Goal: Task Accomplishment & Management: Manage account settings

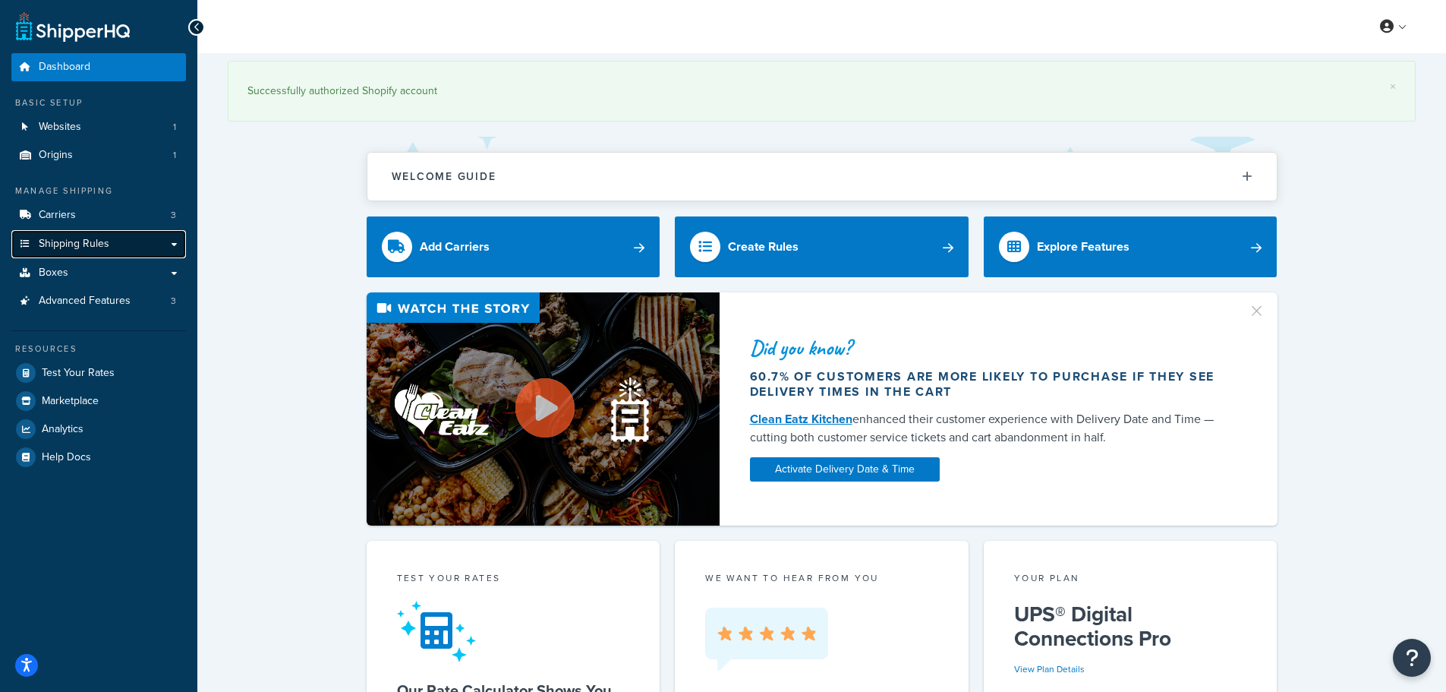
click at [114, 234] on link "Shipping Rules" at bounding box center [98, 244] width 175 height 28
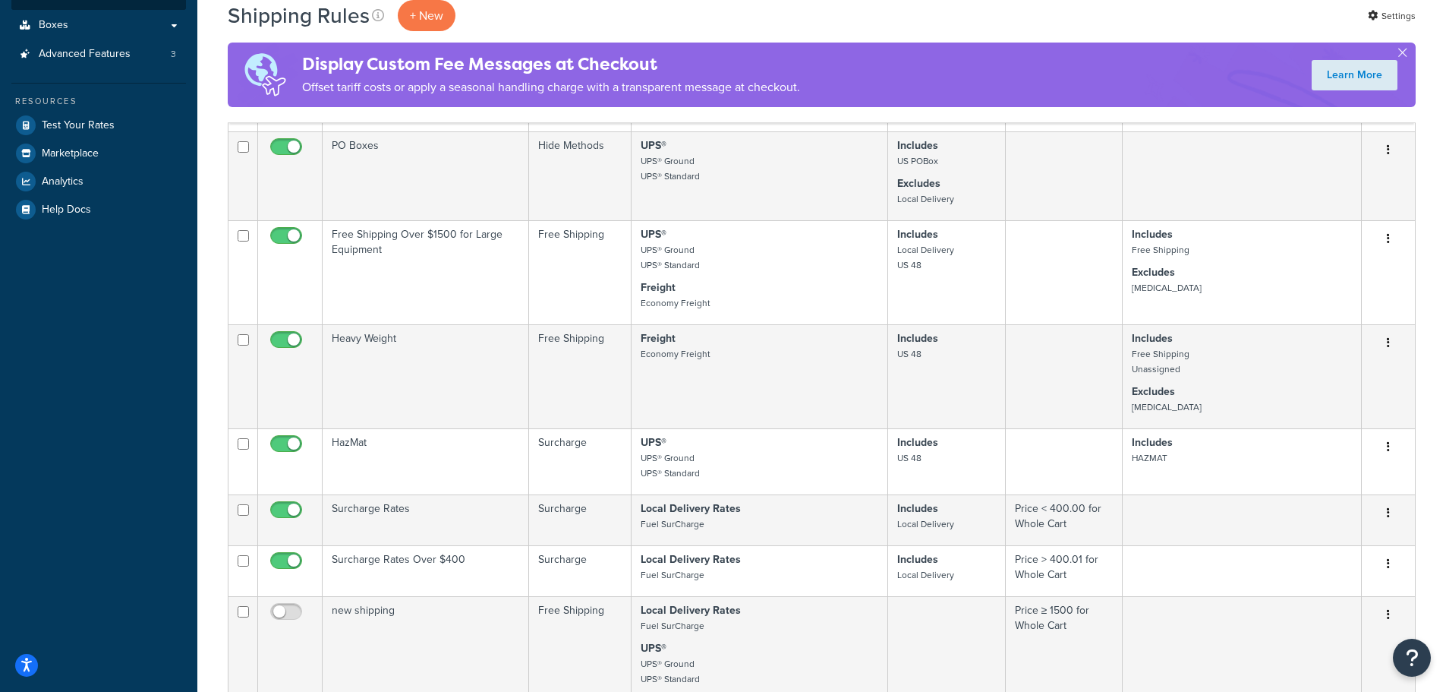
scroll to position [380, 0]
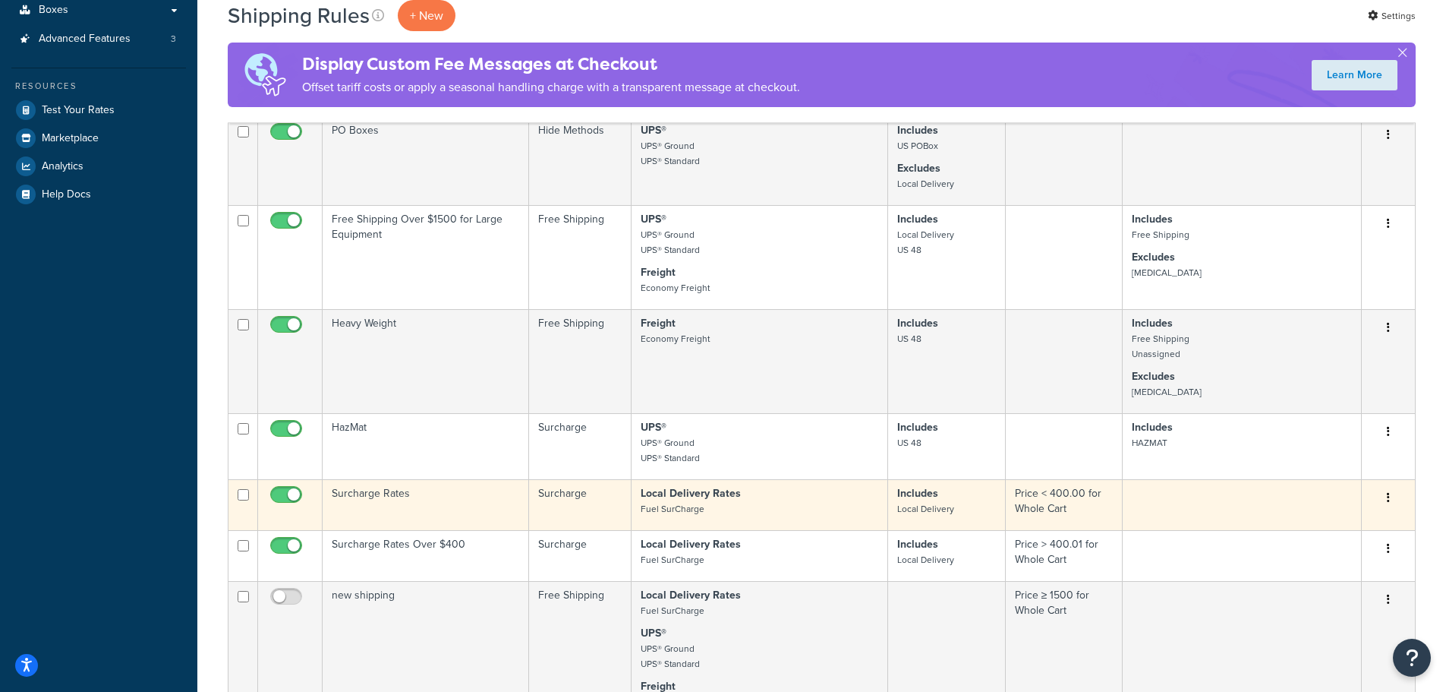
click at [296, 493] on input "checkbox" at bounding box center [288, 498] width 42 height 19
checkbox input "false"
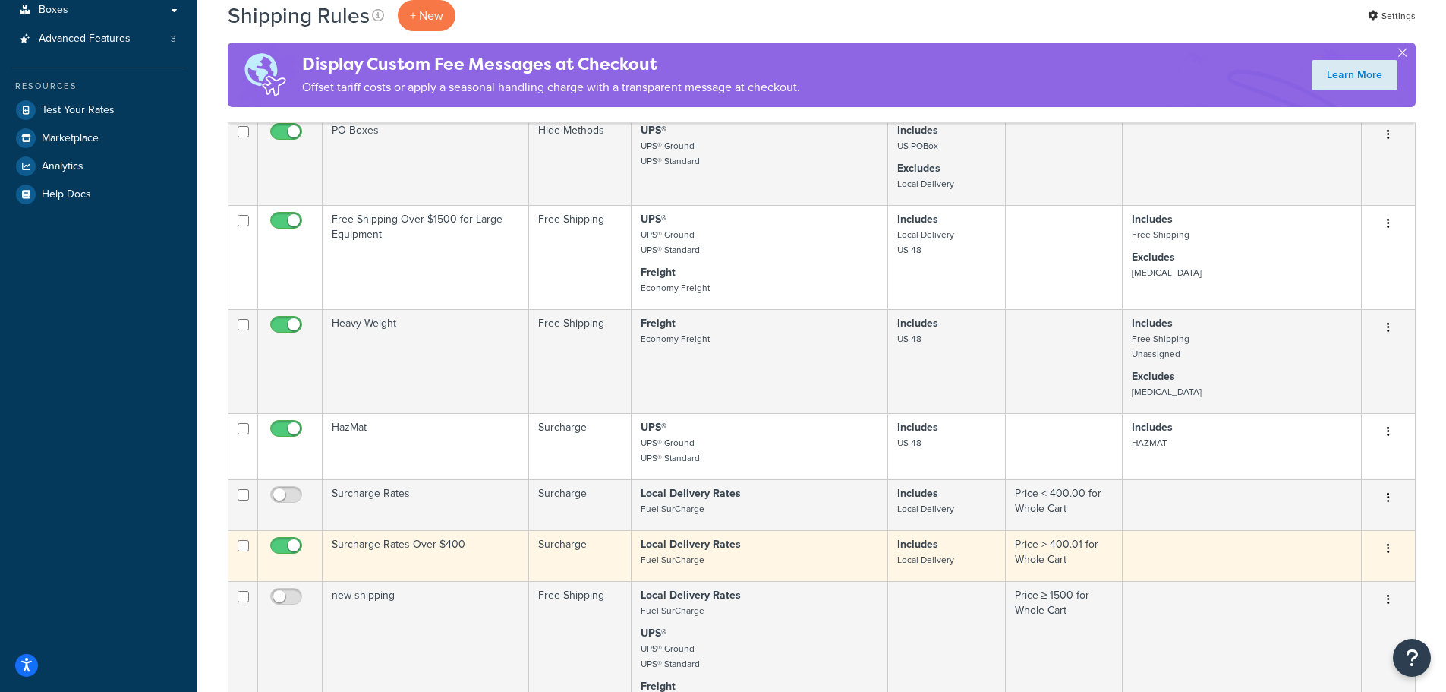
click at [295, 546] on input "checkbox" at bounding box center [288, 549] width 42 height 19
checkbox input "false"
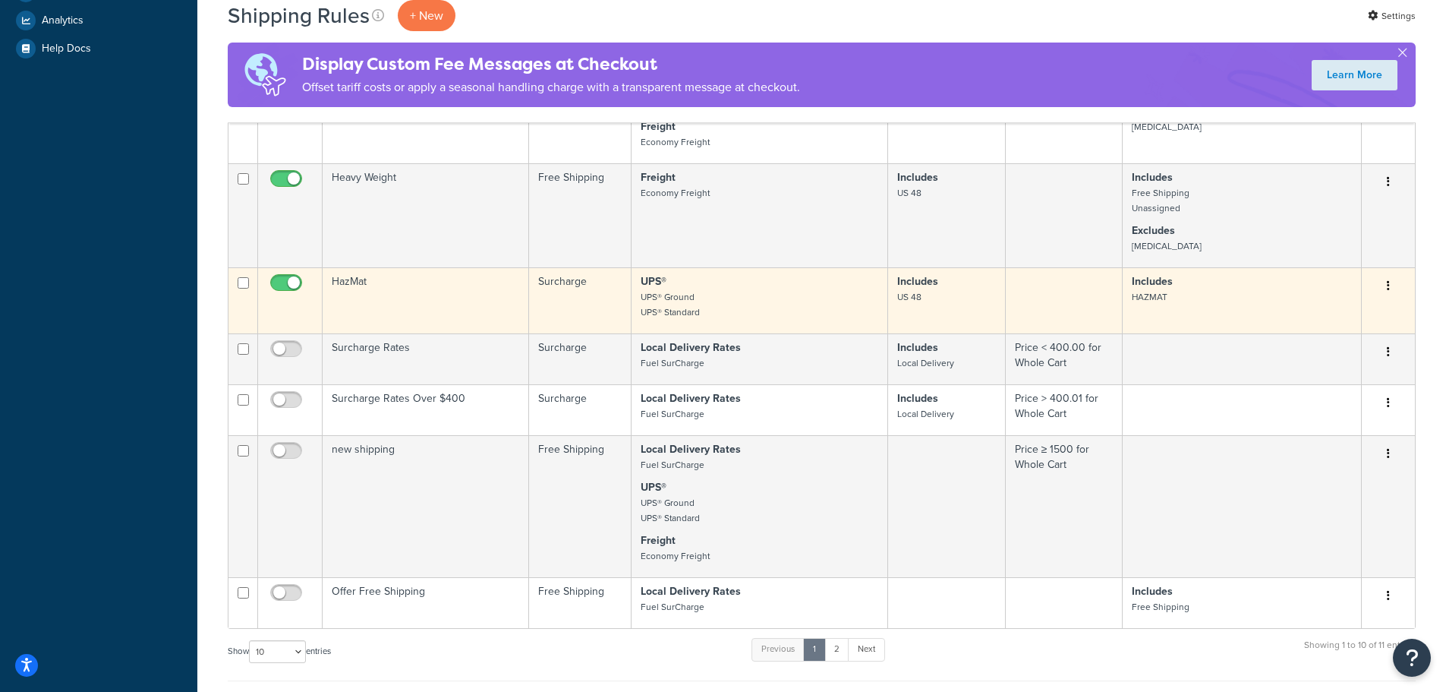
scroll to position [531, 0]
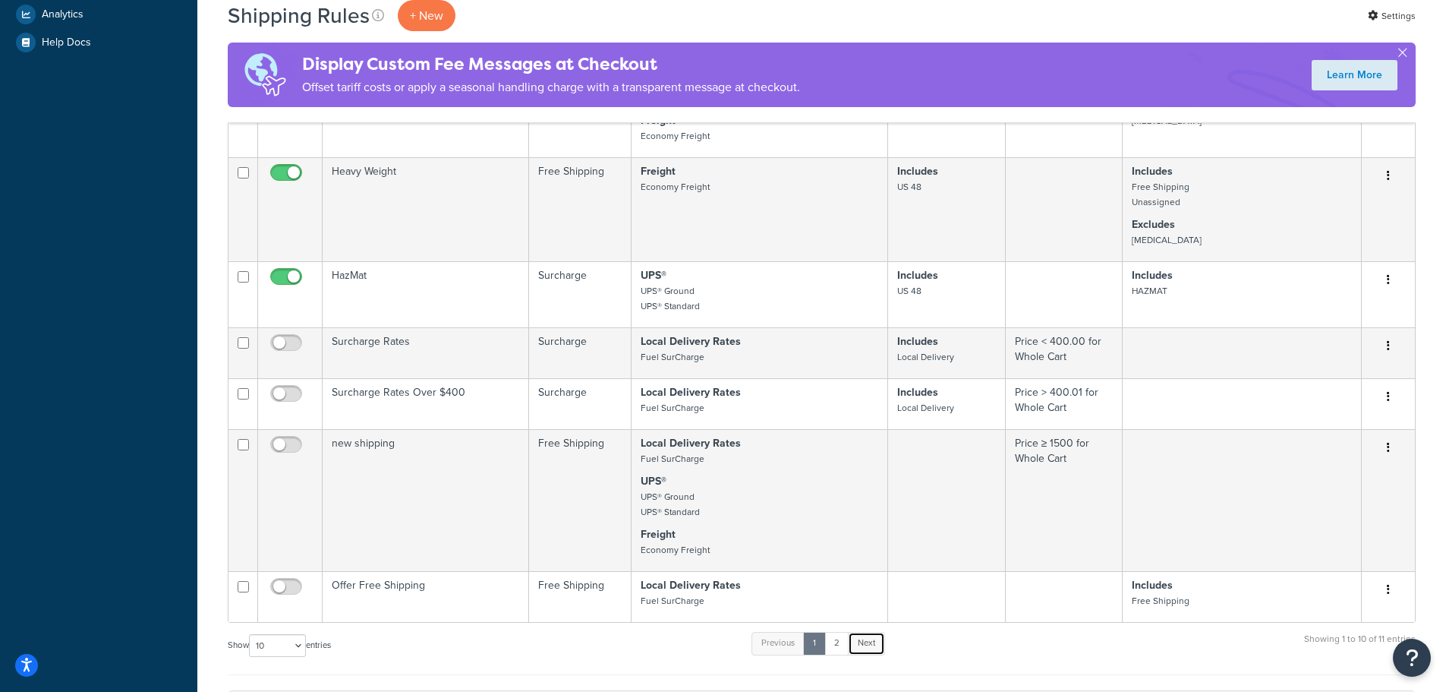
click at [868, 648] on link "Next" at bounding box center [866, 643] width 37 height 23
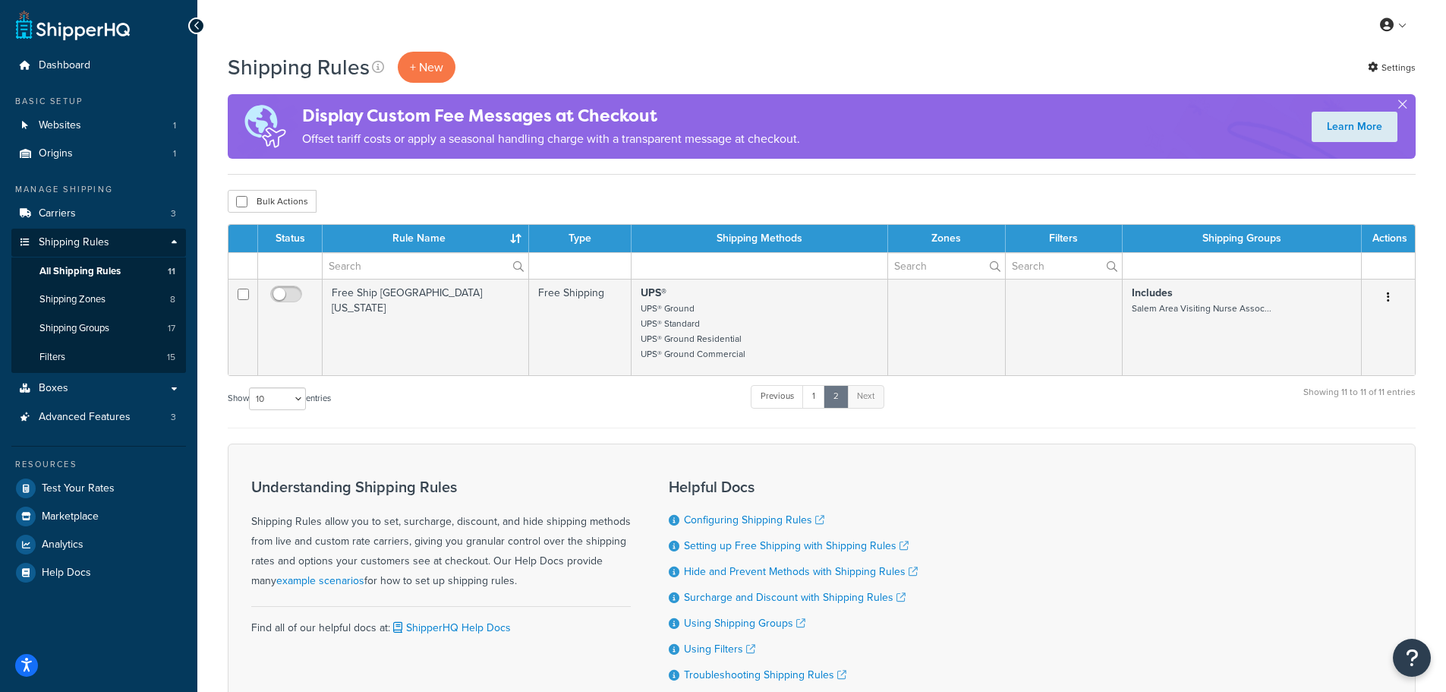
scroll to position [0, 0]
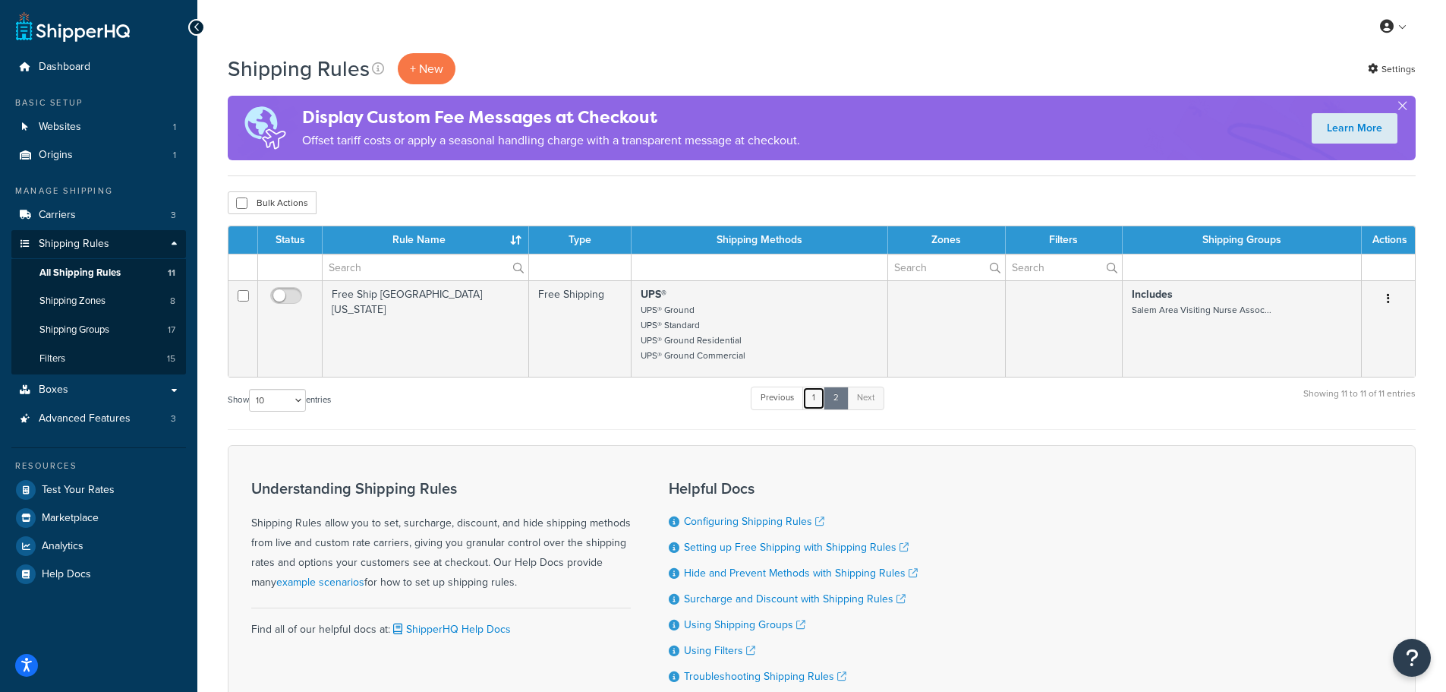
click at [816, 398] on link "1" at bounding box center [813, 397] width 23 height 23
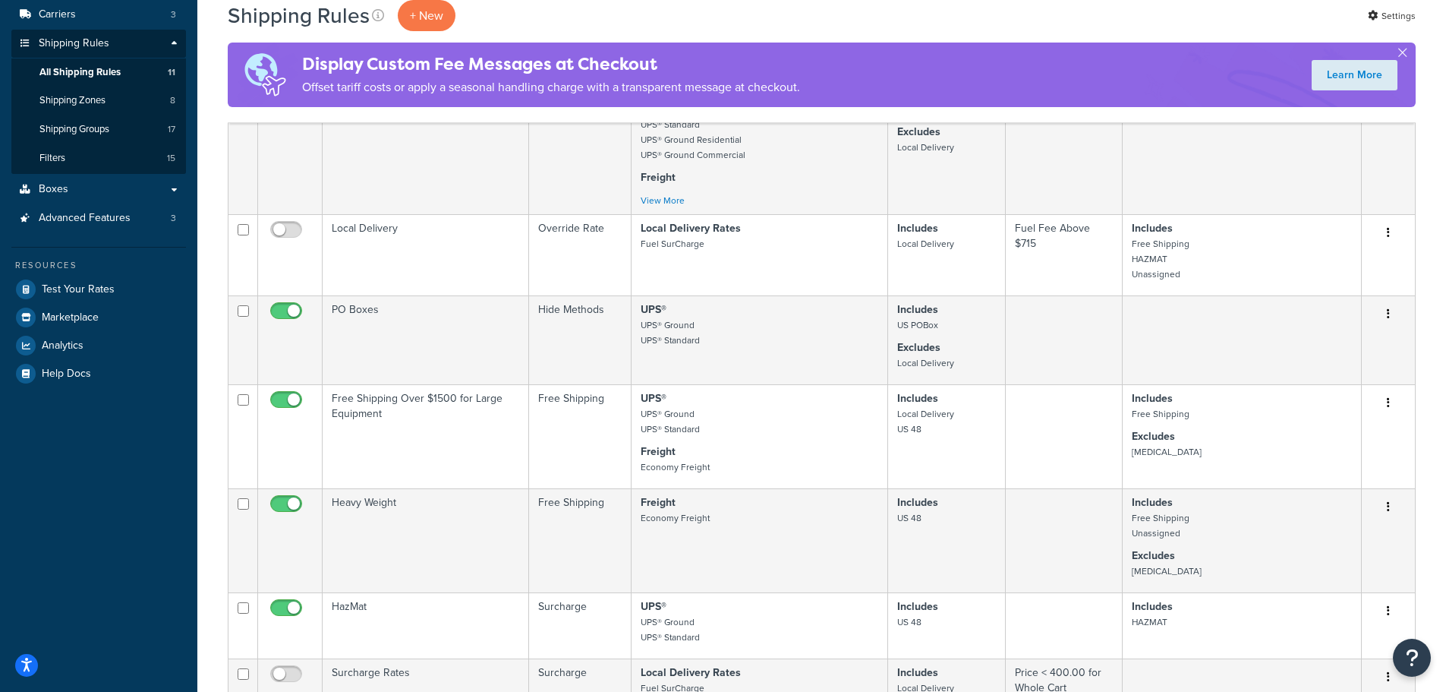
scroll to position [70, 0]
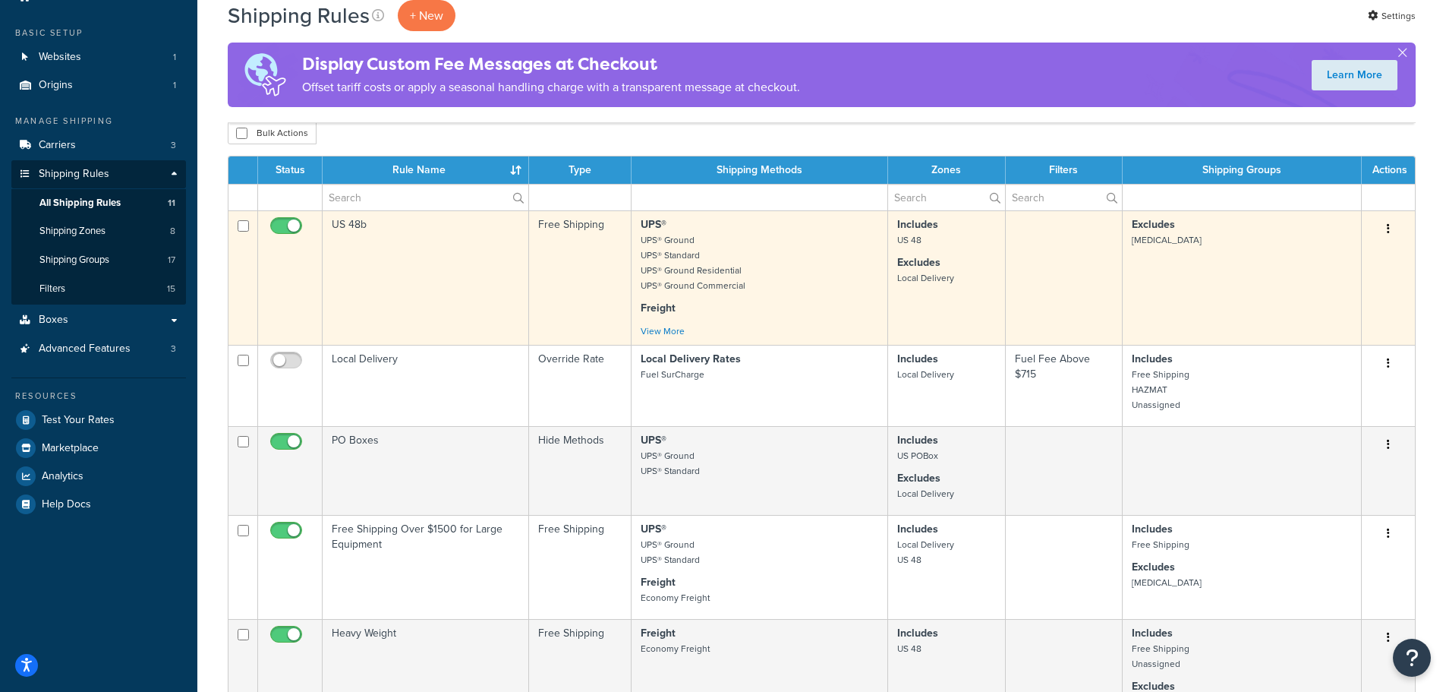
click at [418, 234] on td "US 48b" at bounding box center [426, 277] width 206 height 134
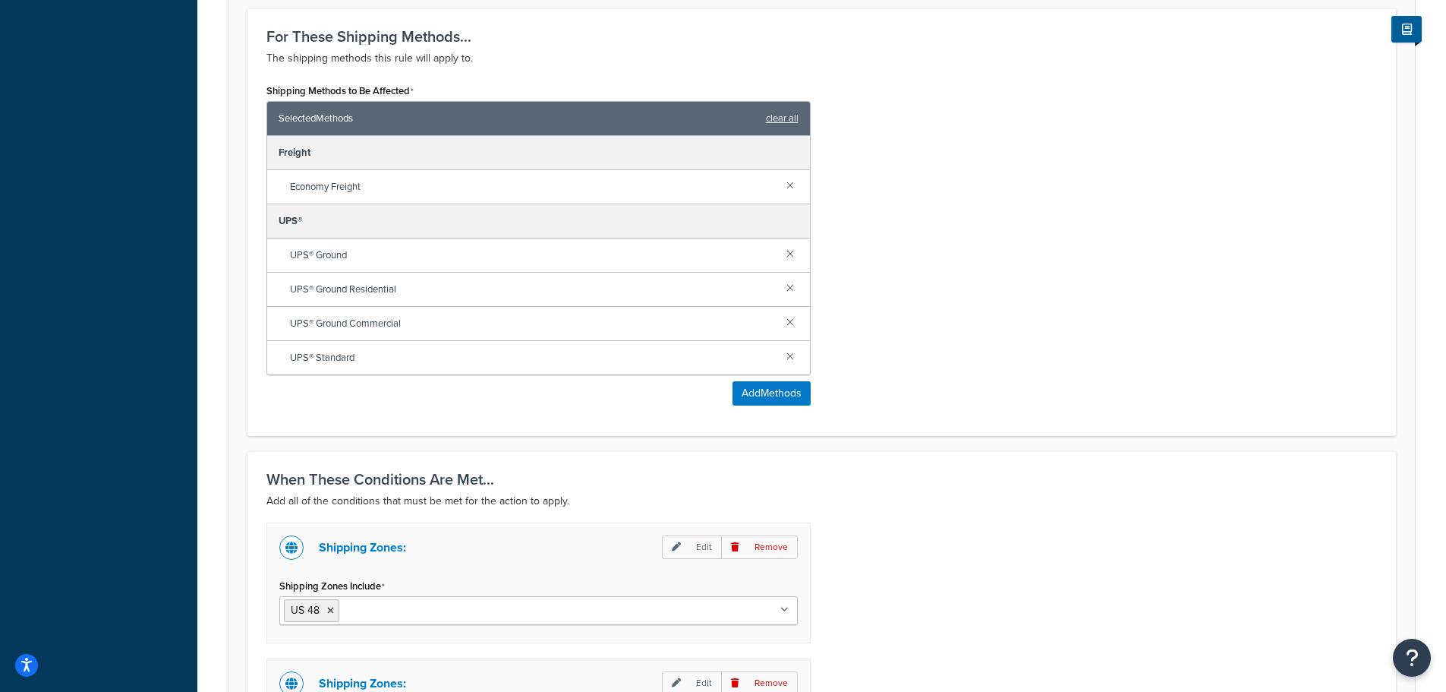
scroll to position [835, 0]
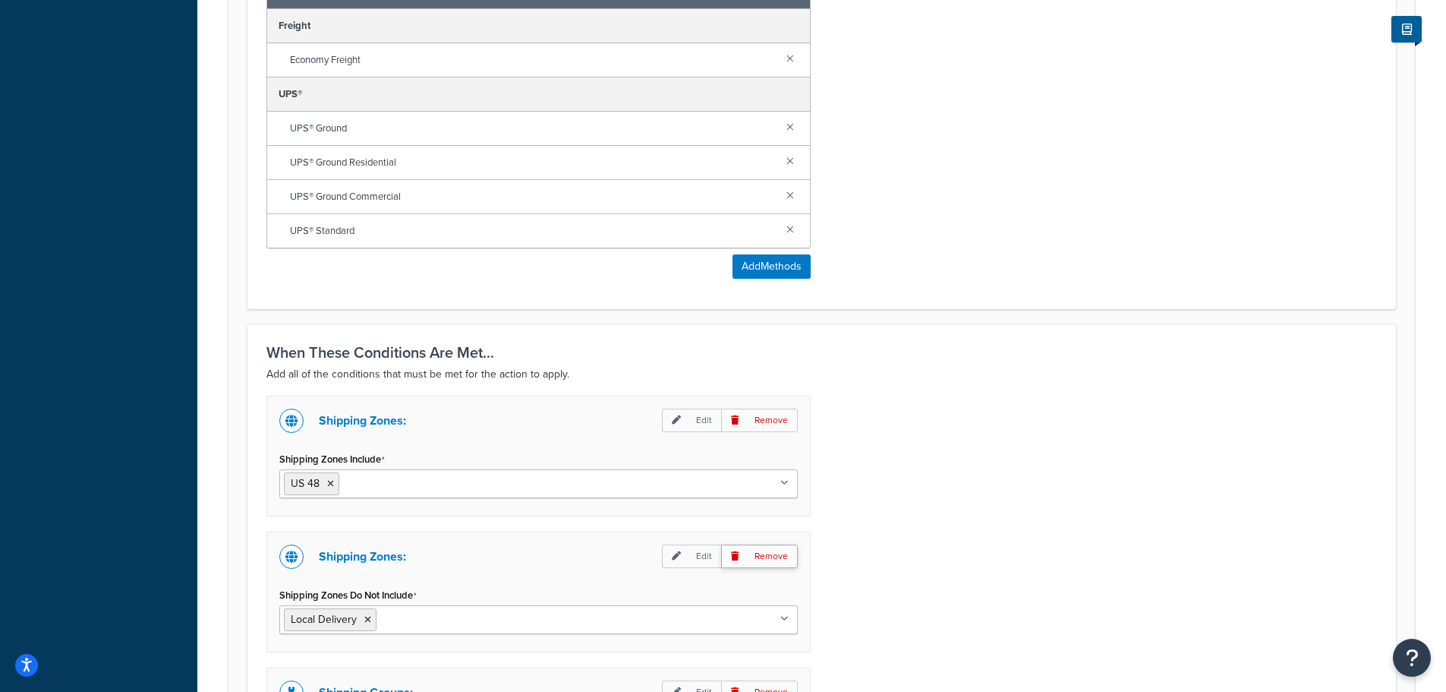
click at [758, 562] on p "Remove" at bounding box center [759, 556] width 77 height 24
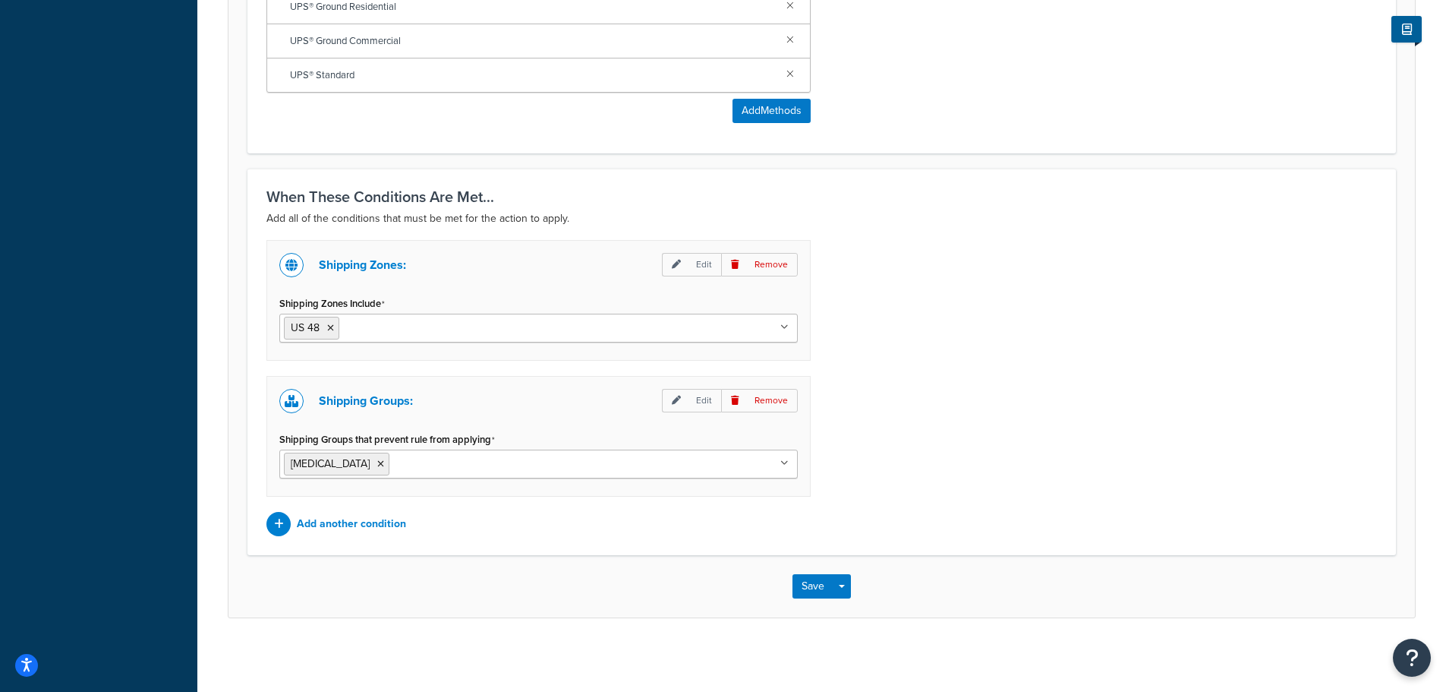
scroll to position [993, 0]
click at [811, 587] on button "Save" at bounding box center [813, 584] width 41 height 24
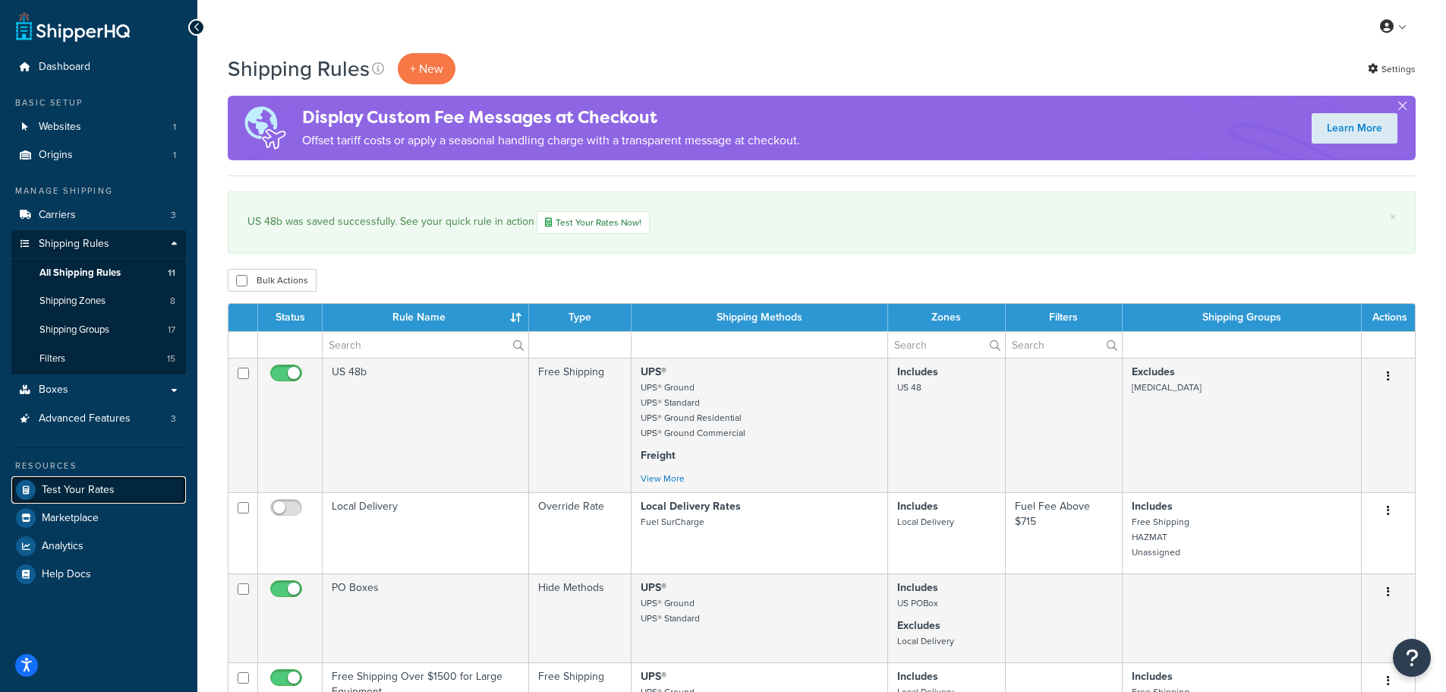
click at [112, 484] on span "Test Your Rates" at bounding box center [78, 490] width 73 height 13
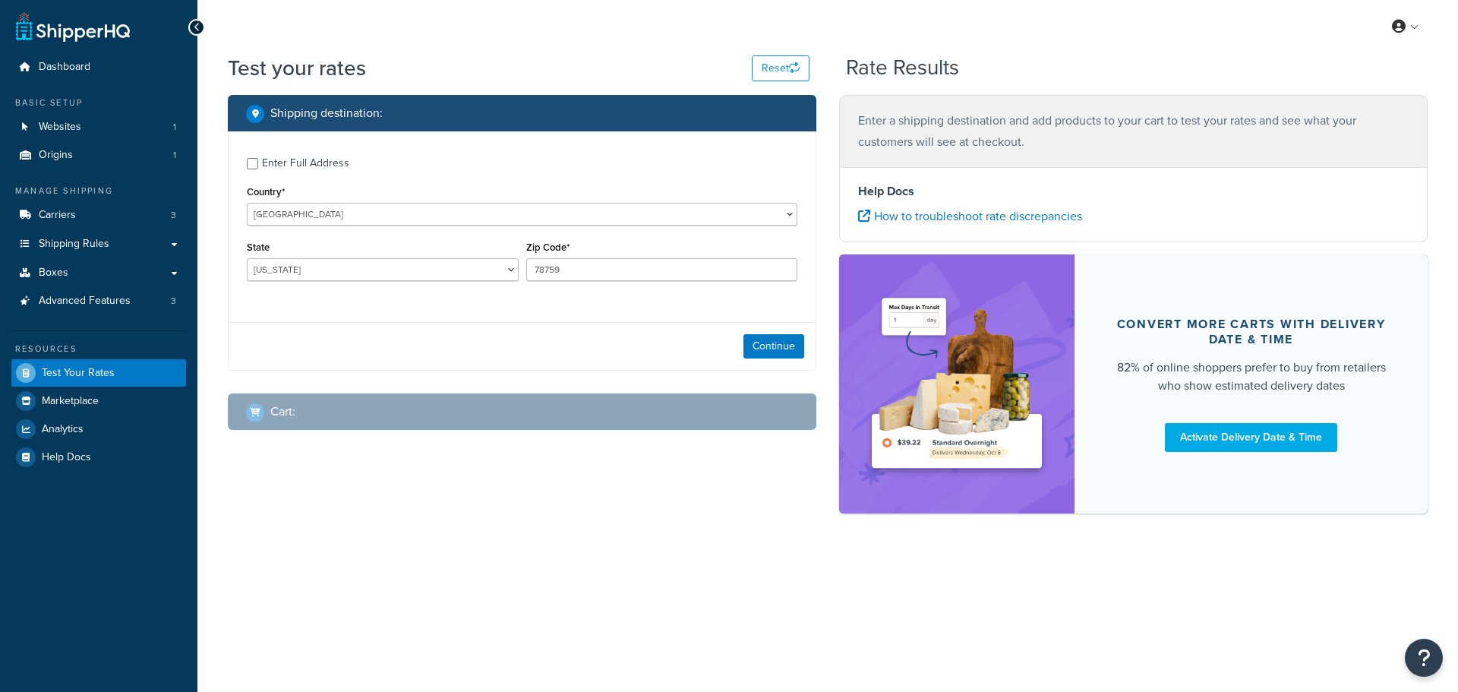
select select "TX"
click at [80, 247] on span "Shipping Rules" at bounding box center [74, 244] width 71 height 13
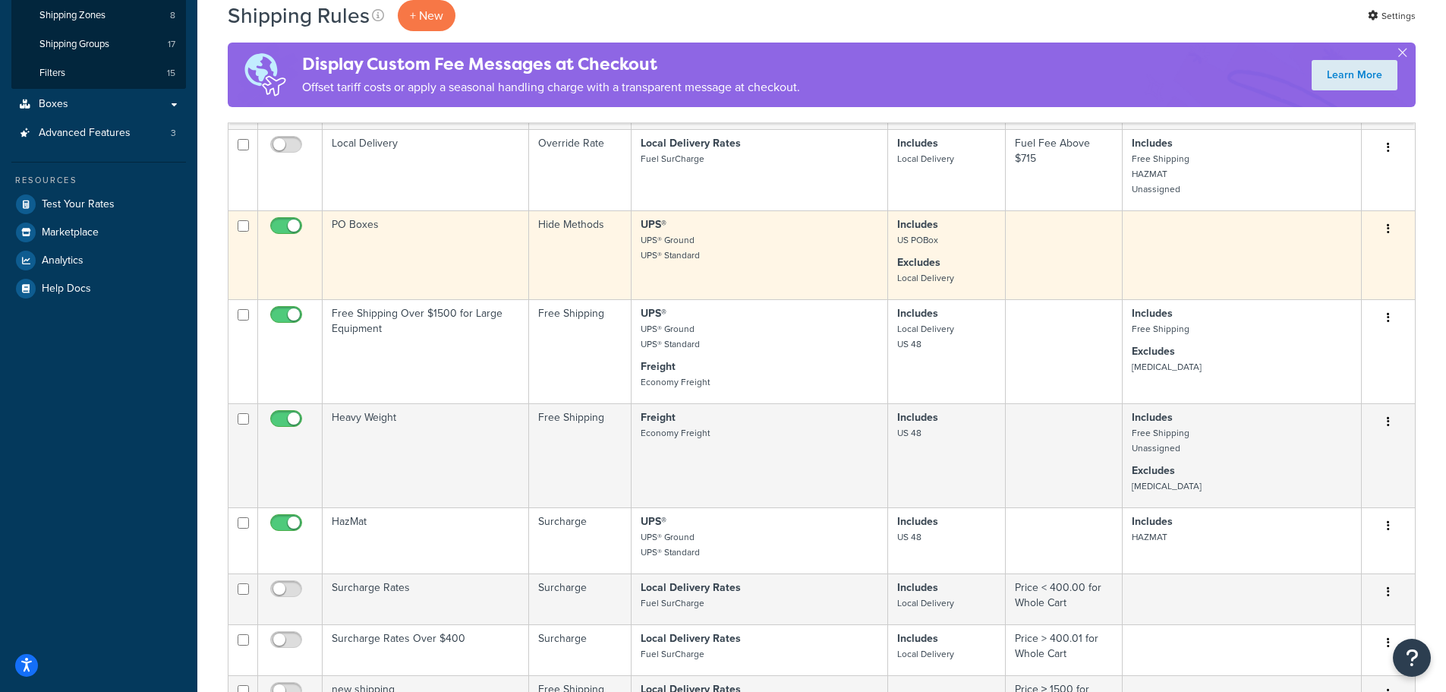
scroll to position [304, 0]
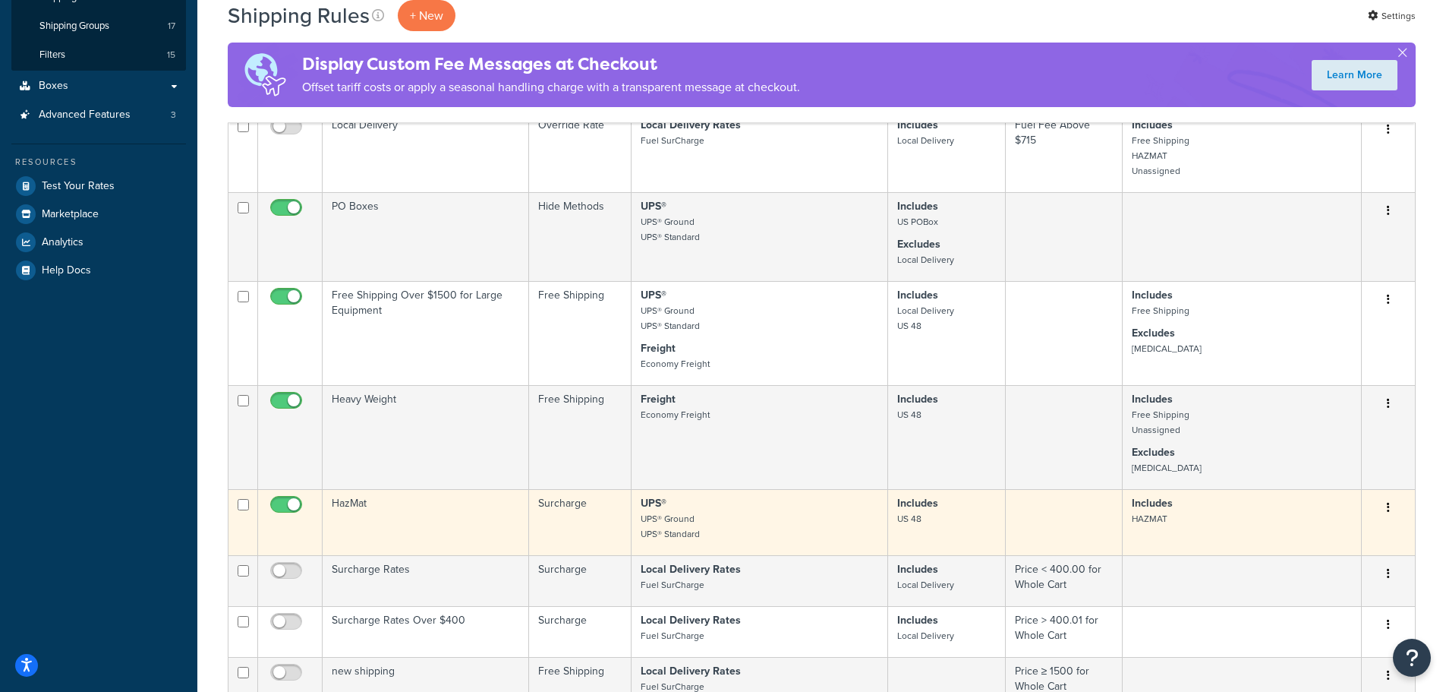
click at [369, 501] on td "HazMat" at bounding box center [426, 522] width 206 height 66
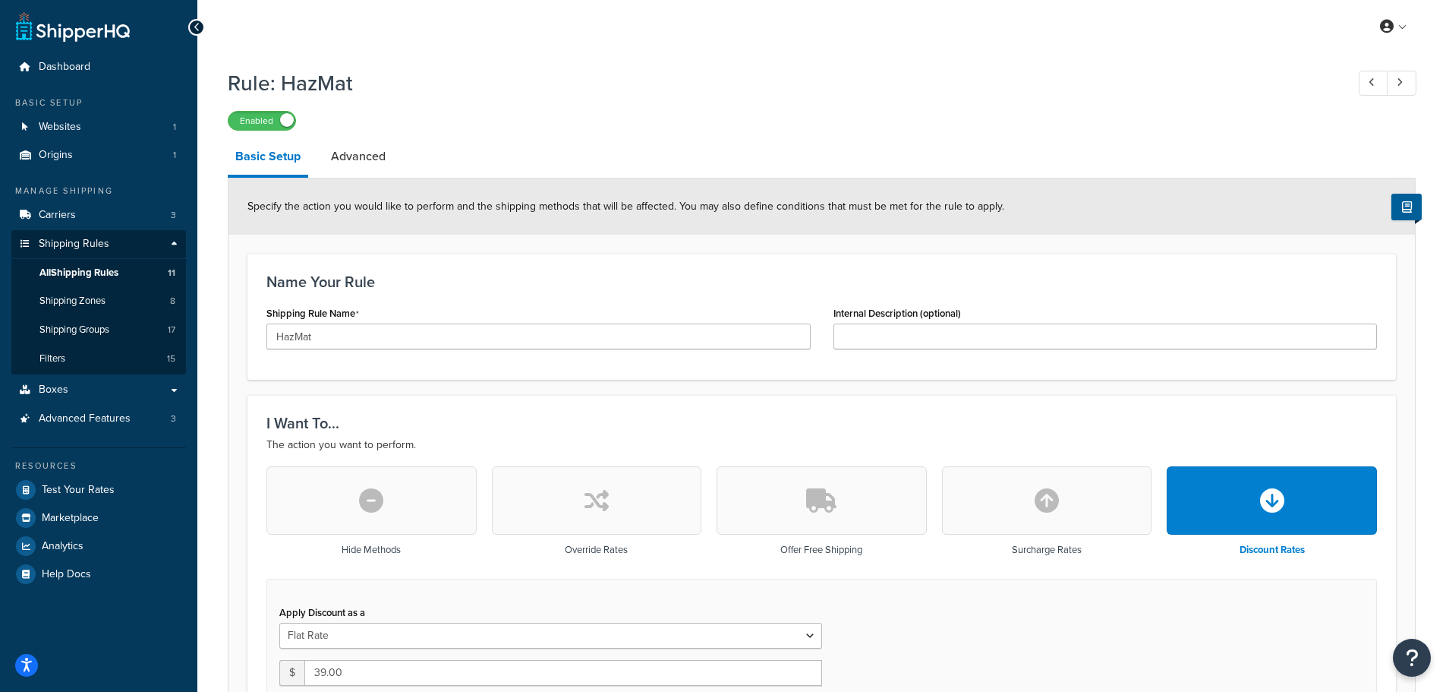
click at [295, 122] on div "Enabled" at bounding box center [262, 121] width 68 height 20
click at [100, 296] on span "Shipping Zones" at bounding box center [72, 301] width 66 height 13
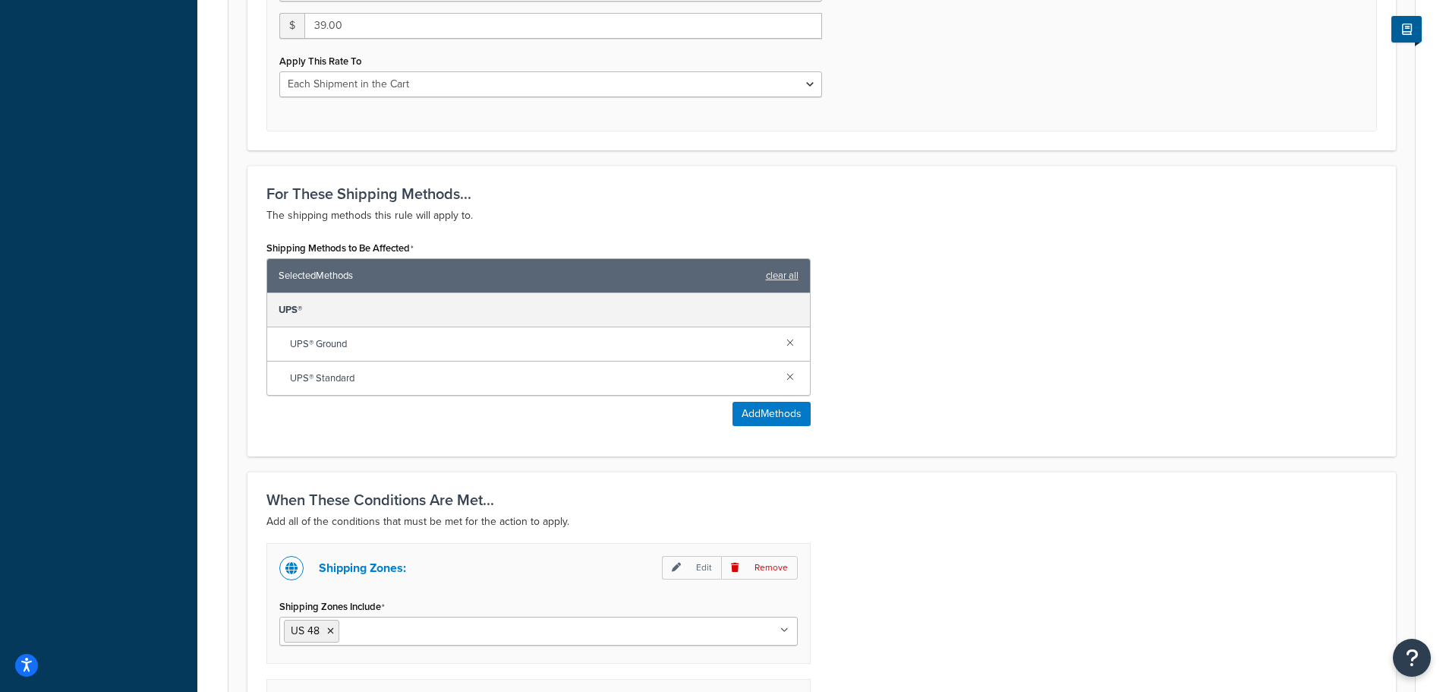
scroll to position [911, 0]
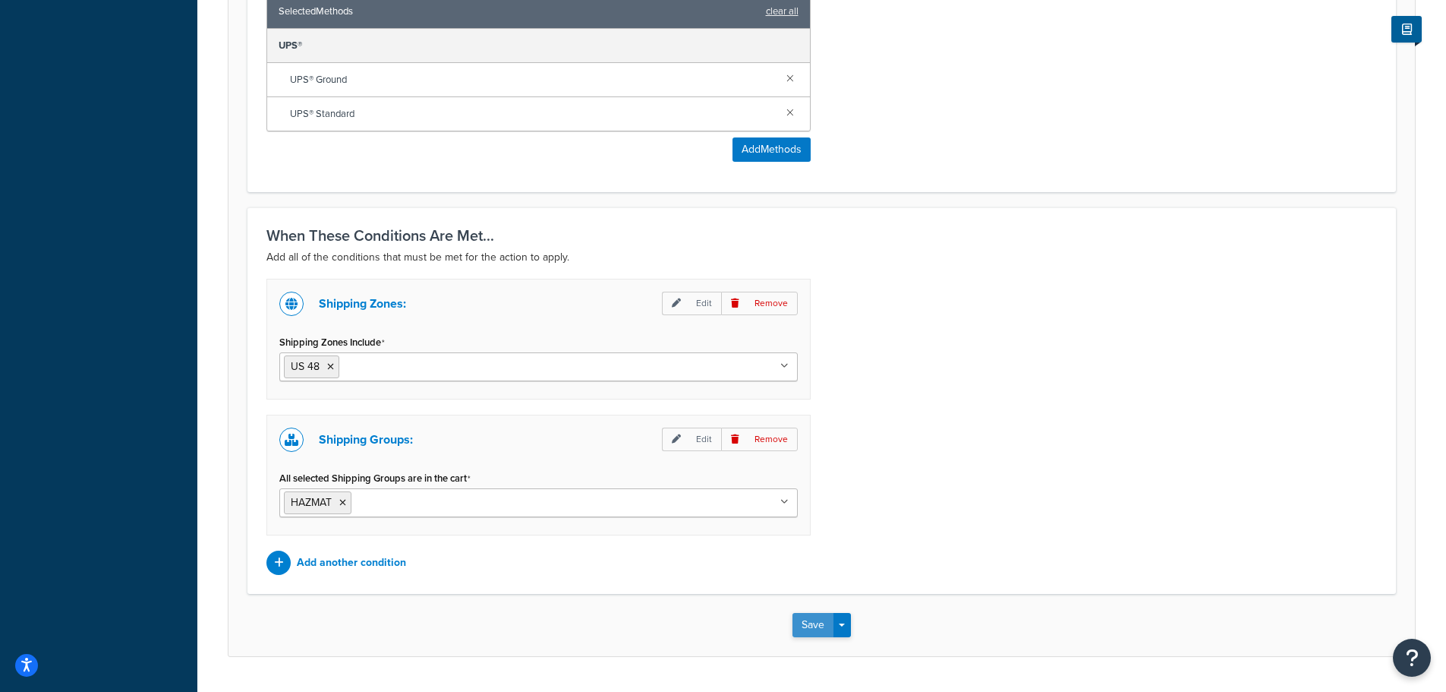
click at [810, 625] on button "Save" at bounding box center [813, 625] width 41 height 24
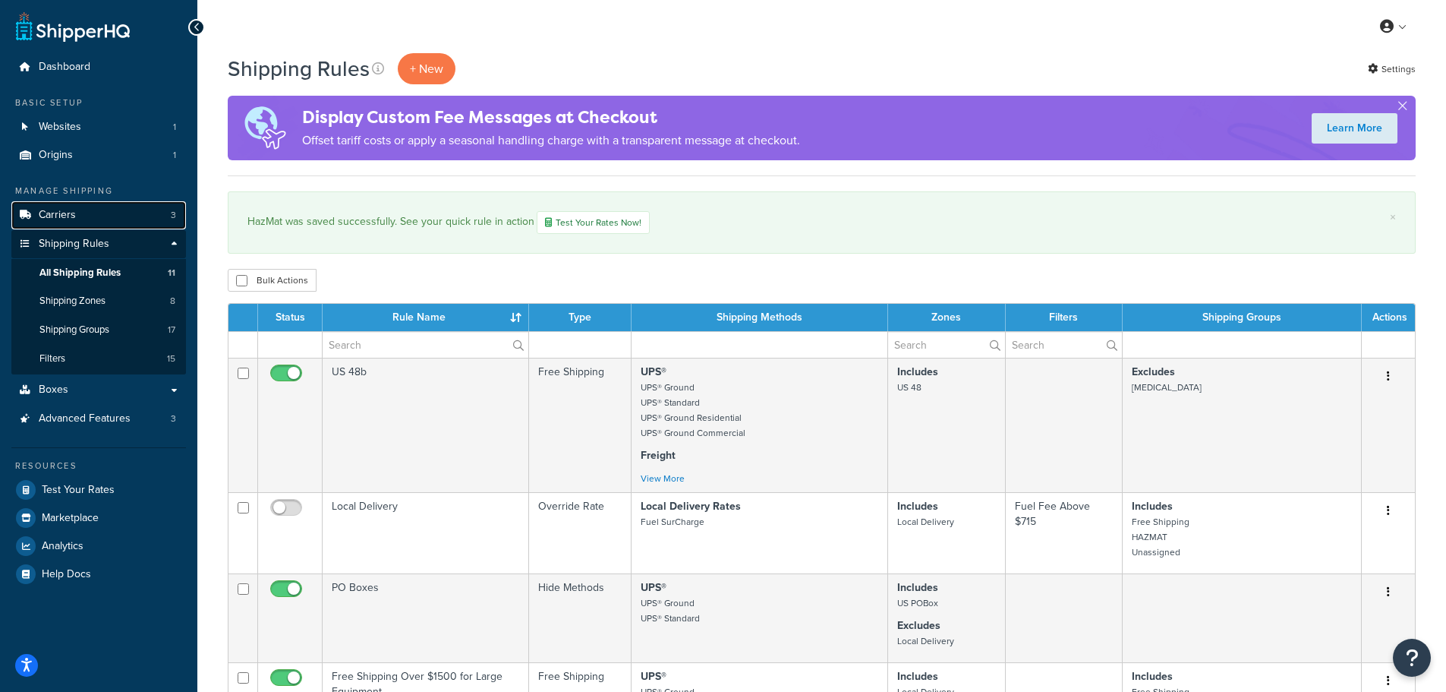
click at [61, 218] on span "Carriers" at bounding box center [57, 215] width 37 height 13
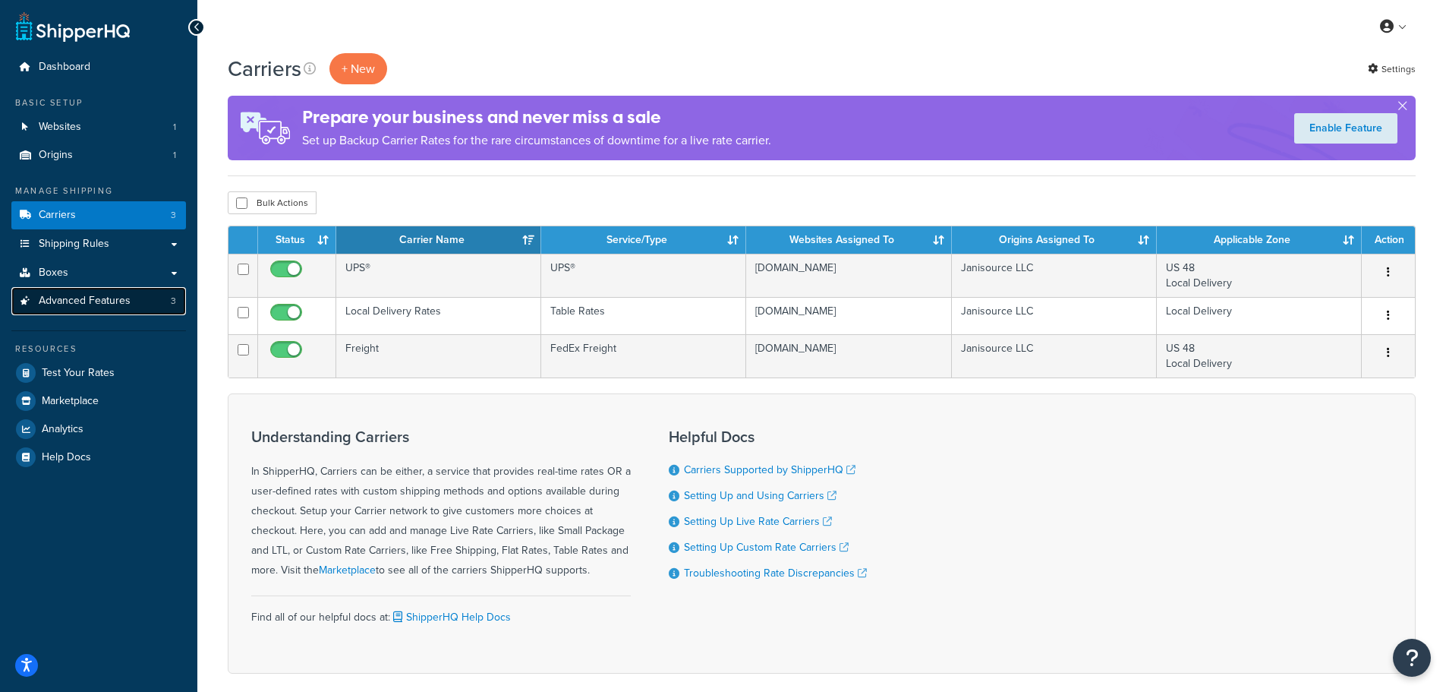
click at [80, 298] on span "Advanced Features" at bounding box center [85, 301] width 92 height 13
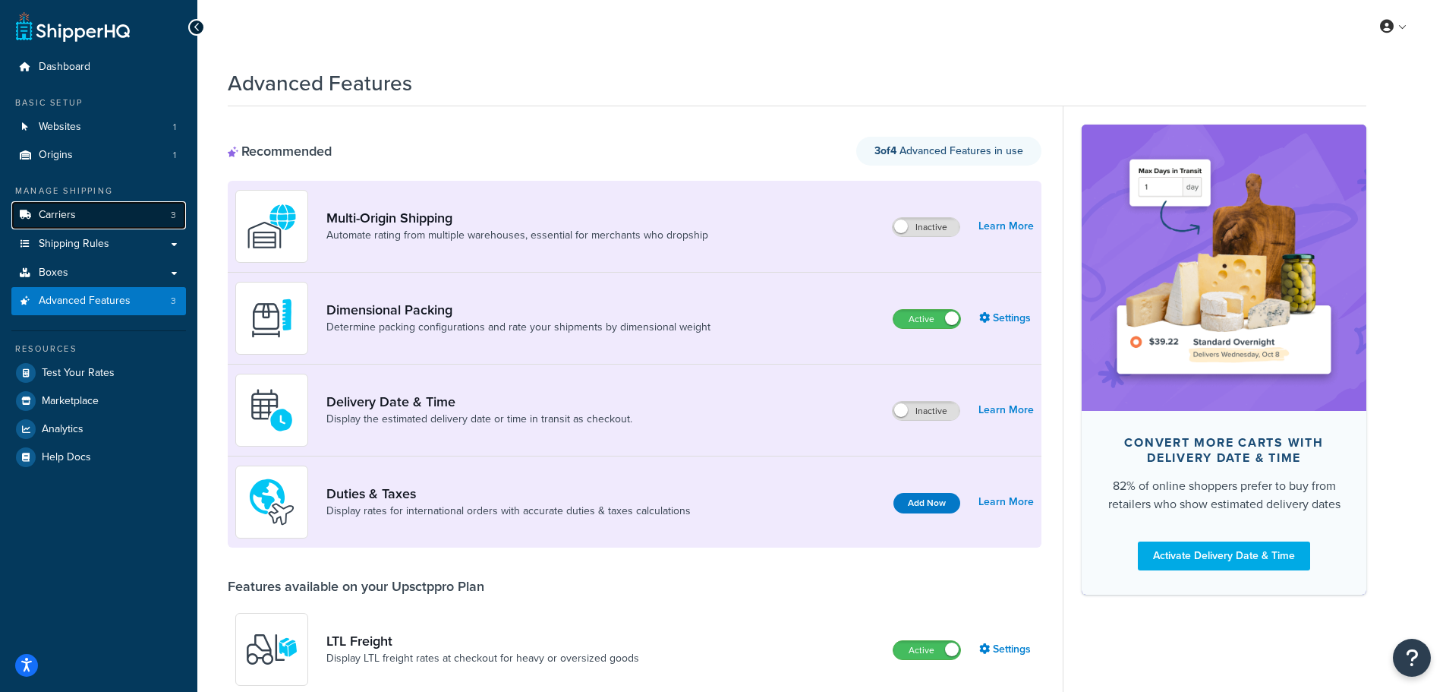
click at [54, 219] on span "Carriers" at bounding box center [57, 215] width 37 height 13
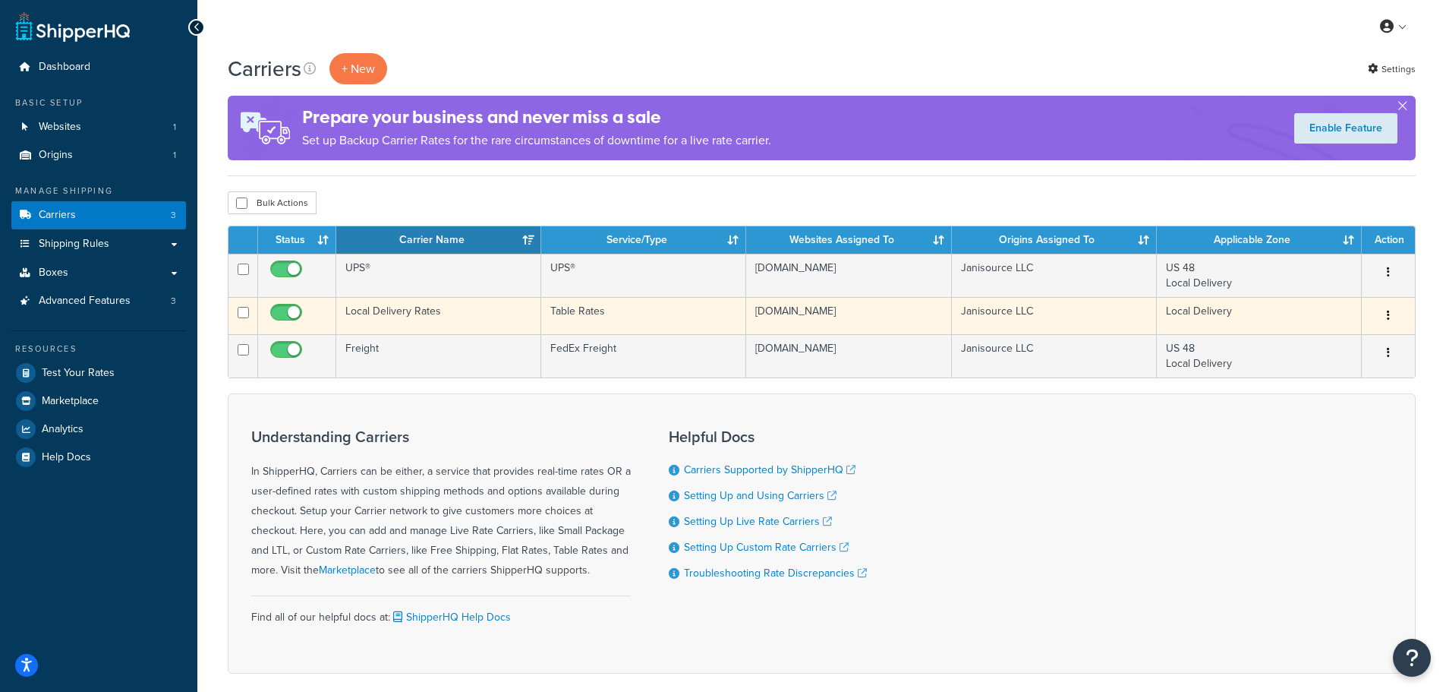
click at [427, 307] on td "Local Delivery Rates" at bounding box center [438, 315] width 205 height 37
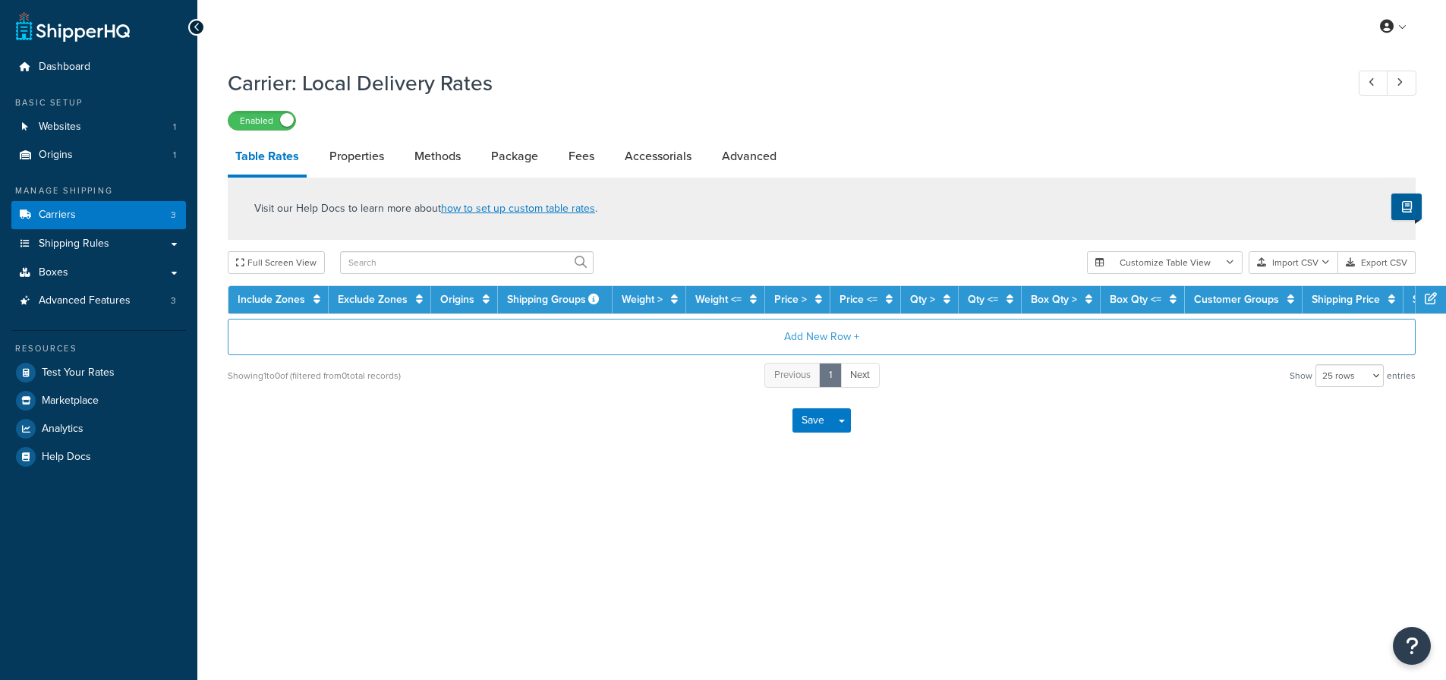
select select "25"
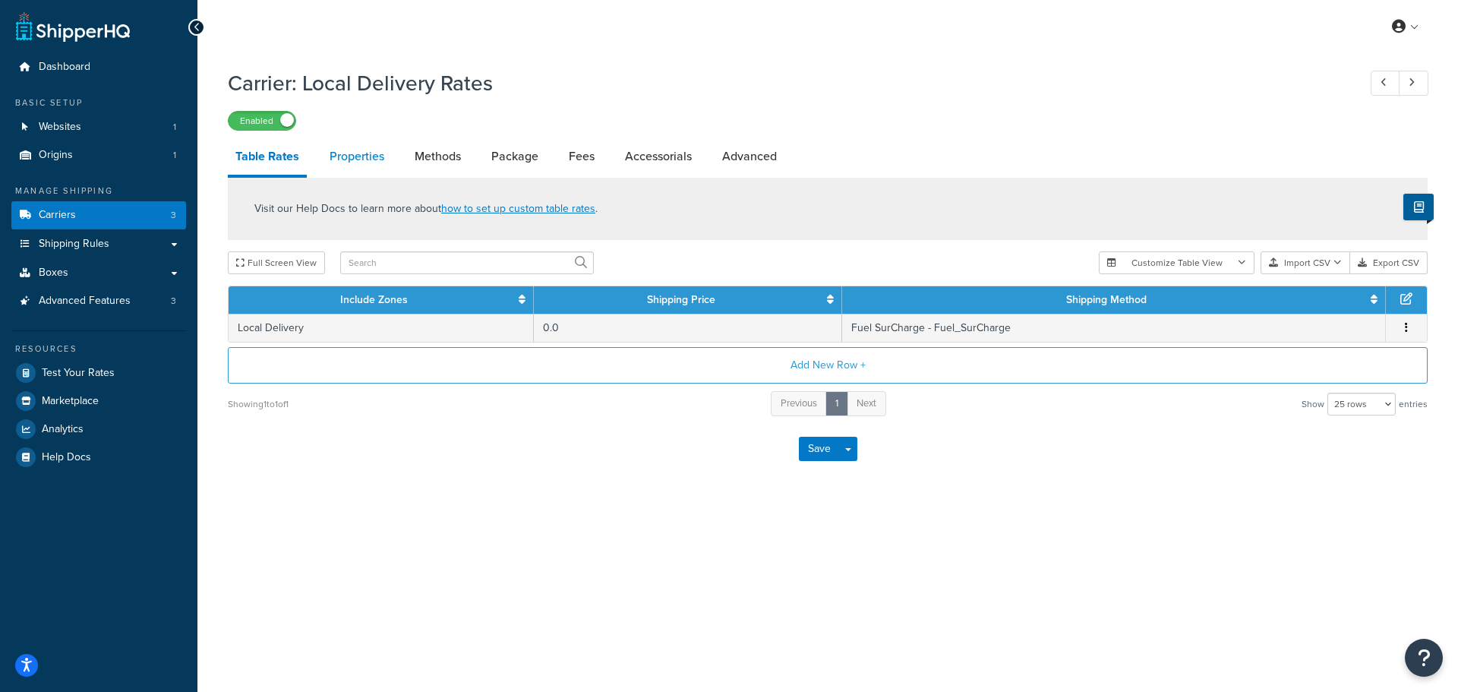
click at [351, 157] on link "Properties" at bounding box center [357, 156] width 70 height 36
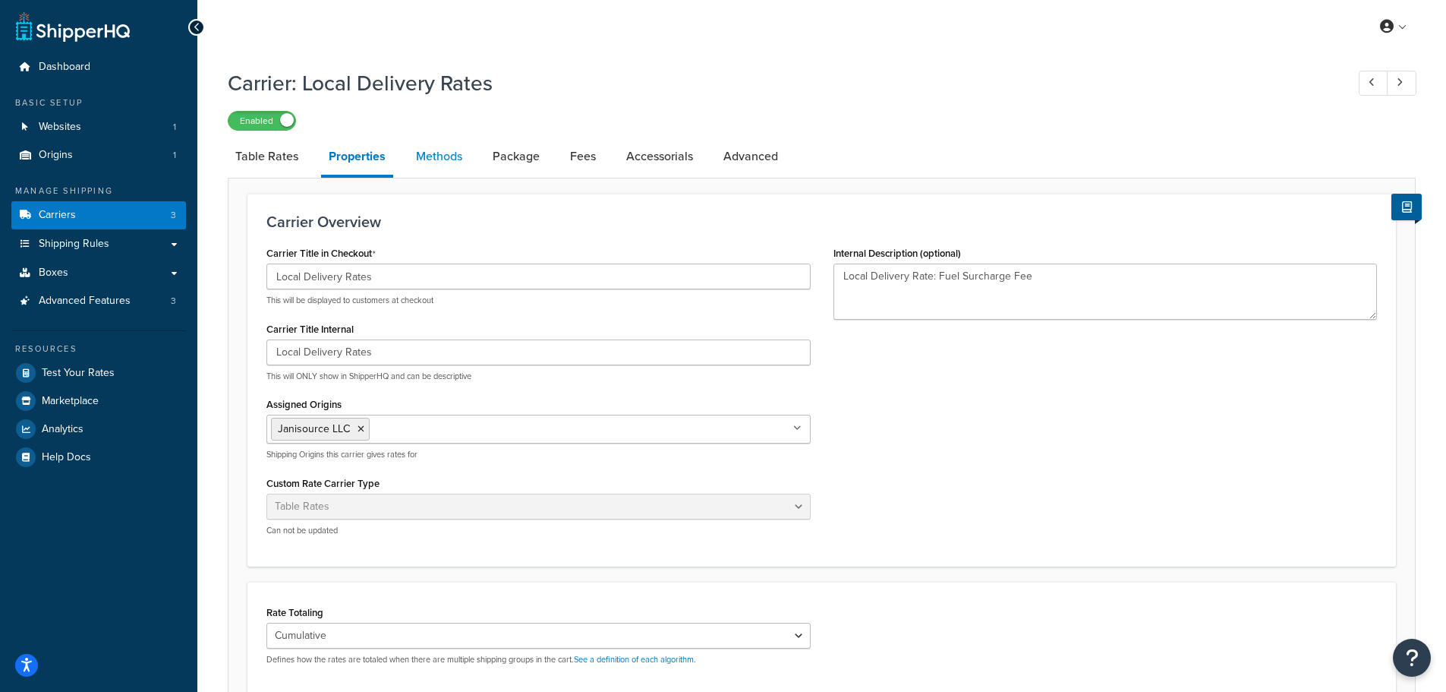
click at [462, 150] on link "Methods" at bounding box center [438, 156] width 61 height 36
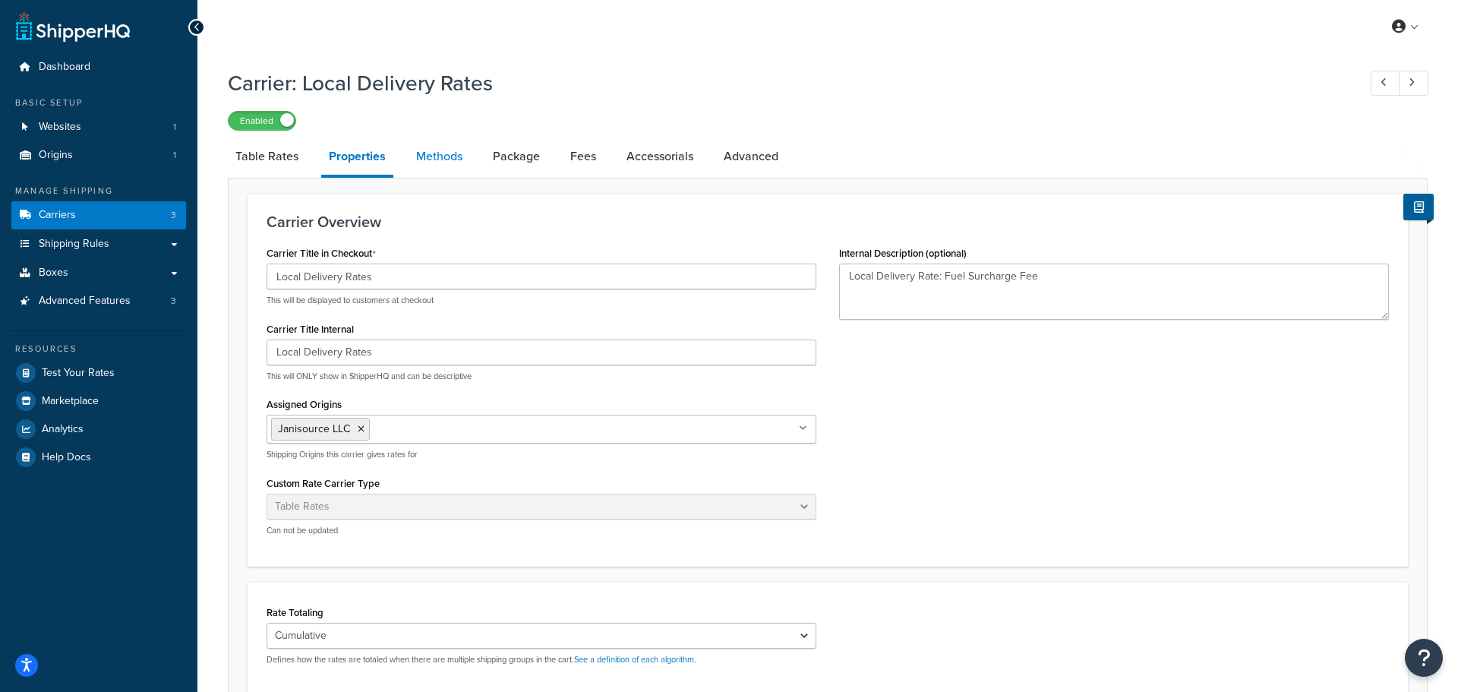
select select "25"
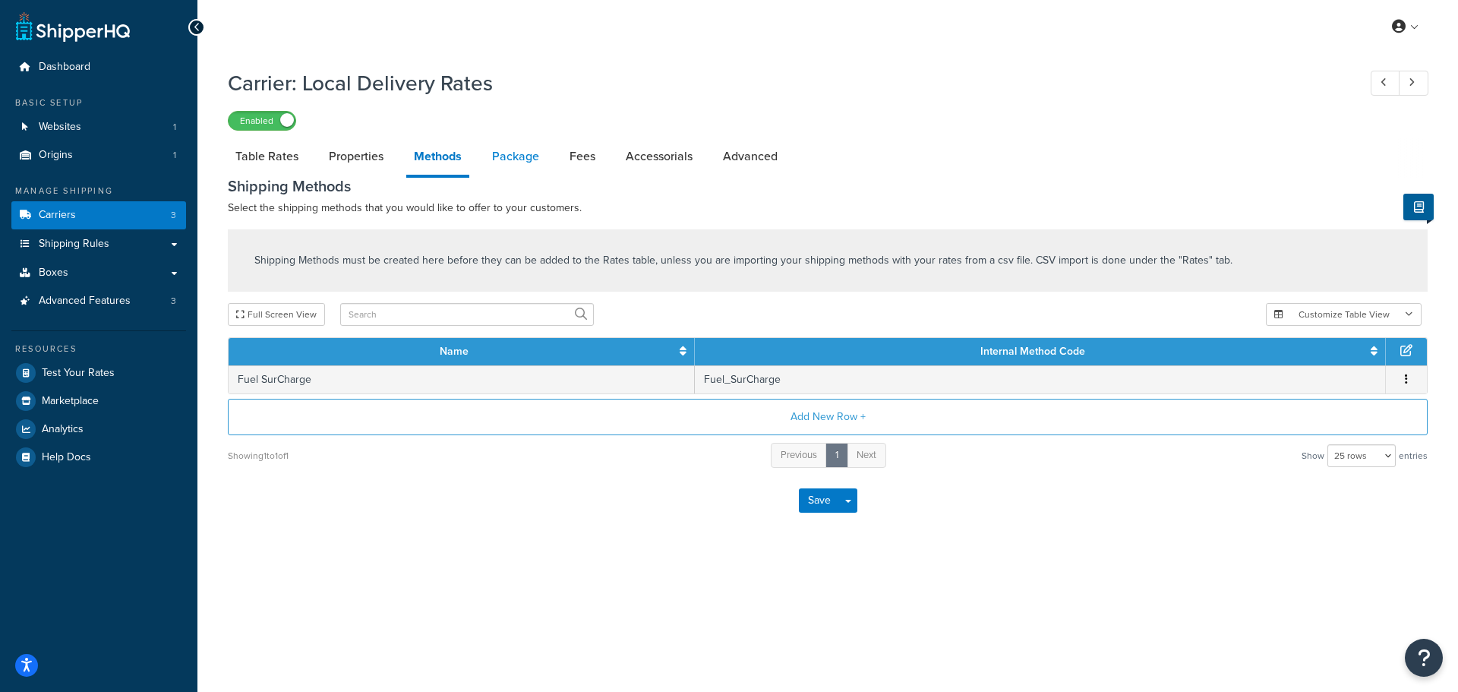
click at [506, 164] on link "Package" at bounding box center [515, 156] width 62 height 36
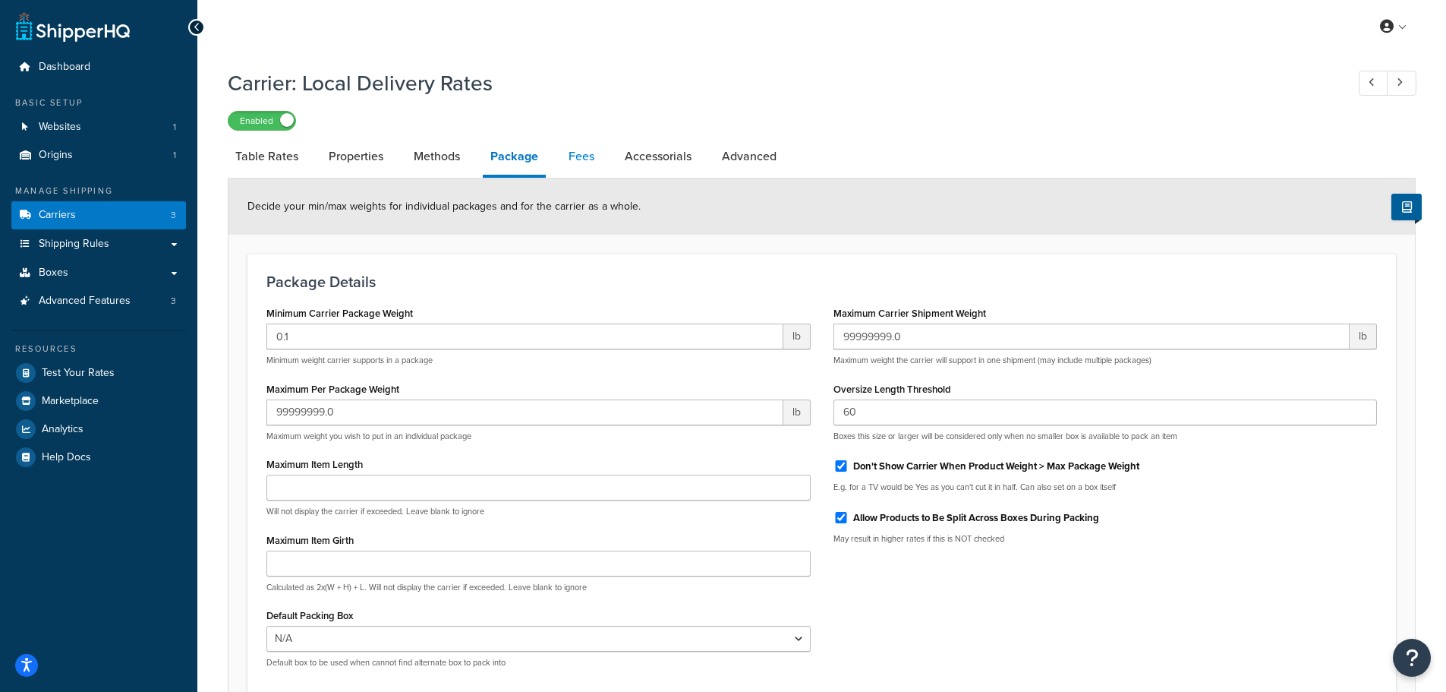
click at [591, 166] on link "Fees" at bounding box center [581, 156] width 41 height 36
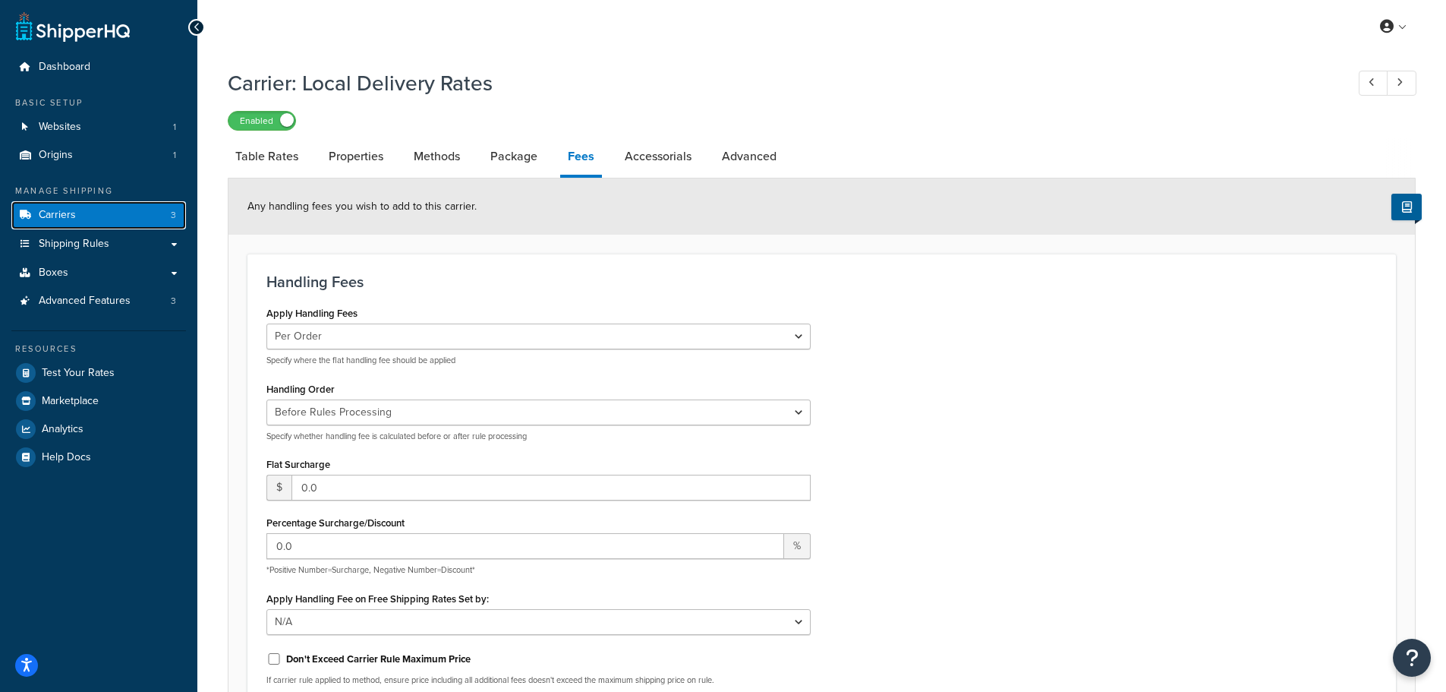
click at [59, 212] on span "Carriers" at bounding box center [57, 215] width 37 height 13
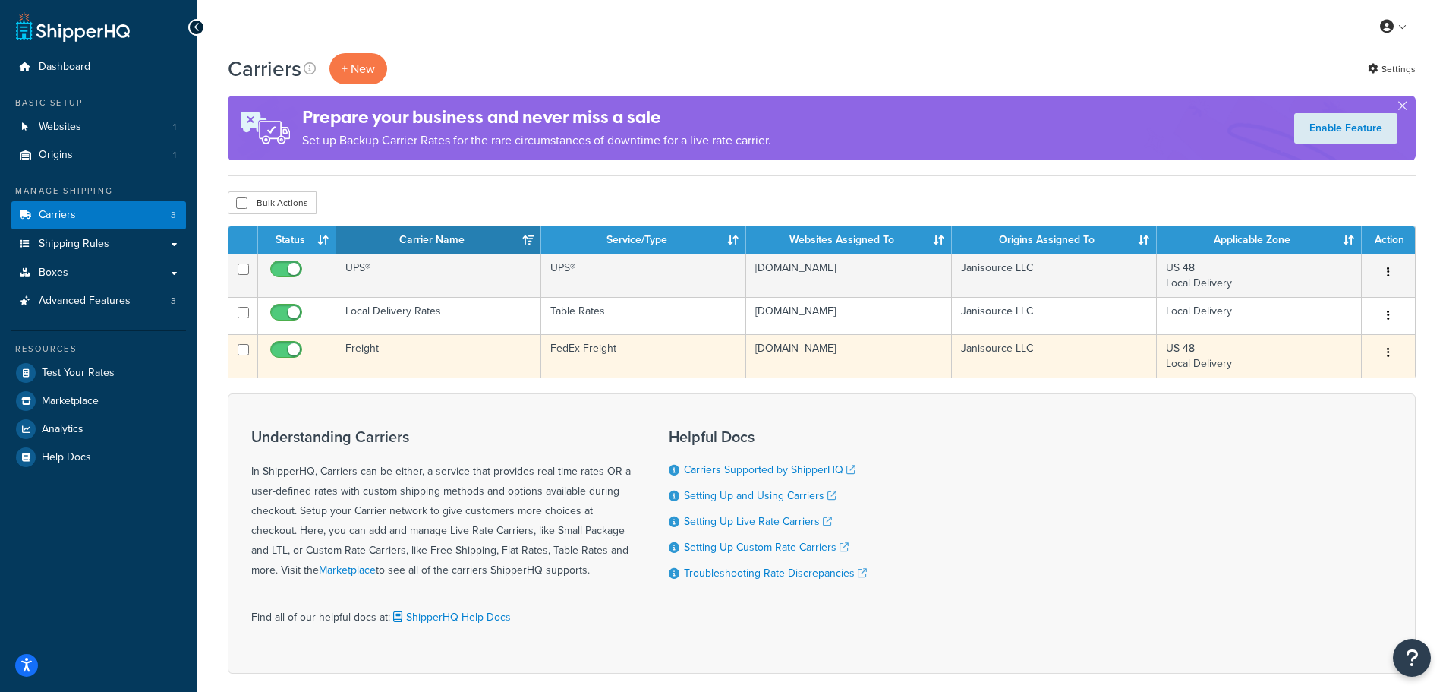
click at [364, 351] on td "Freight" at bounding box center [438, 355] width 205 height 43
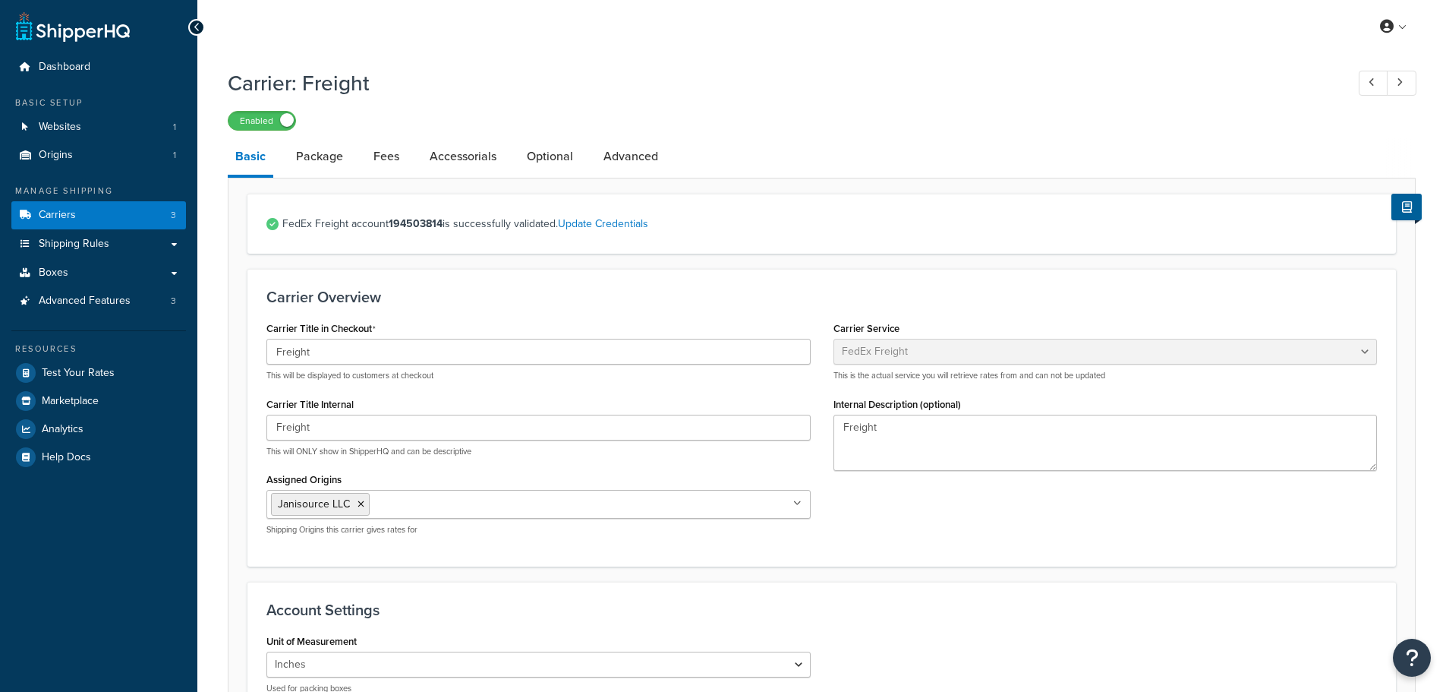
select select "fedExFreight"
click at [326, 156] on link "Package" at bounding box center [319, 156] width 62 height 36
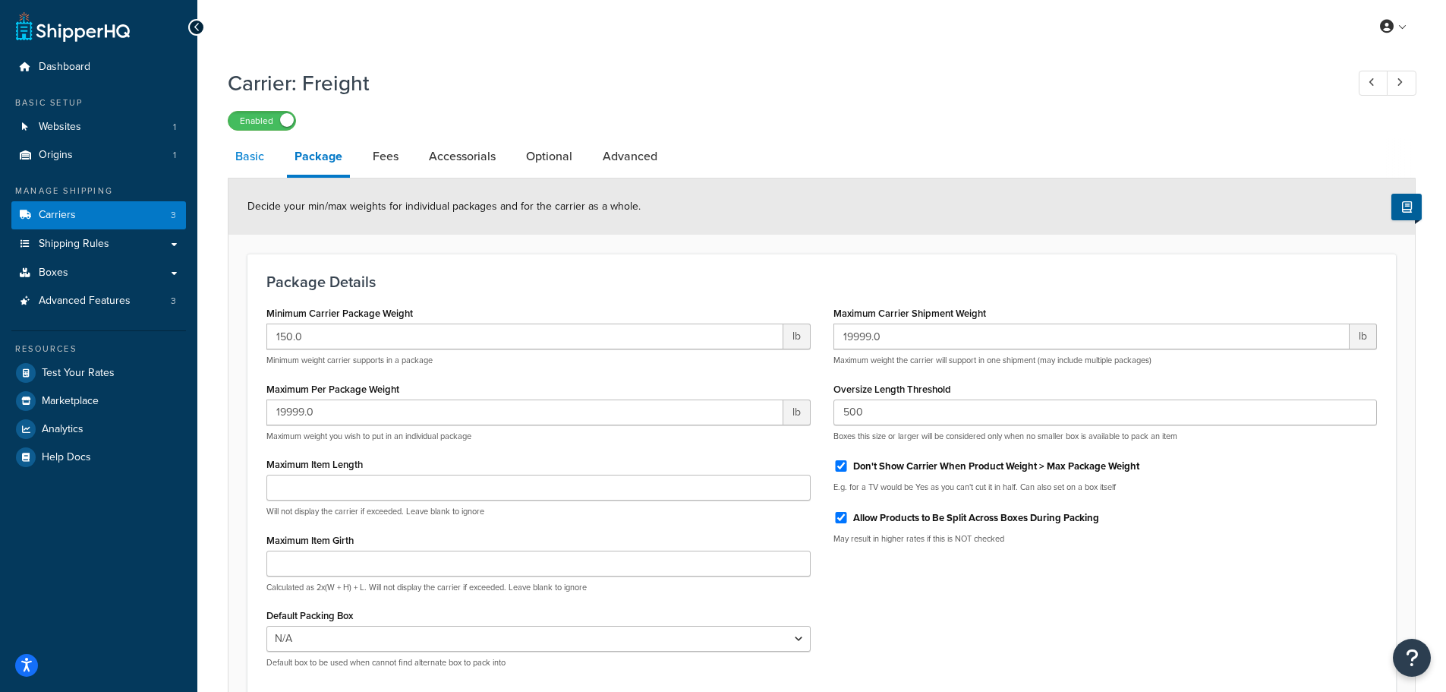
click at [244, 153] on link "Basic" at bounding box center [250, 156] width 44 height 36
select select "fedExFreight"
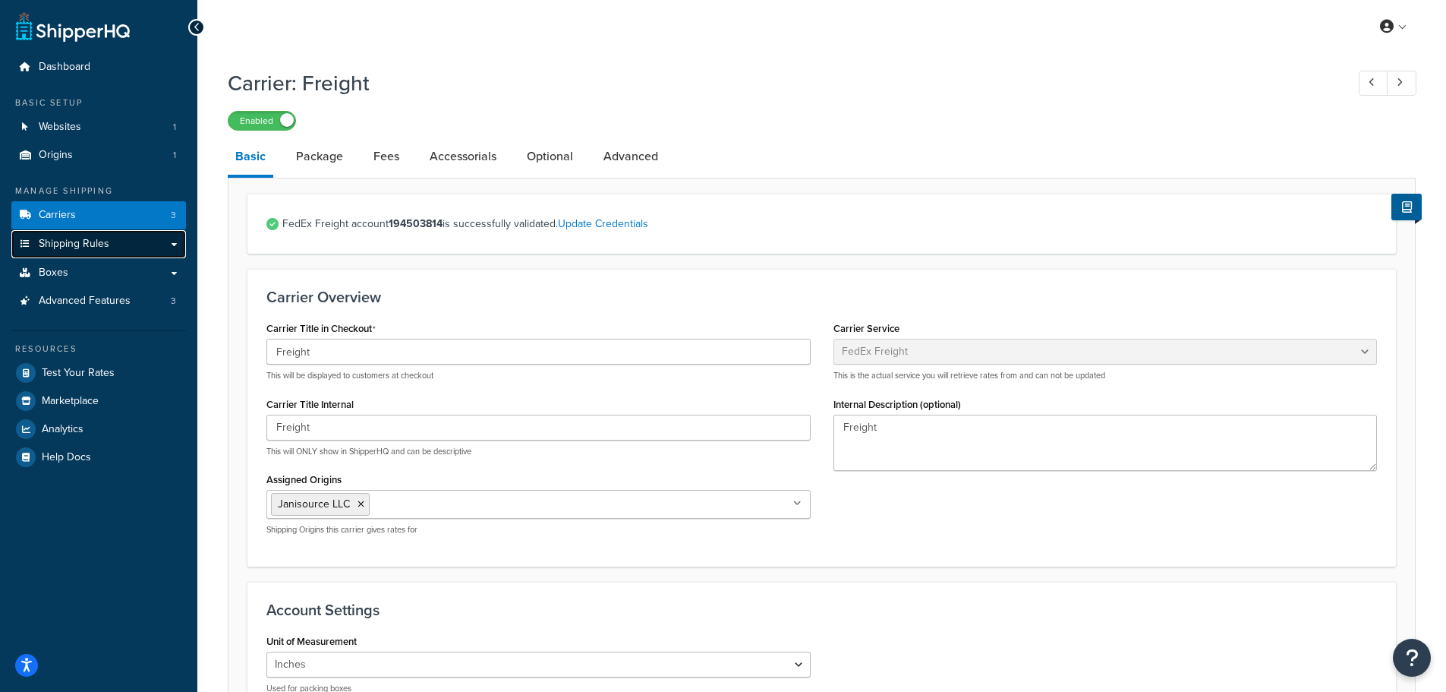
click at [59, 243] on span "Shipping Rules" at bounding box center [74, 244] width 71 height 13
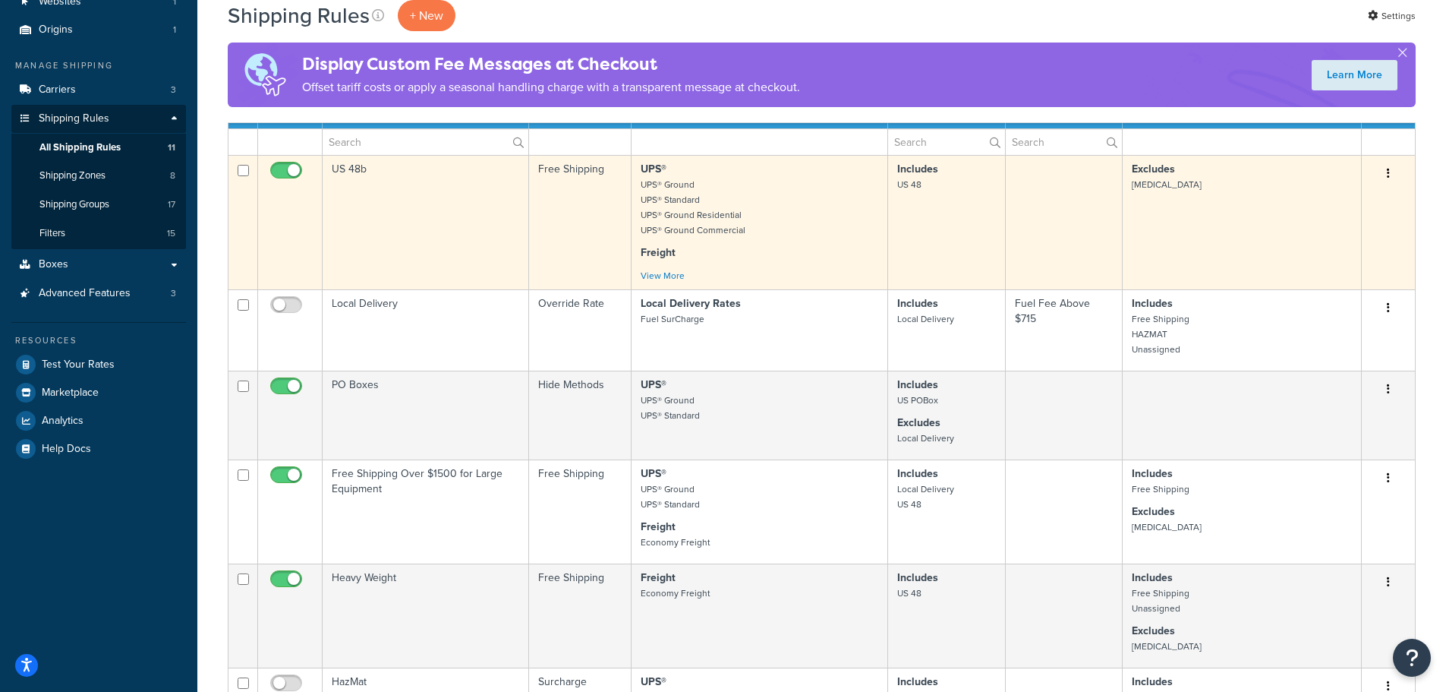
scroll to position [152, 0]
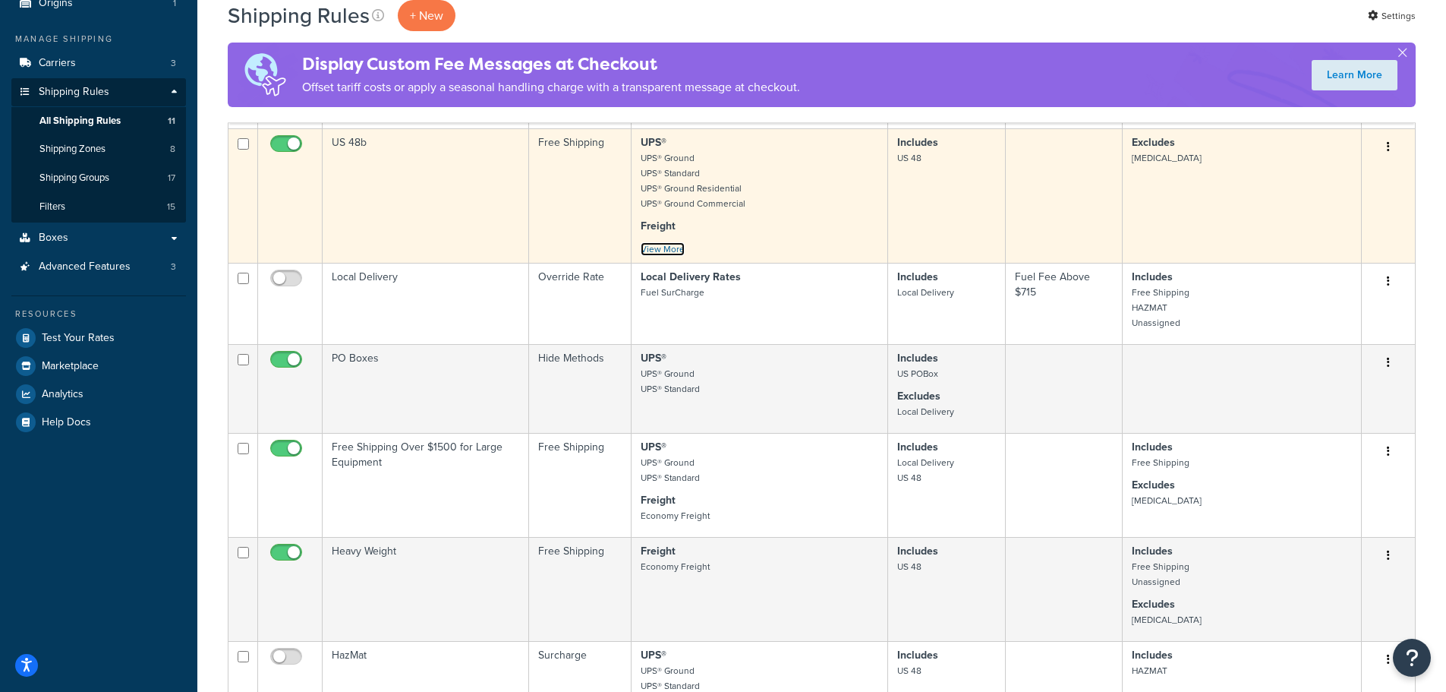
click at [676, 249] on link "View More" at bounding box center [663, 249] width 44 height 14
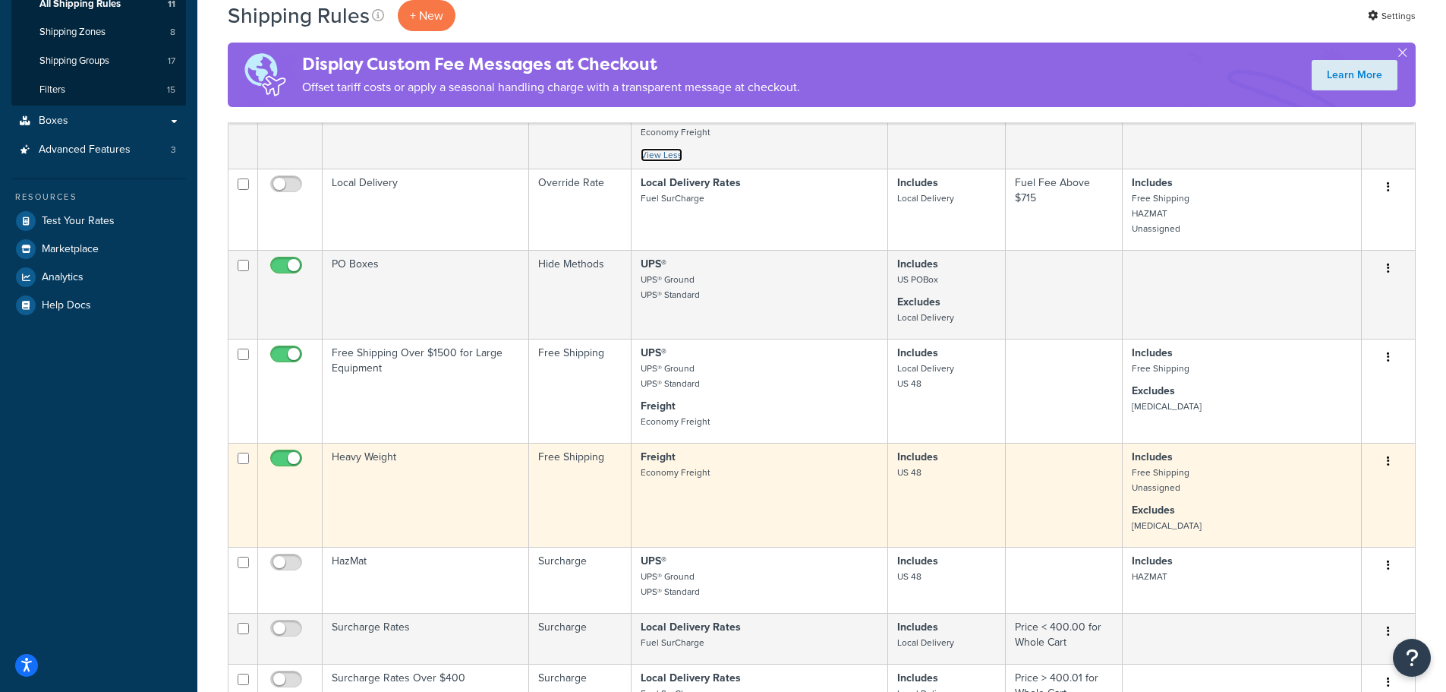
scroll to position [304, 0]
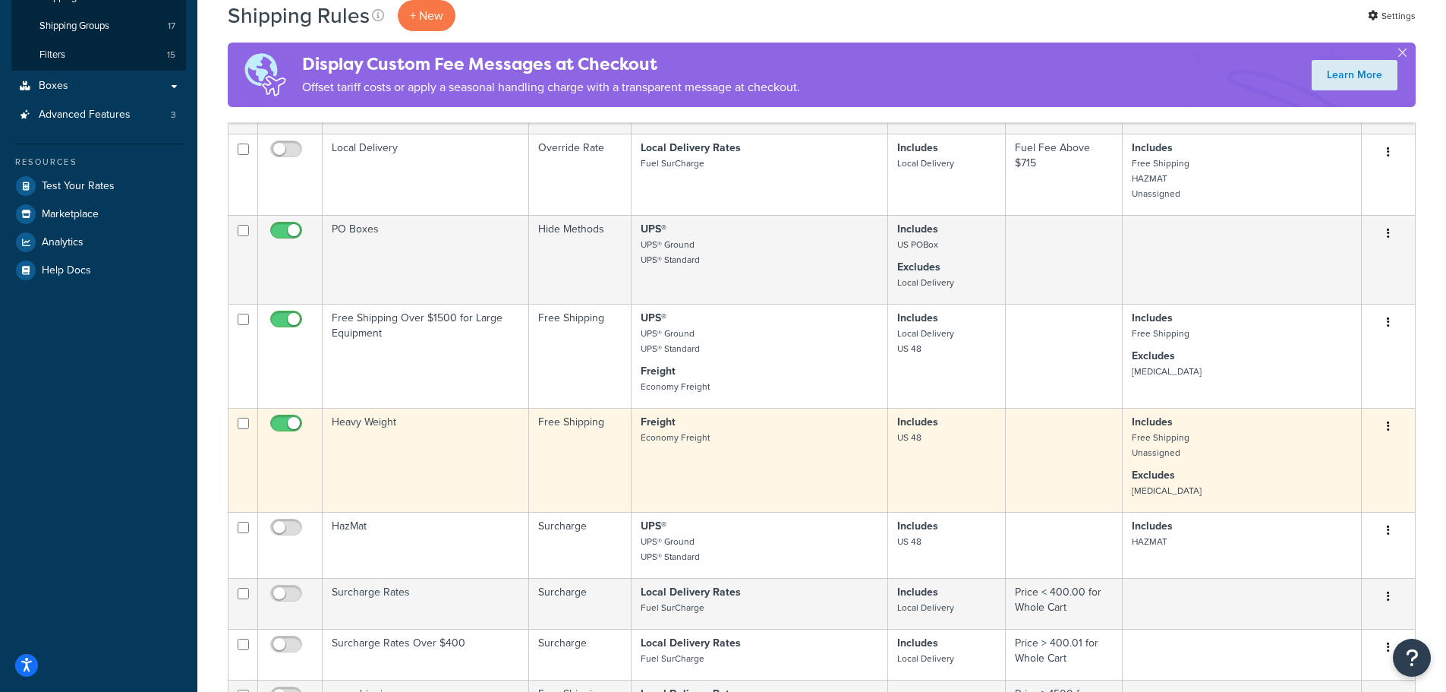
click at [379, 424] on td "Heavy Weight" at bounding box center [426, 460] width 206 height 104
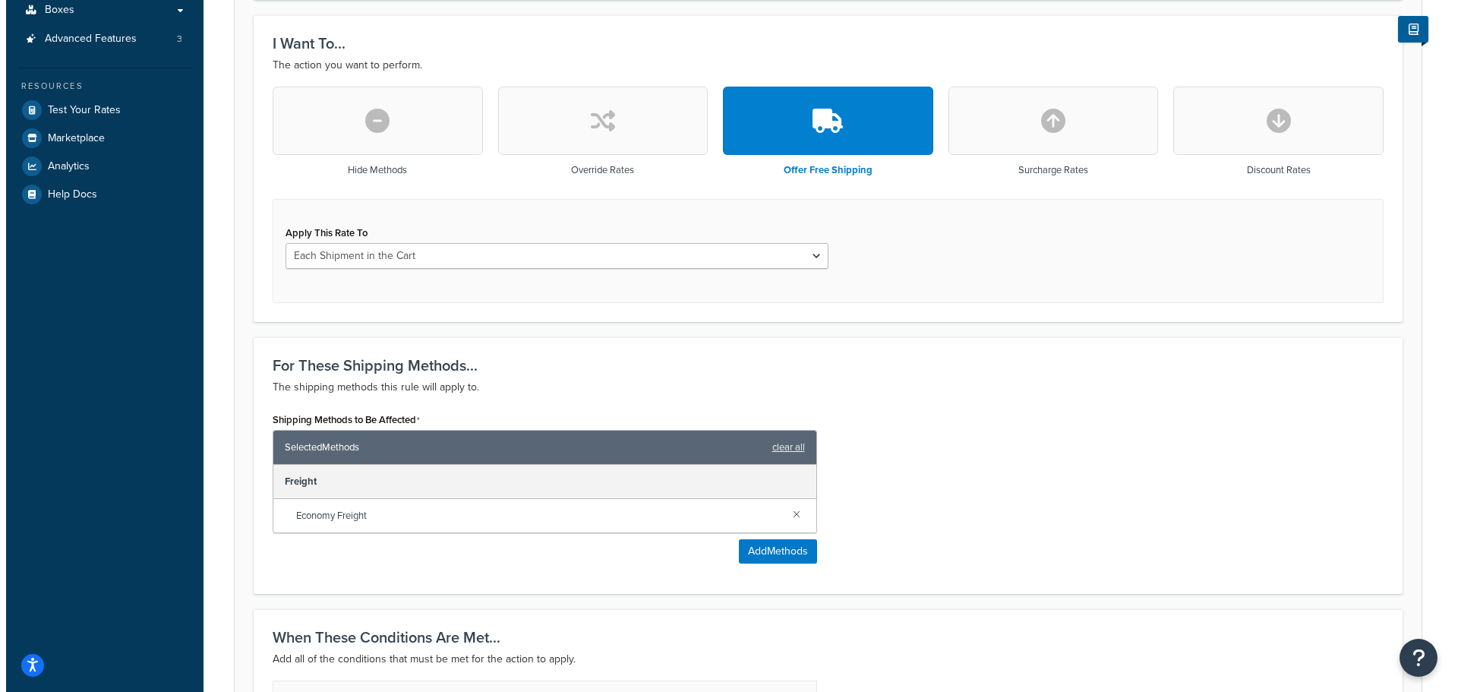
scroll to position [607, 0]
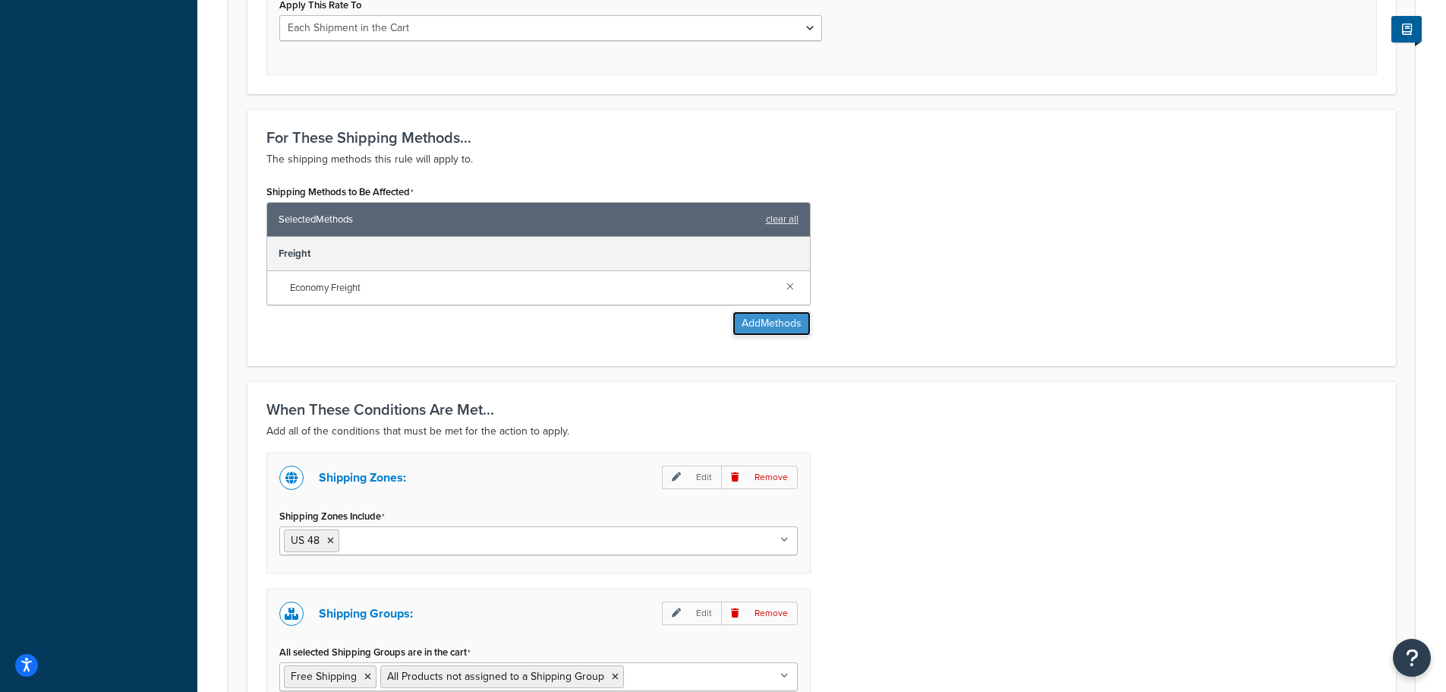
click at [786, 322] on button "Add Methods" at bounding box center [772, 323] width 78 height 24
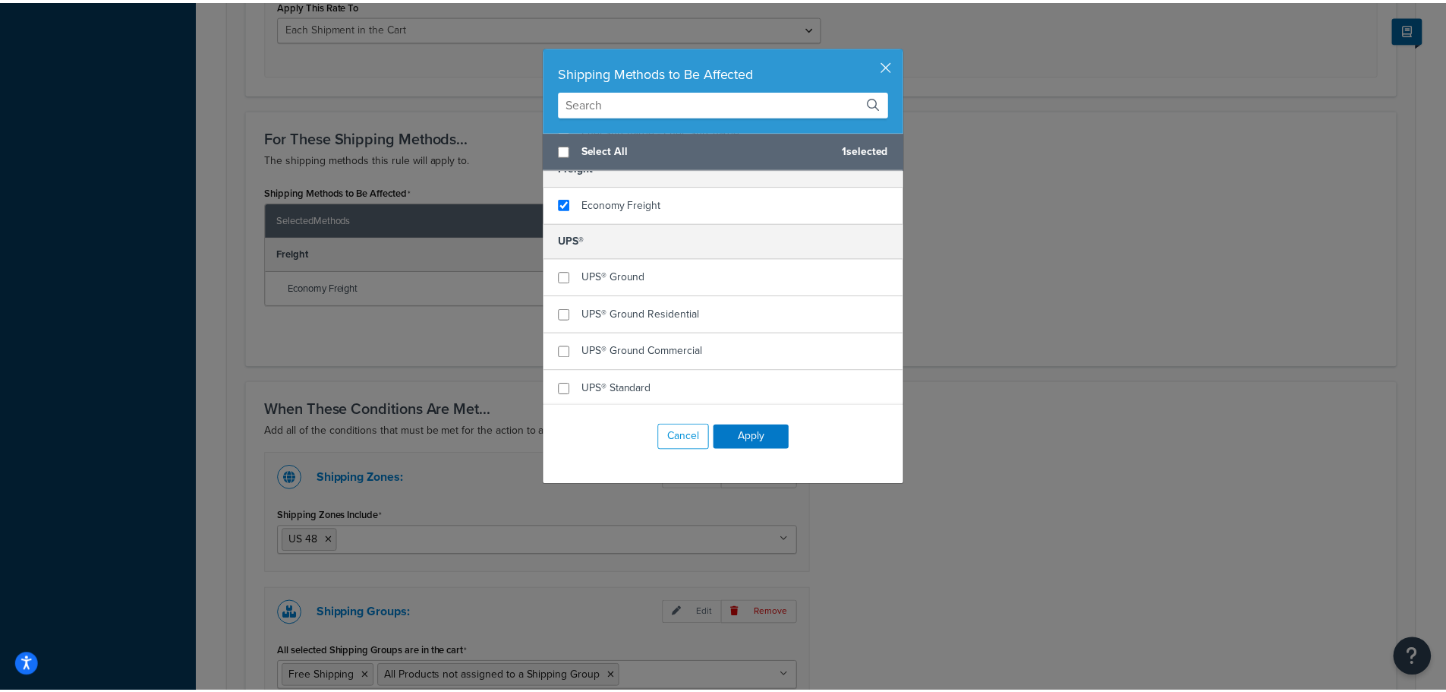
scroll to position [92, 0]
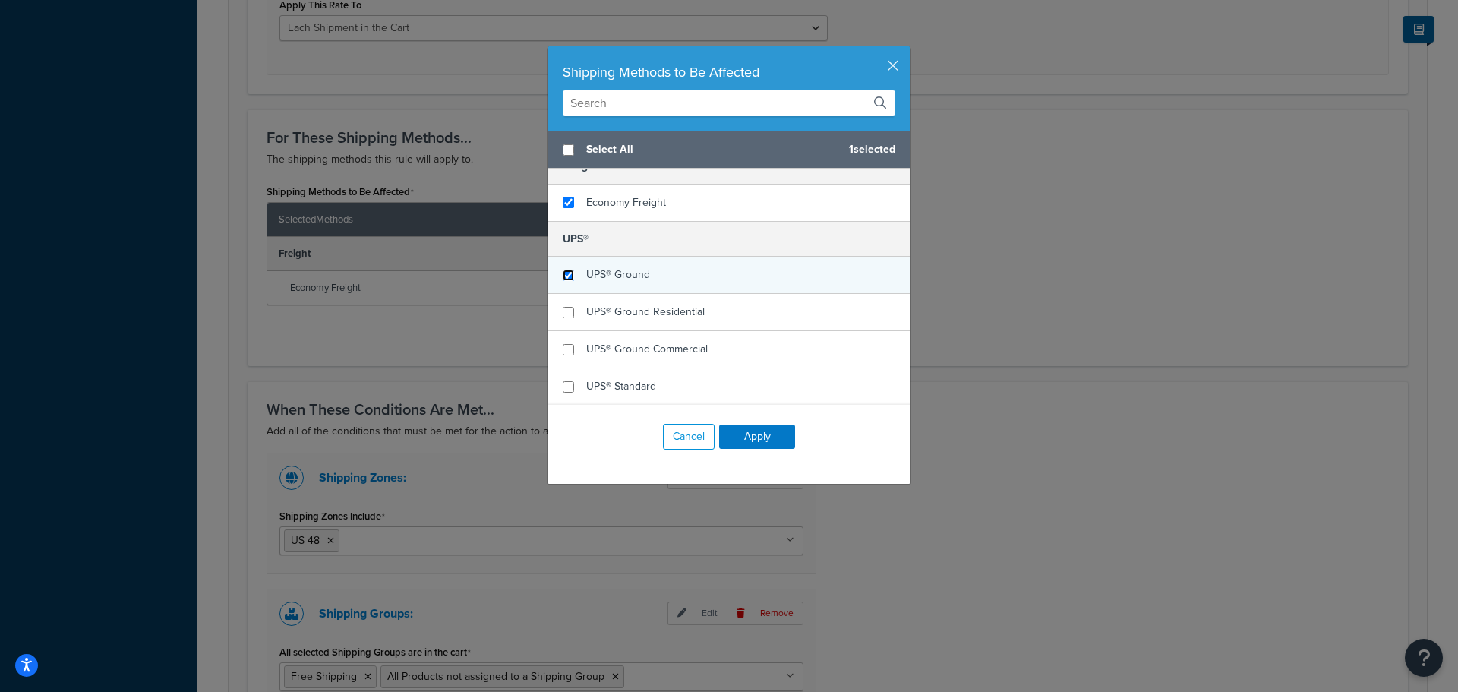
click at [564, 273] on input "checkbox" at bounding box center [568, 274] width 11 height 11
checkbox input "true"
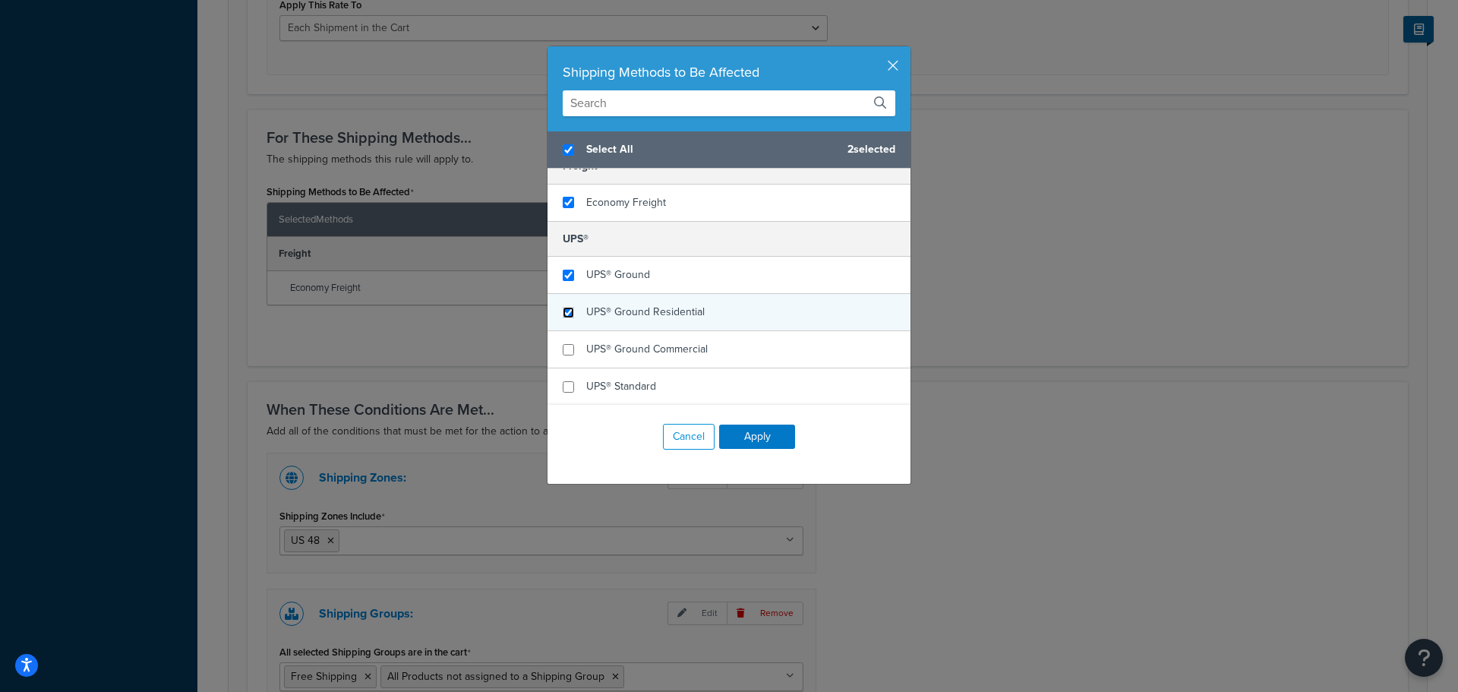
checkbox input "true"
click at [563, 316] on input "checkbox" at bounding box center [568, 312] width 11 height 11
checkbox input "true"
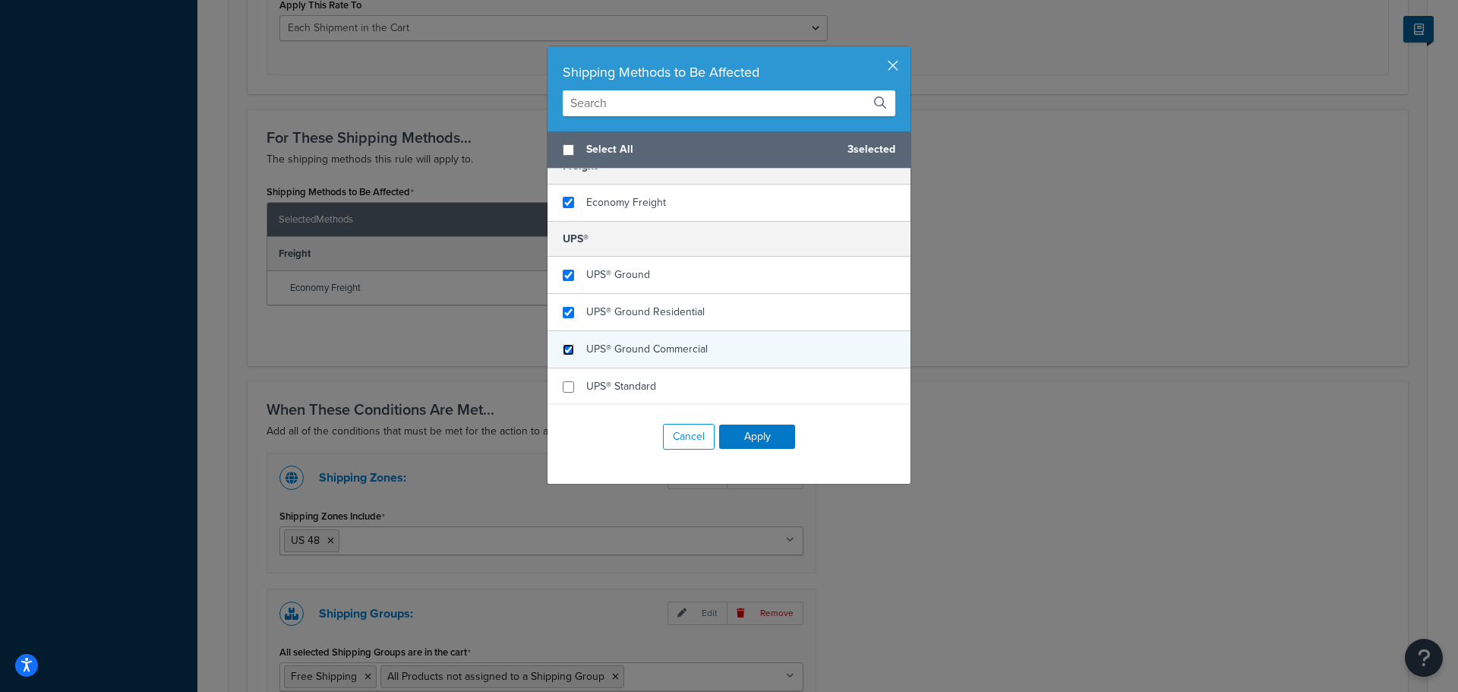
checkbox input "false"
click at [568, 355] on input "checkbox" at bounding box center [568, 349] width 11 height 11
checkbox input "true"
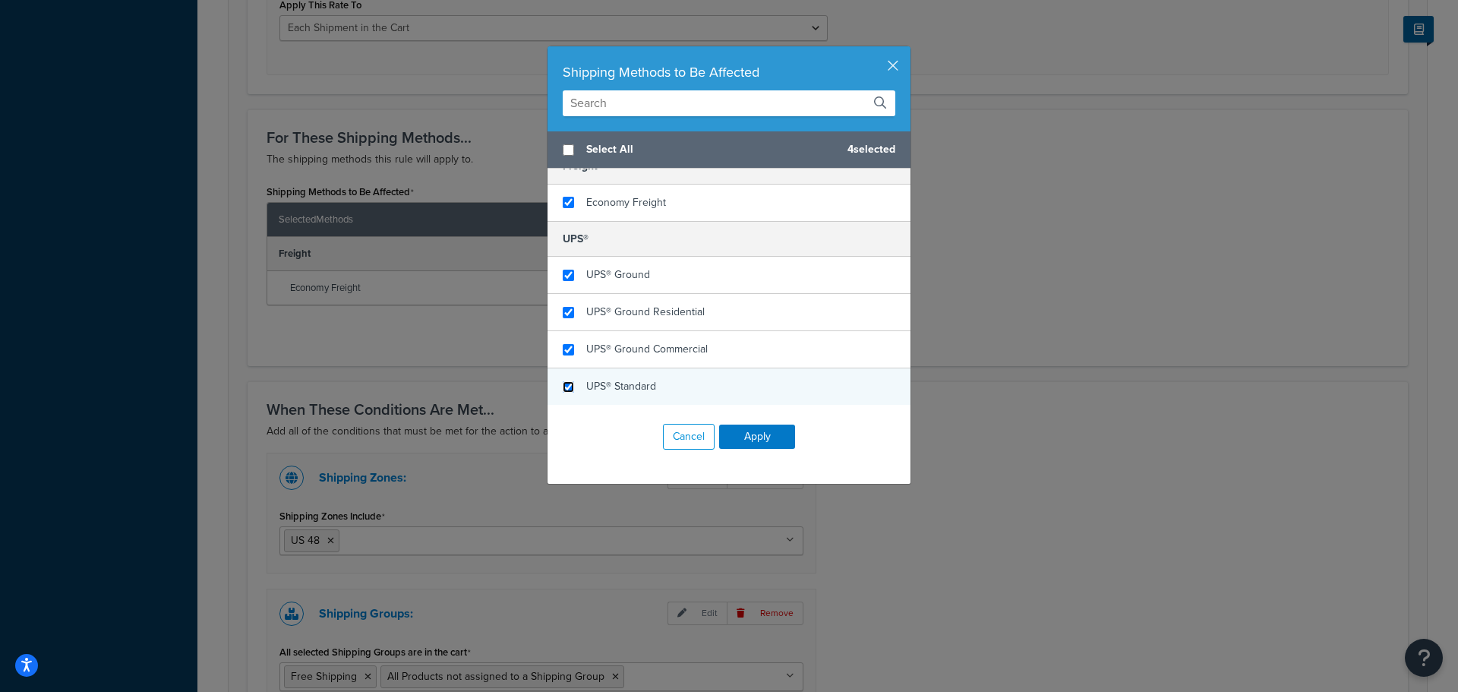
click at [566, 385] on input "checkbox" at bounding box center [568, 386] width 11 height 11
checkbox input "true"
click at [771, 435] on button "Apply" at bounding box center [757, 436] width 76 height 24
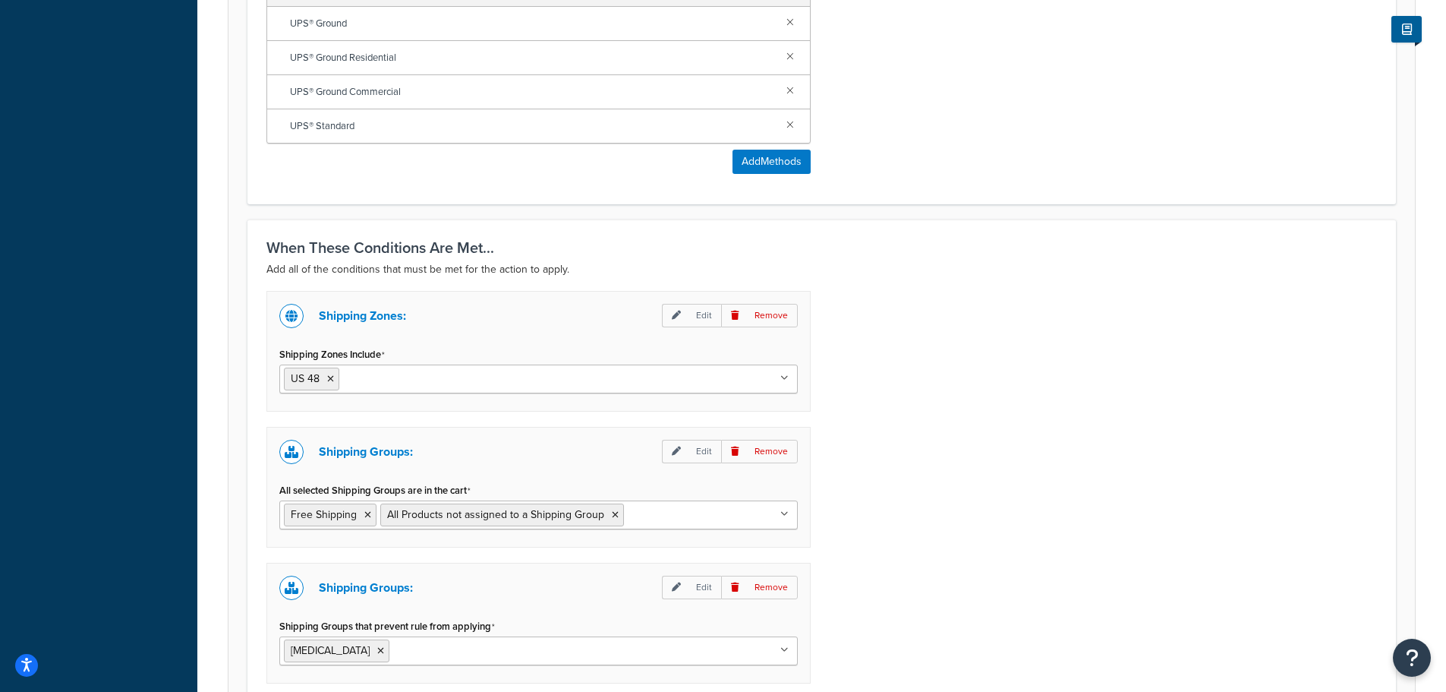
scroll to position [1063, 0]
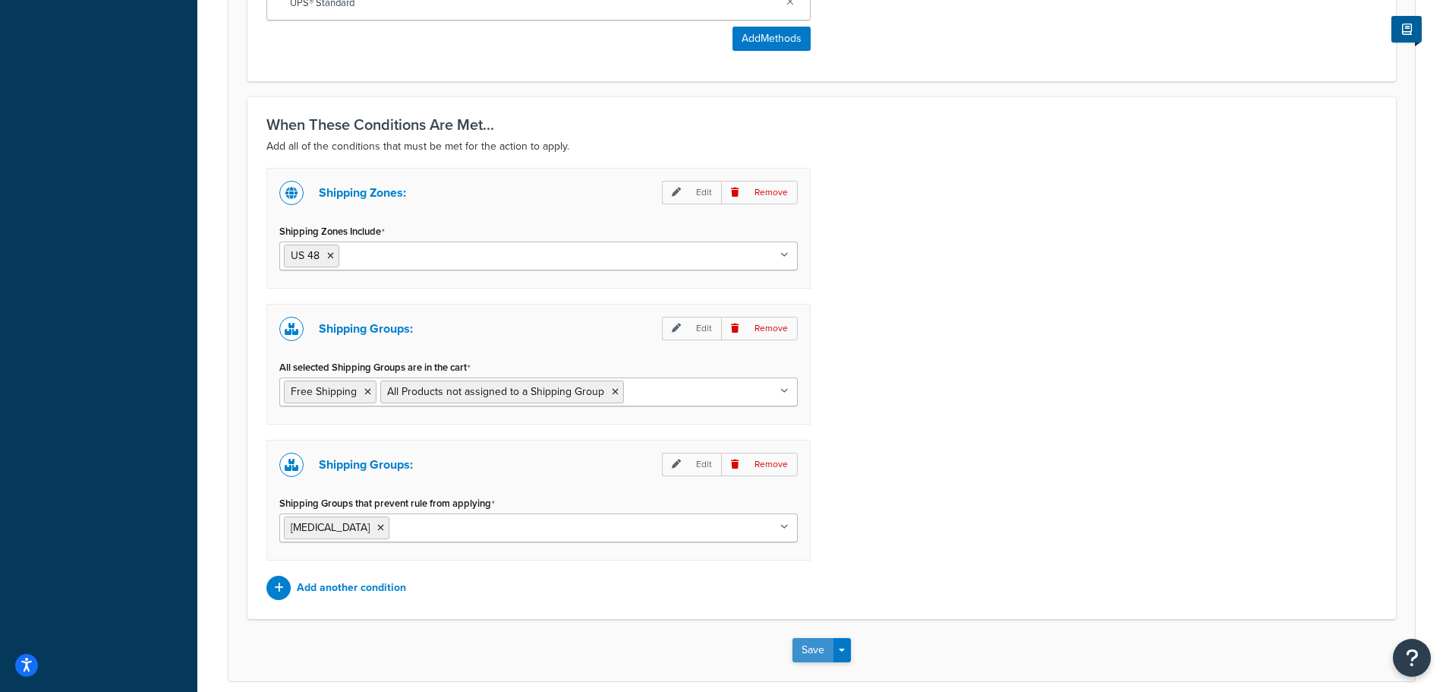
click at [803, 644] on button "Save" at bounding box center [813, 650] width 41 height 24
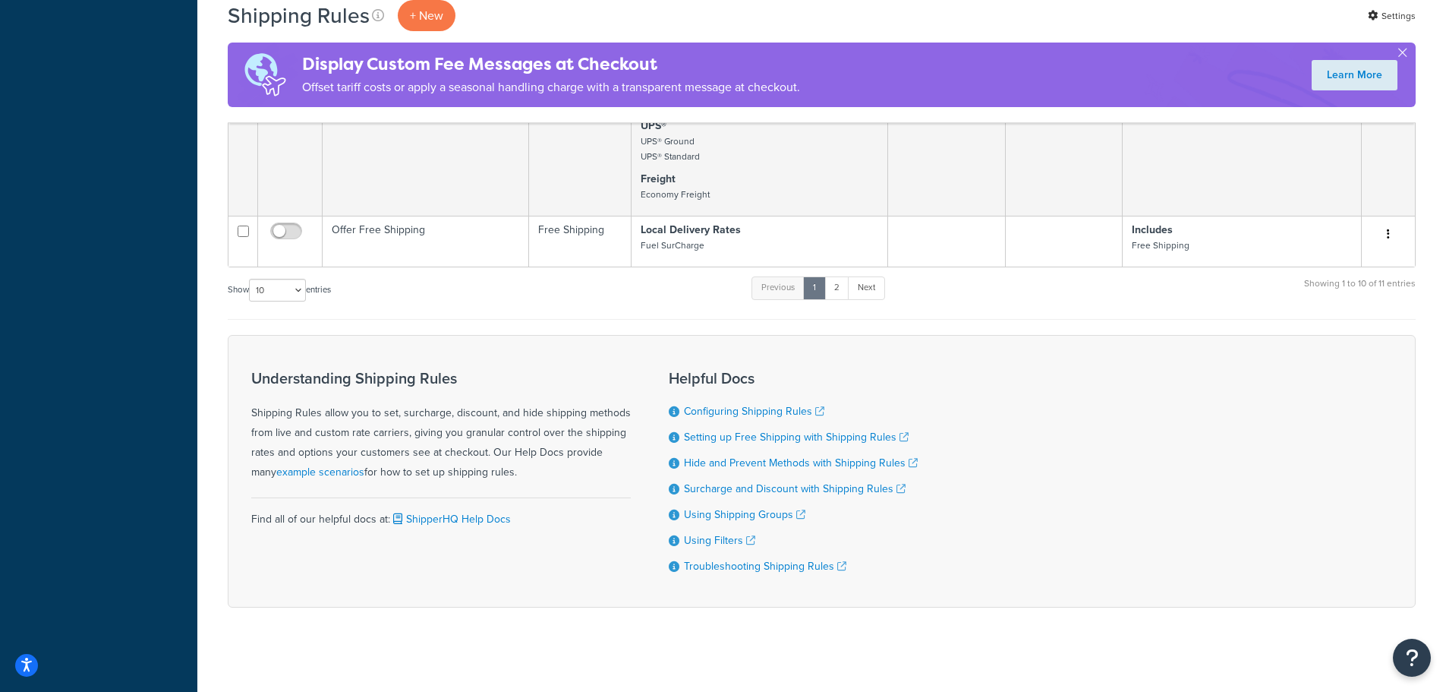
scroll to position [1001, 0]
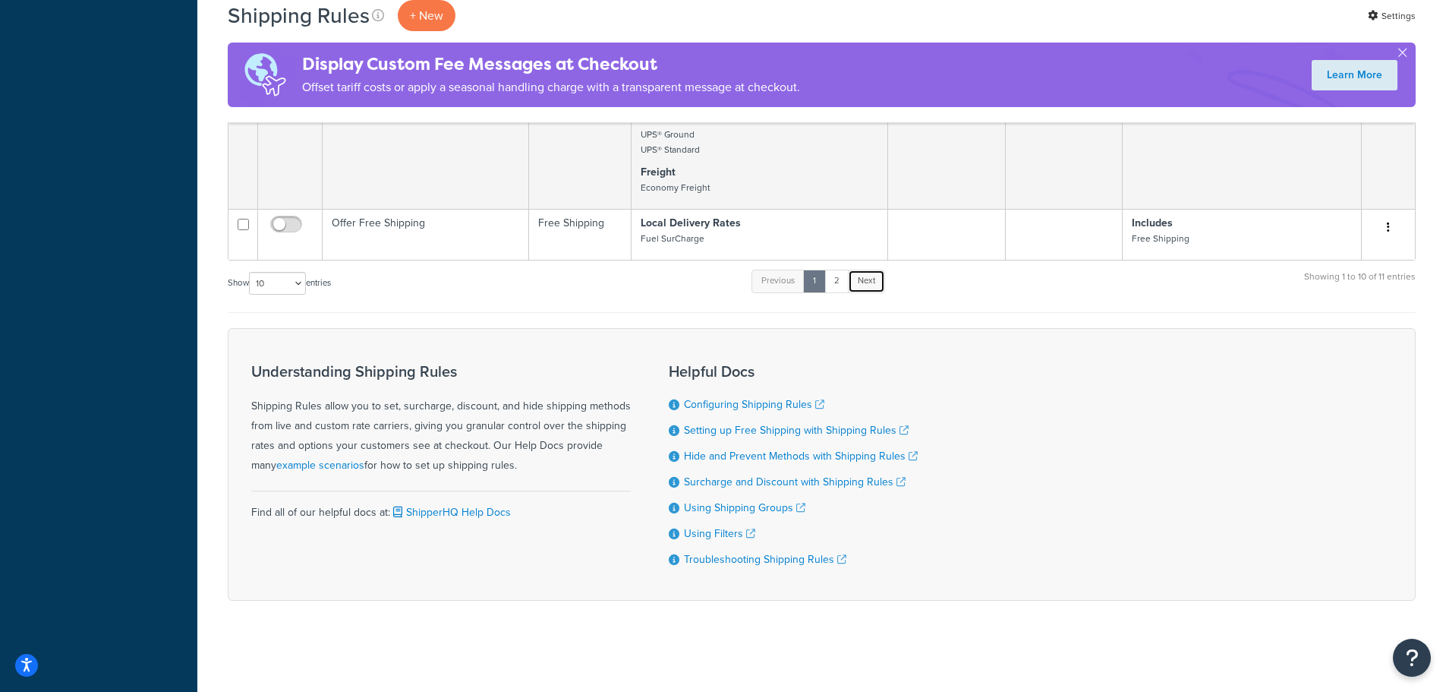
click at [868, 279] on link "Next" at bounding box center [866, 280] width 37 height 23
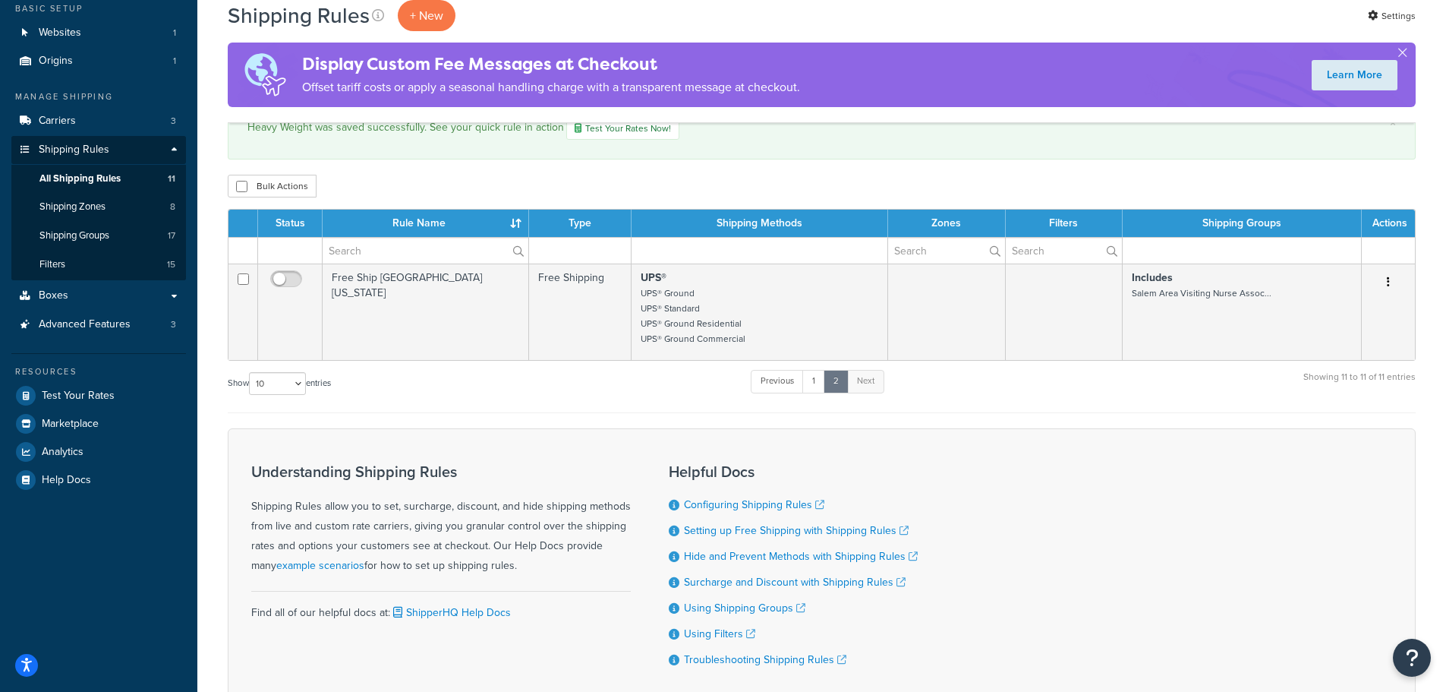
scroll to position [0, 0]
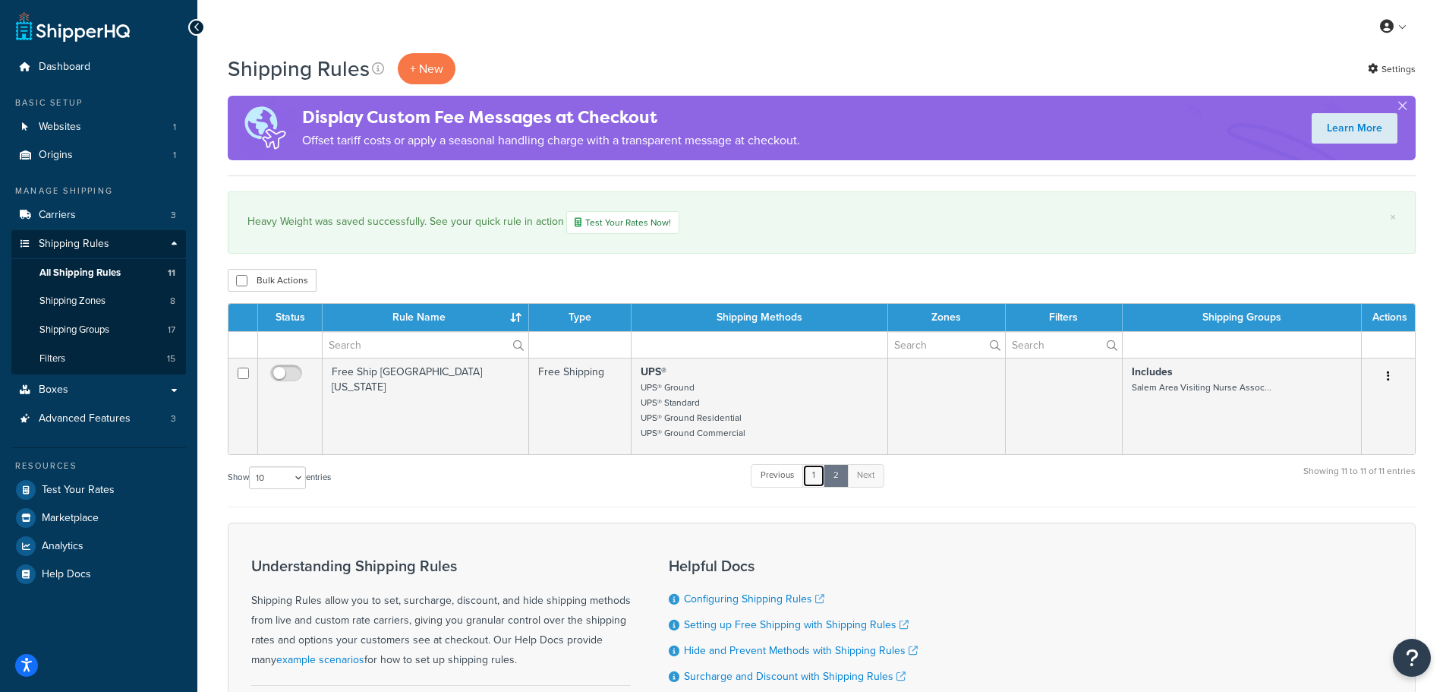
click at [811, 478] on link "1" at bounding box center [813, 475] width 23 height 23
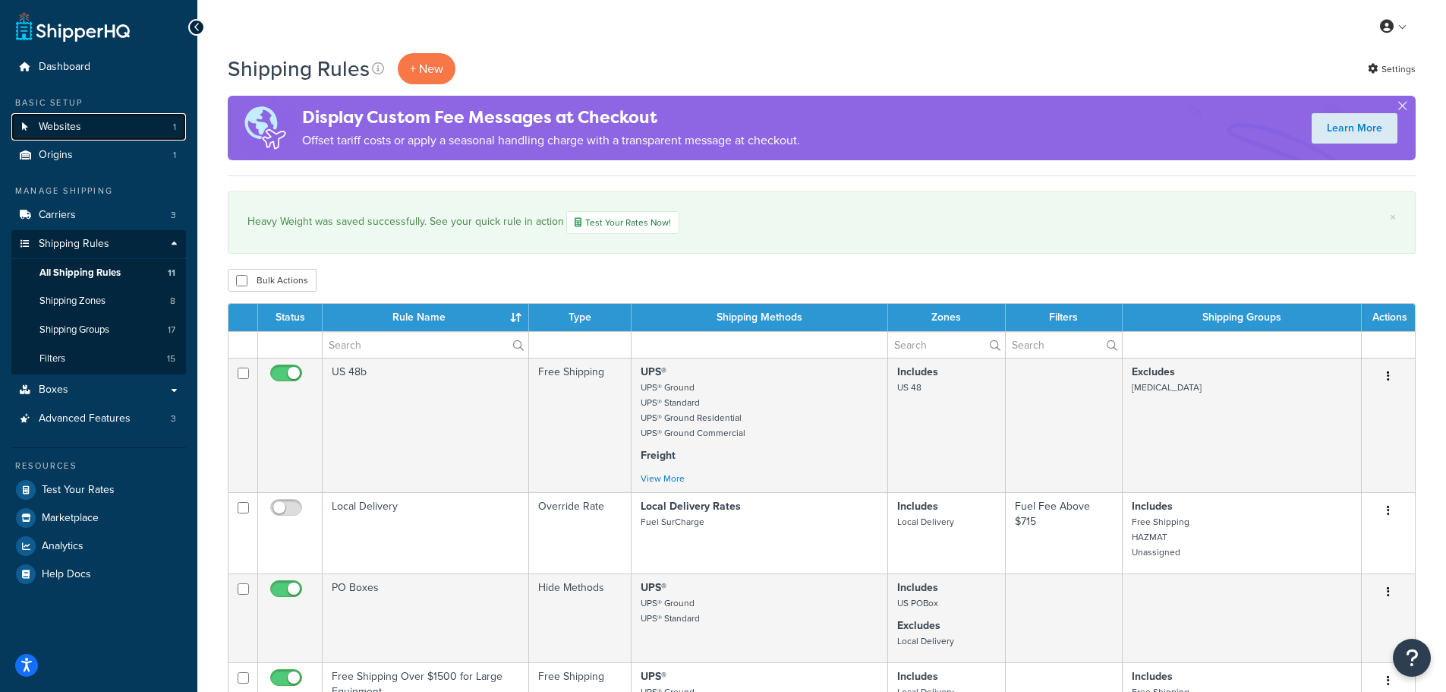
click at [69, 122] on span "Websites" at bounding box center [60, 127] width 43 height 13
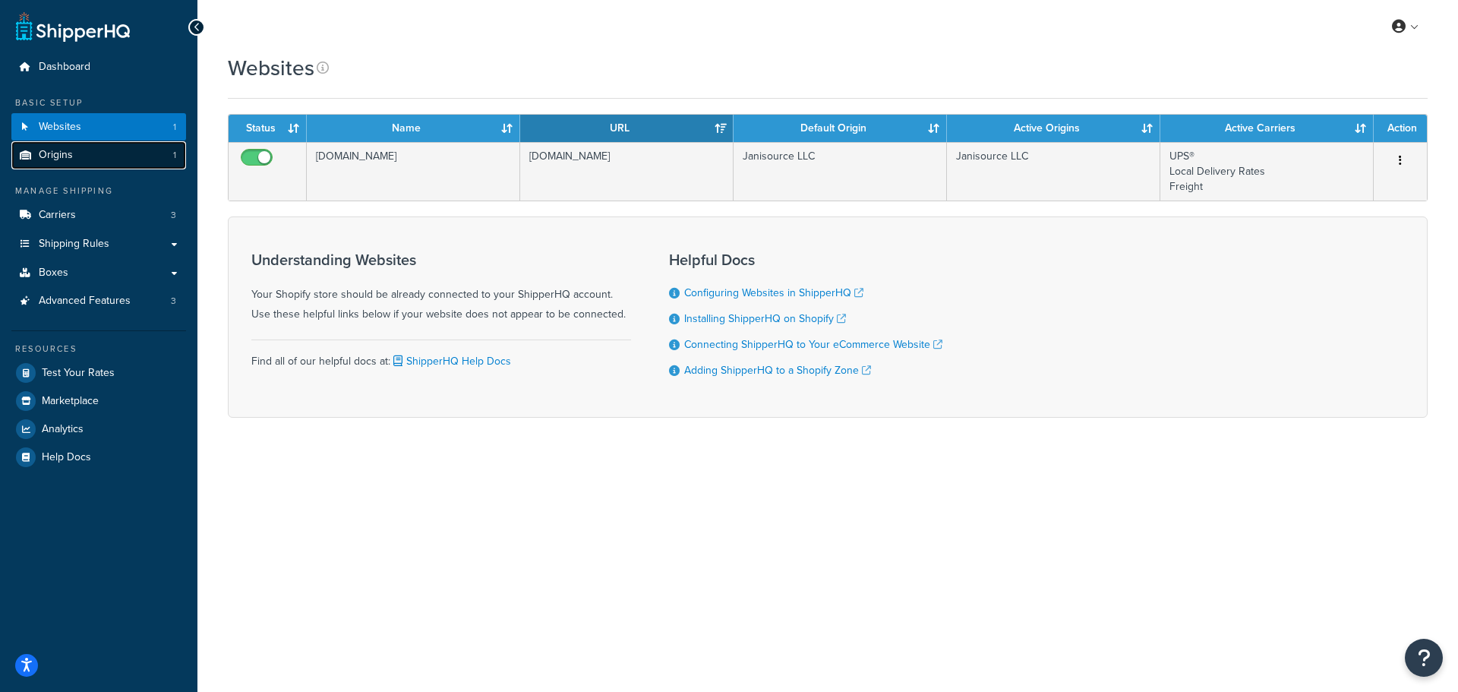
click at [65, 150] on span "Origins" at bounding box center [56, 155] width 34 height 13
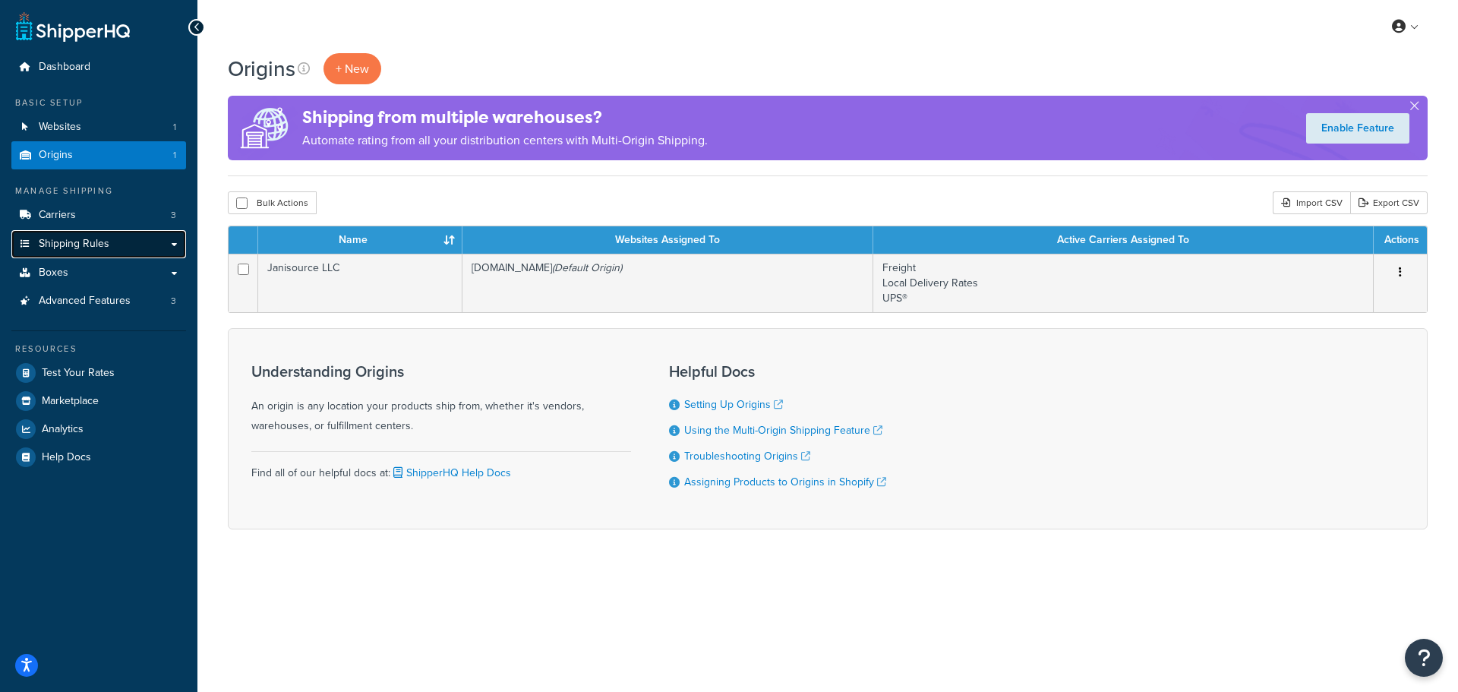
click at [76, 246] on span "Shipping Rules" at bounding box center [74, 244] width 71 height 13
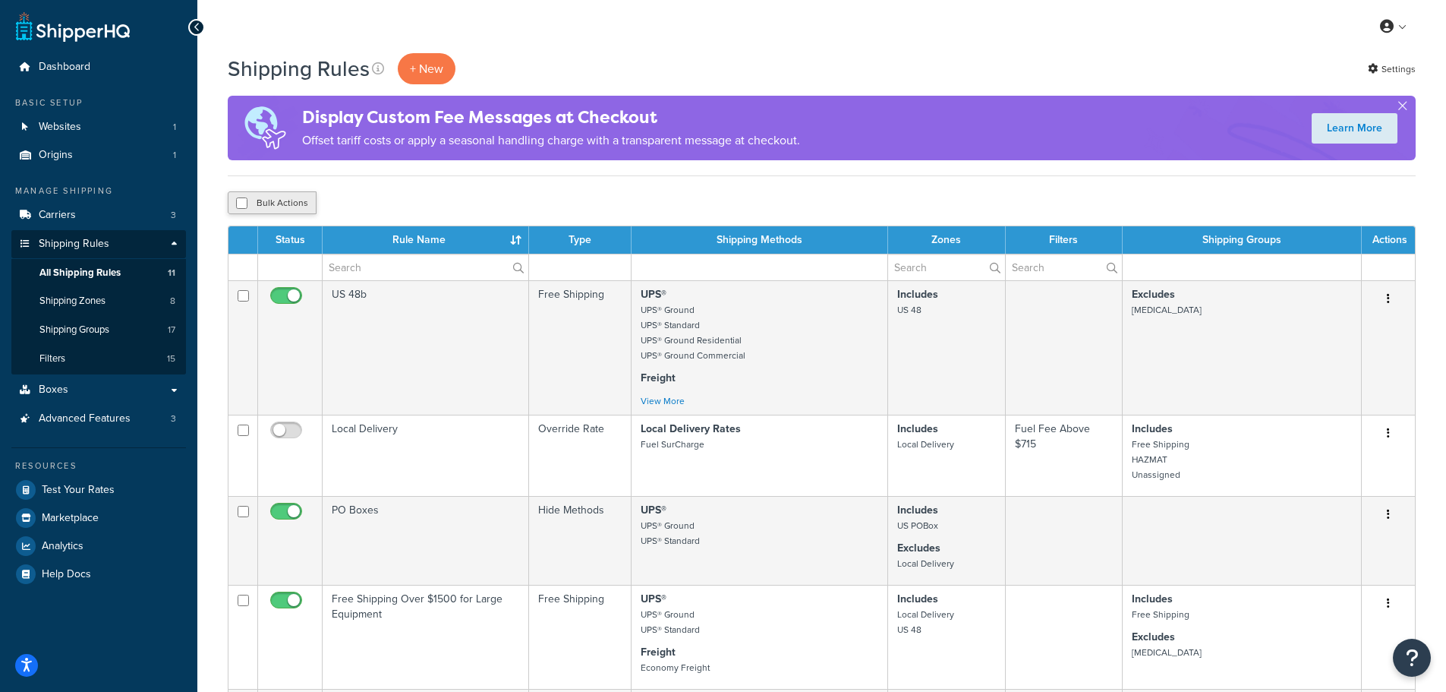
click at [276, 200] on button "Bulk Actions" at bounding box center [272, 202] width 89 height 23
checkbox input "true"
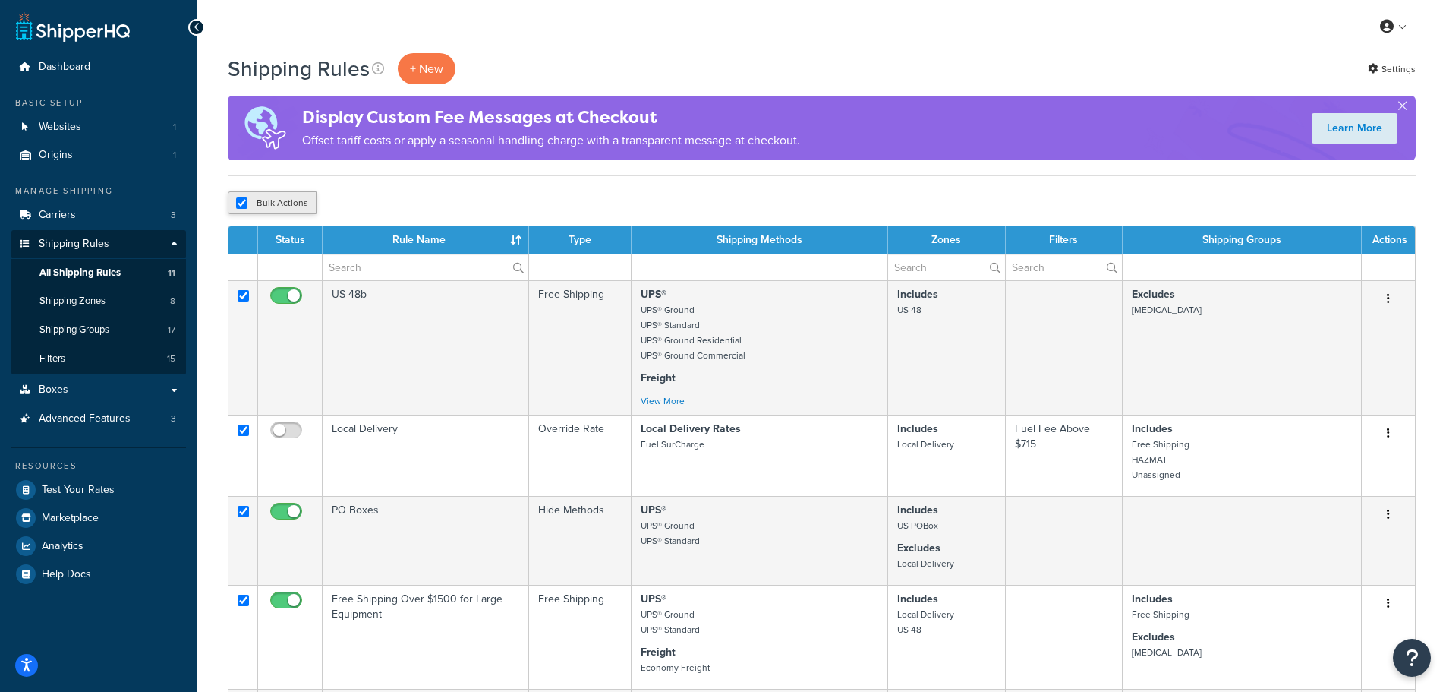
checkbox input "true"
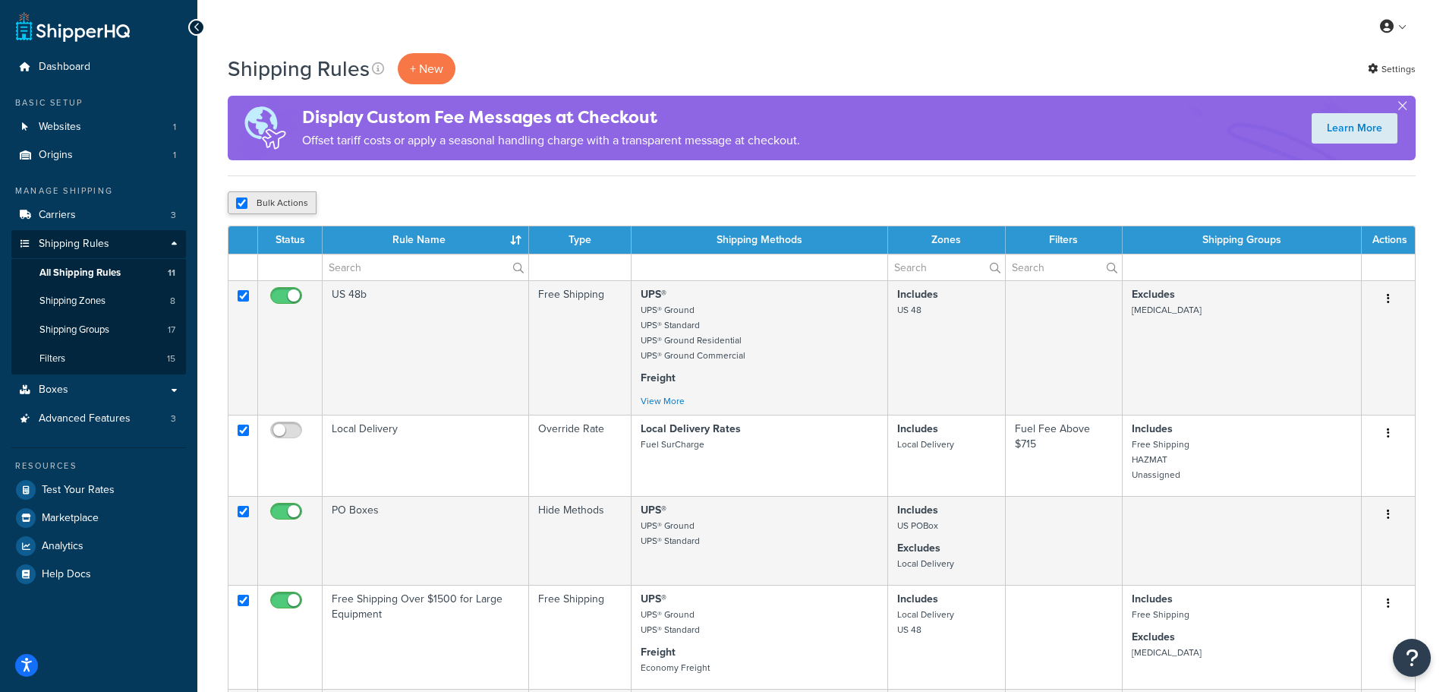
checkbox input "true"
click at [274, 200] on button "Bulk Actions" at bounding box center [272, 202] width 89 height 23
checkbox input "false"
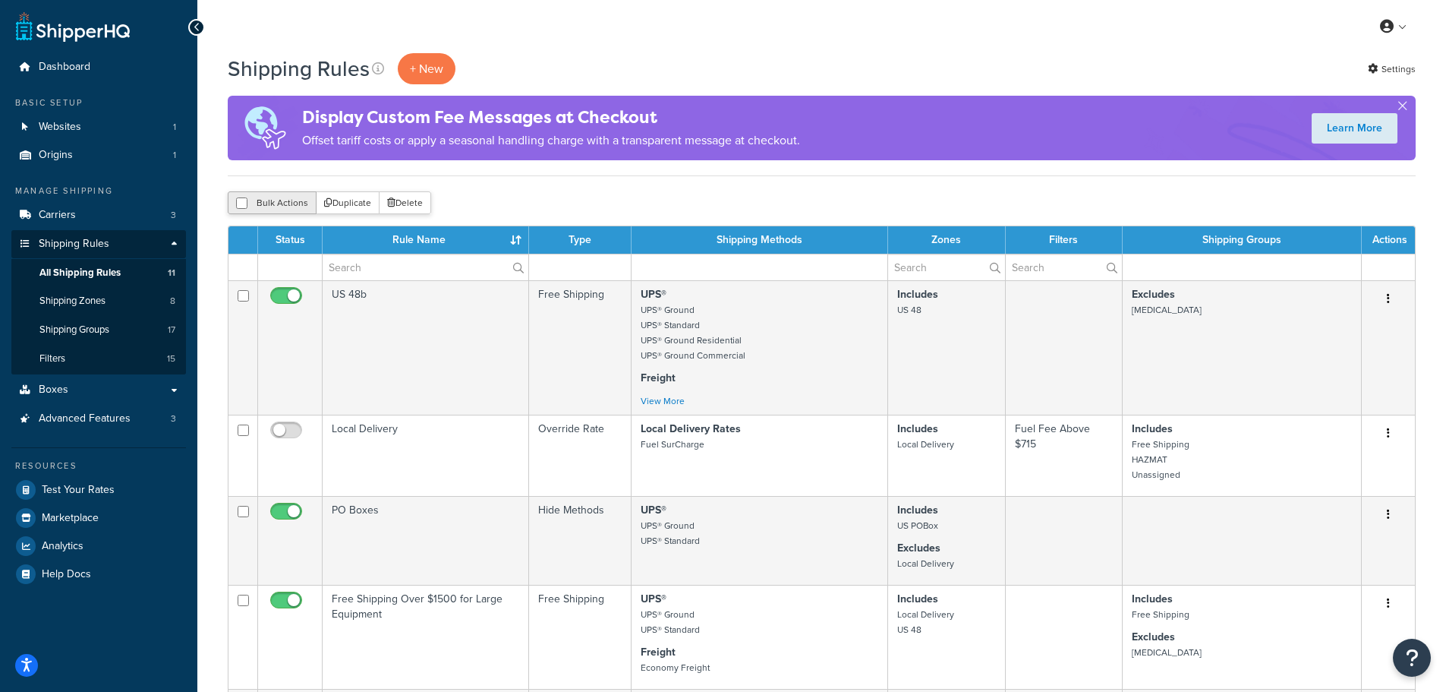
checkbox input "false"
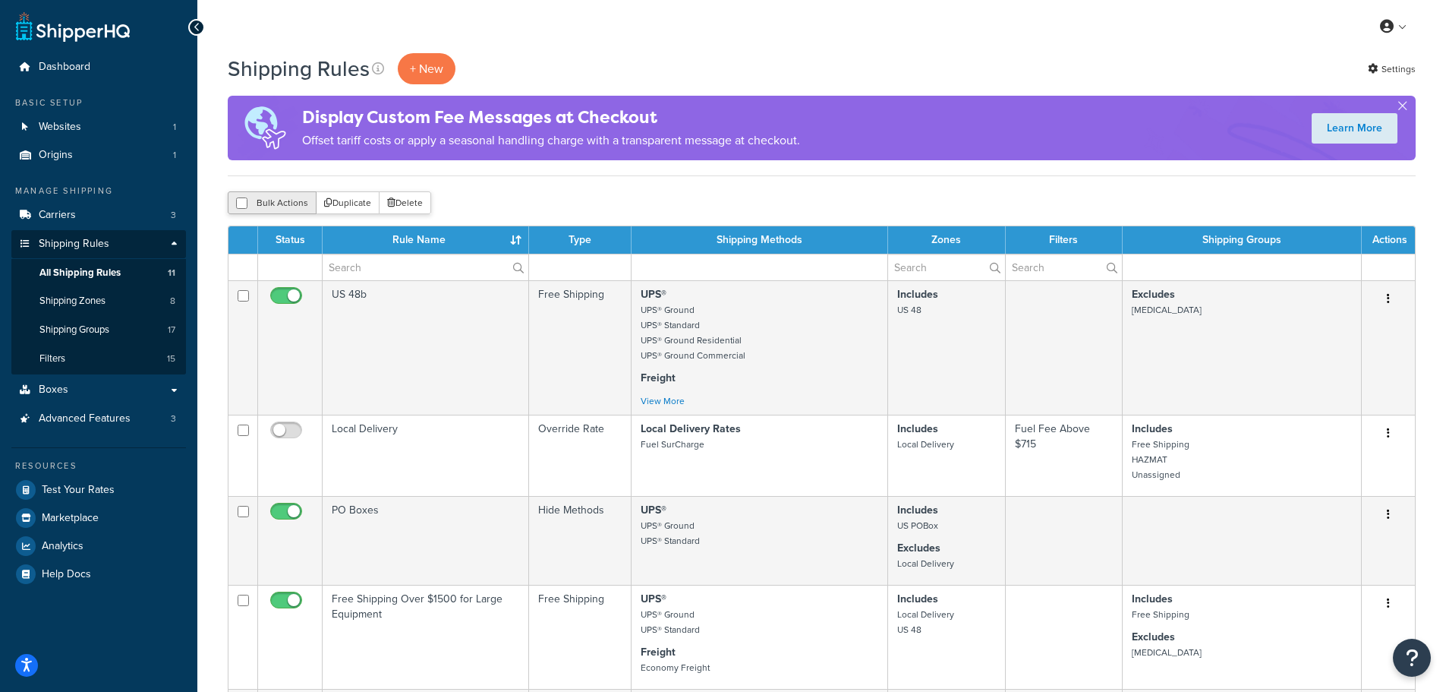
checkbox input "false"
click at [1407, 657] on icon "Open Resource Center" at bounding box center [1412, 657] width 14 height 21
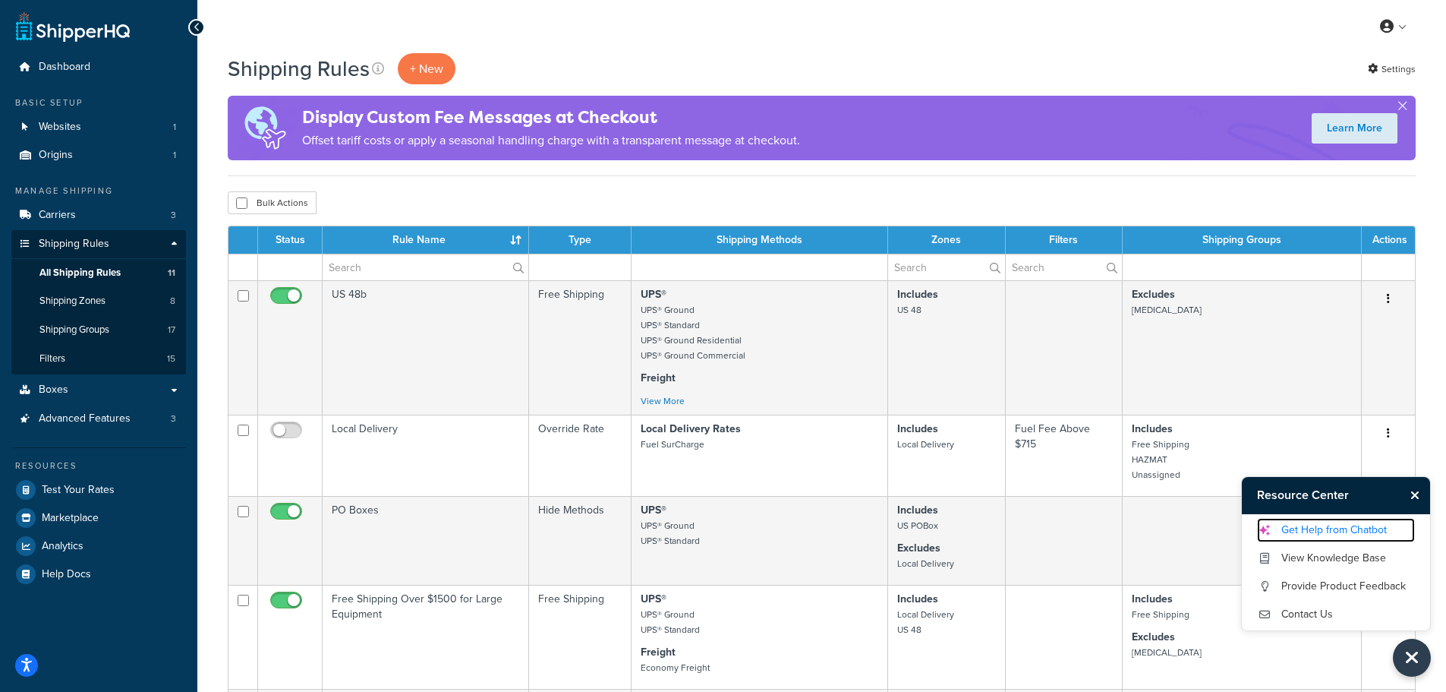
click at [1345, 525] on link "Get Help from Chatbot" at bounding box center [1336, 530] width 158 height 24
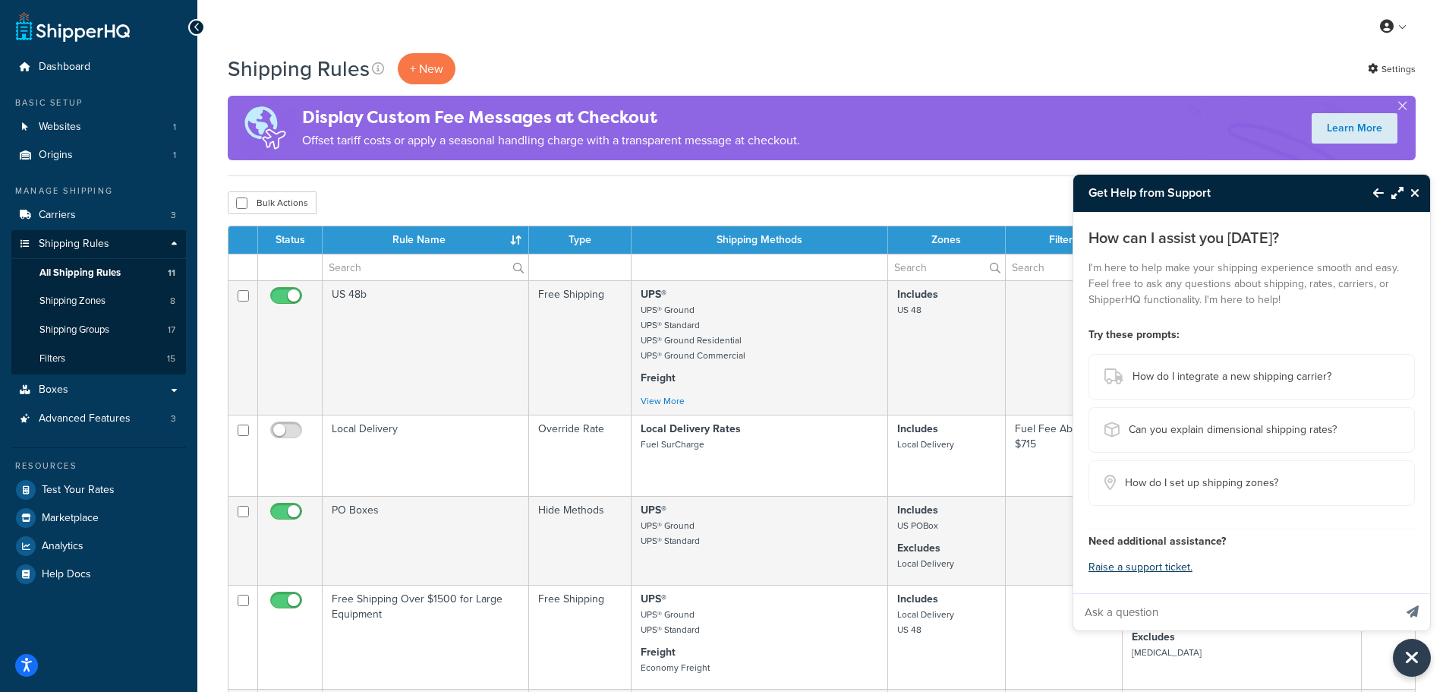
click at [1167, 613] on input "Ask a question" at bounding box center [1233, 612] width 320 height 36
click at [1234, 606] on input "Ask a question" at bounding box center [1233, 612] width 320 height 36
click at [1174, 616] on input "Ask a question" at bounding box center [1233, 612] width 320 height 36
type input "I am setting up free shipping. We decided to stop charging a local delivery fee…"
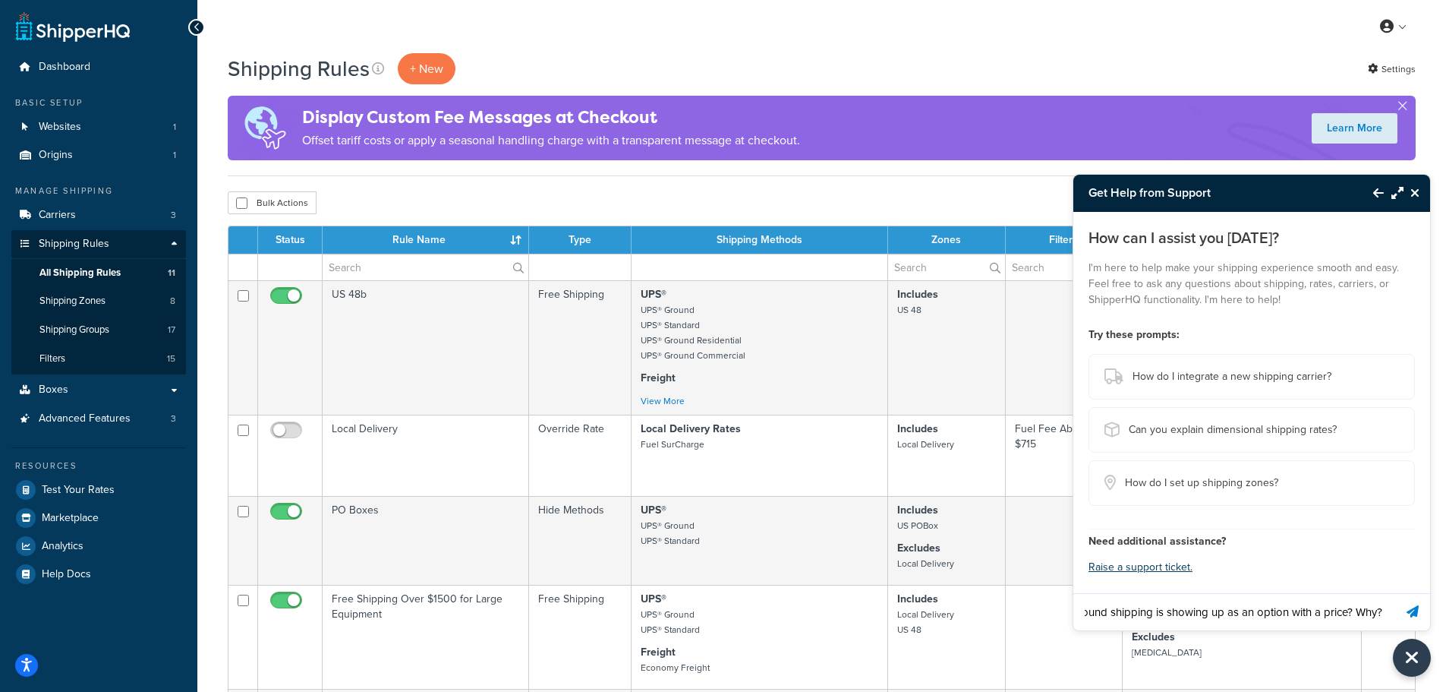
click at [1395, 593] on button "Send message" at bounding box center [1412, 611] width 35 height 37
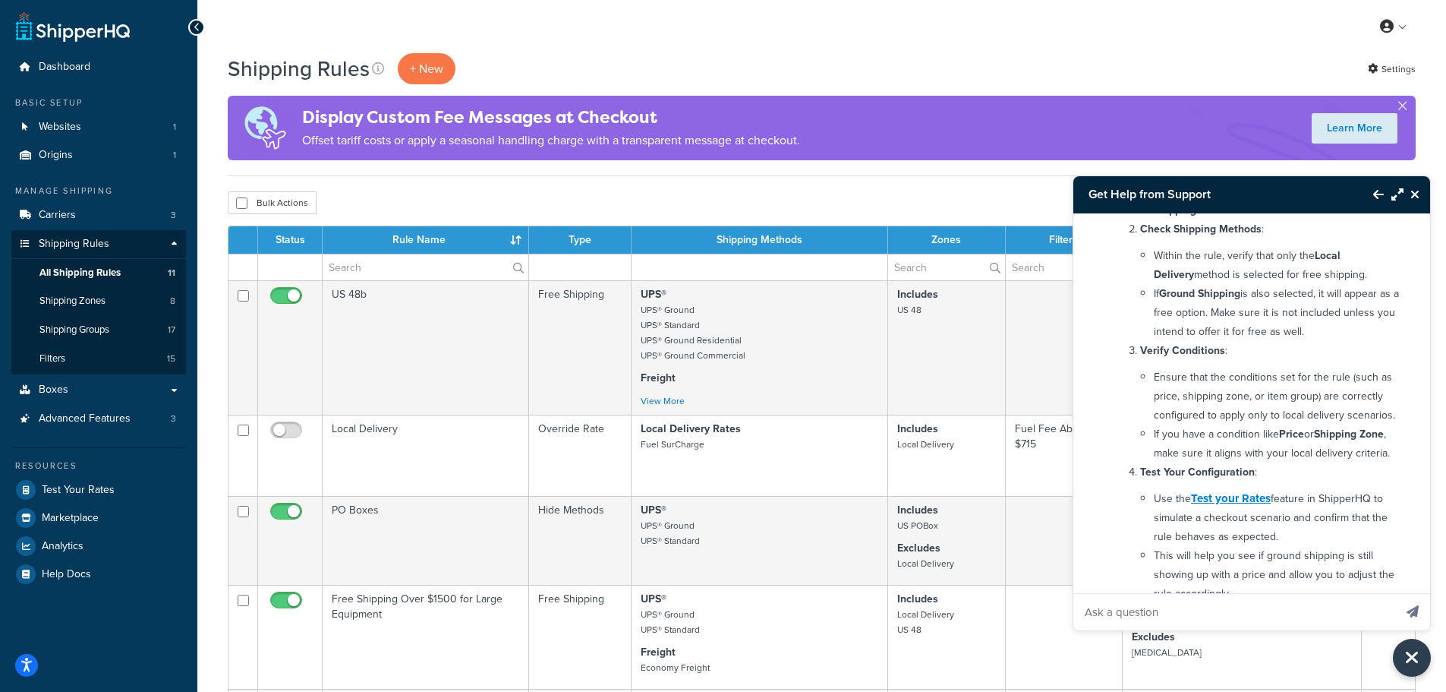
scroll to position [264, 0]
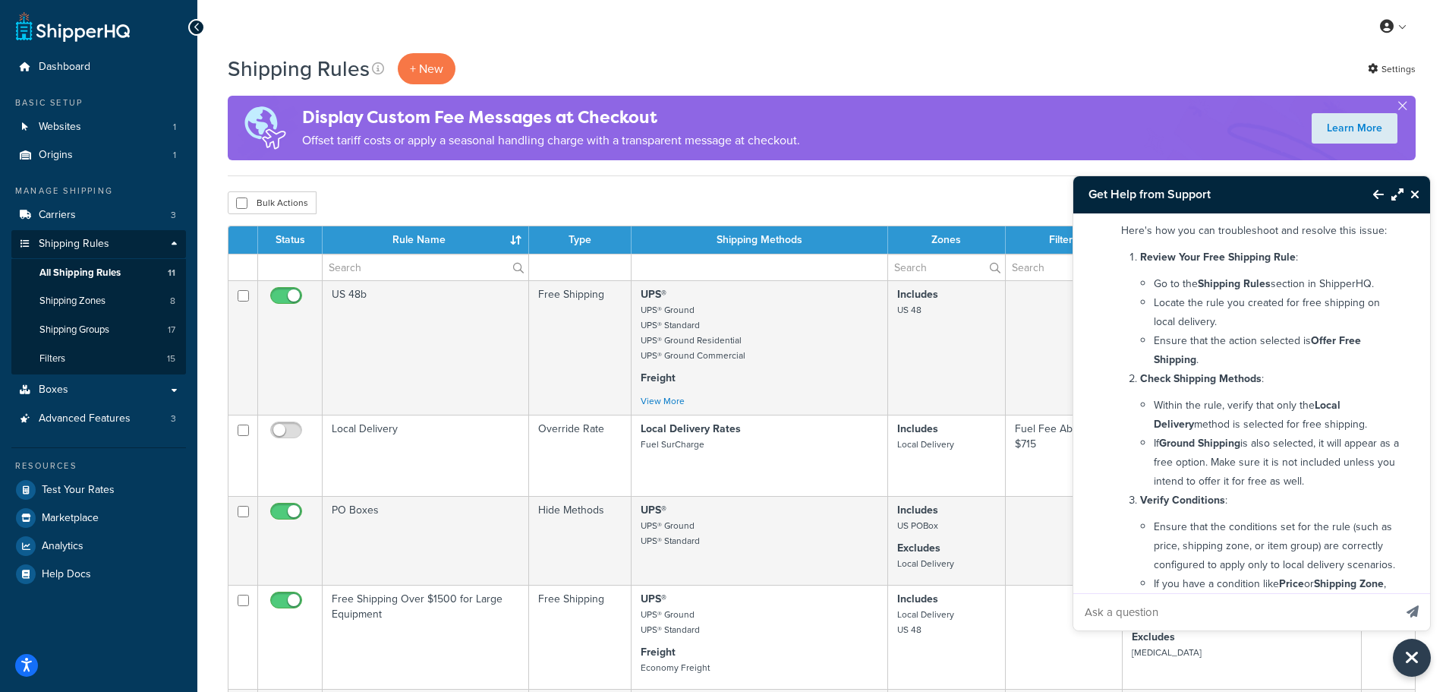
click at [1398, 194] on icon "Maximize Resource Center" at bounding box center [1397, 194] width 12 height 12
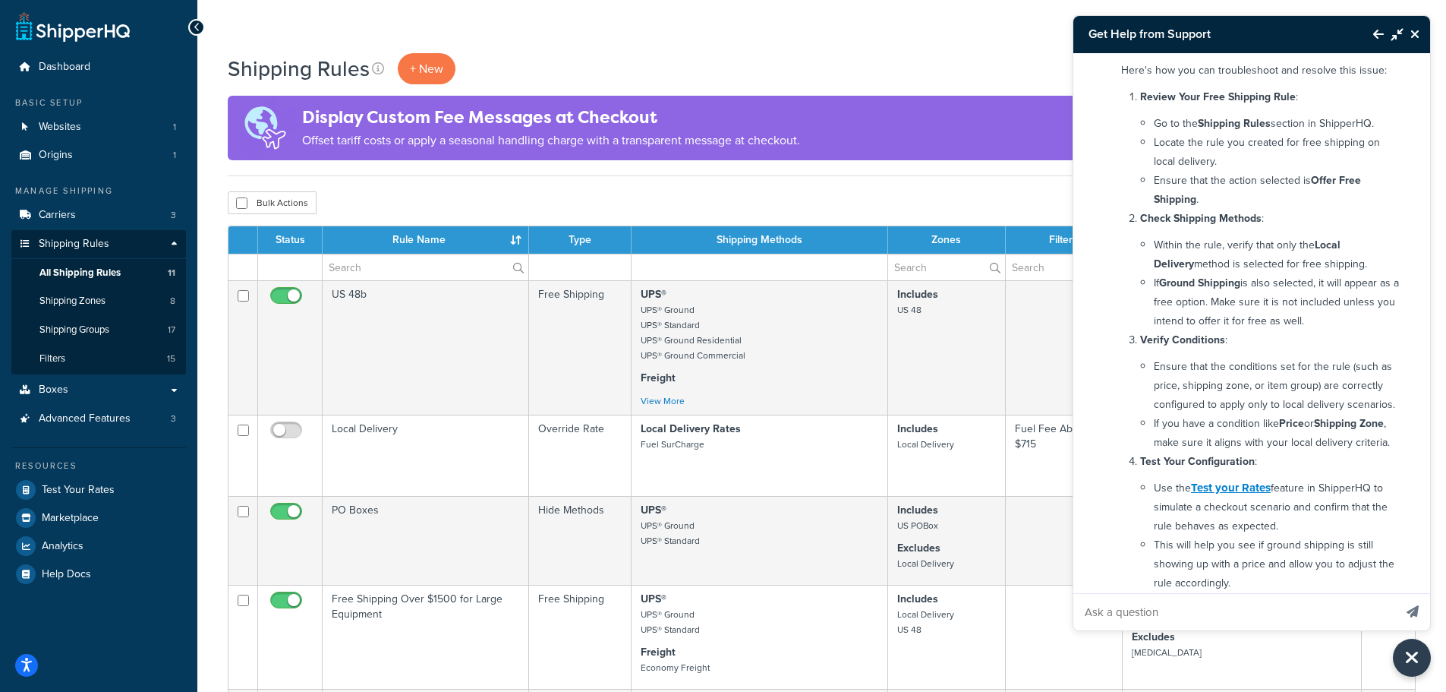
click at [1371, 36] on button "Back to Resource Center" at bounding box center [1371, 34] width 26 height 35
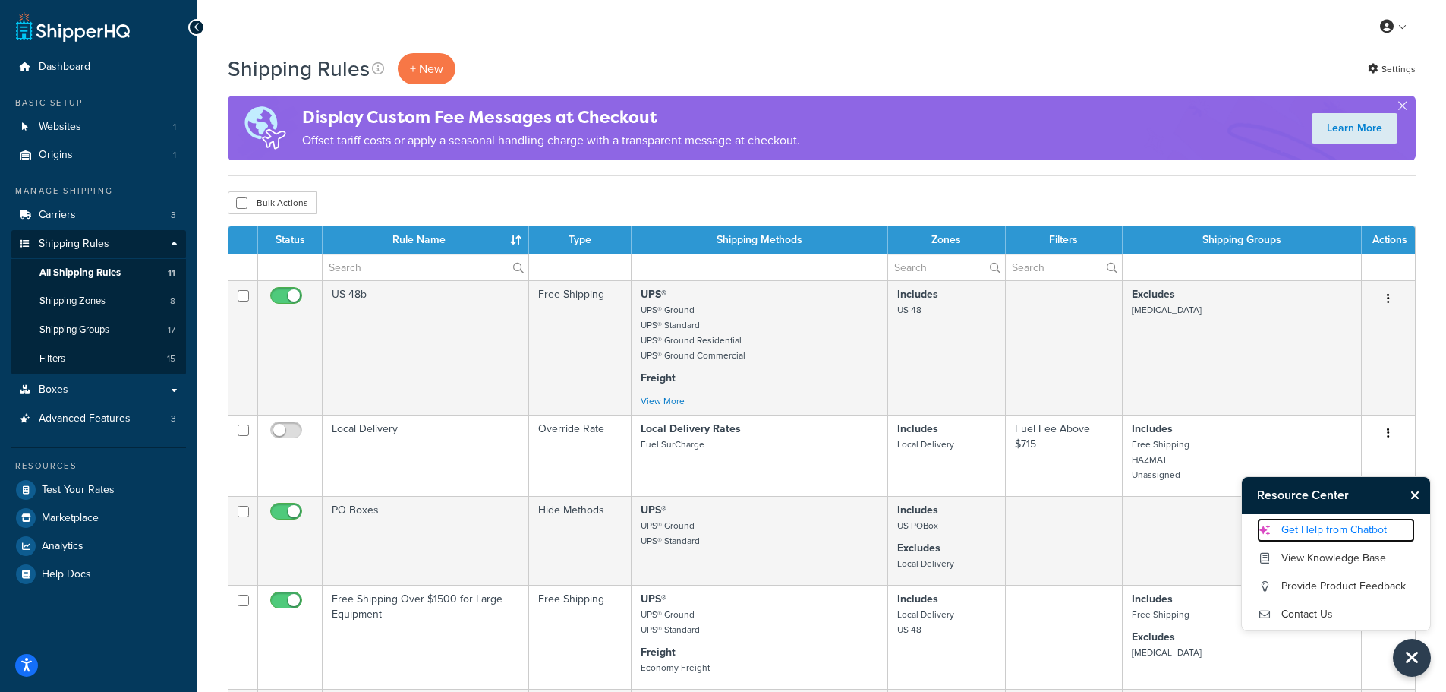
click at [1366, 537] on link "Get Help from Chatbot" at bounding box center [1336, 530] width 158 height 24
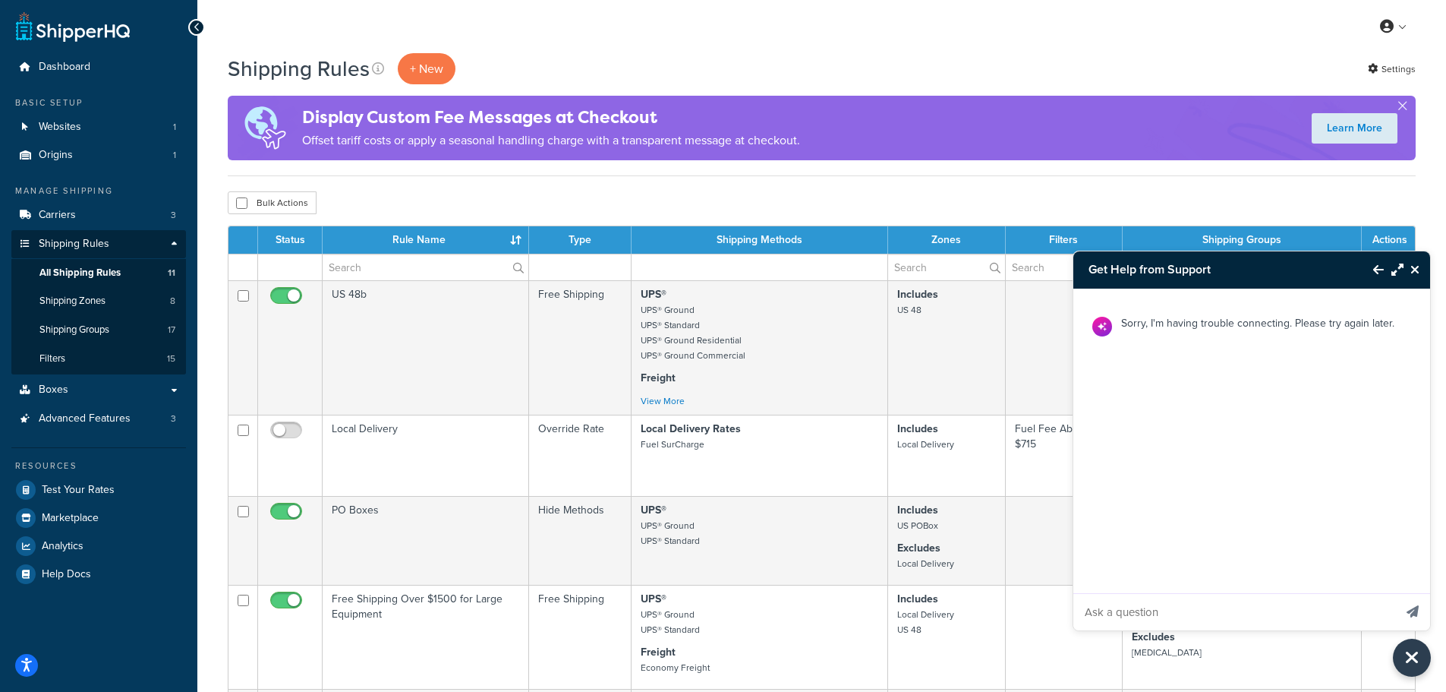
click at [1401, 276] on button "Maximize Resource Center" at bounding box center [1394, 269] width 20 height 35
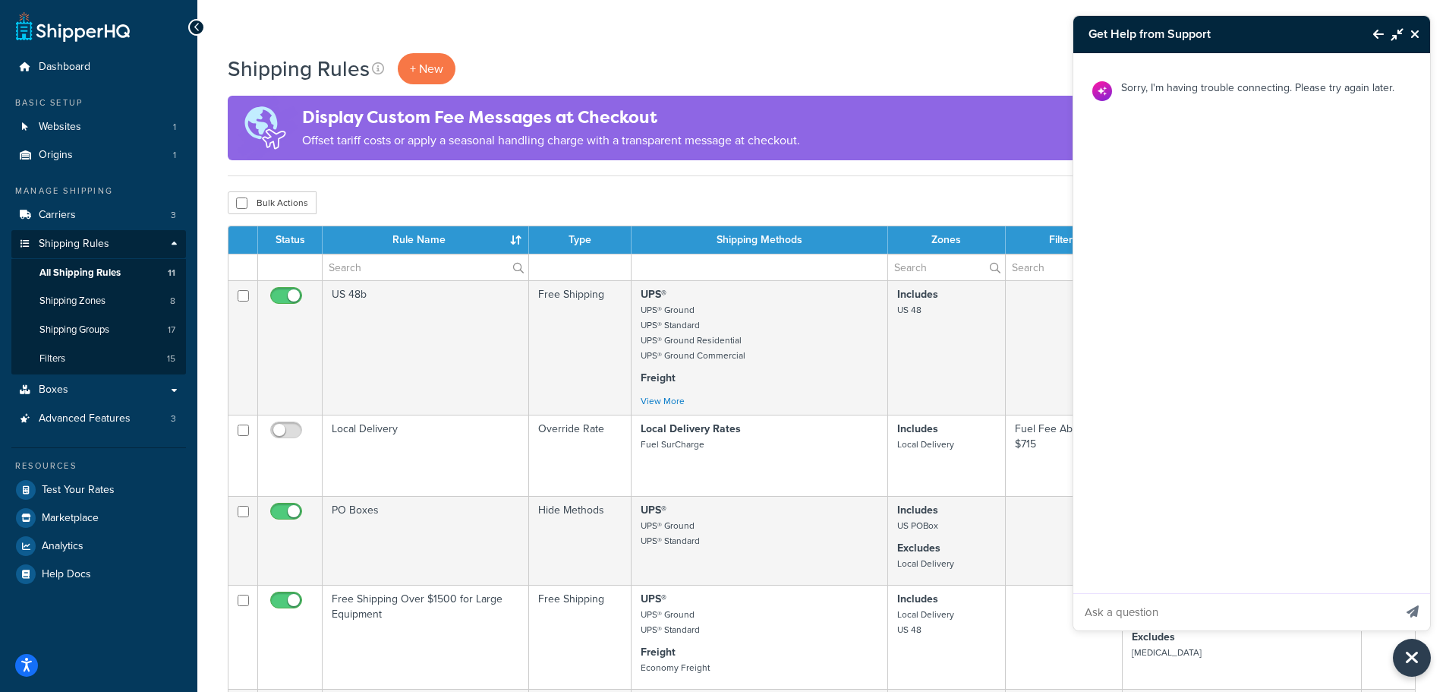
click at [1373, 33] on icon "Back to Resource Center" at bounding box center [1378, 34] width 11 height 12
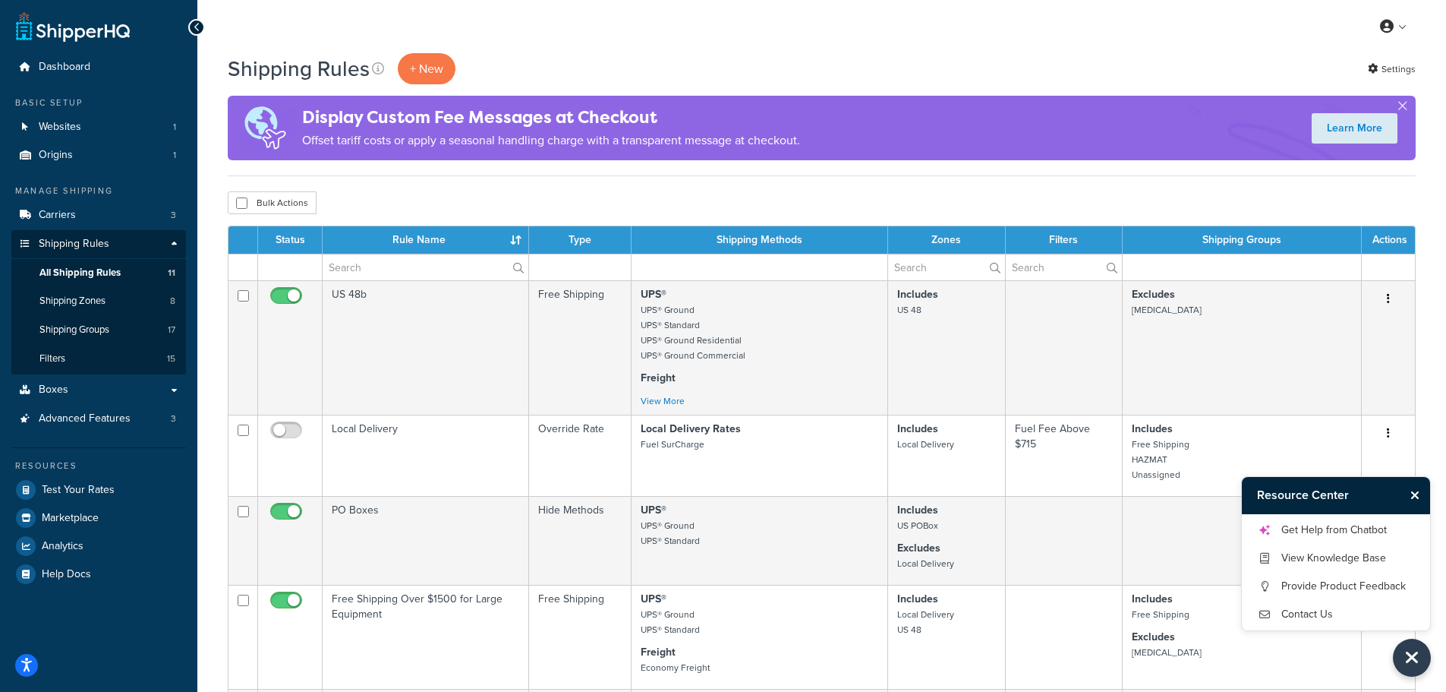
click at [1415, 492] on icon "Close Resource Center" at bounding box center [1414, 495] width 9 height 12
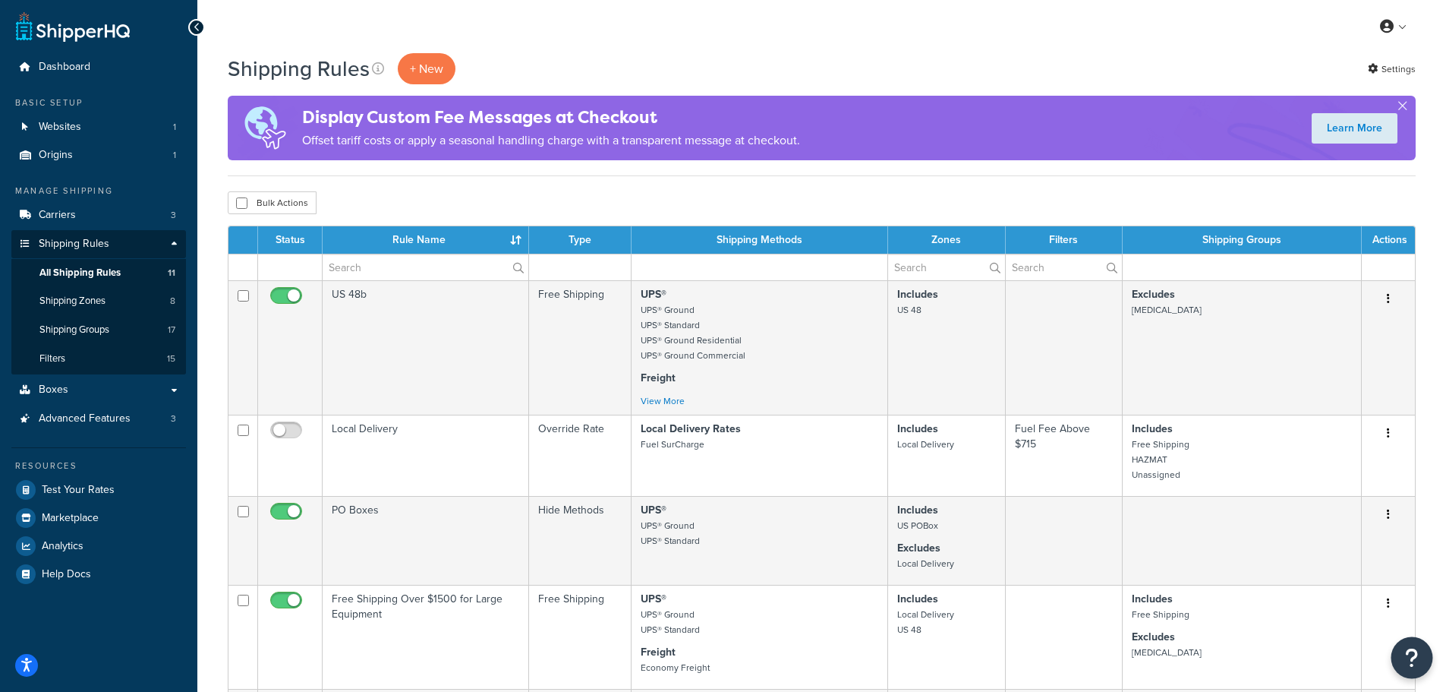
click at [1403, 654] on button "Open Resource Center" at bounding box center [1412, 658] width 42 height 42
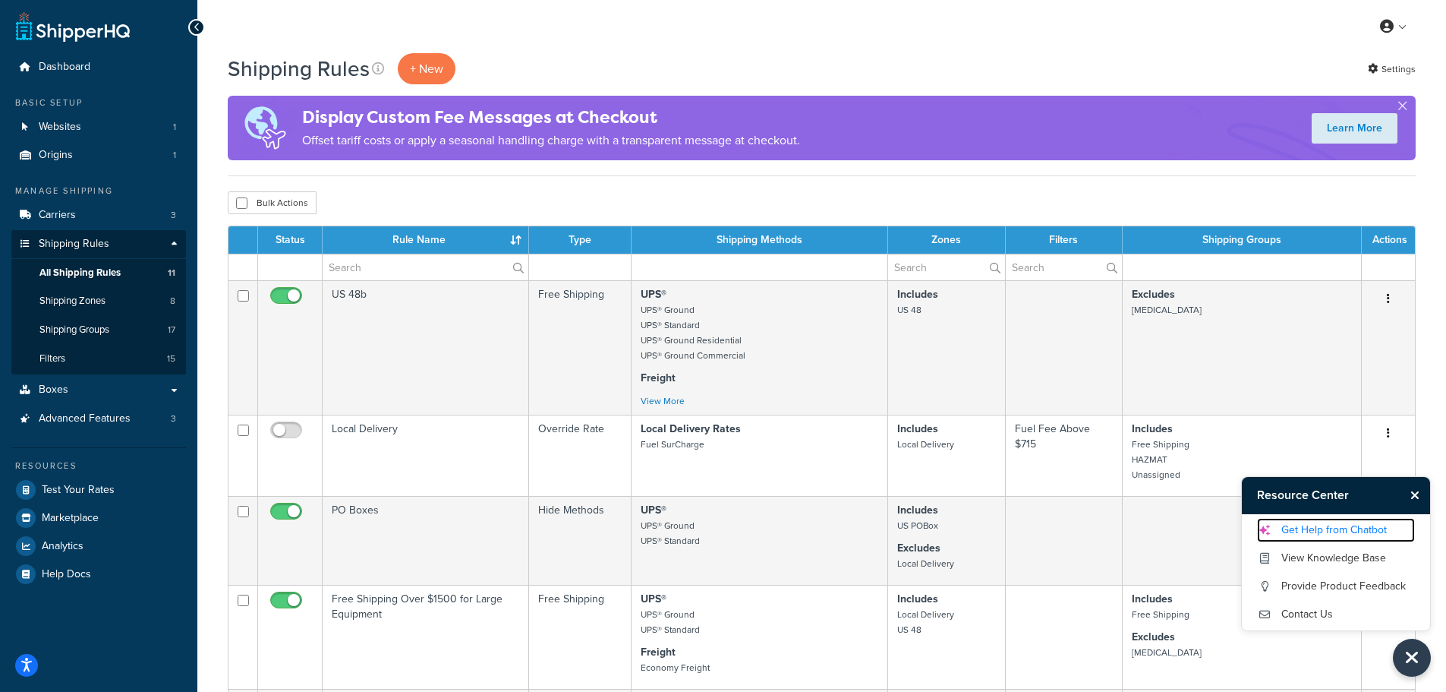
click at [1316, 537] on link "Get Help from Chatbot" at bounding box center [1336, 530] width 158 height 24
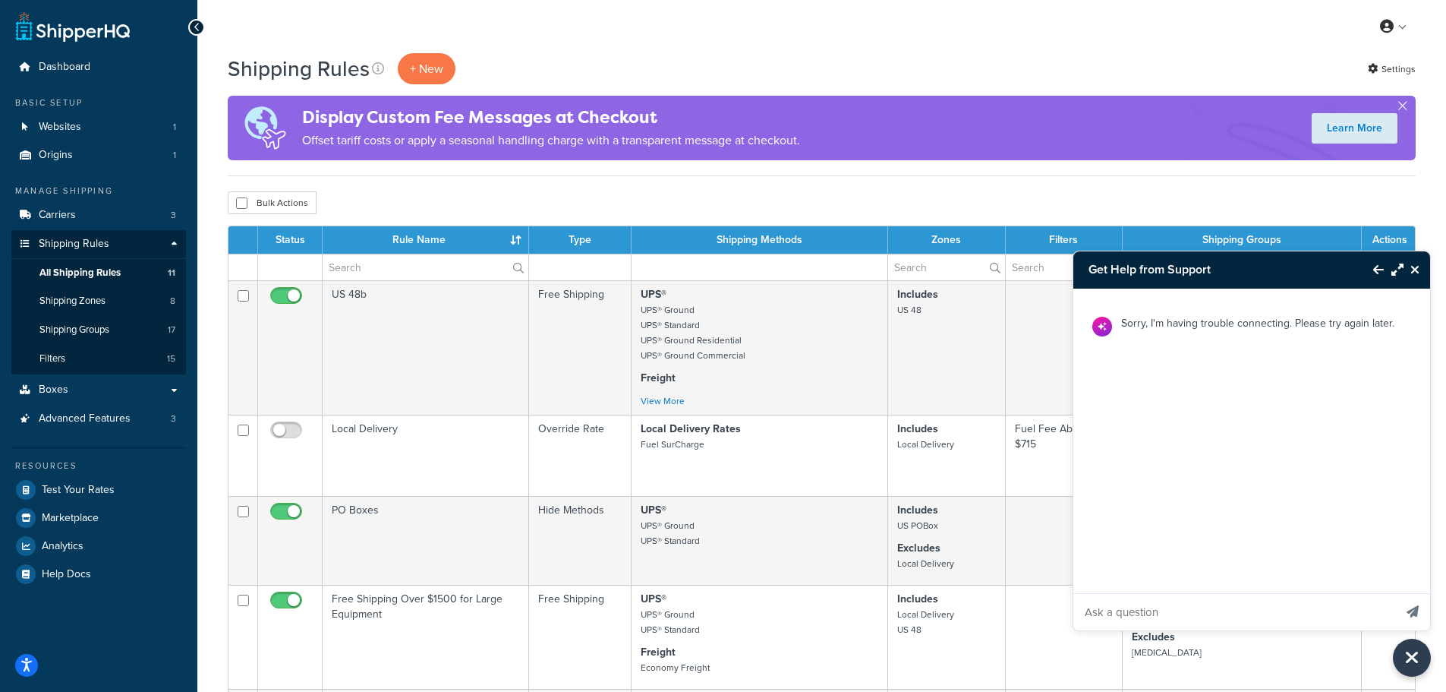
click at [1146, 616] on input "Ask a question" at bounding box center [1233, 612] width 320 height 36
type input "I am setting up free shipping. We decided to stop charging a local delivery fee…"
click at [1410, 607] on icon "Send message" at bounding box center [1413, 611] width 12 height 12
click at [1158, 606] on input "Ask a question" at bounding box center [1233, 612] width 320 height 36
type input "I am setting up free shipping. We decided to stop charging a local delivery fee…"
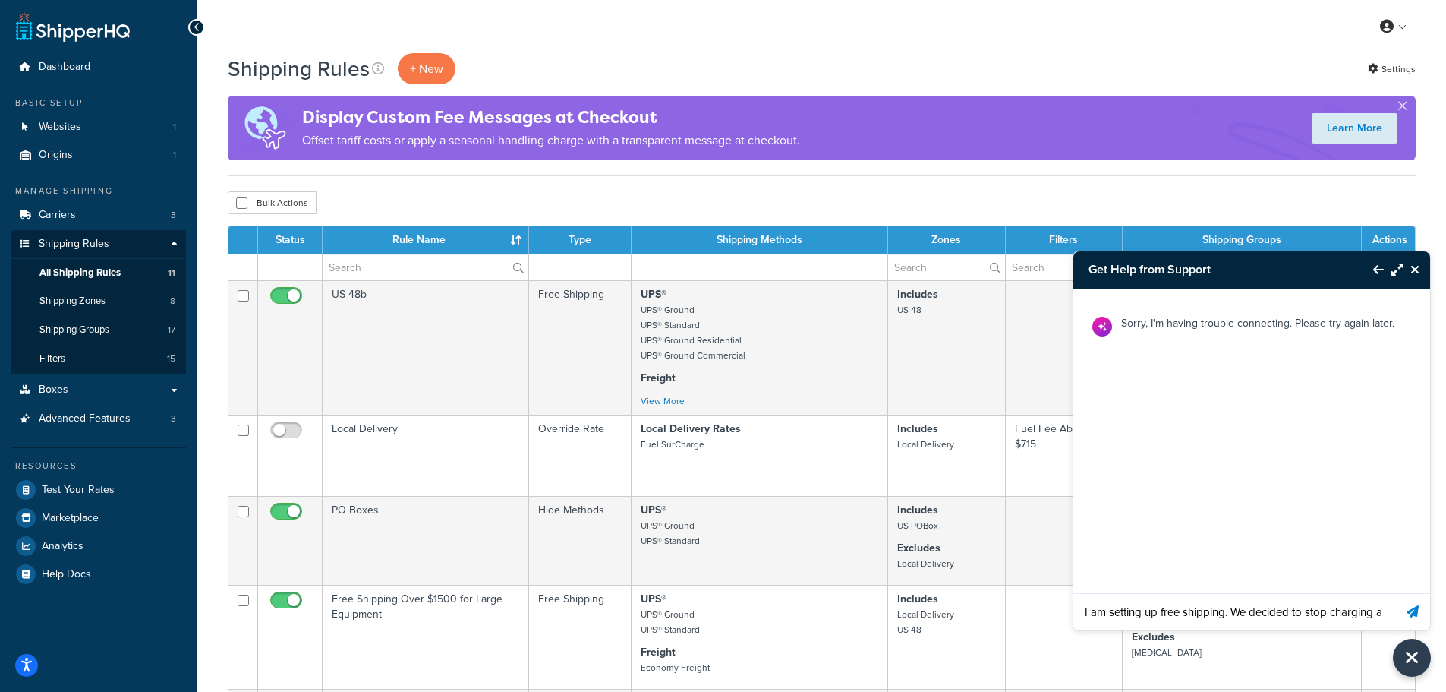
click at [1343, 609] on input "I am setting up free shipping. We decided to stop charging a local delivery fee…" at bounding box center [1233, 612] width 320 height 36
click at [1181, 45] on div "My Profile Billing Global Settings Contact Us Logout" at bounding box center [821, 26] width 1249 height 53
click at [1412, 613] on icon "Send message" at bounding box center [1413, 611] width 12 height 12
click at [1420, 271] on button "Close Resource Center" at bounding box center [1417, 269] width 27 height 18
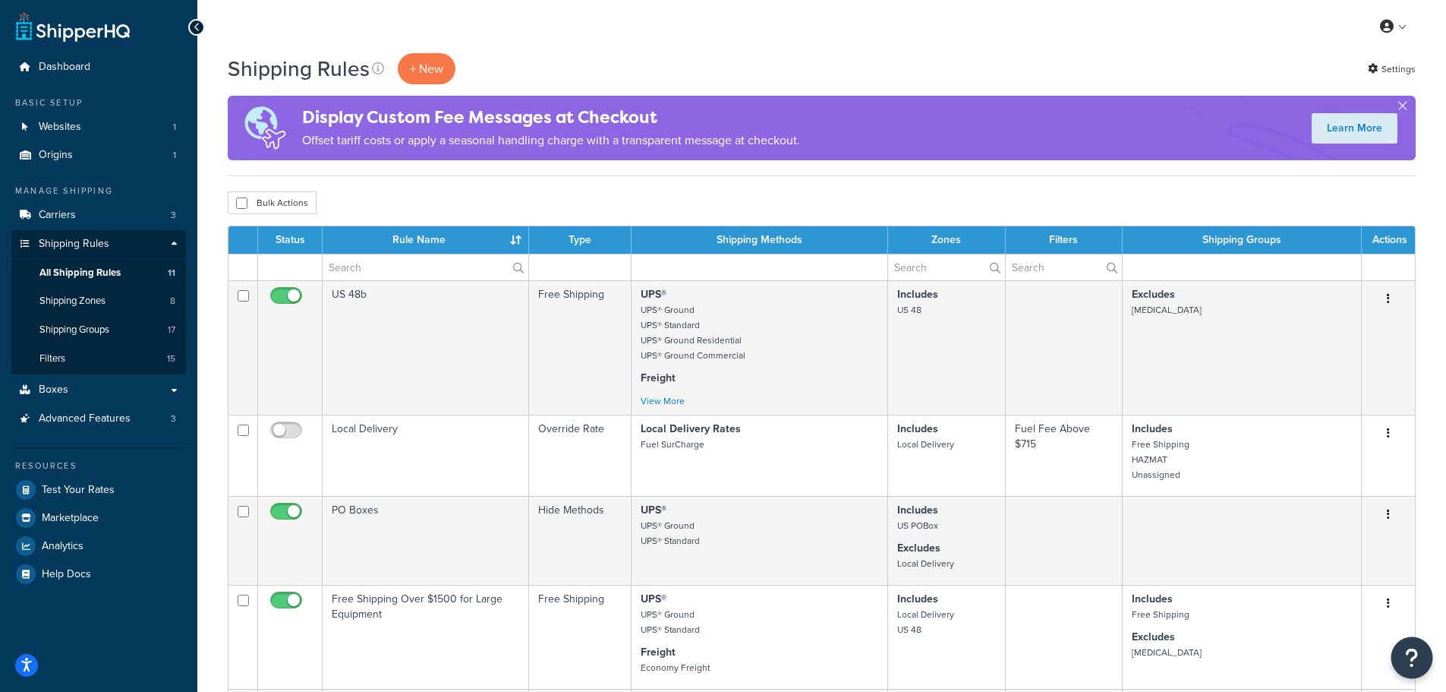
click at [1406, 658] on icon "Open Resource Center" at bounding box center [1412, 657] width 14 height 21
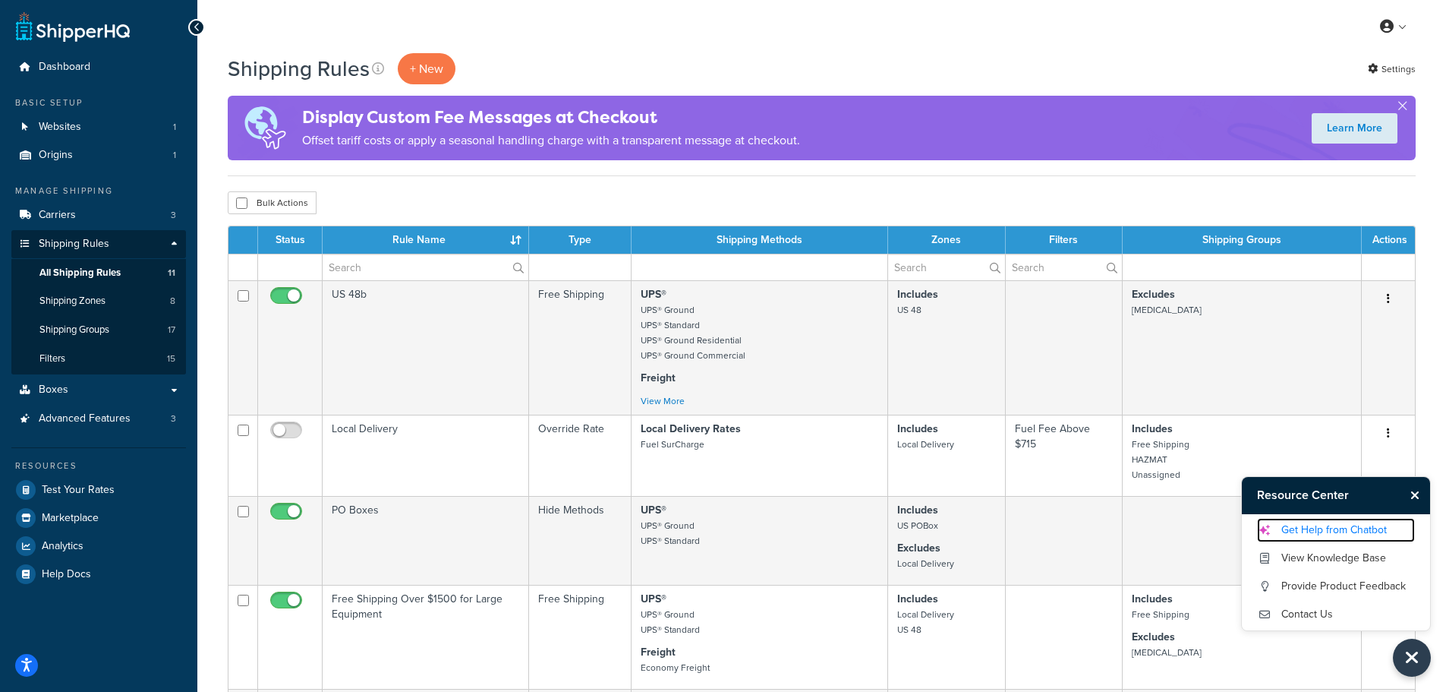
click at [1307, 529] on link "Get Help from Chatbot" at bounding box center [1336, 530] width 158 height 24
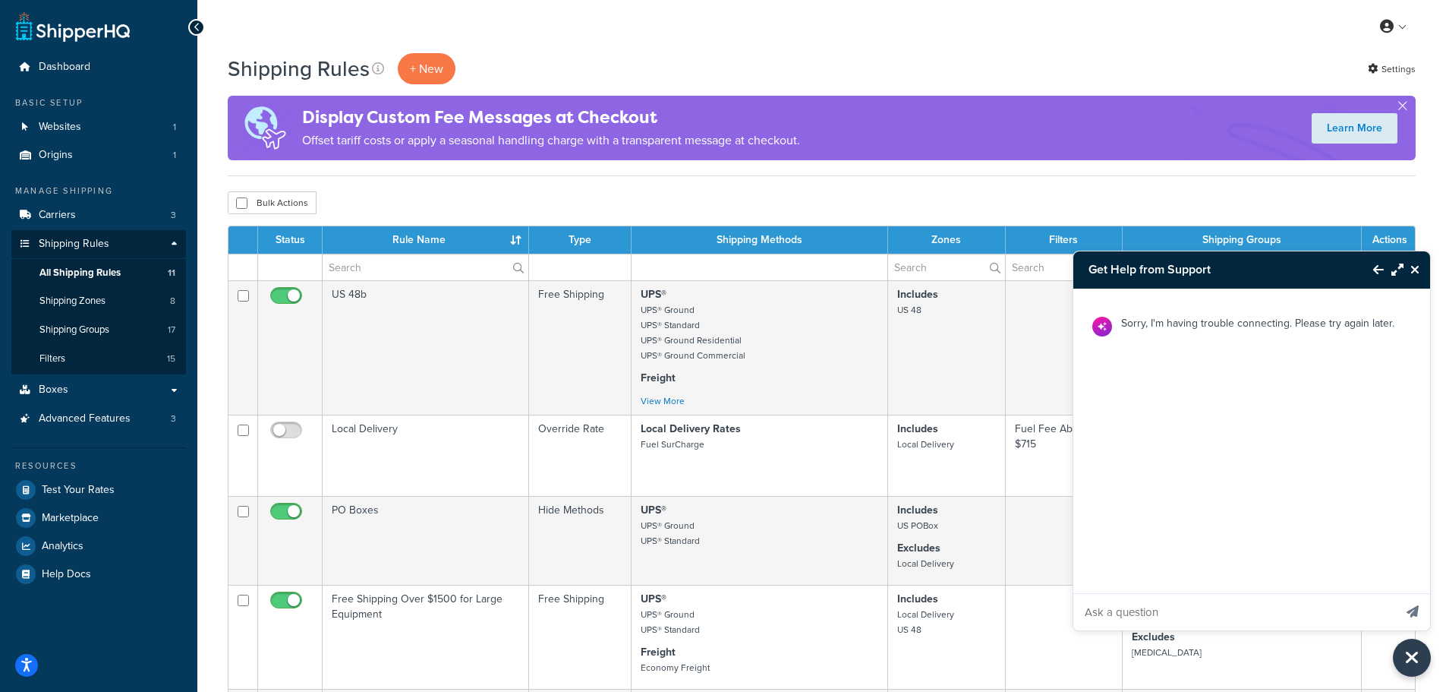
click at [1413, 269] on icon "Close Resource Center" at bounding box center [1414, 269] width 9 height 12
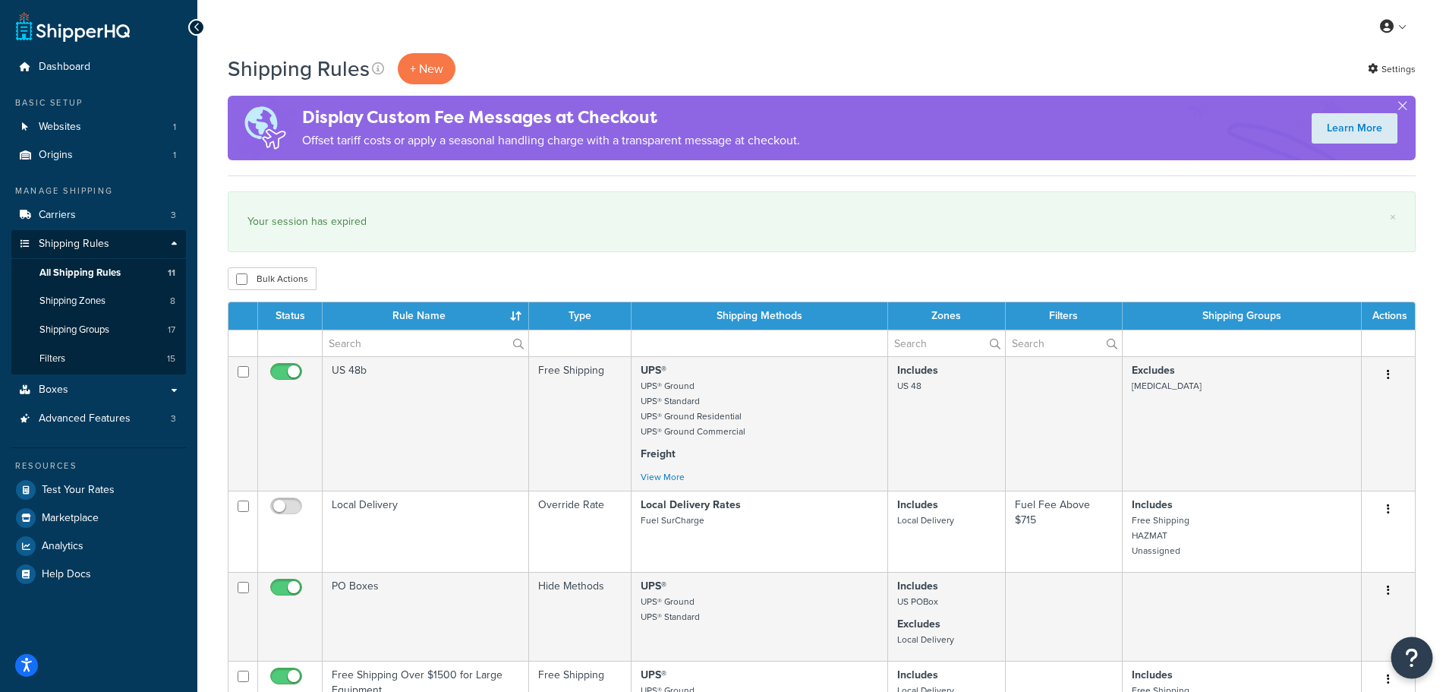
click at [1412, 657] on icon "Open Resource Center" at bounding box center [1412, 657] width 14 height 21
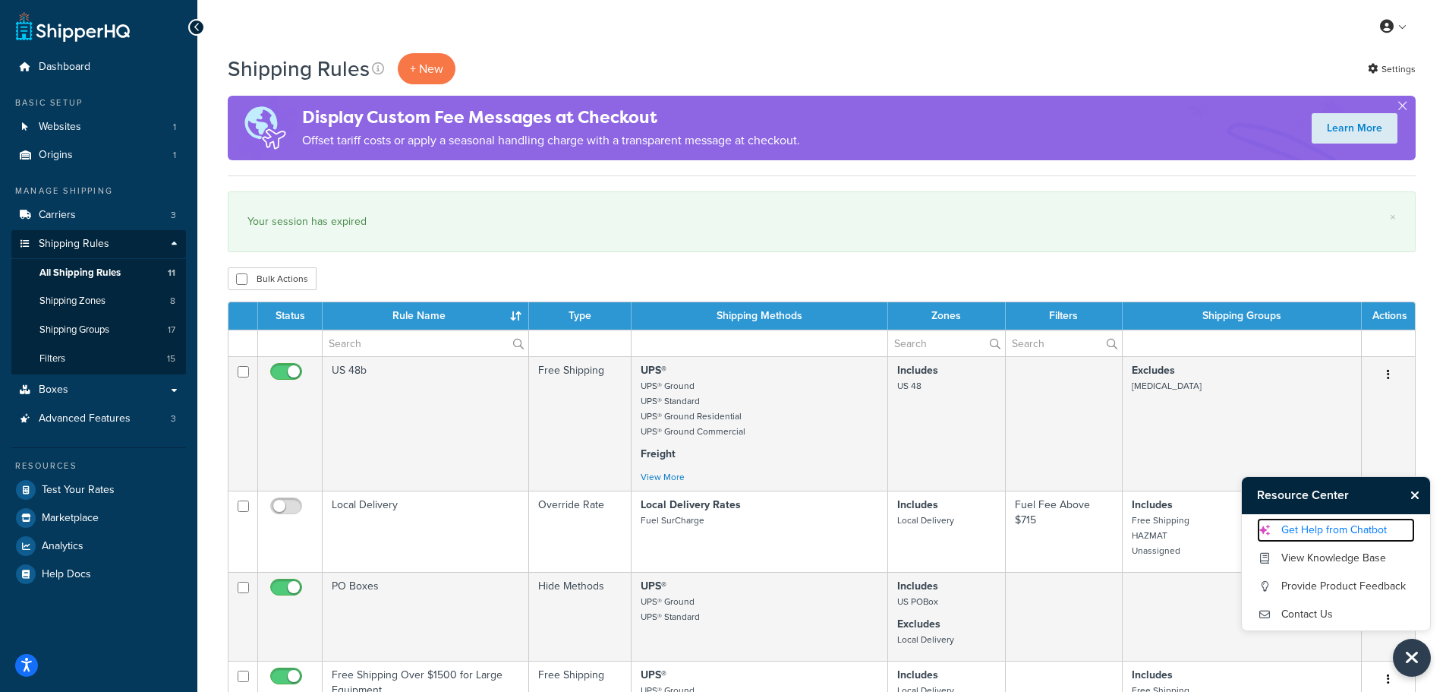
click at [1293, 533] on link "Get Help from Chatbot" at bounding box center [1336, 530] width 158 height 24
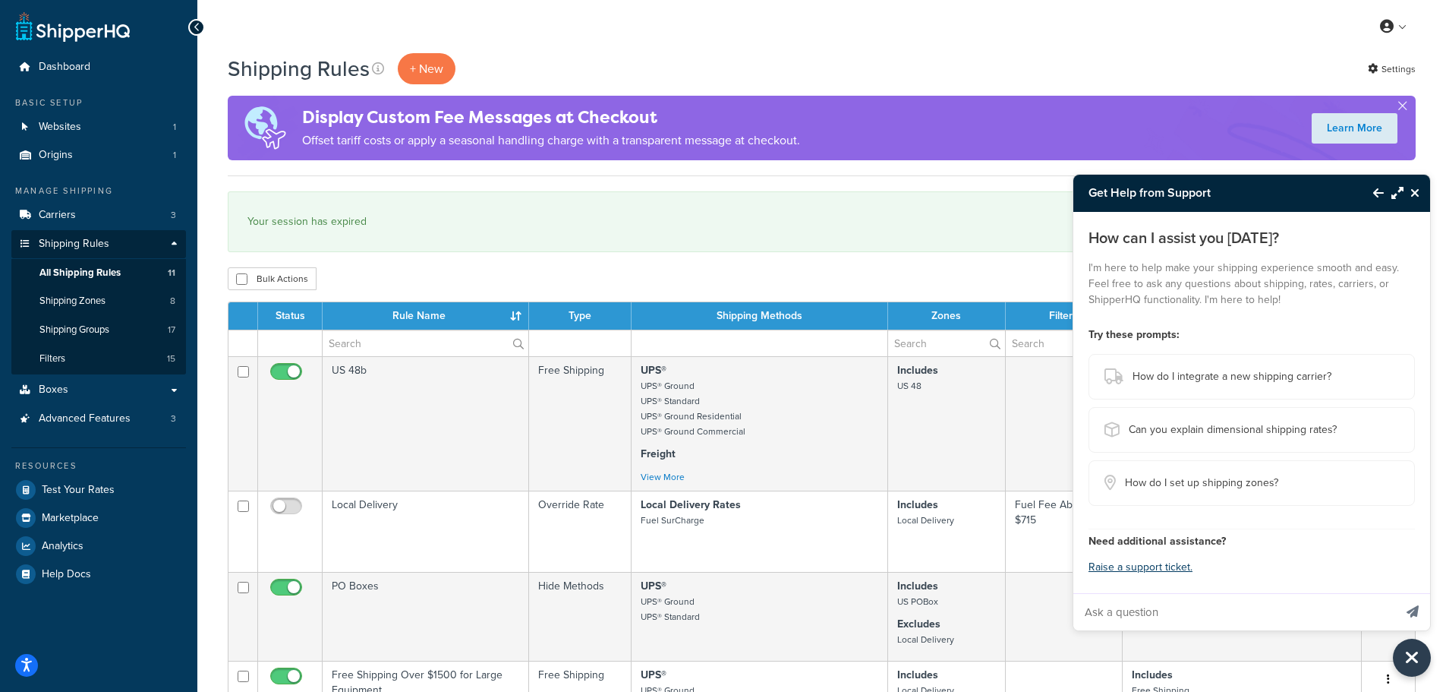
click at [1193, 609] on input "Ask a question" at bounding box center [1233, 612] width 320 height 36
type input "I am setting up free shipping. We decided to stop charging a local delivery fee…"
click at [1413, 610] on icon "Send message" at bounding box center [1413, 611] width 12 height 12
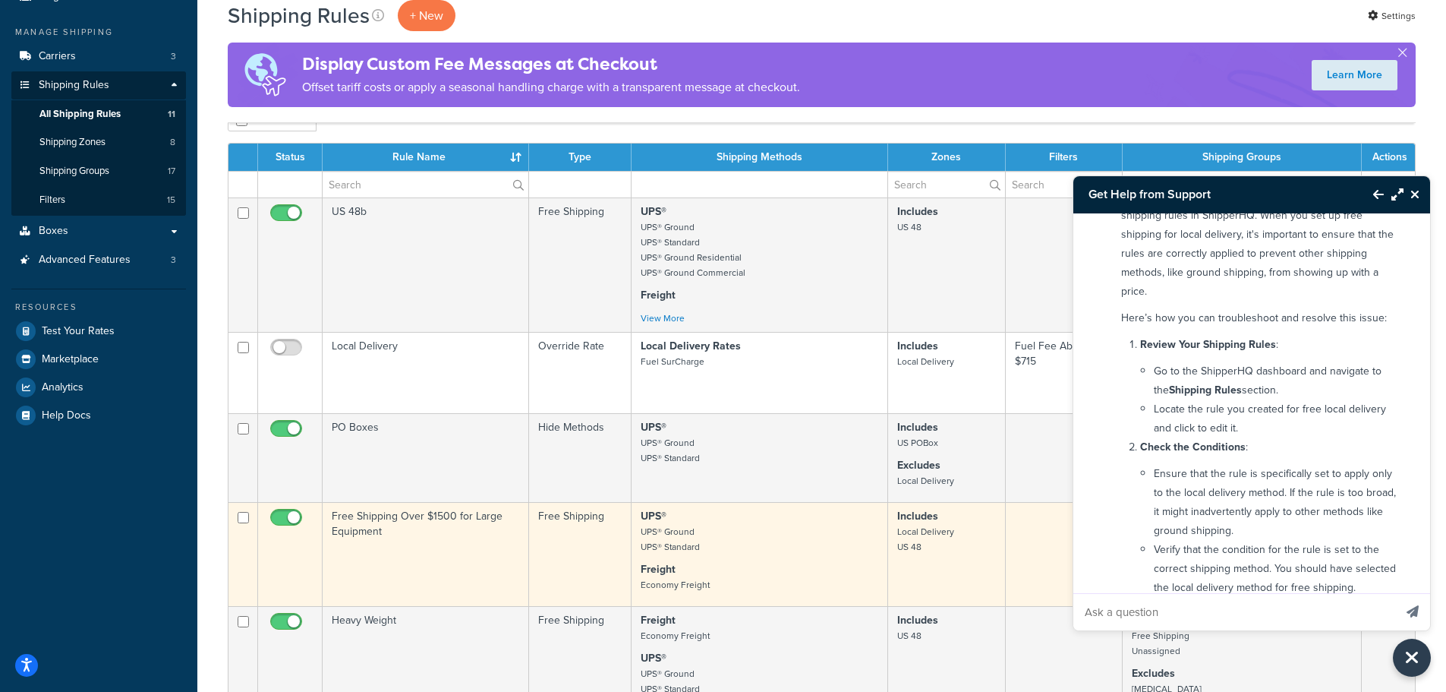
scroll to position [152, 0]
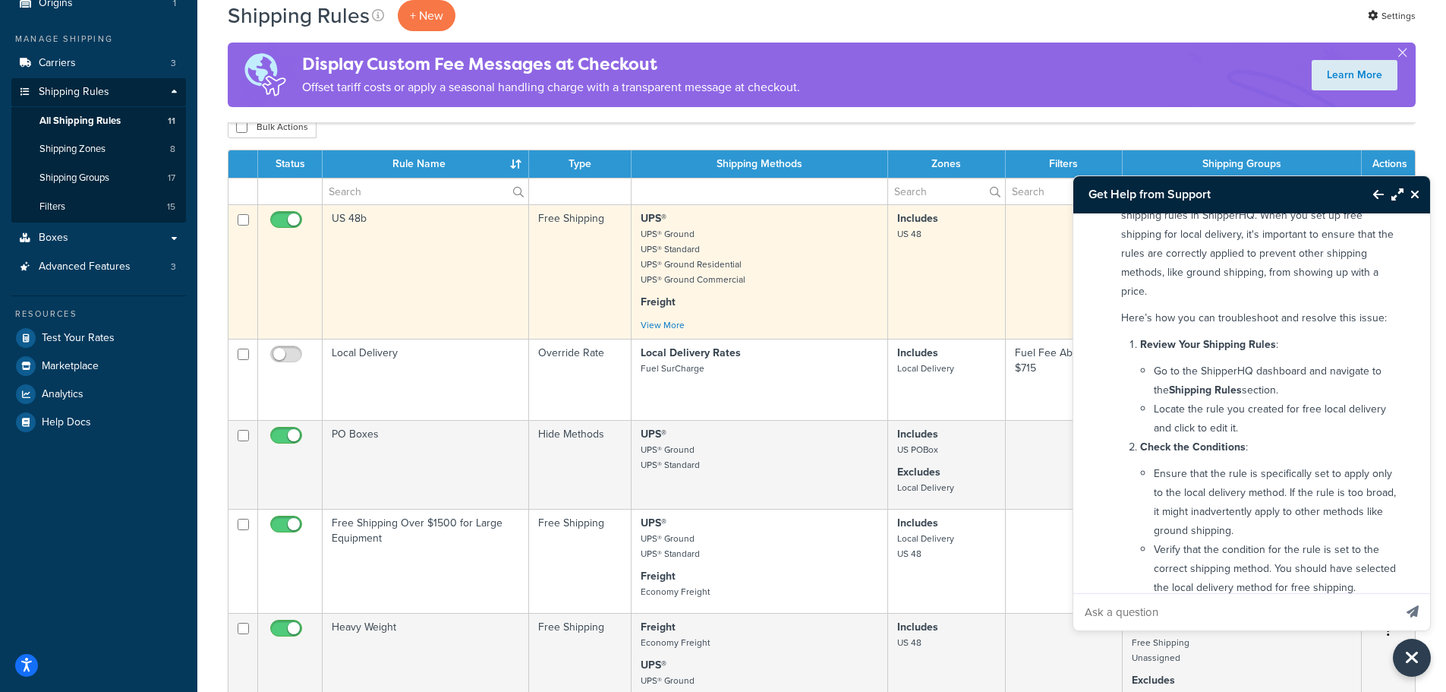
click at [448, 223] on td "US 48b" at bounding box center [426, 271] width 206 height 134
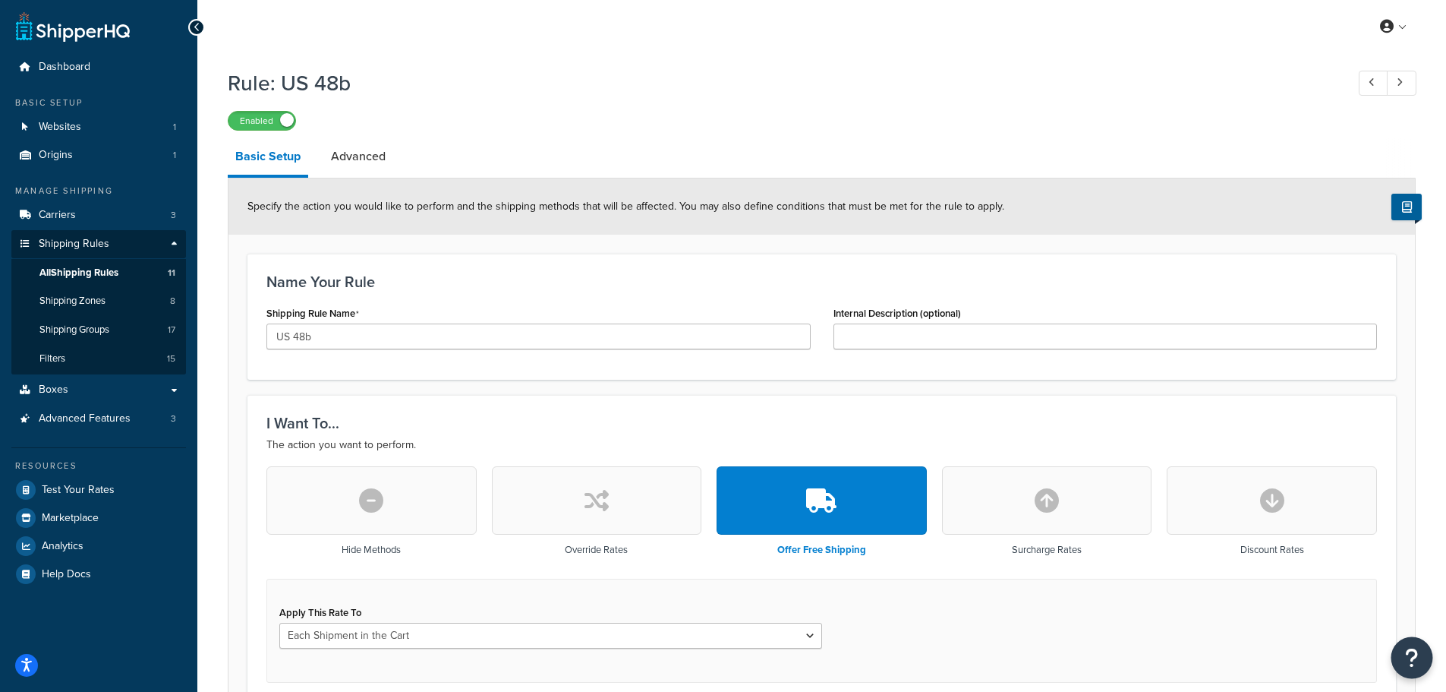
click at [1401, 652] on button "Open Resource Center" at bounding box center [1412, 658] width 42 height 42
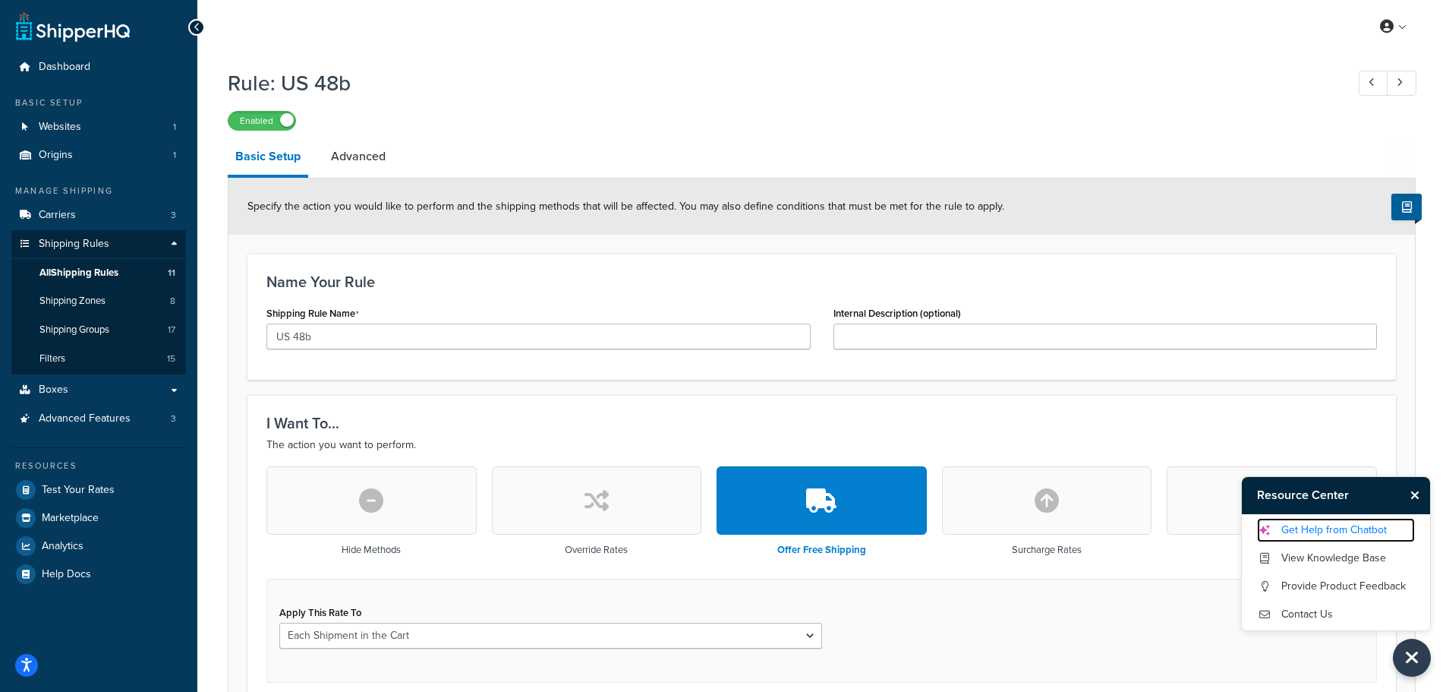
click at [1327, 530] on link "Get Help from Chatbot" at bounding box center [1336, 530] width 158 height 24
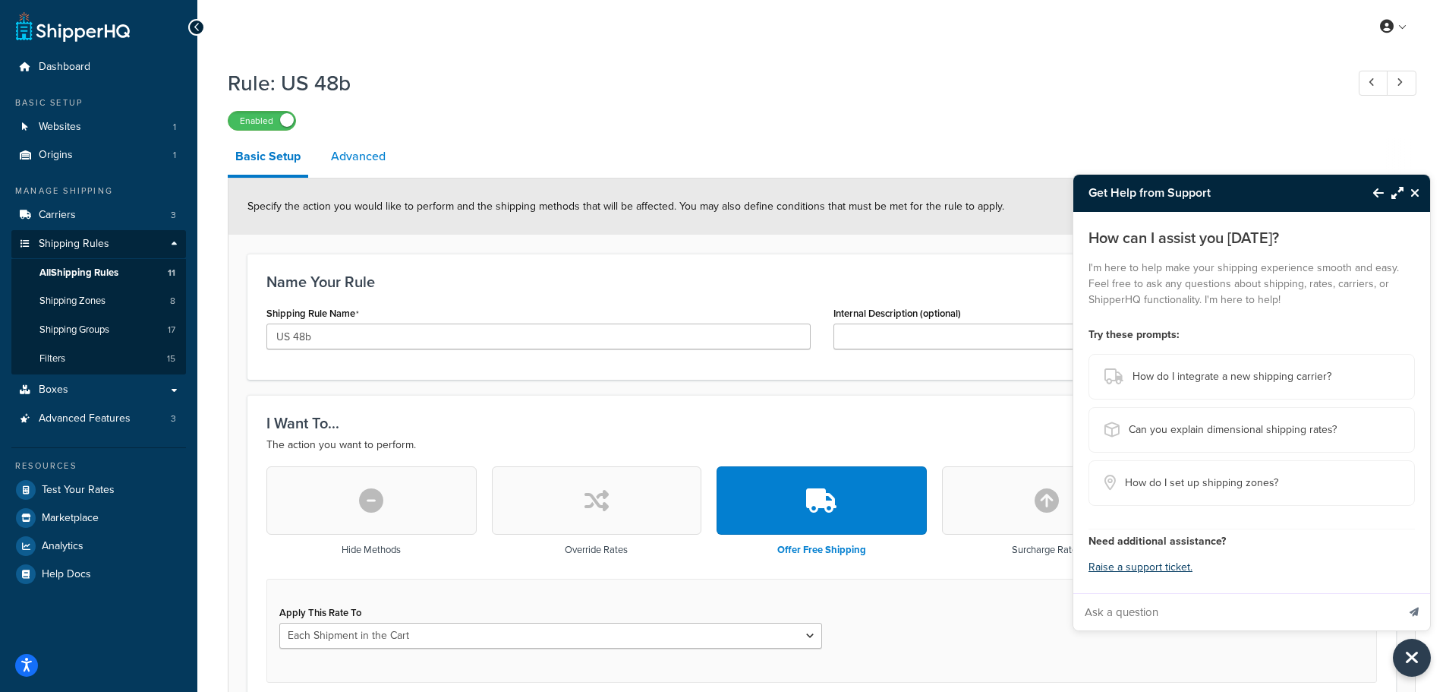
click at [356, 151] on link "Advanced" at bounding box center [358, 156] width 70 height 36
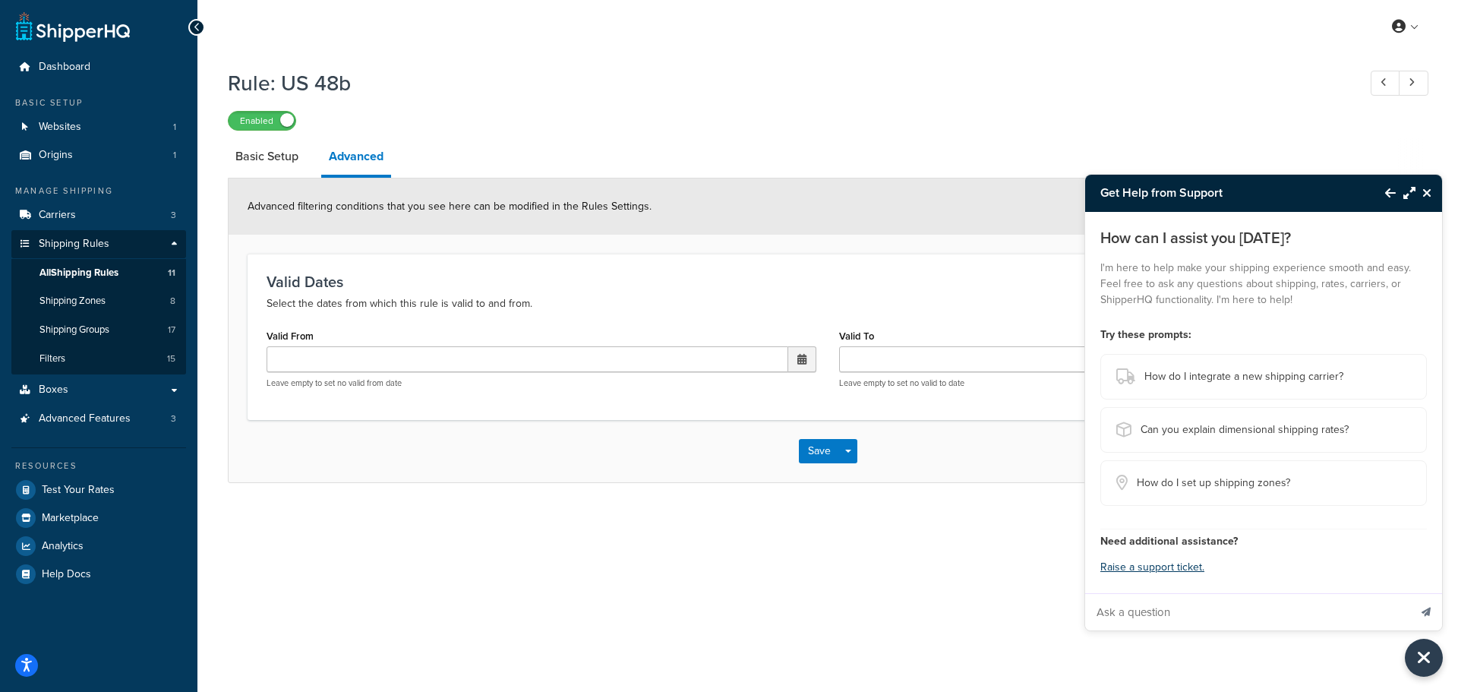
click at [1430, 190] on icon "Close Resource Center" at bounding box center [1426, 193] width 9 height 12
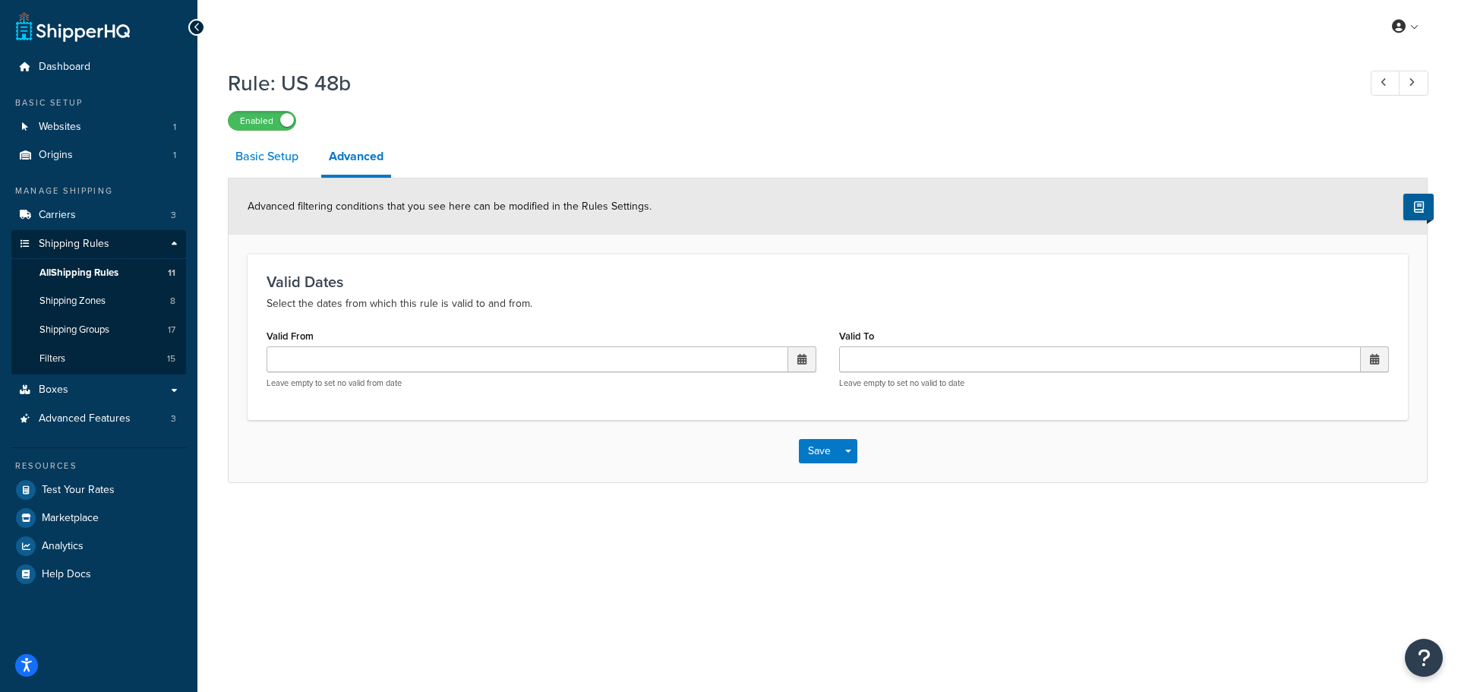
click at [264, 164] on link "Basic Setup" at bounding box center [267, 156] width 78 height 36
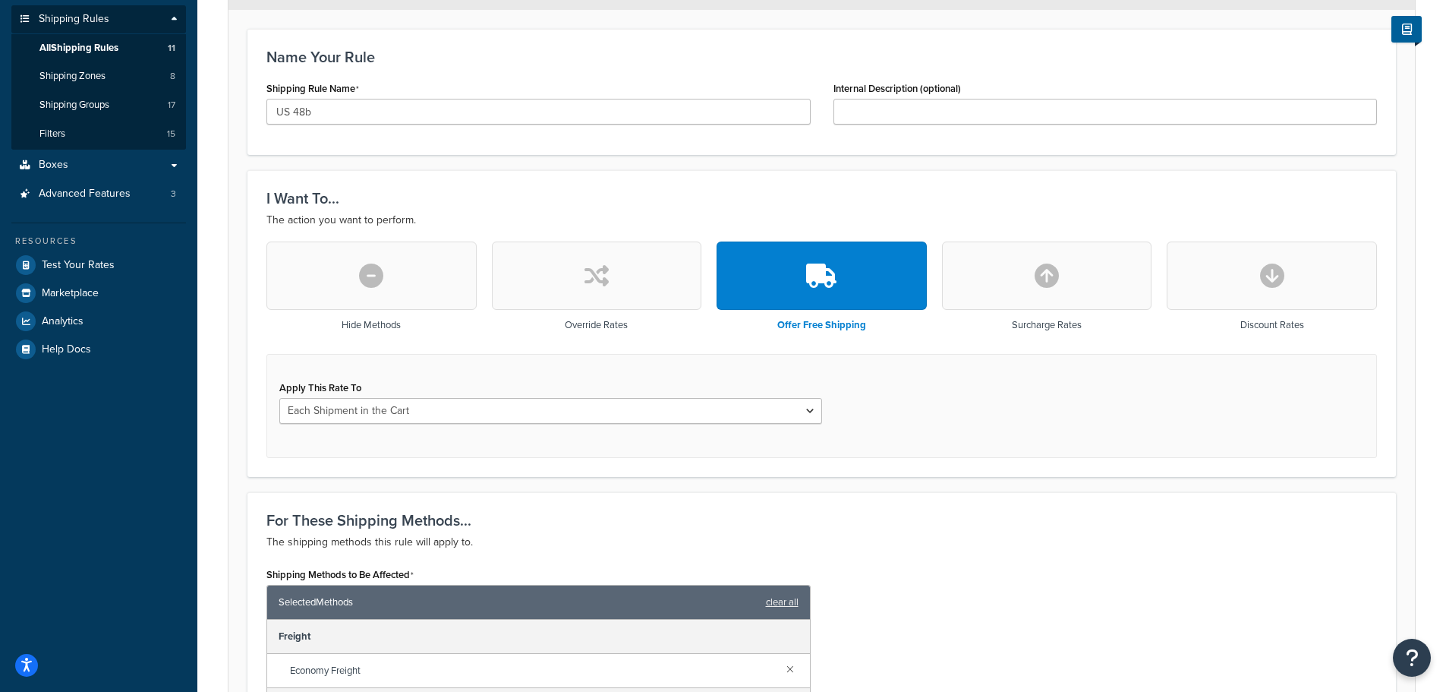
scroll to position [6, 0]
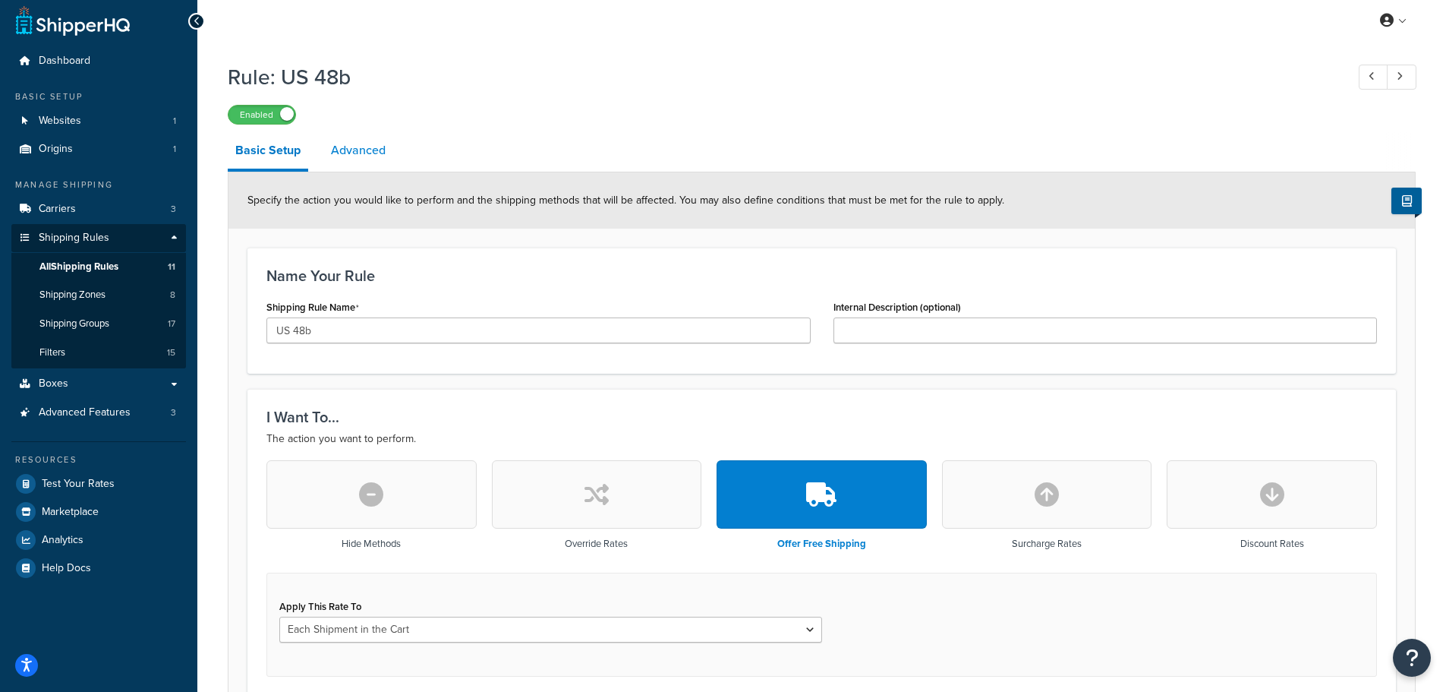
click at [346, 159] on link "Advanced" at bounding box center [358, 150] width 70 height 36
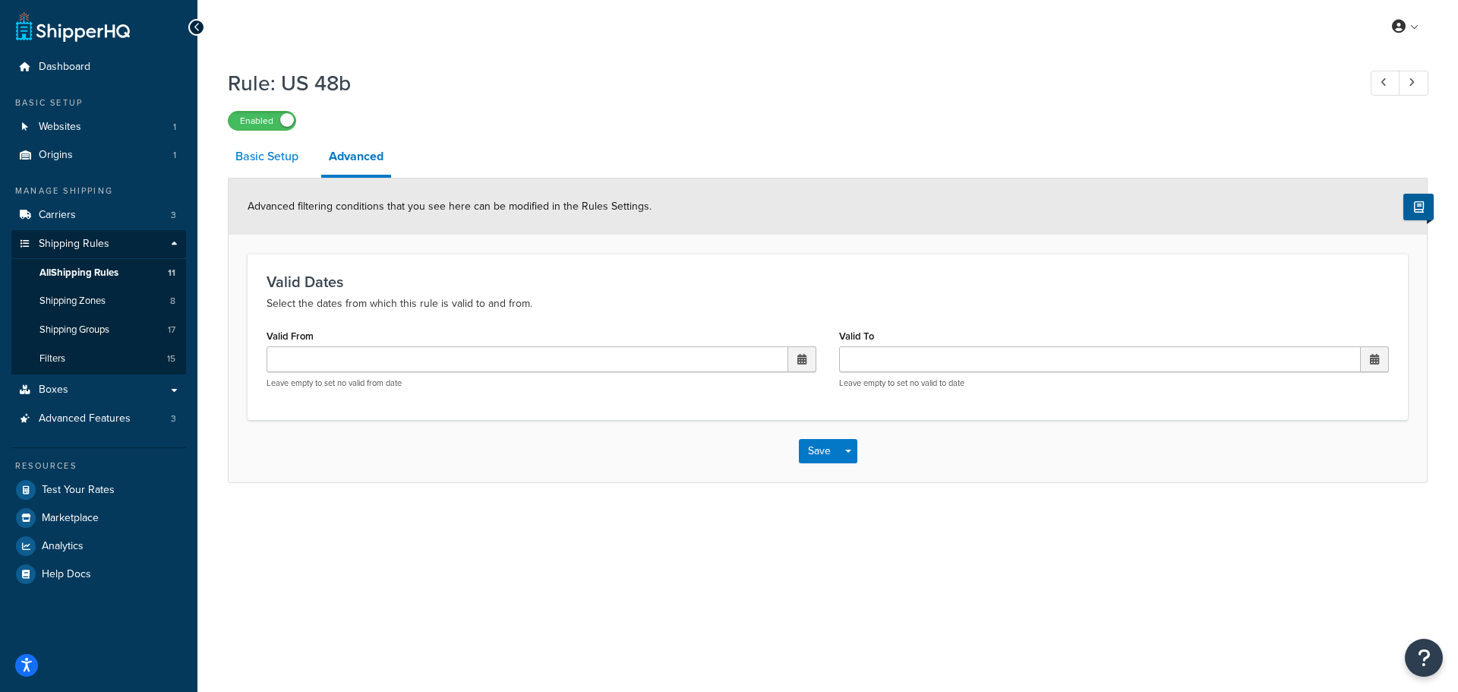
click at [266, 157] on link "Basic Setup" at bounding box center [267, 156] width 78 height 36
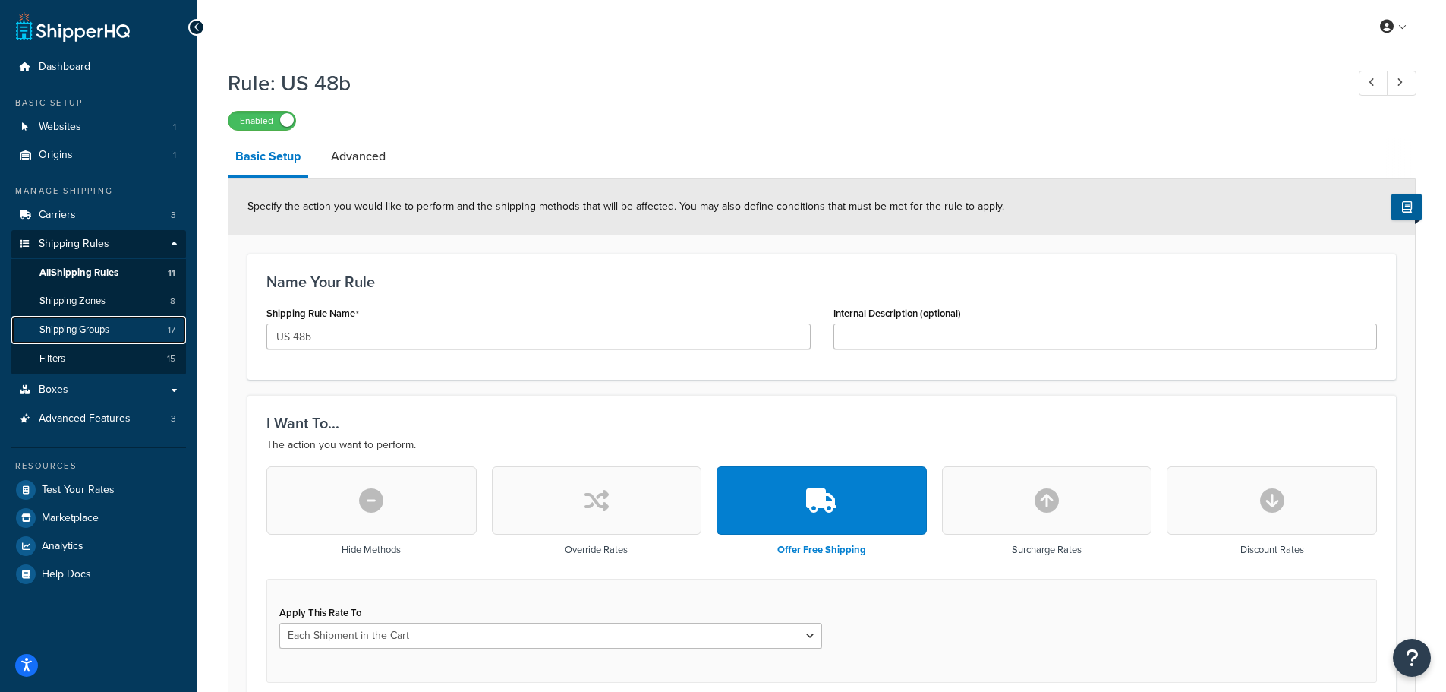
click at [109, 325] on span "Shipping Groups" at bounding box center [74, 329] width 70 height 13
click at [93, 351] on link "Filters 15" at bounding box center [98, 359] width 175 height 28
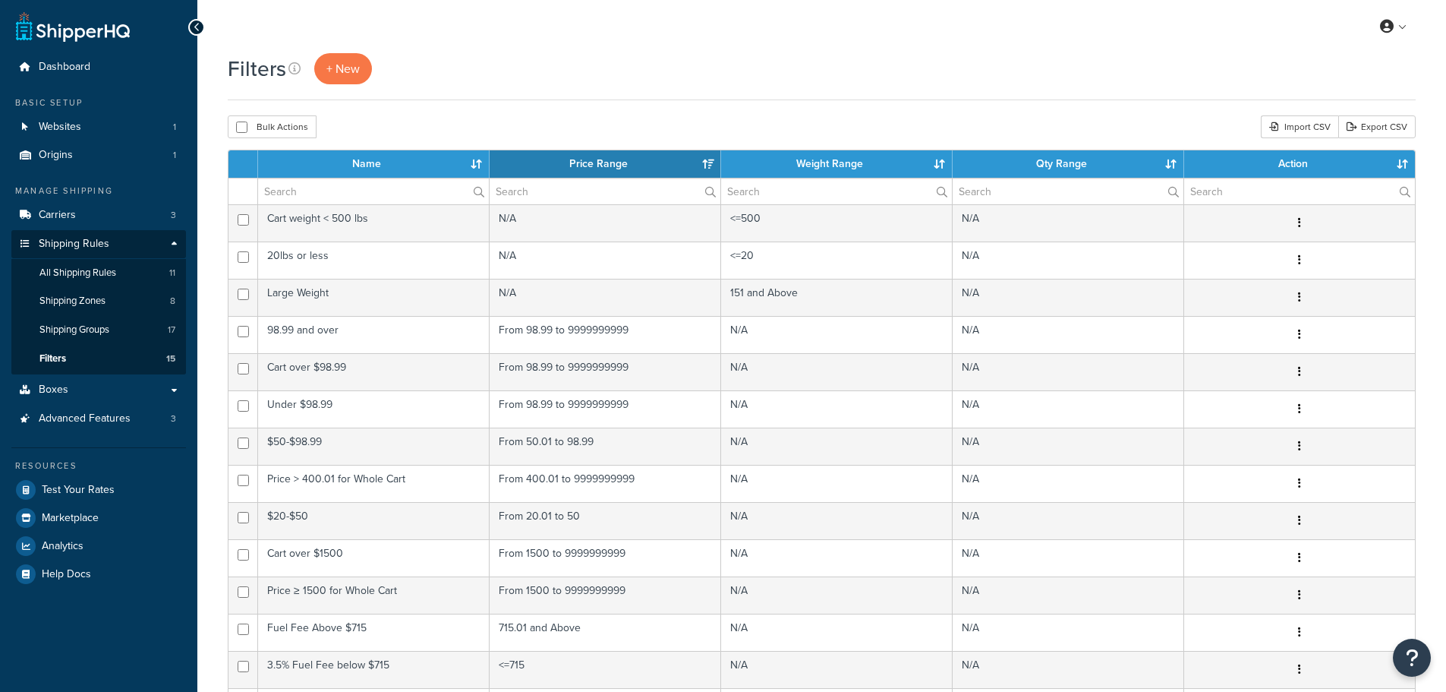
select select "15"
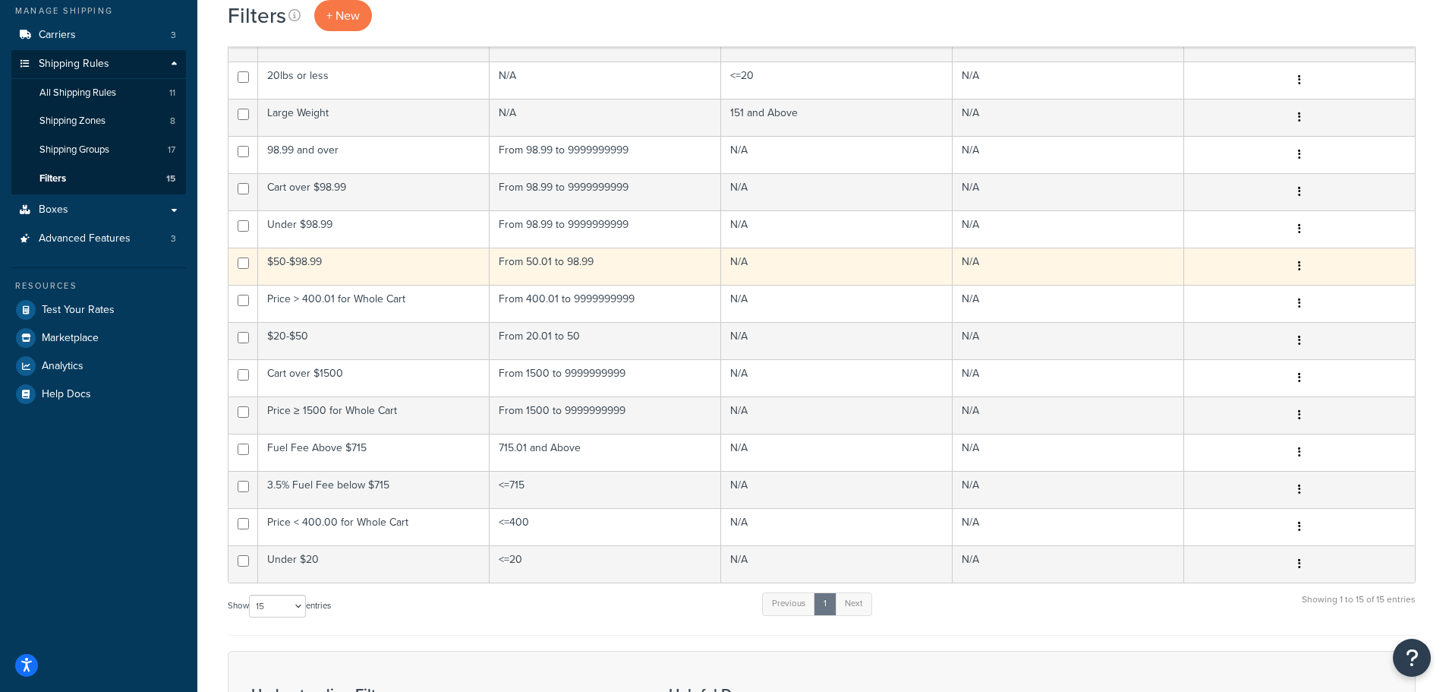
scroll to position [228, 0]
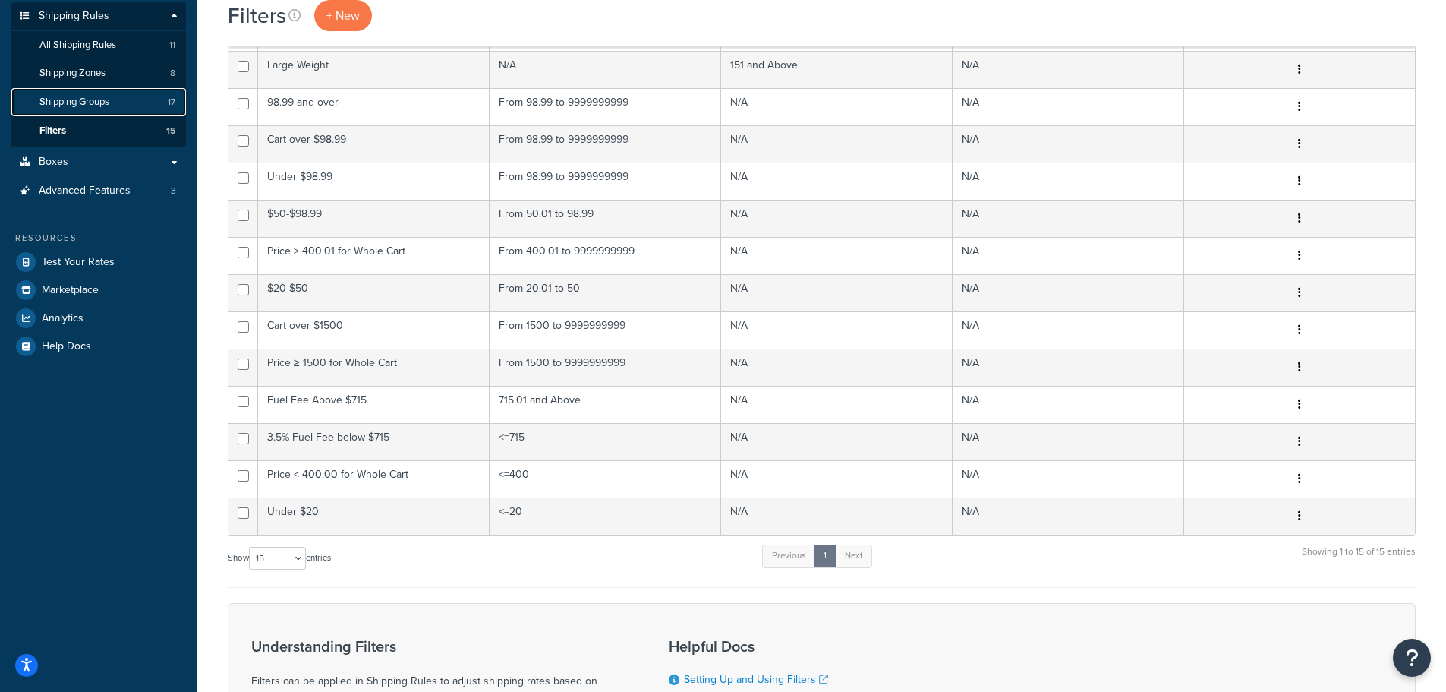
click at [73, 106] on span "Shipping Groups" at bounding box center [74, 102] width 70 height 13
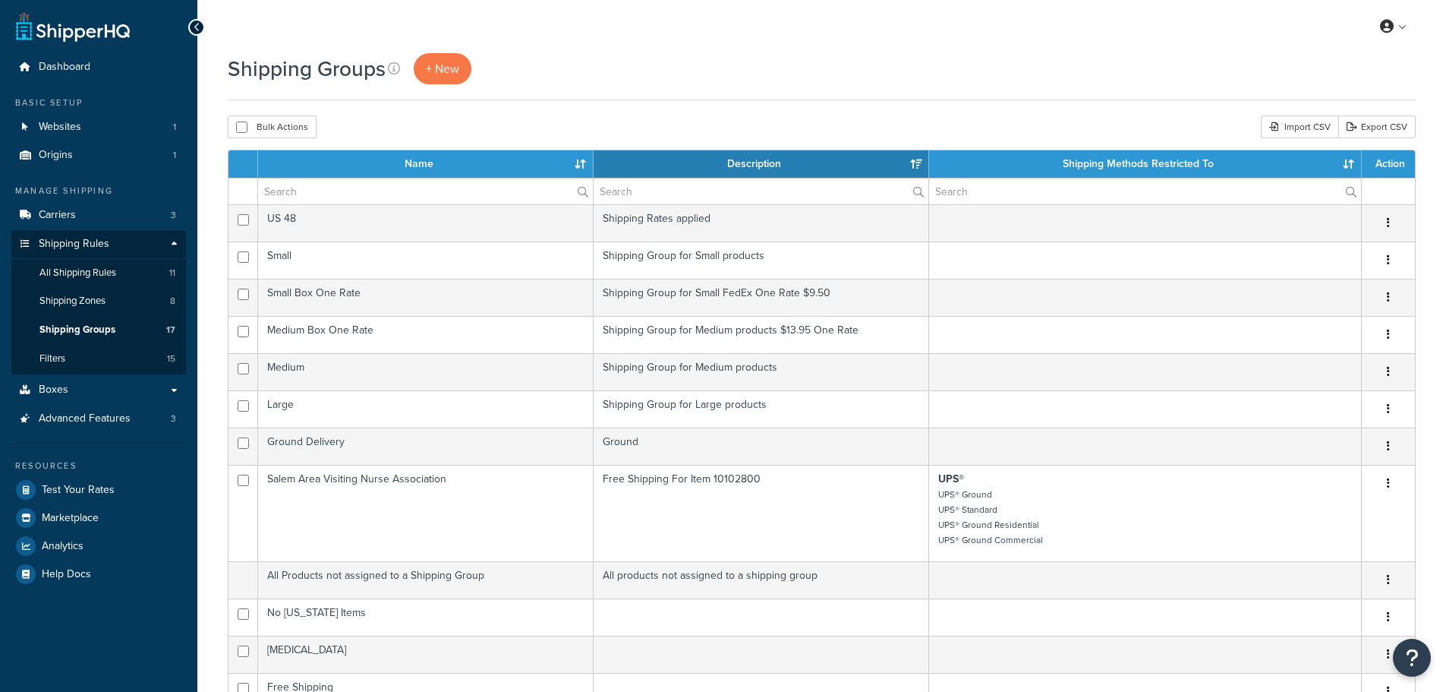
select select "15"
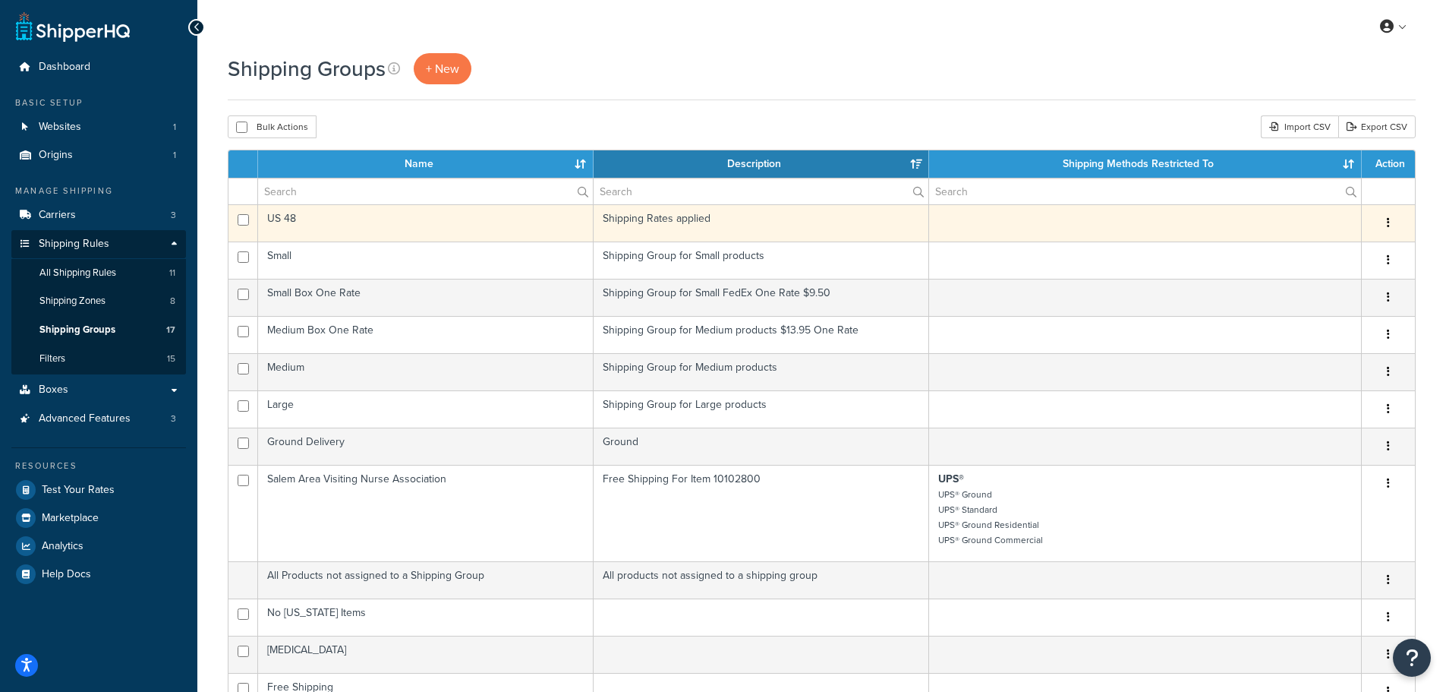
click at [284, 216] on td "US 48" at bounding box center [426, 222] width 336 height 37
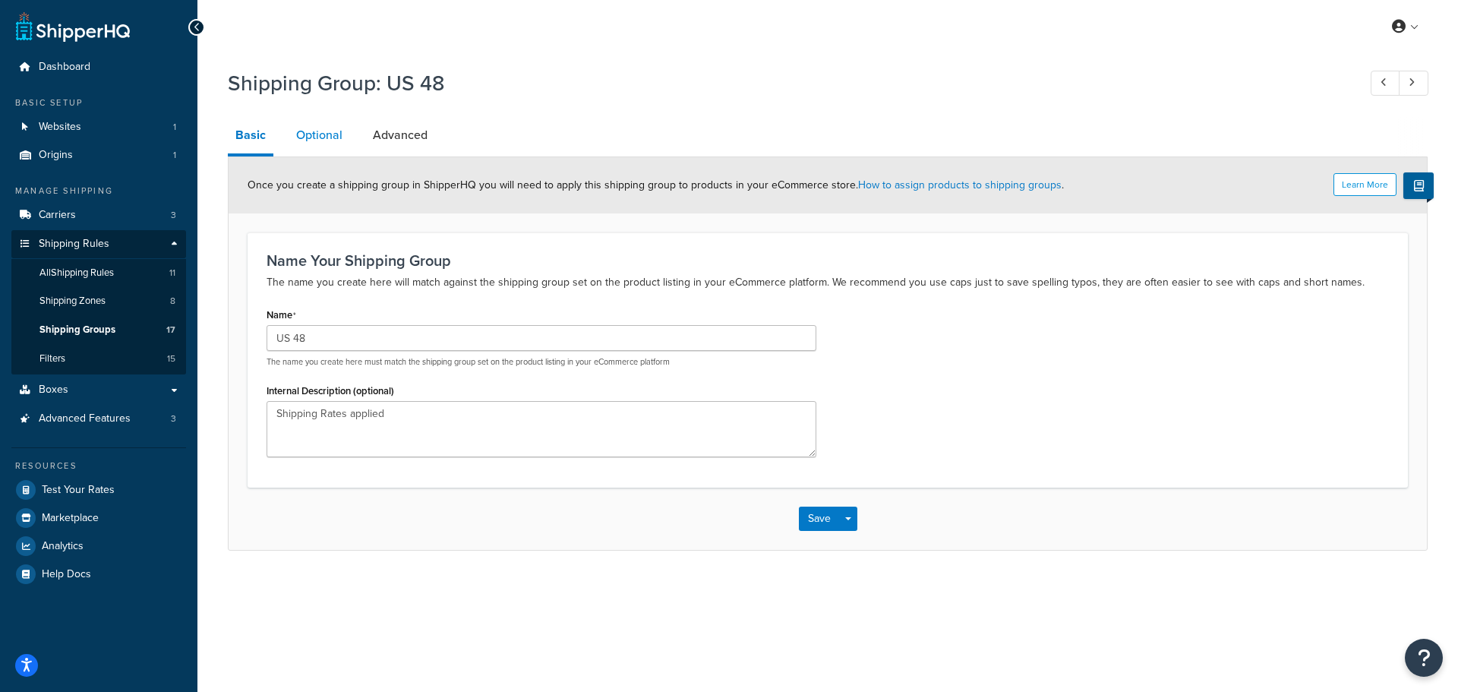
click at [299, 130] on link "Optional" at bounding box center [318, 135] width 61 height 36
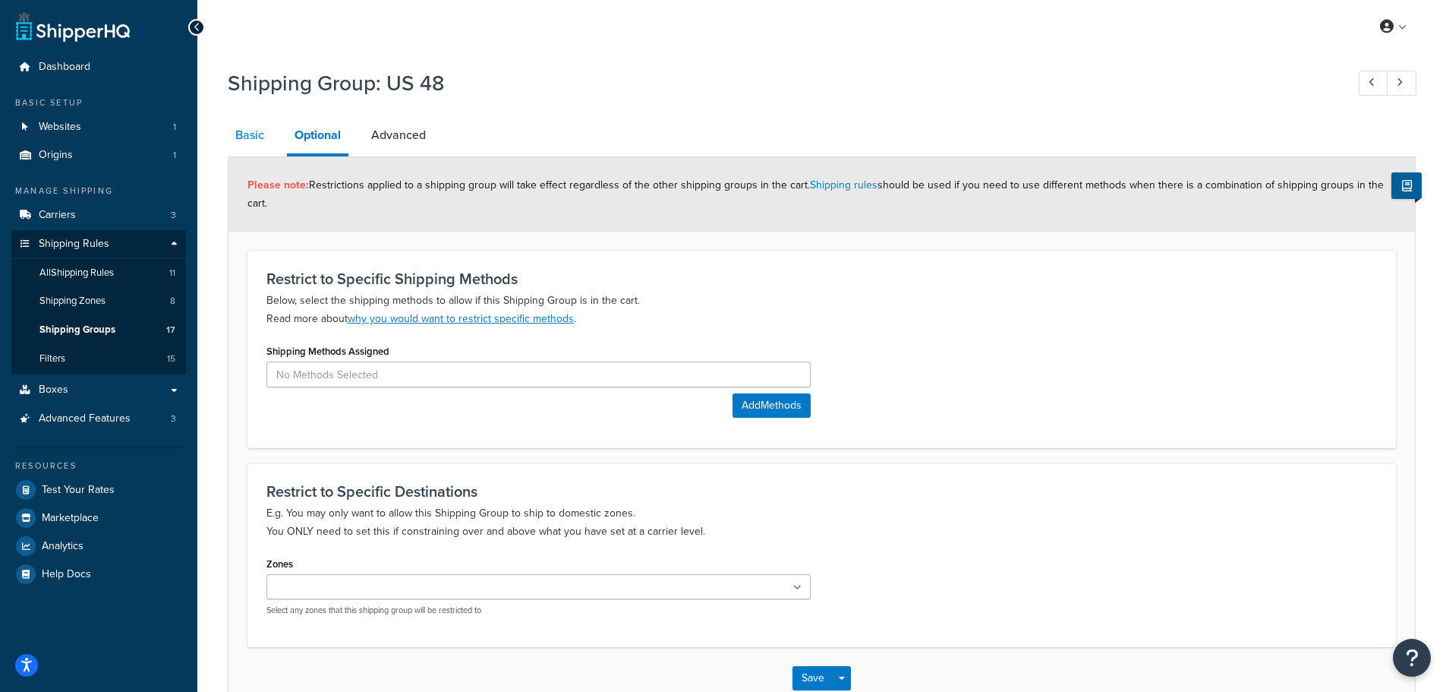
click at [251, 135] on link "Basic" at bounding box center [250, 135] width 44 height 36
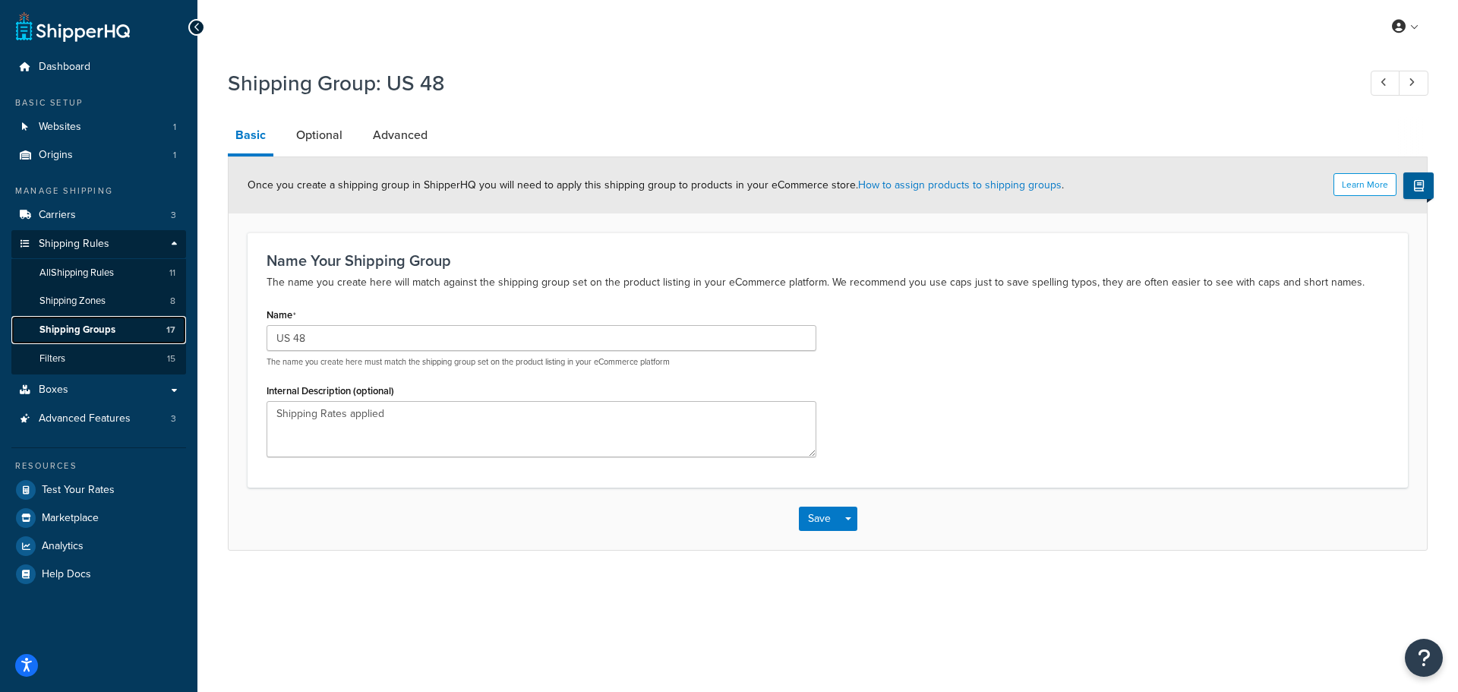
click at [87, 326] on span "Shipping Groups" at bounding box center [77, 329] width 76 height 13
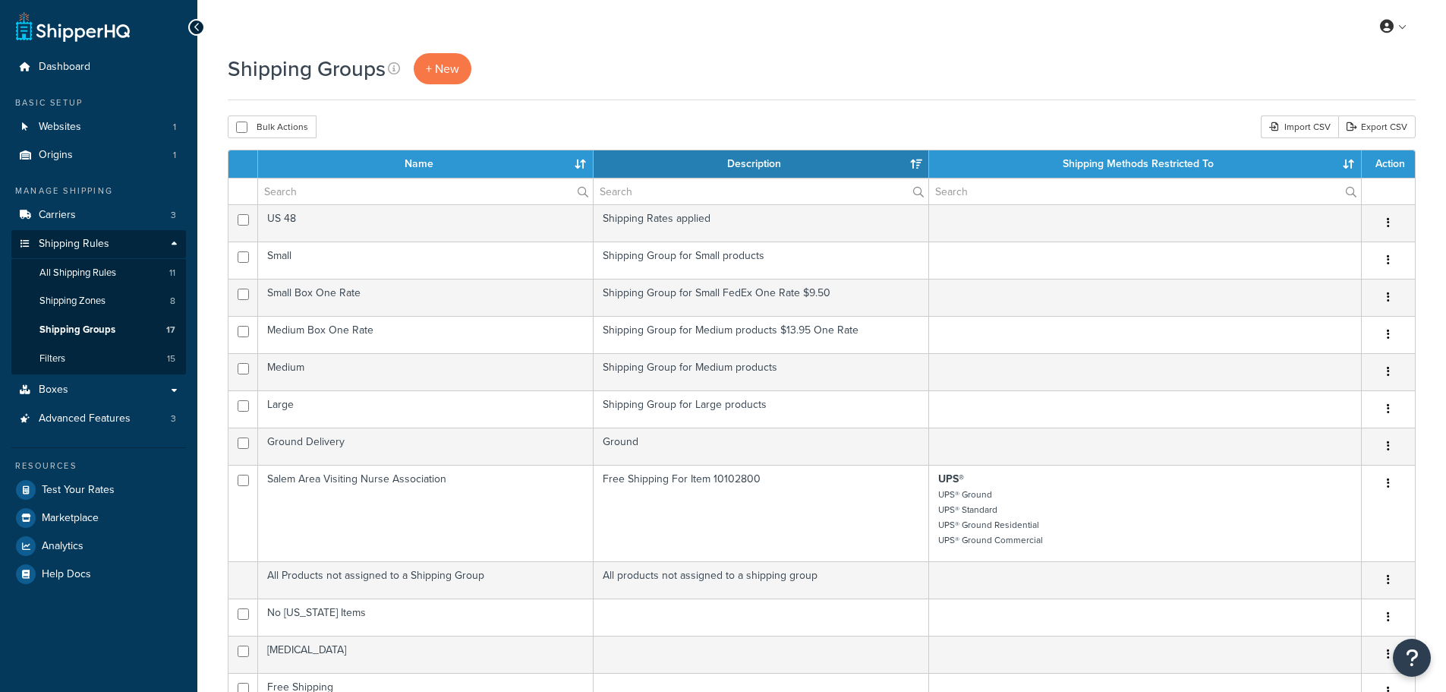
select select "15"
click at [87, 298] on span "Shipping Zones" at bounding box center [72, 301] width 66 height 13
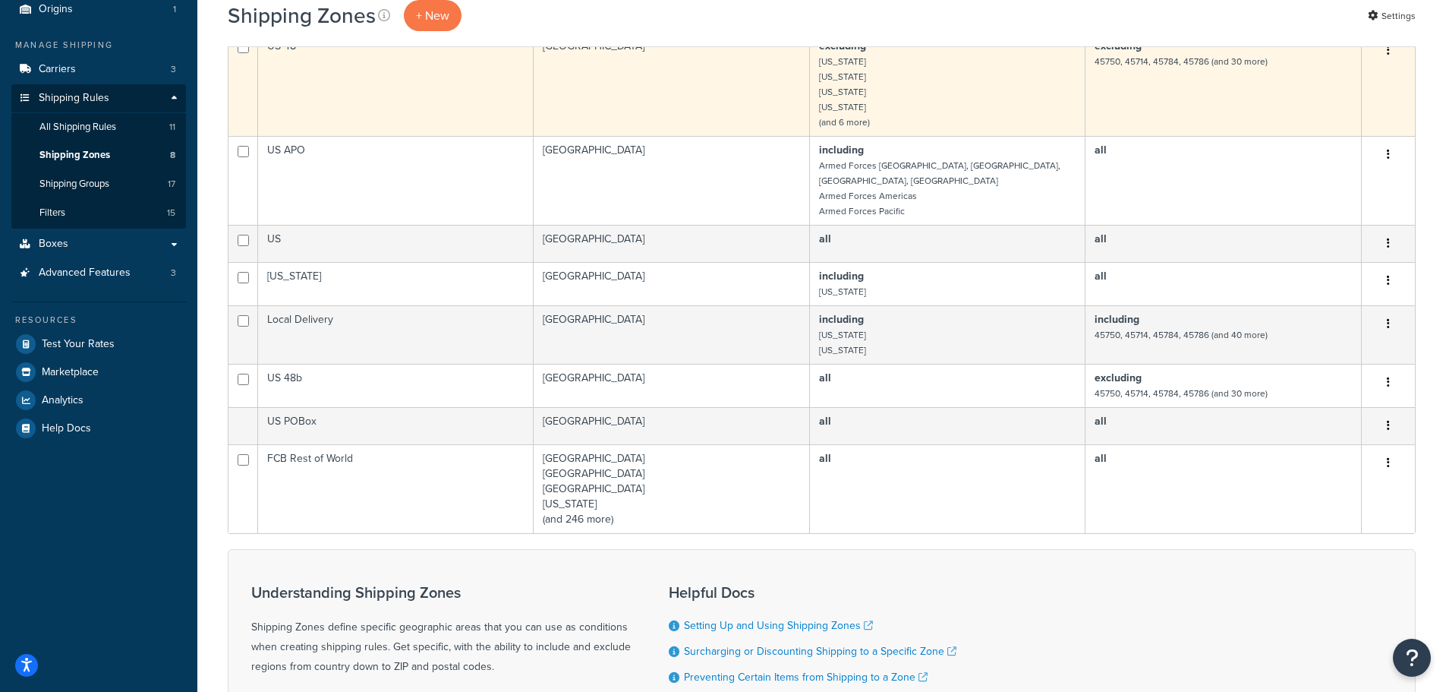
scroll to position [152, 0]
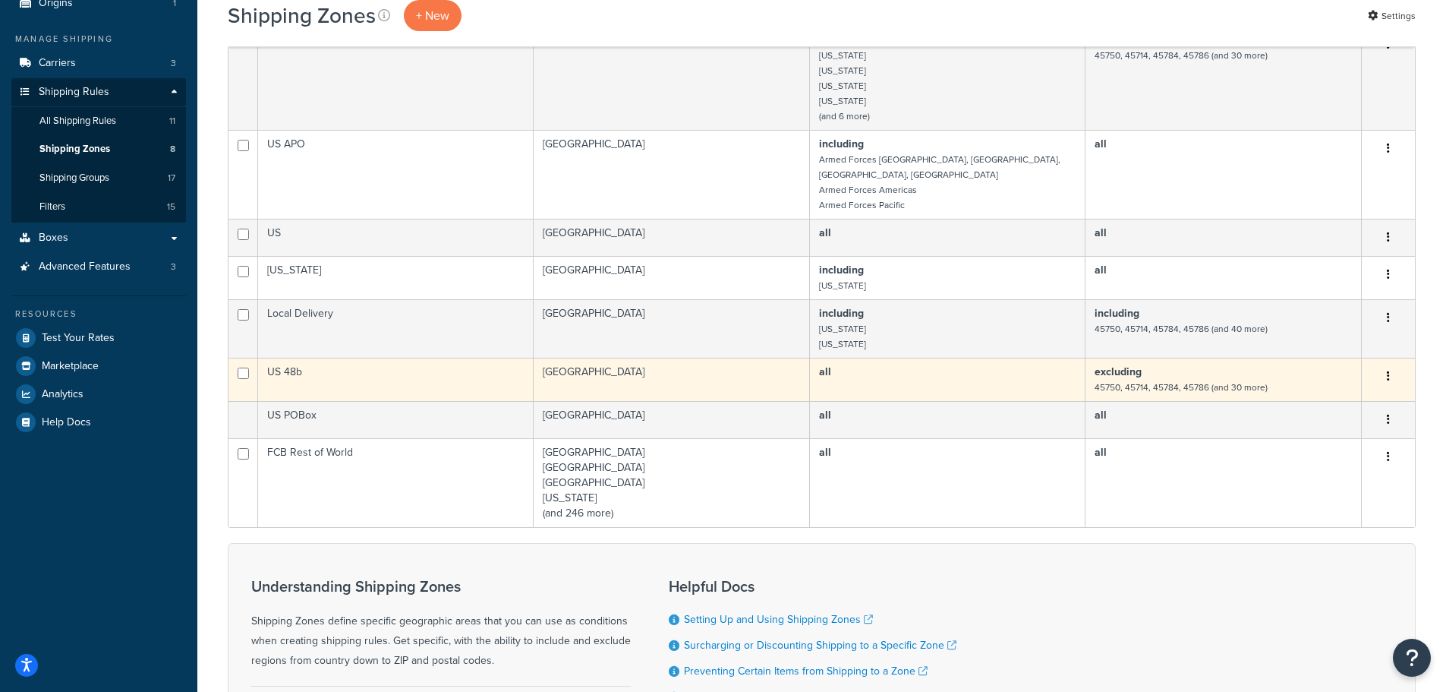
click at [1388, 370] on icon "button" at bounding box center [1388, 375] width 3 height 11
click at [1040, 367] on td "all" at bounding box center [948, 379] width 276 height 43
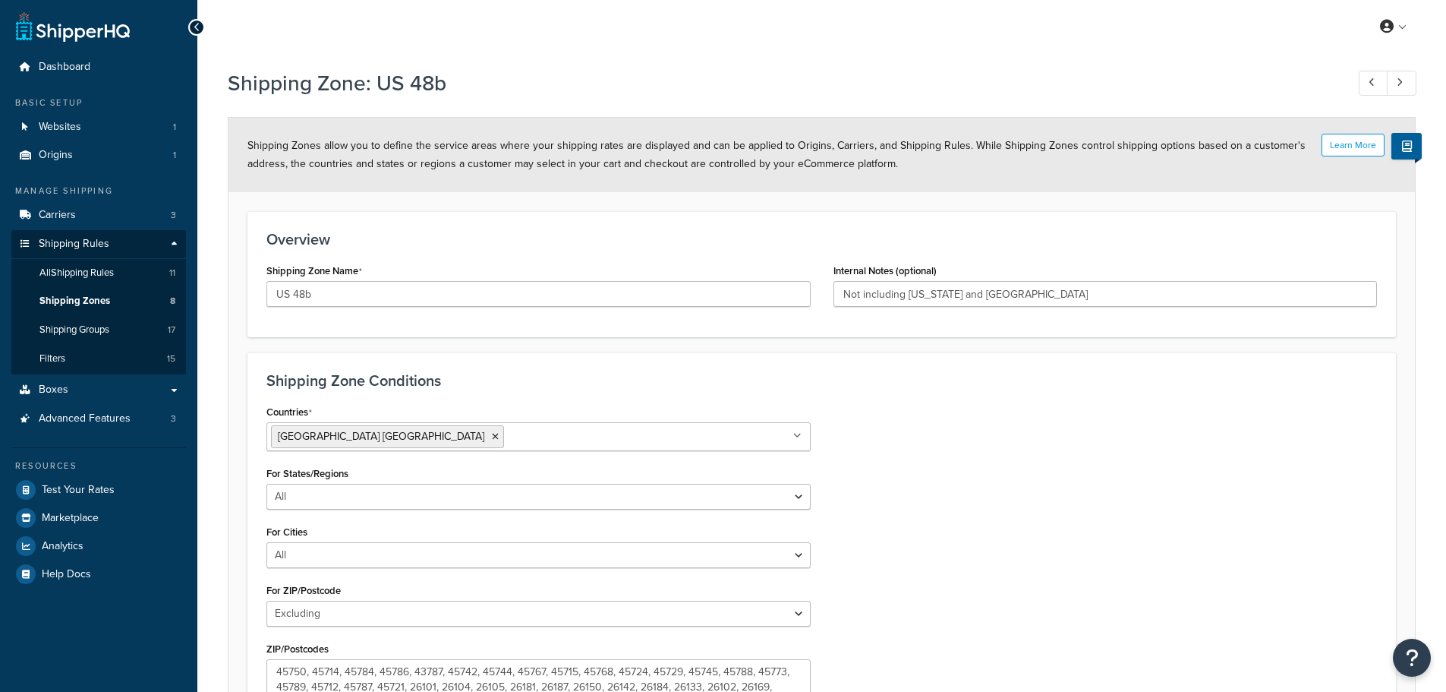
select select "excluding"
click at [69, 244] on span "Shipping Rules" at bounding box center [74, 244] width 71 height 13
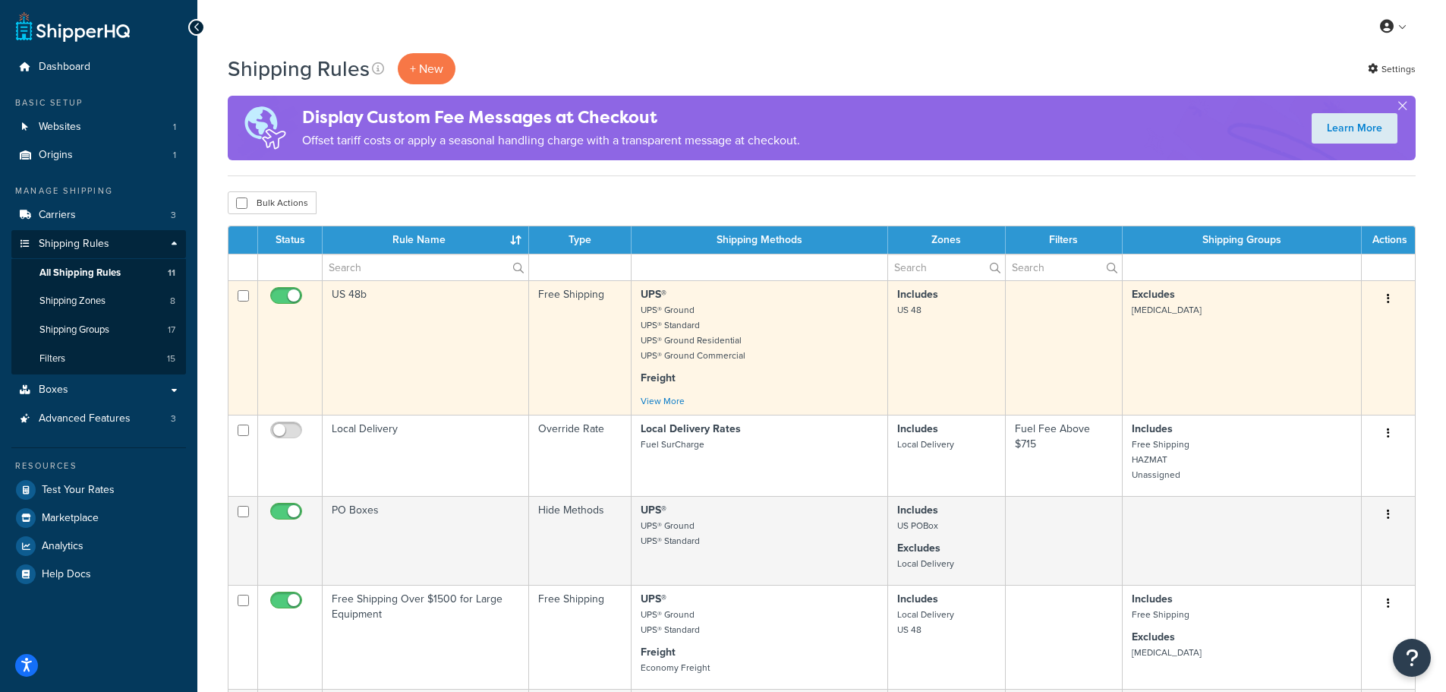
click at [418, 292] on td "US 48b" at bounding box center [426, 347] width 206 height 134
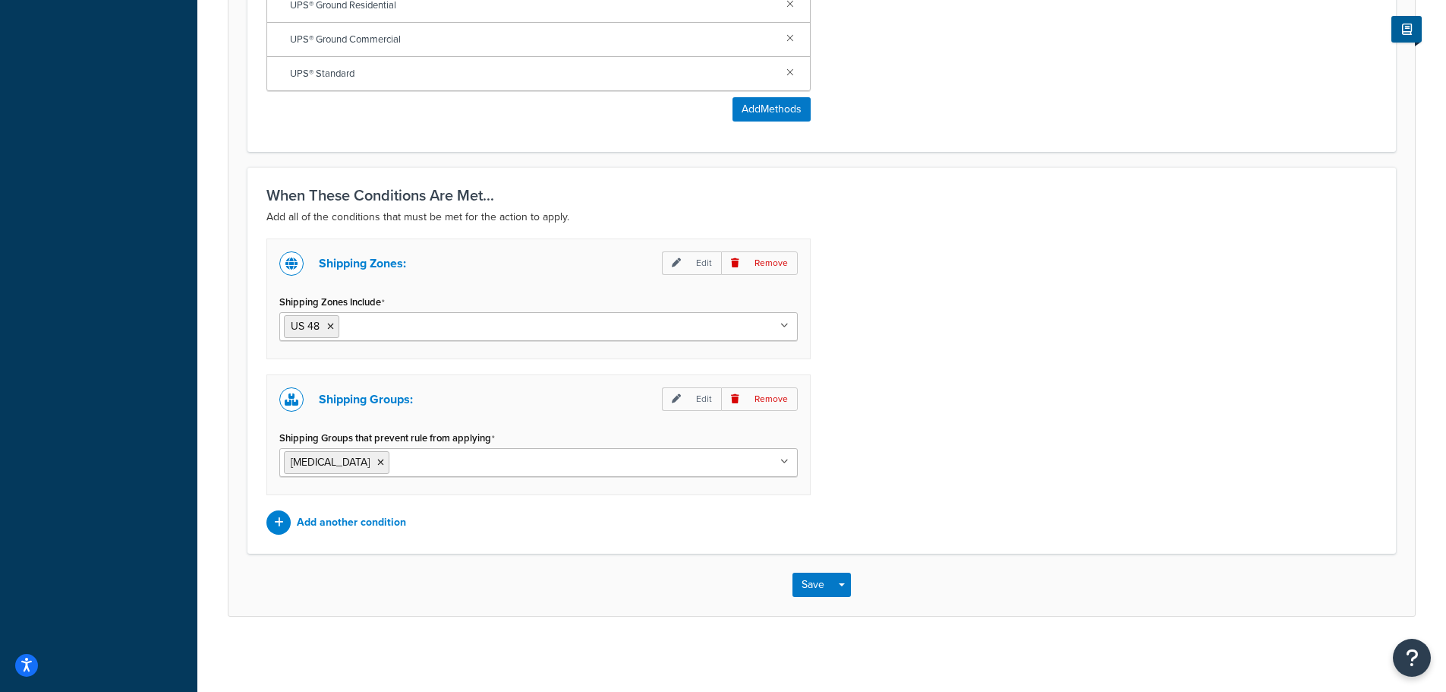
scroll to position [993, 0]
click at [780, 325] on ul "US 48" at bounding box center [538, 325] width 518 height 29
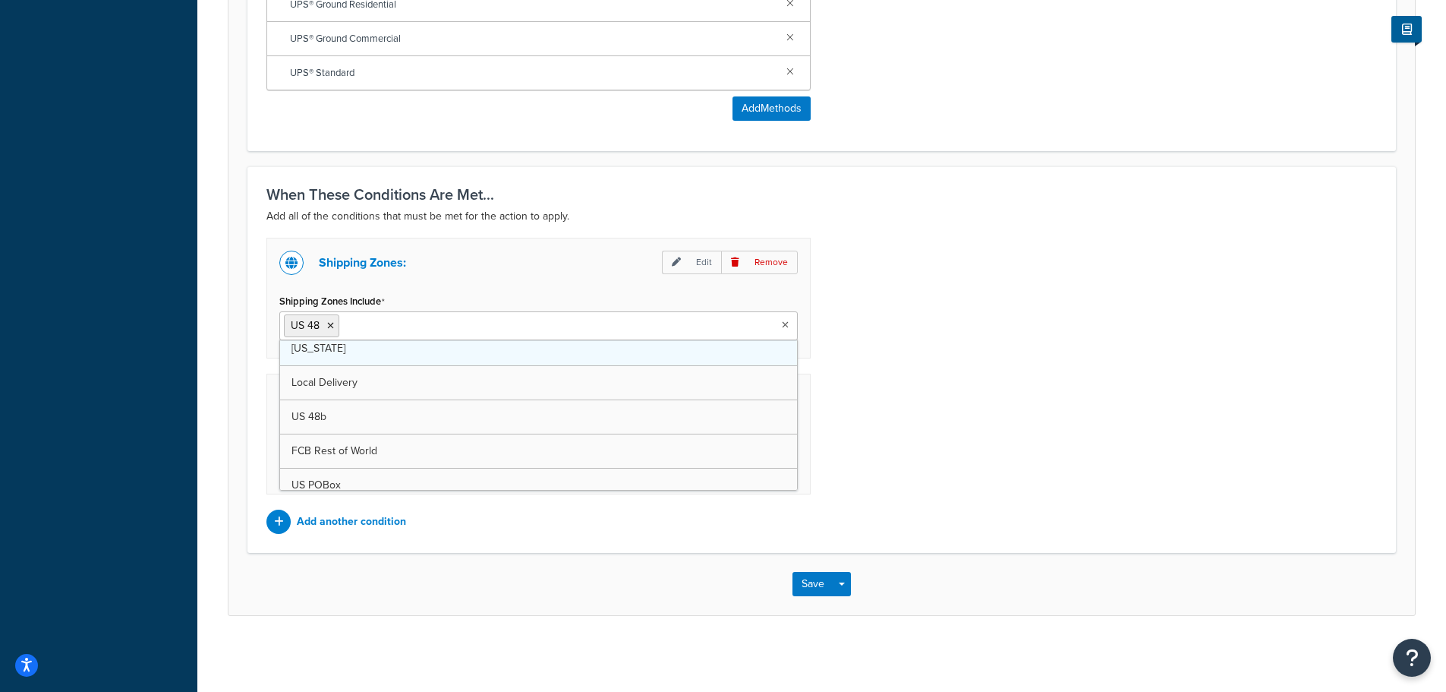
scroll to position [54, 0]
click at [895, 386] on div "Shipping Zones: Edit Remove Shipping Zones Include US 48 Local Delivery US APO …" at bounding box center [821, 386] width 1133 height 296
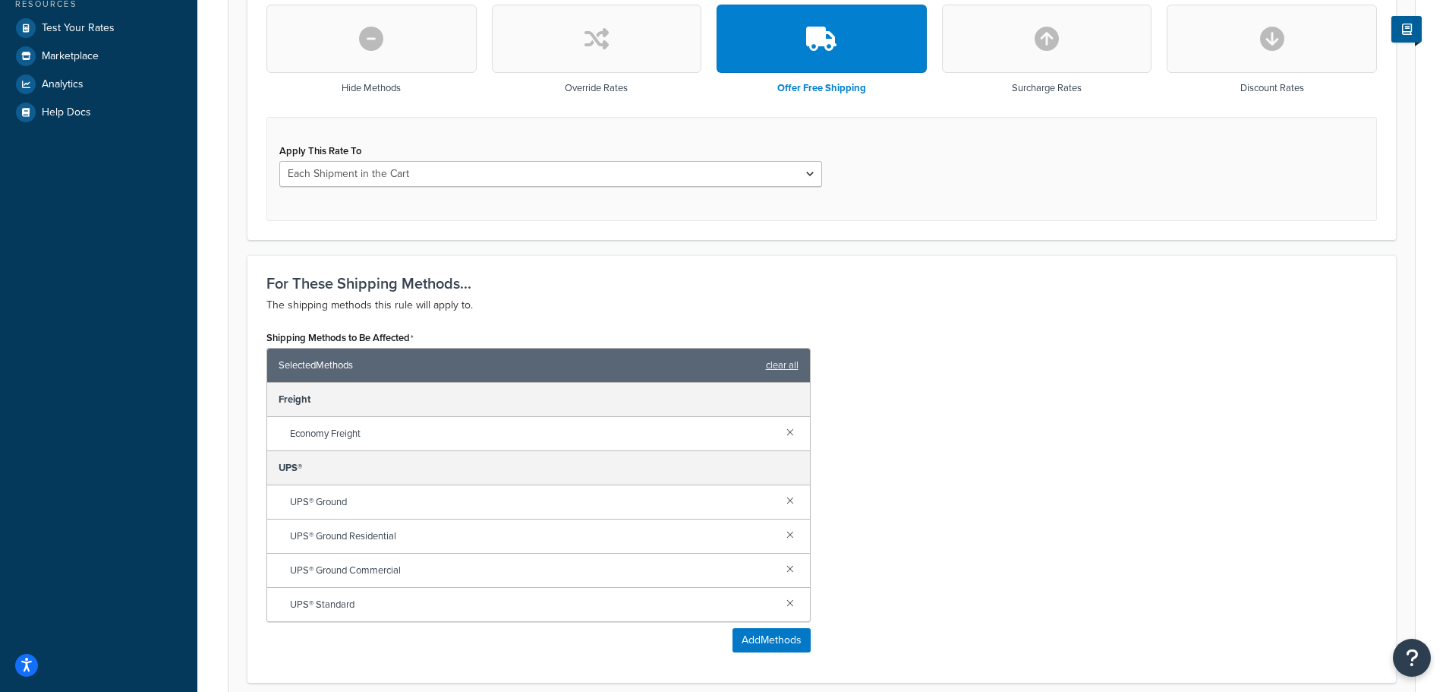
scroll to position [841, 0]
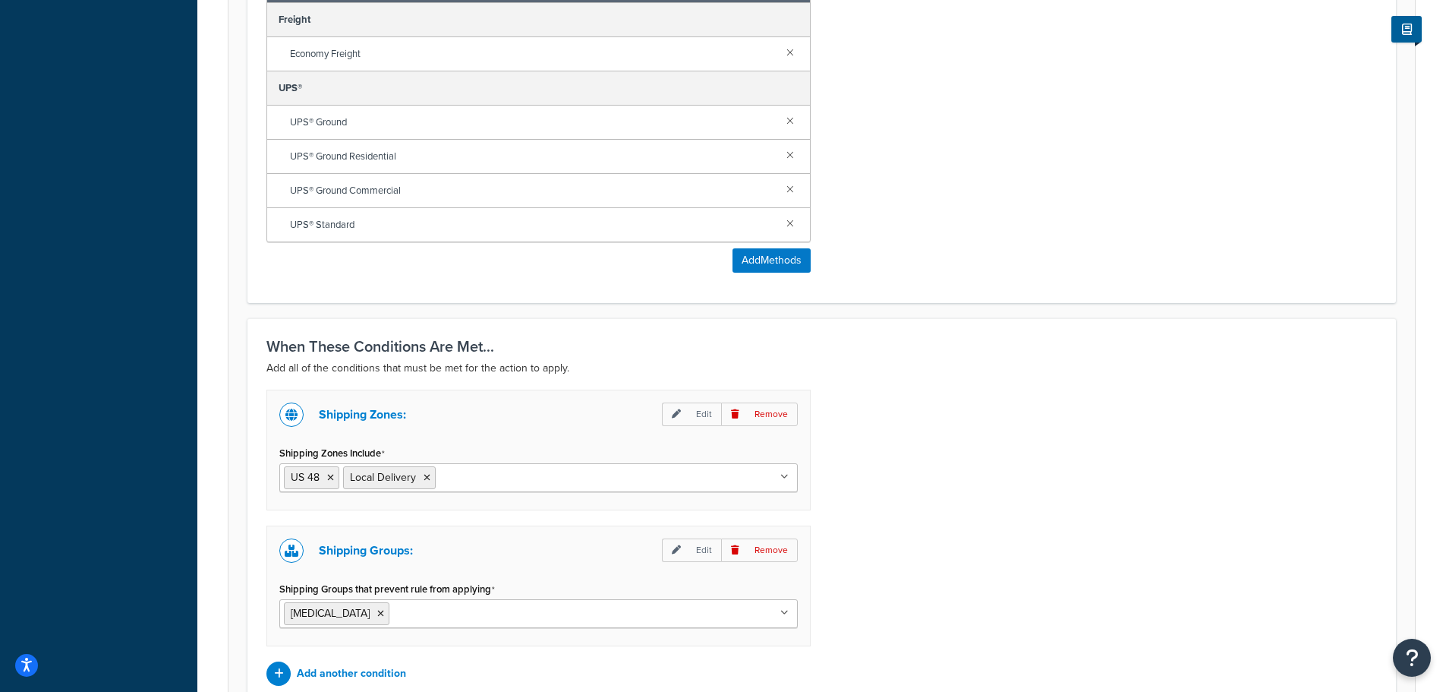
click at [960, 279] on div "Shipping Methods to Be Affected Selected Methods clear all Freight Economy Frei…" at bounding box center [821, 115] width 1133 height 337
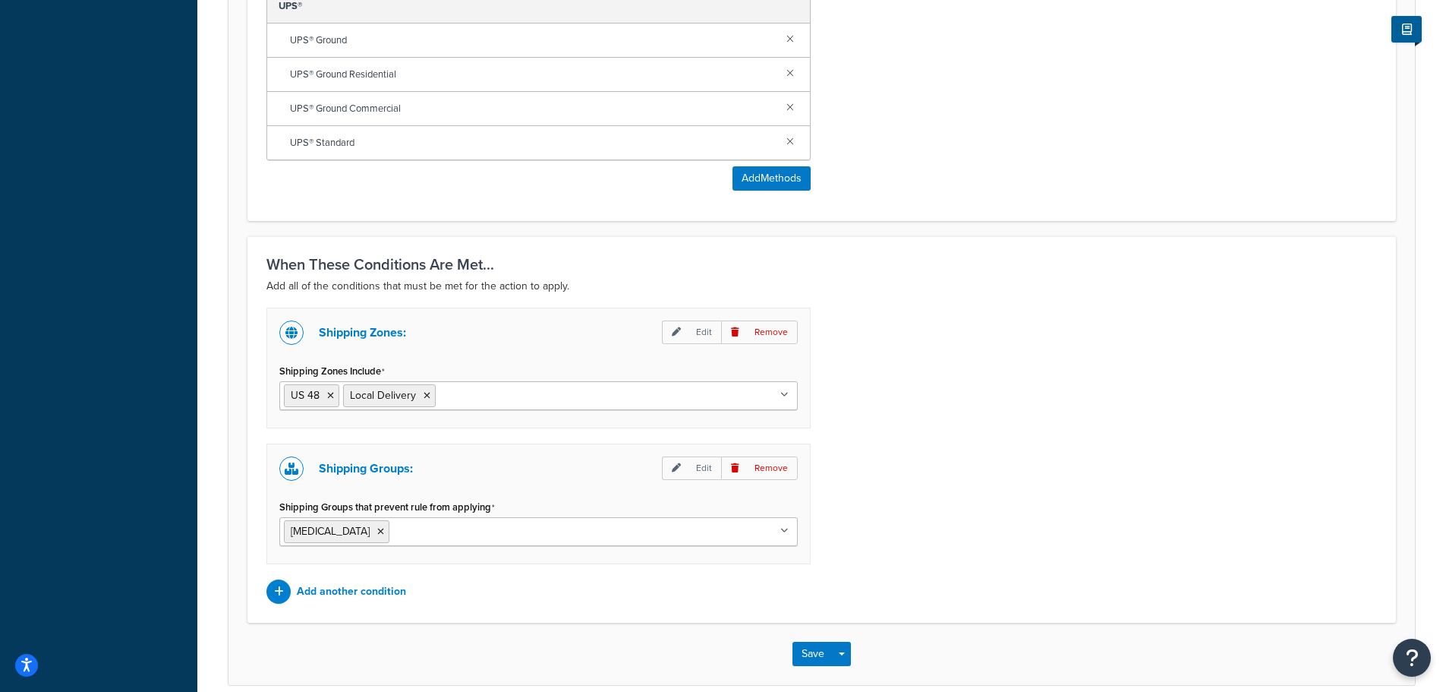
scroll to position [993, 0]
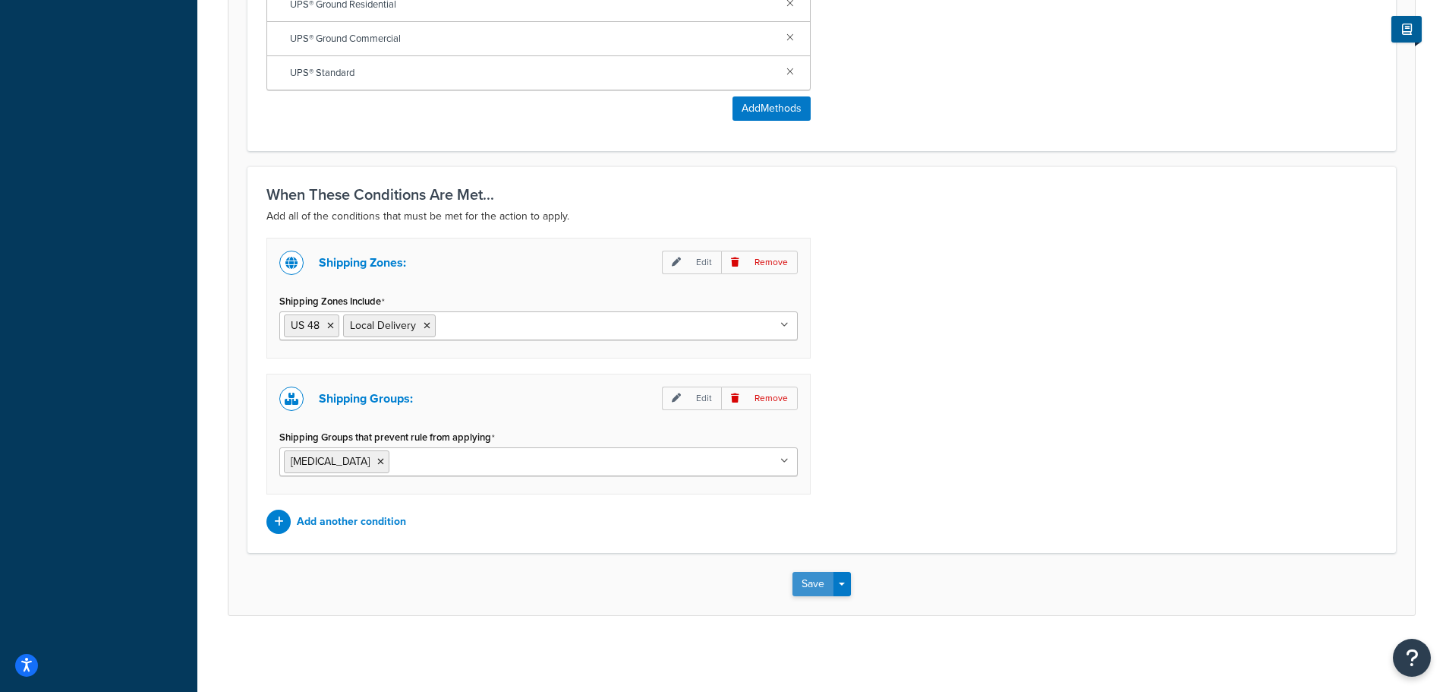
click at [802, 592] on button "Save" at bounding box center [813, 584] width 41 height 24
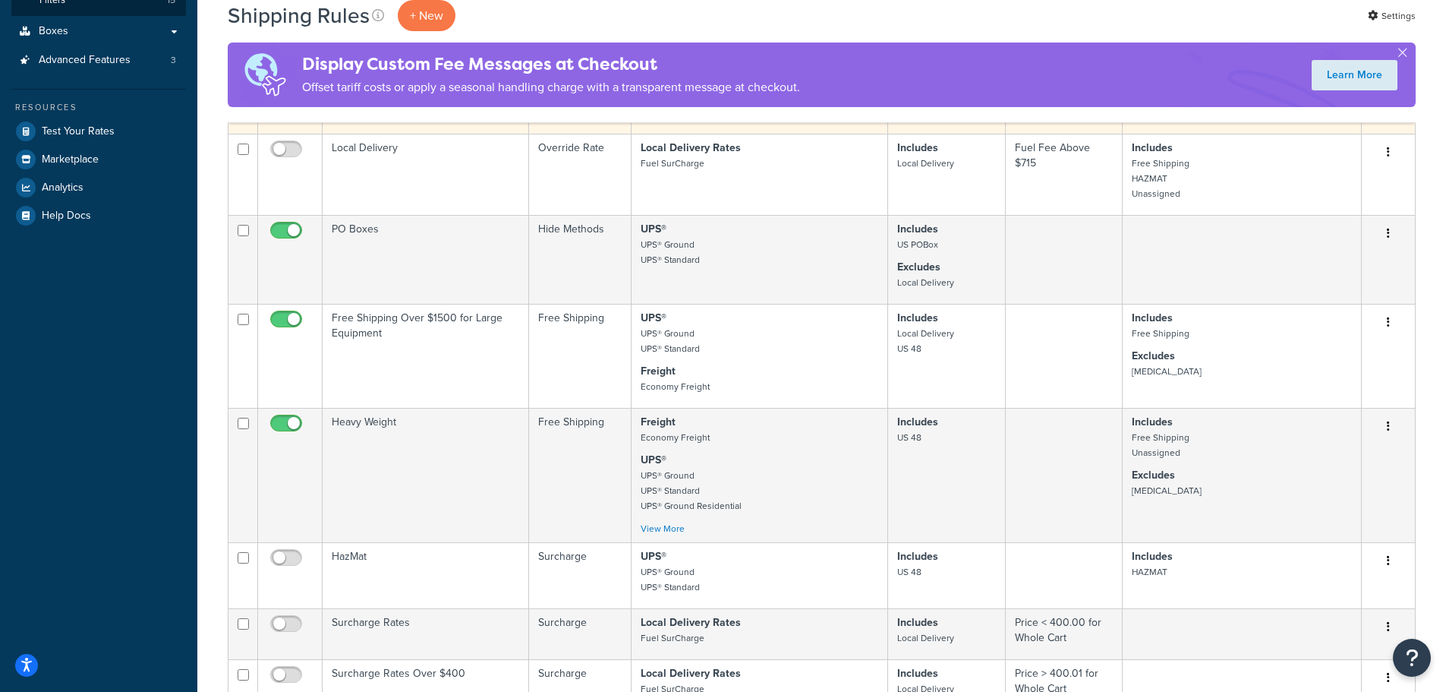
scroll to position [228, 0]
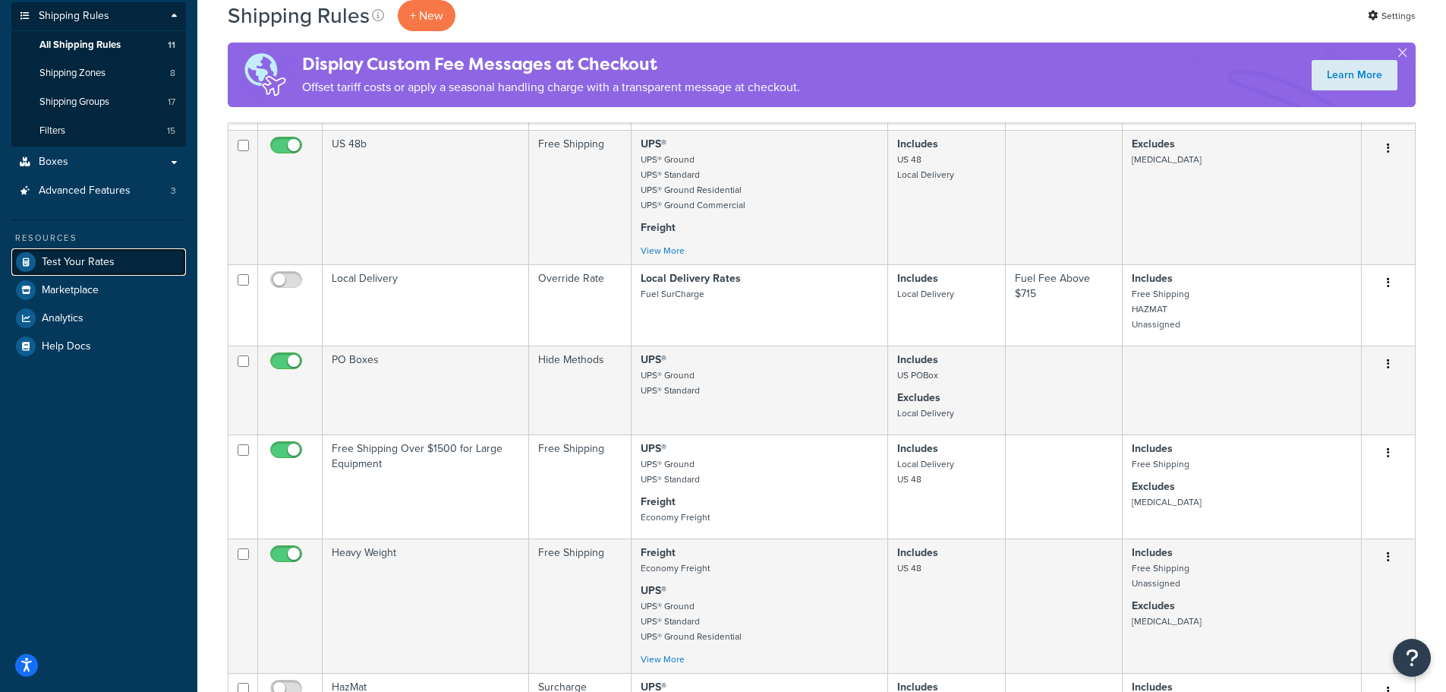
click at [117, 255] on link "Test Your Rates" at bounding box center [98, 261] width 175 height 27
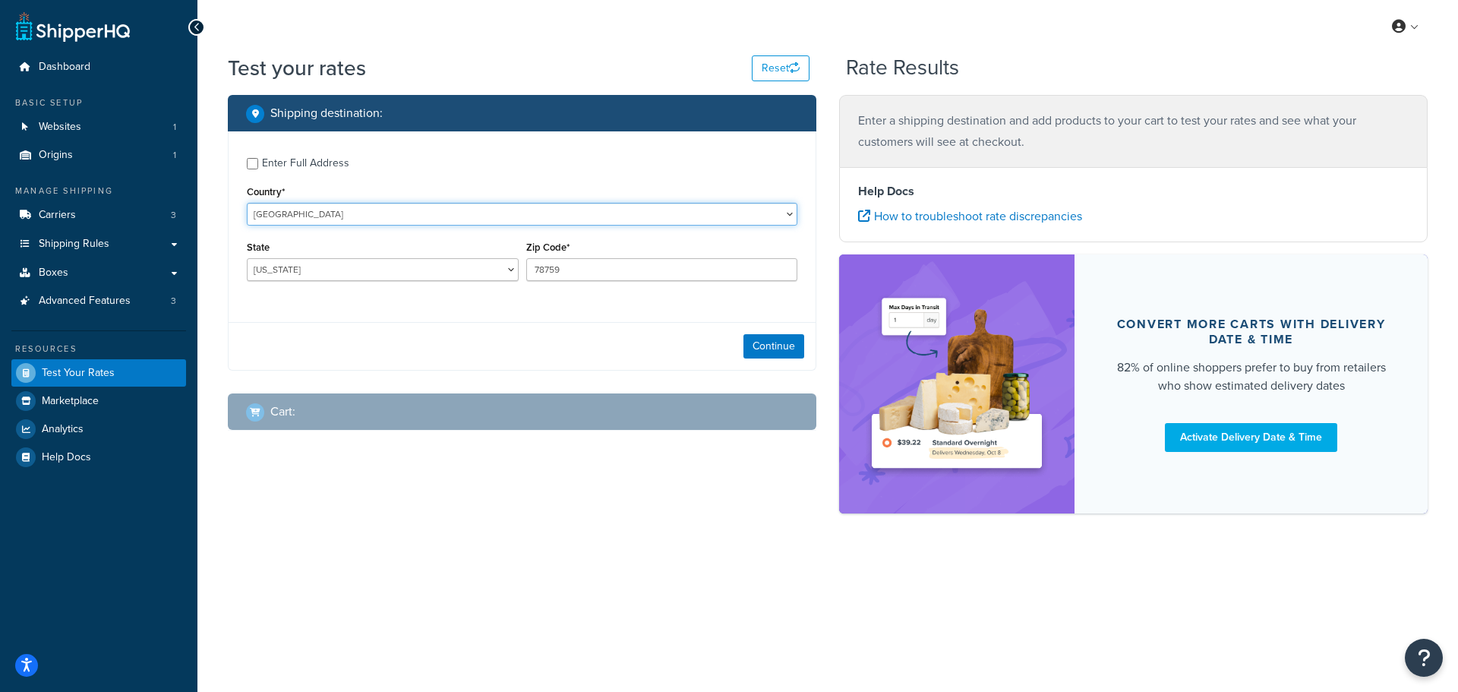
click at [525, 213] on select "[GEOGRAPHIC_DATA] [GEOGRAPHIC_DATA] [GEOGRAPHIC_DATA] [GEOGRAPHIC_DATA] [GEOGRA…" at bounding box center [522, 214] width 550 height 23
click at [430, 272] on select "[US_STATE] [US_STATE] [US_STATE] [US_STATE] [US_STATE] Armed Forces Americas Ar…" at bounding box center [383, 269] width 272 height 23
select select "OH"
click at [247, 258] on select "[US_STATE] [US_STATE] [US_STATE] [US_STATE] [US_STATE] Armed Forces Americas Ar…" at bounding box center [383, 269] width 272 height 23
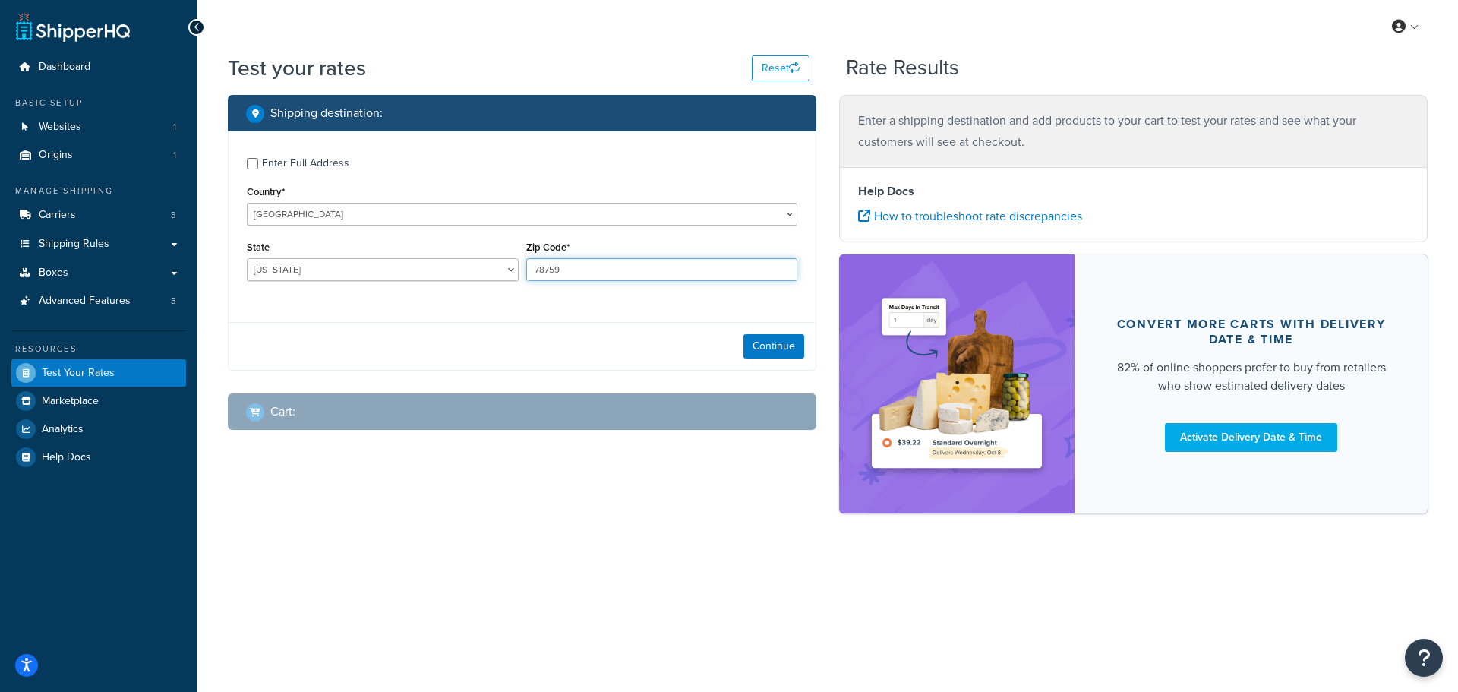
click at [588, 267] on input "78759" at bounding box center [662, 269] width 272 height 23
type input "45750"
click at [776, 344] on button "Continue" at bounding box center [773, 346] width 61 height 24
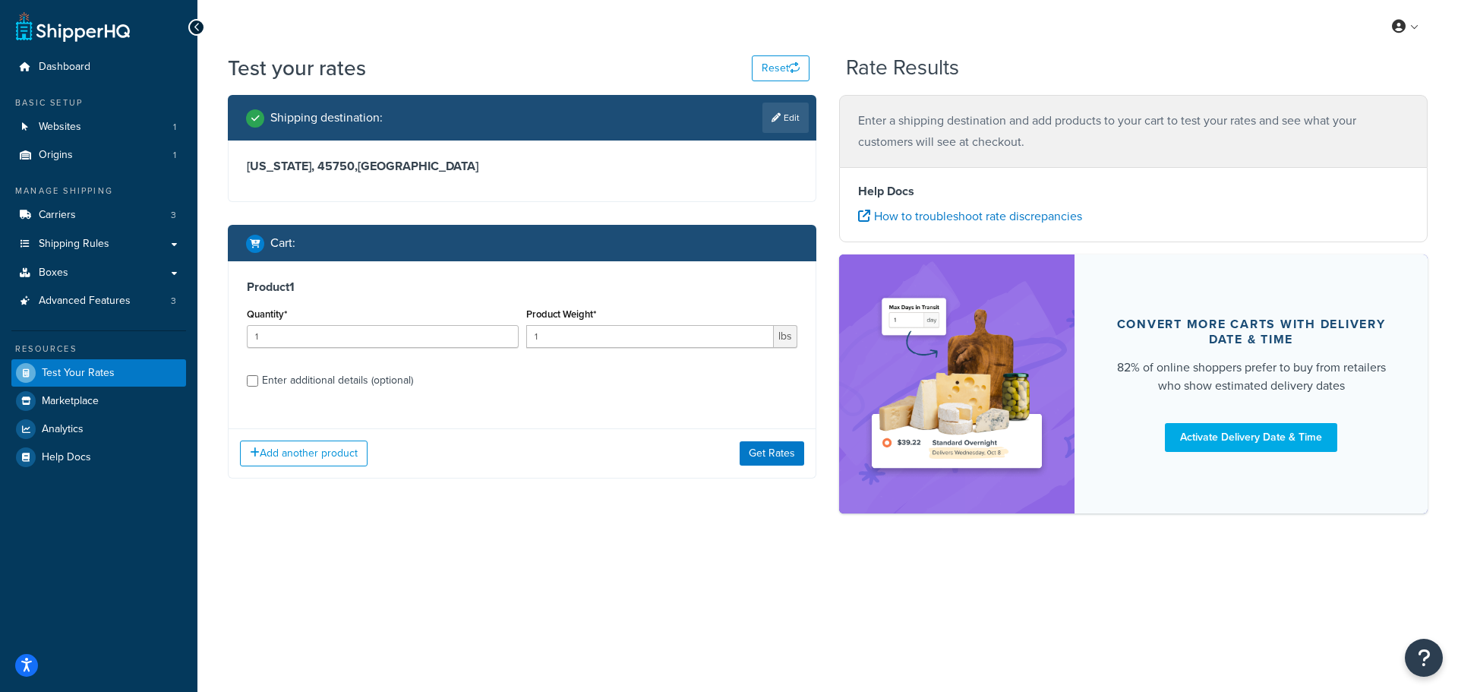
click at [331, 377] on div "Enter additional details (optional)" at bounding box center [337, 380] width 151 height 21
click at [258, 377] on input "Enter additional details (optional)" at bounding box center [252, 380] width 11 height 11
checkbox input "true"
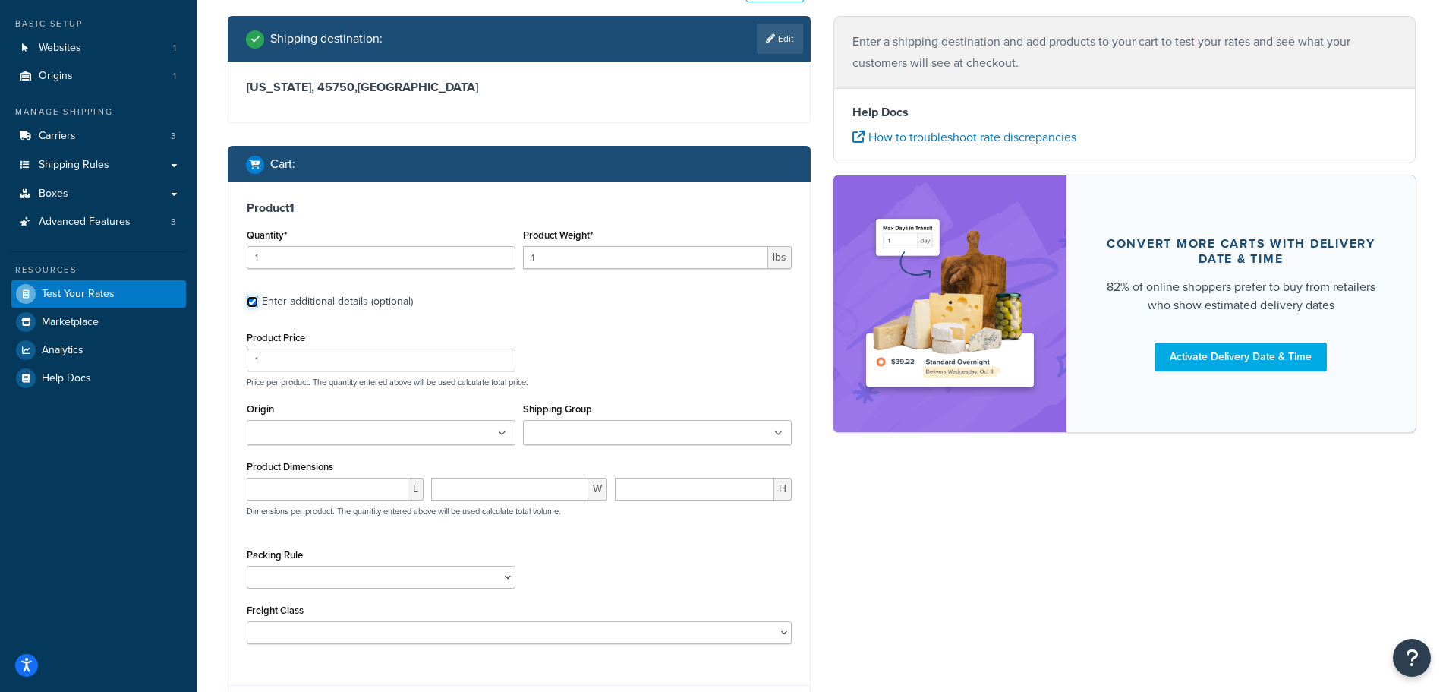
scroll to position [221, 0]
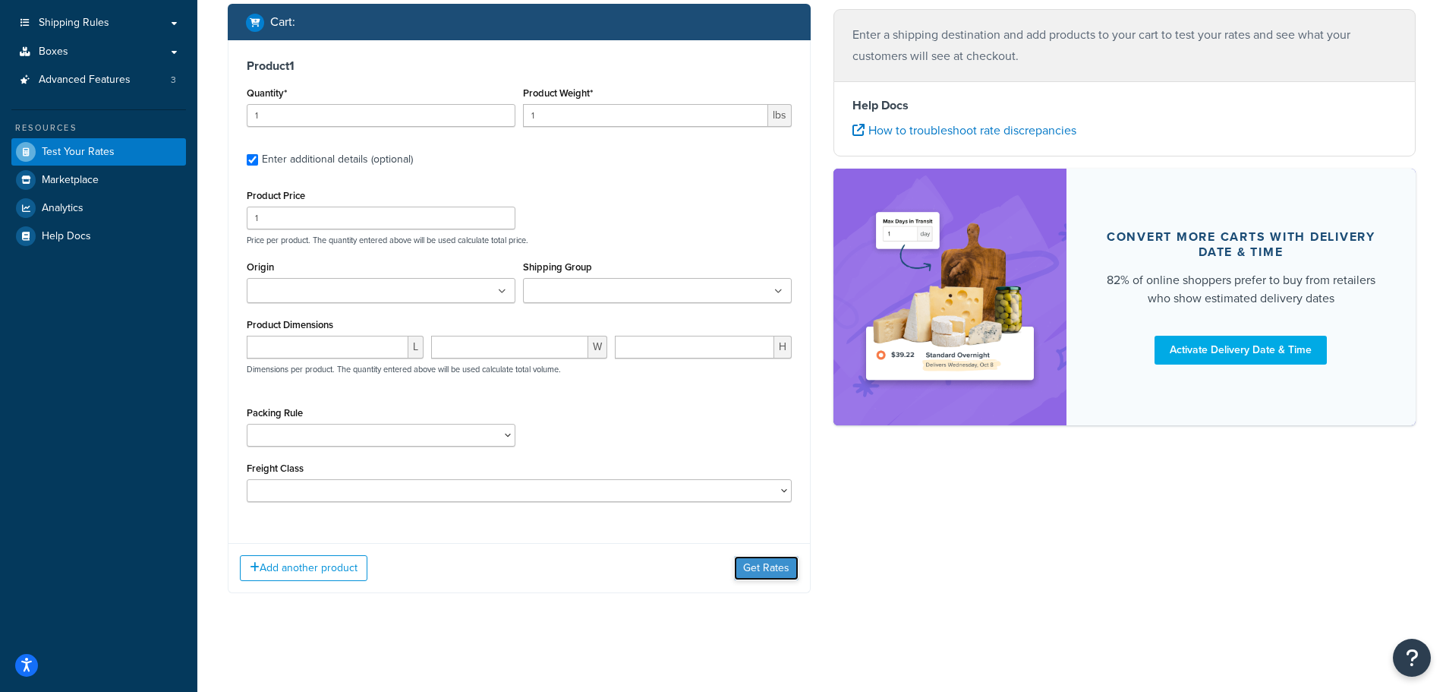
click at [786, 571] on button "Get Rates" at bounding box center [766, 568] width 65 height 24
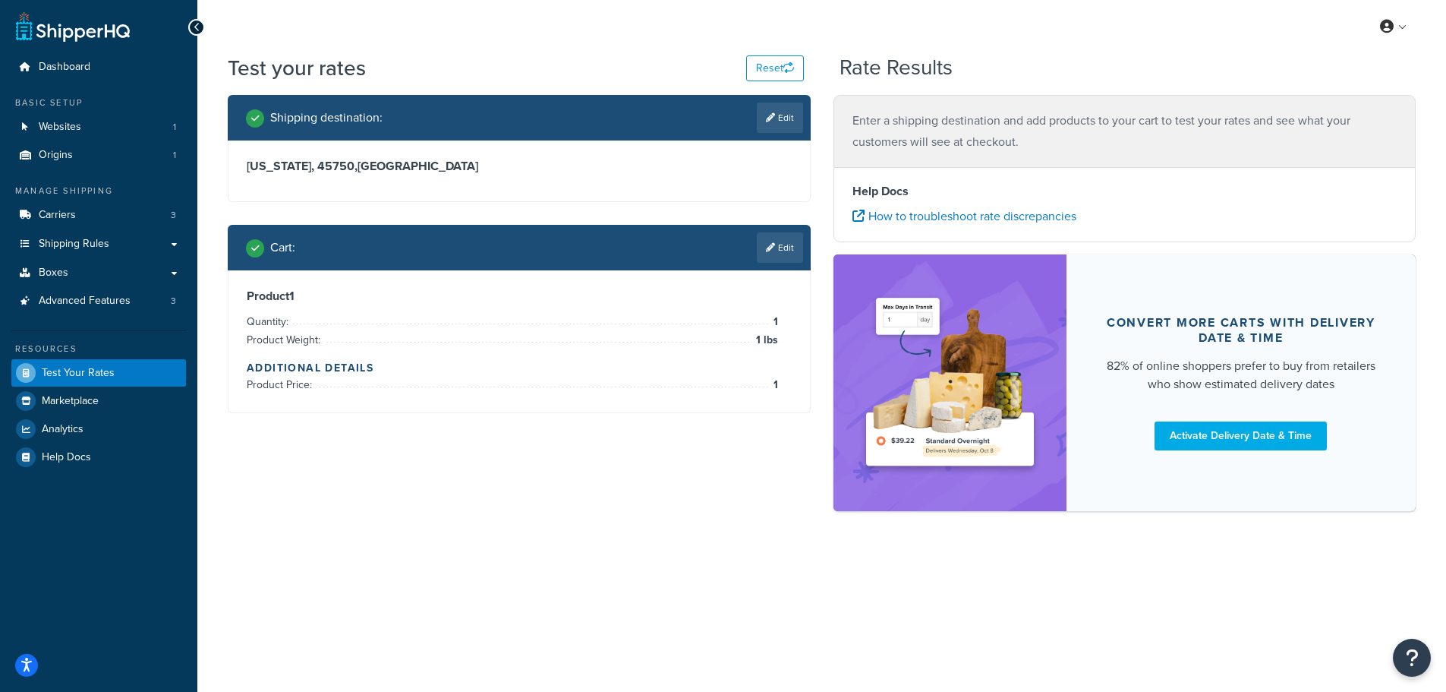
scroll to position [0, 0]
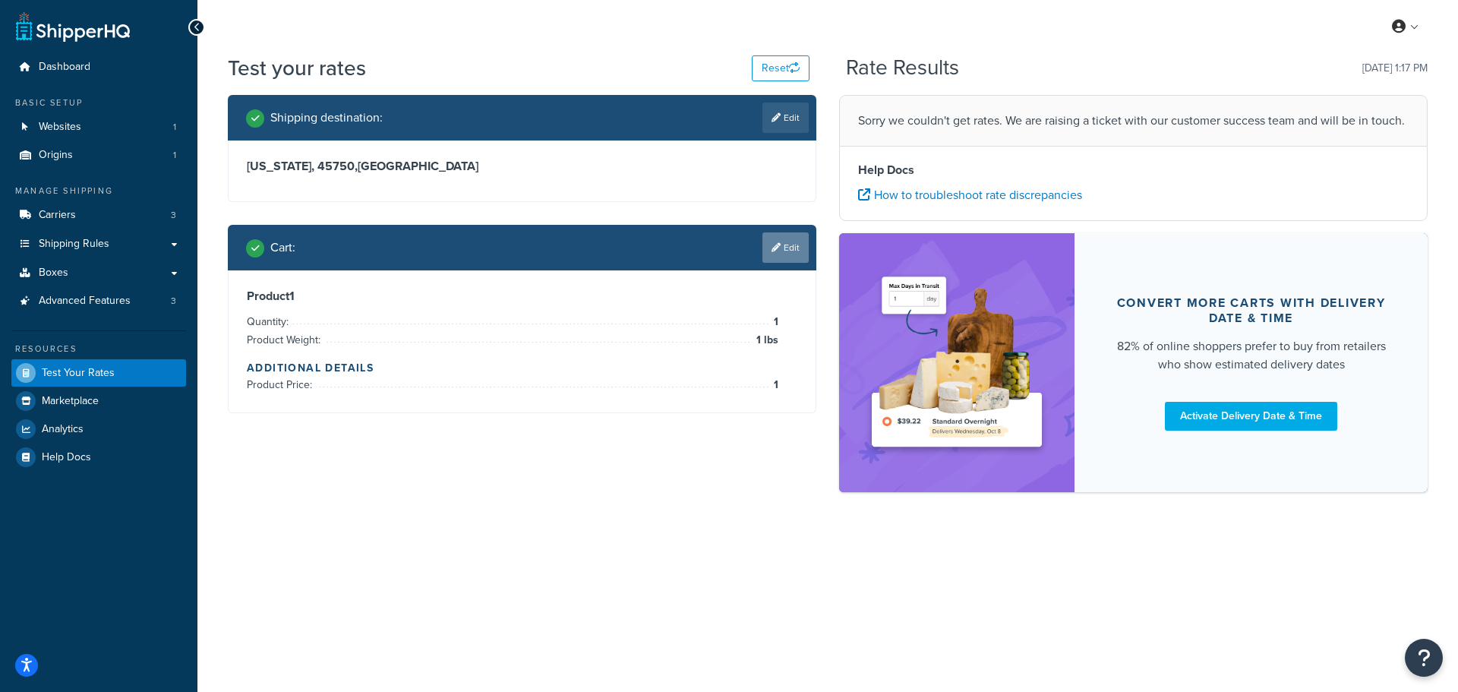
click at [794, 250] on link "Edit" at bounding box center [785, 247] width 46 height 30
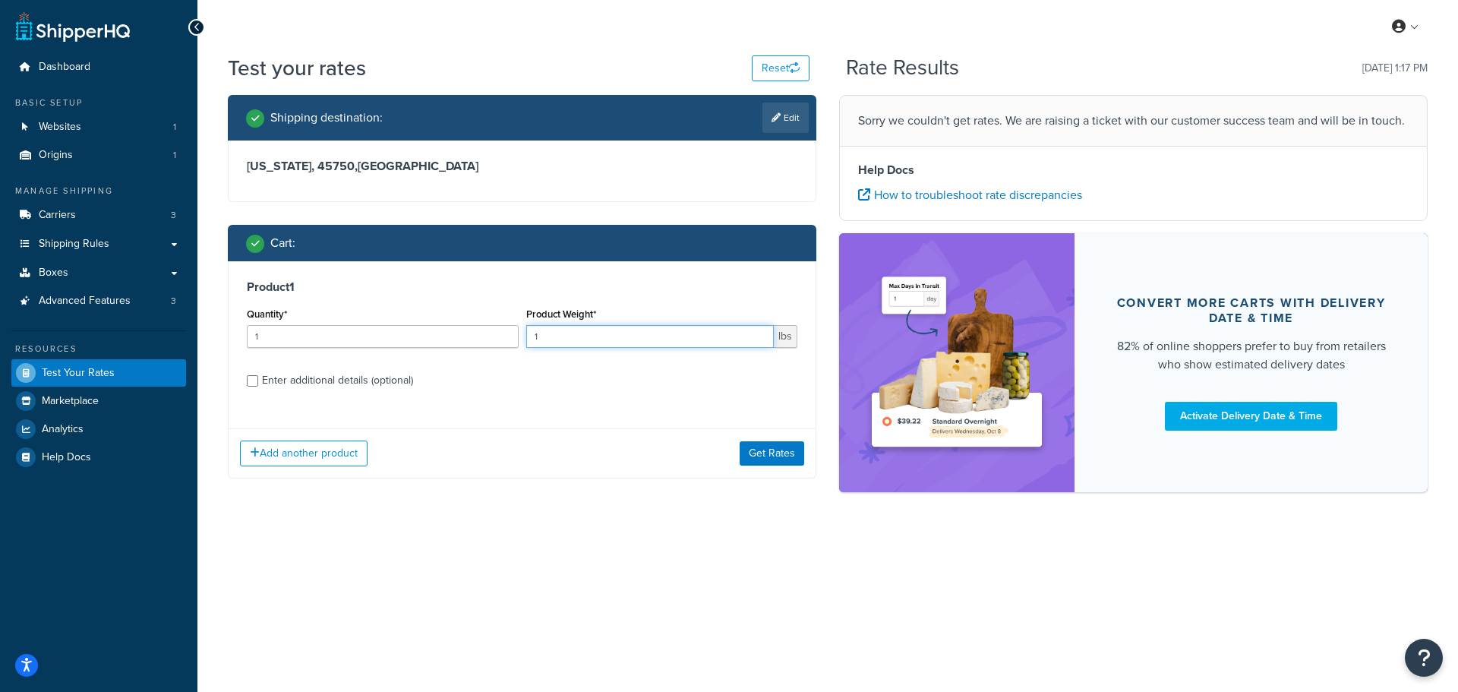
drag, startPoint x: 683, startPoint y: 339, endPoint x: 511, endPoint y: 332, distance: 172.5
click at [511, 332] on div "Quantity* 1 Product Weight* 1 lbs" at bounding box center [522, 331] width 558 height 55
type input "3"
click at [776, 454] on button "Get Rates" at bounding box center [771, 453] width 65 height 24
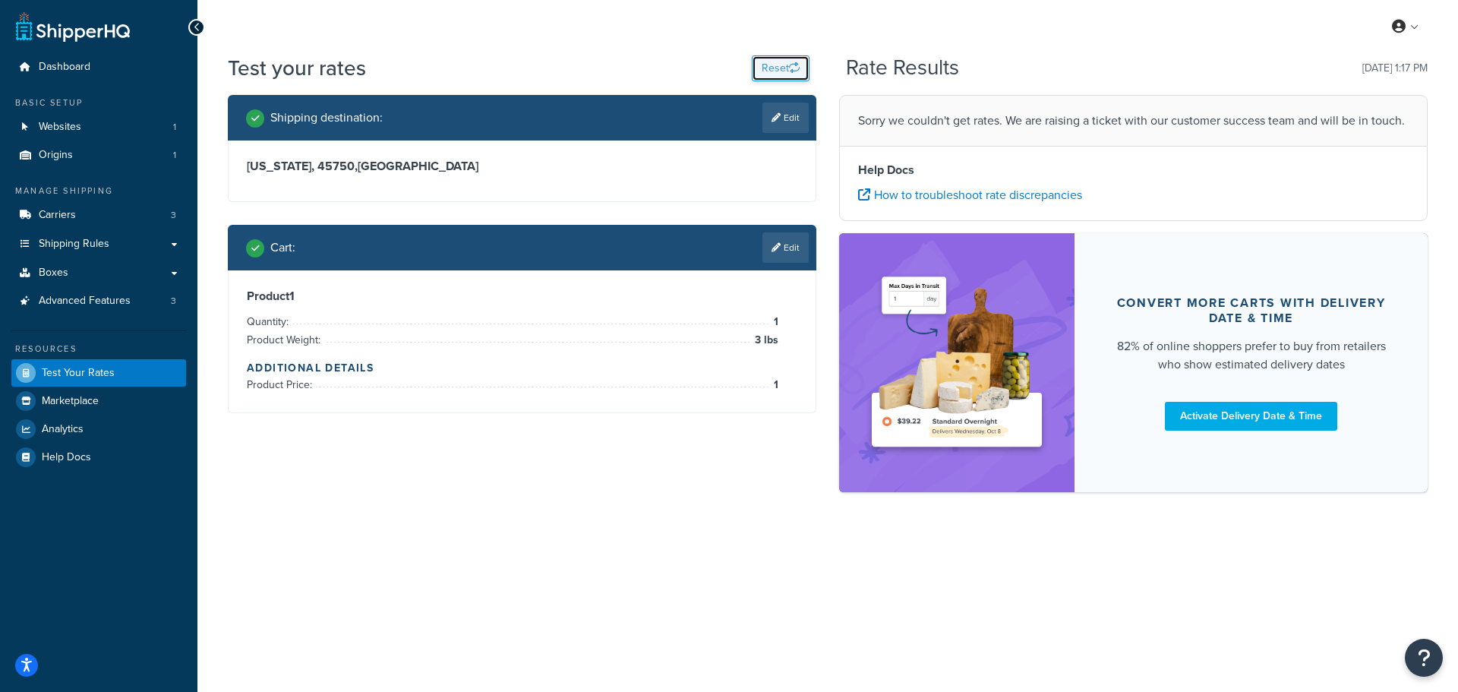
click at [773, 68] on button "Reset" at bounding box center [781, 68] width 58 height 26
select select "TX"
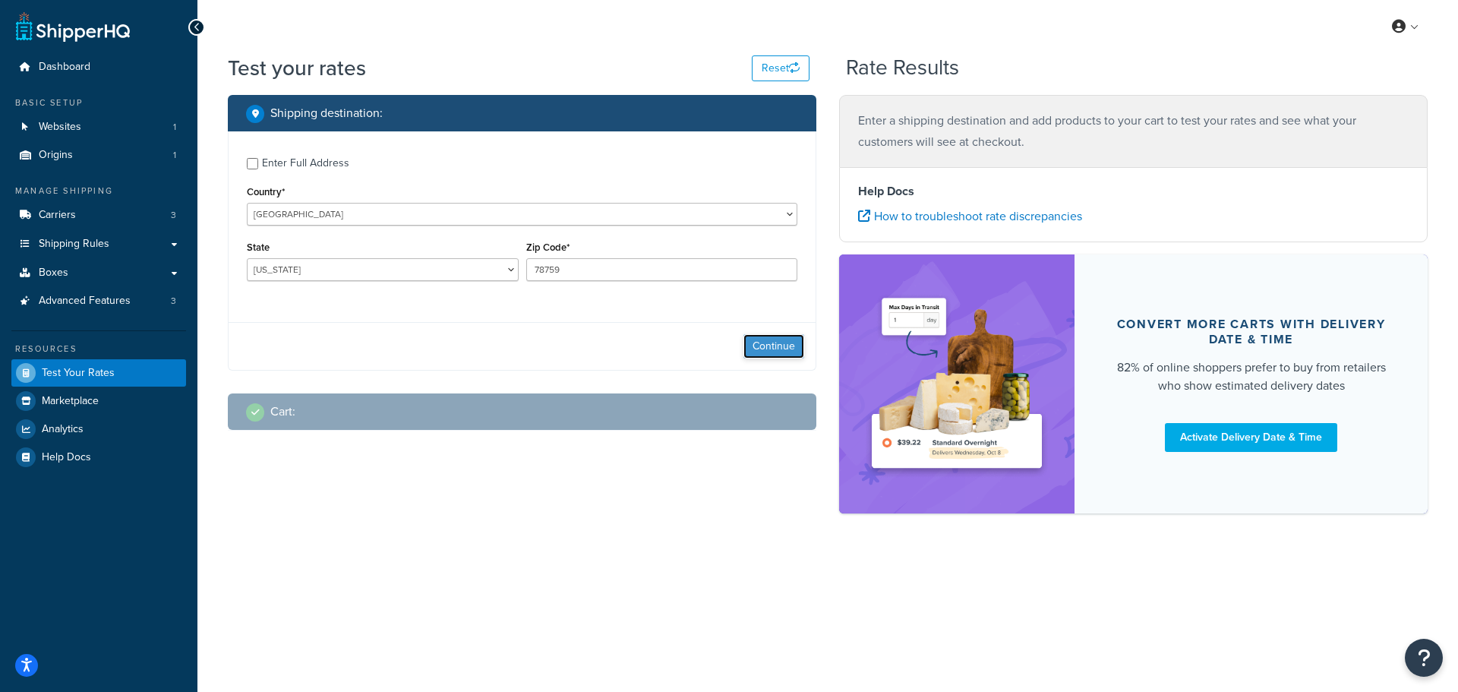
click at [763, 346] on button "Continue" at bounding box center [773, 346] width 61 height 24
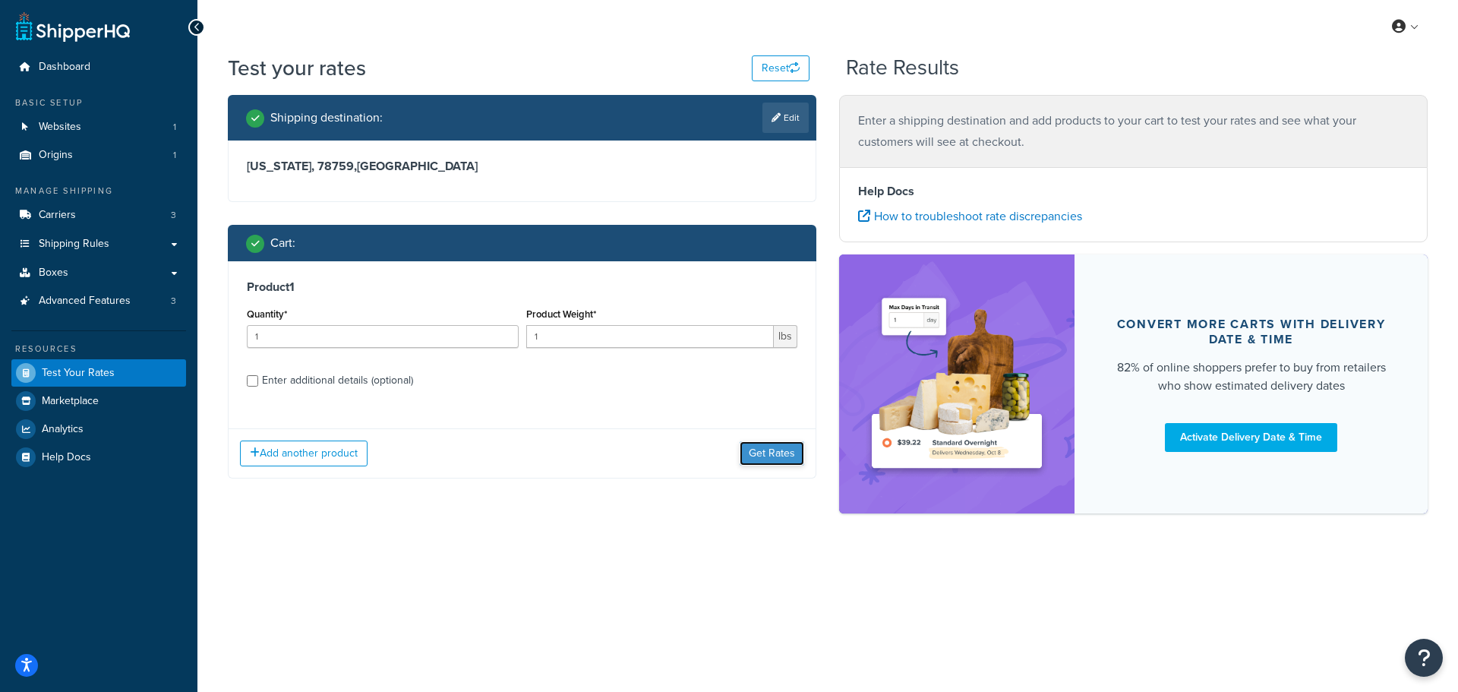
click at [763, 457] on button "Get Rates" at bounding box center [771, 453] width 65 height 24
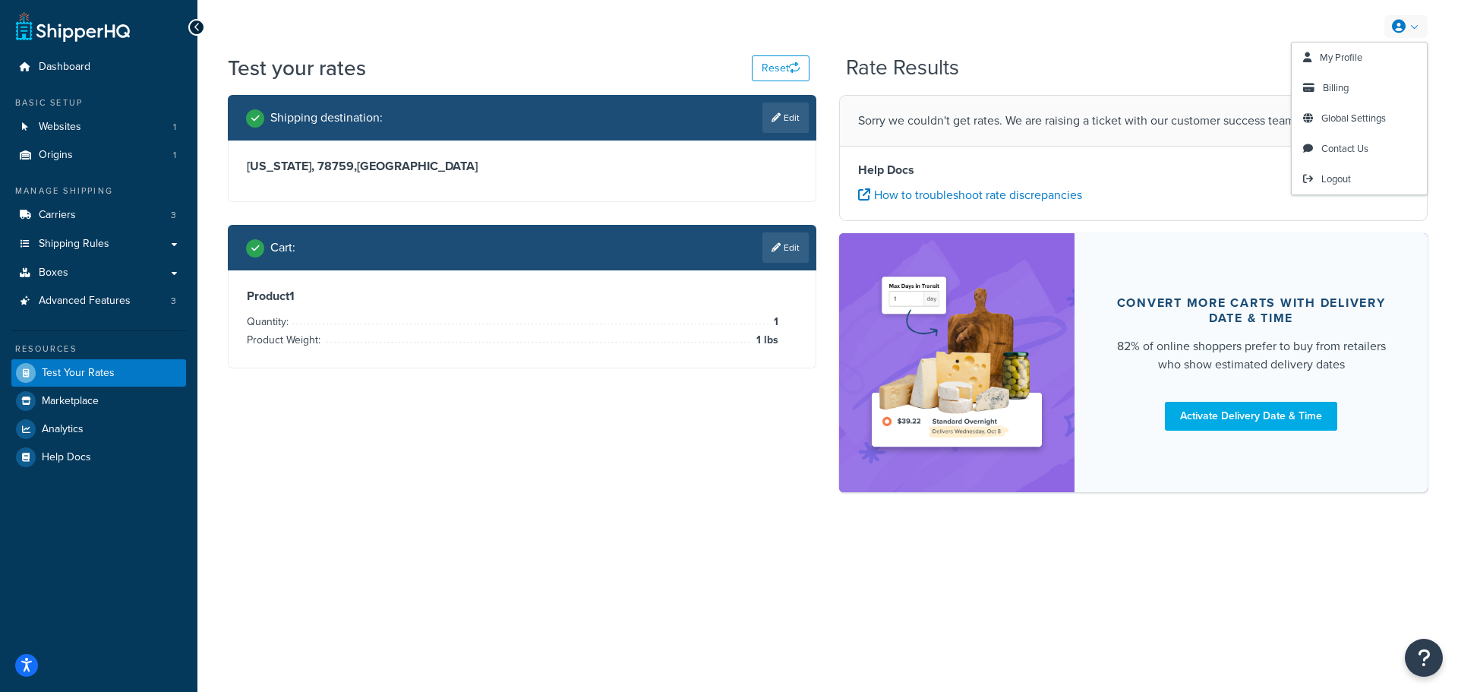
click at [1420, 29] on link at bounding box center [1405, 26] width 43 height 23
click at [1193, 29] on div "My Profile Billing Global Settings Contact Us Logout" at bounding box center [827, 26] width 1260 height 53
click at [64, 303] on span "Advanced Features" at bounding box center [85, 301] width 92 height 13
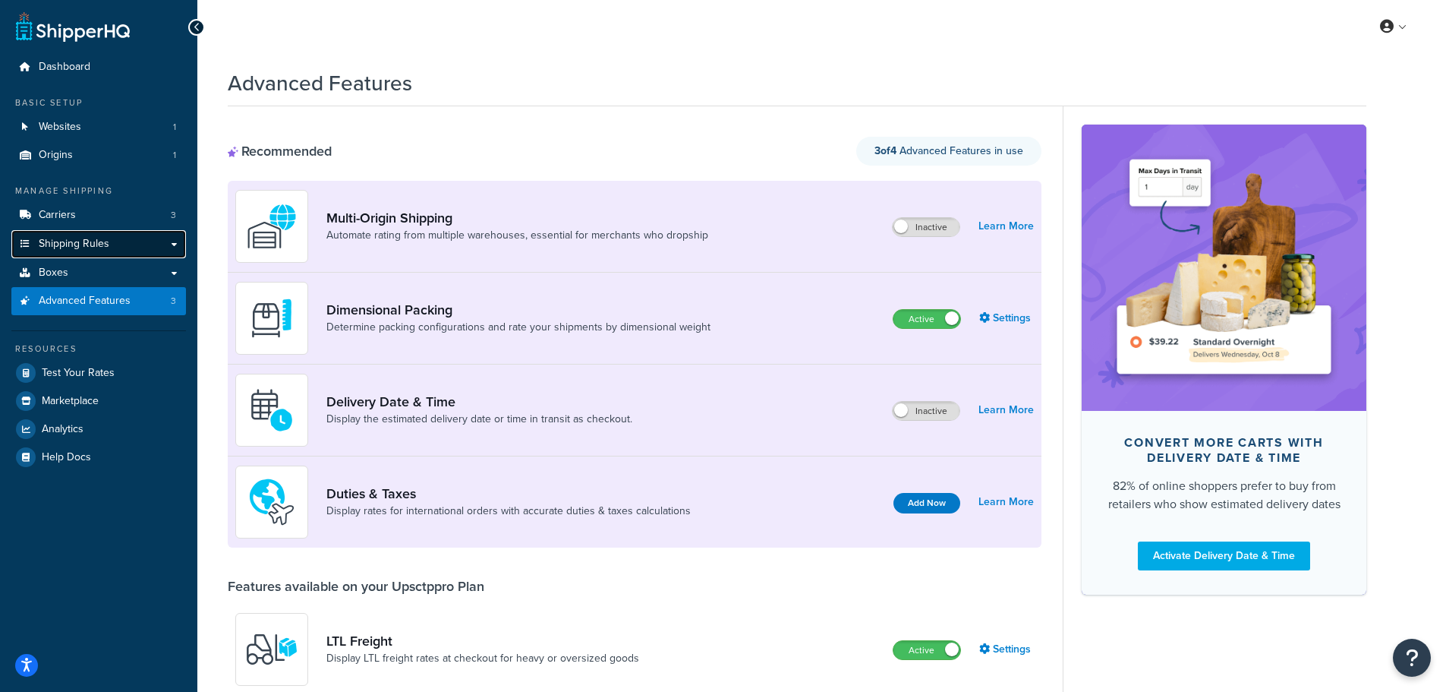
click at [118, 239] on link "Shipping Rules" at bounding box center [98, 244] width 175 height 28
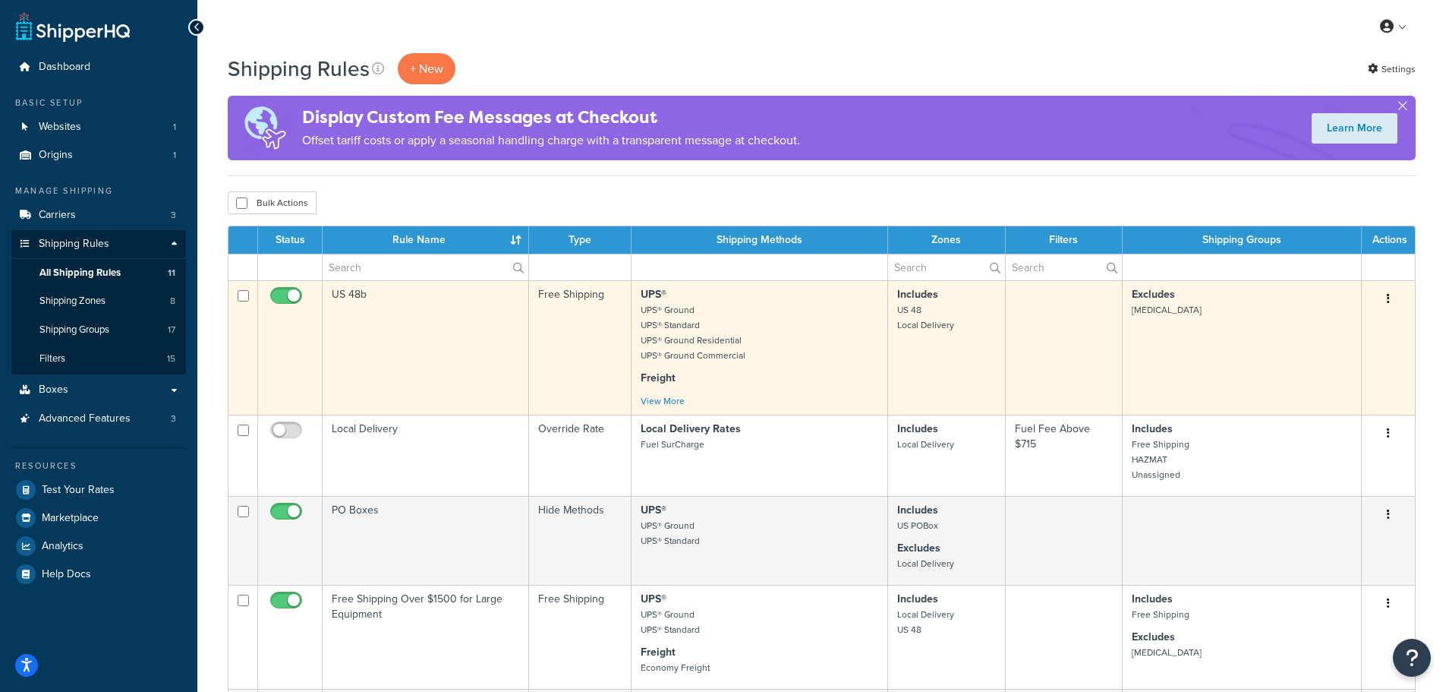
click at [1387, 293] on icon "button" at bounding box center [1388, 298] width 3 height 11
click at [1300, 283] on td "Excludes [MEDICAL_DATA]" at bounding box center [1242, 347] width 239 height 134
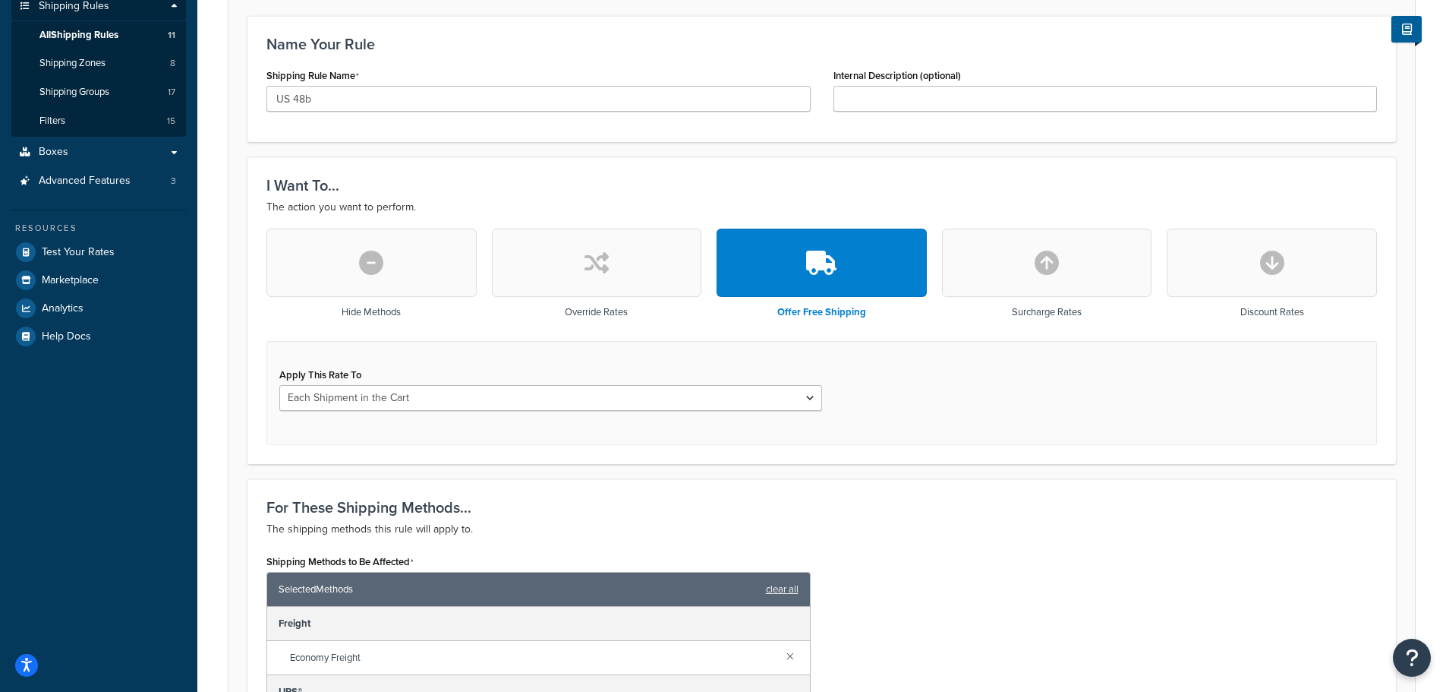
scroll to position [152, 0]
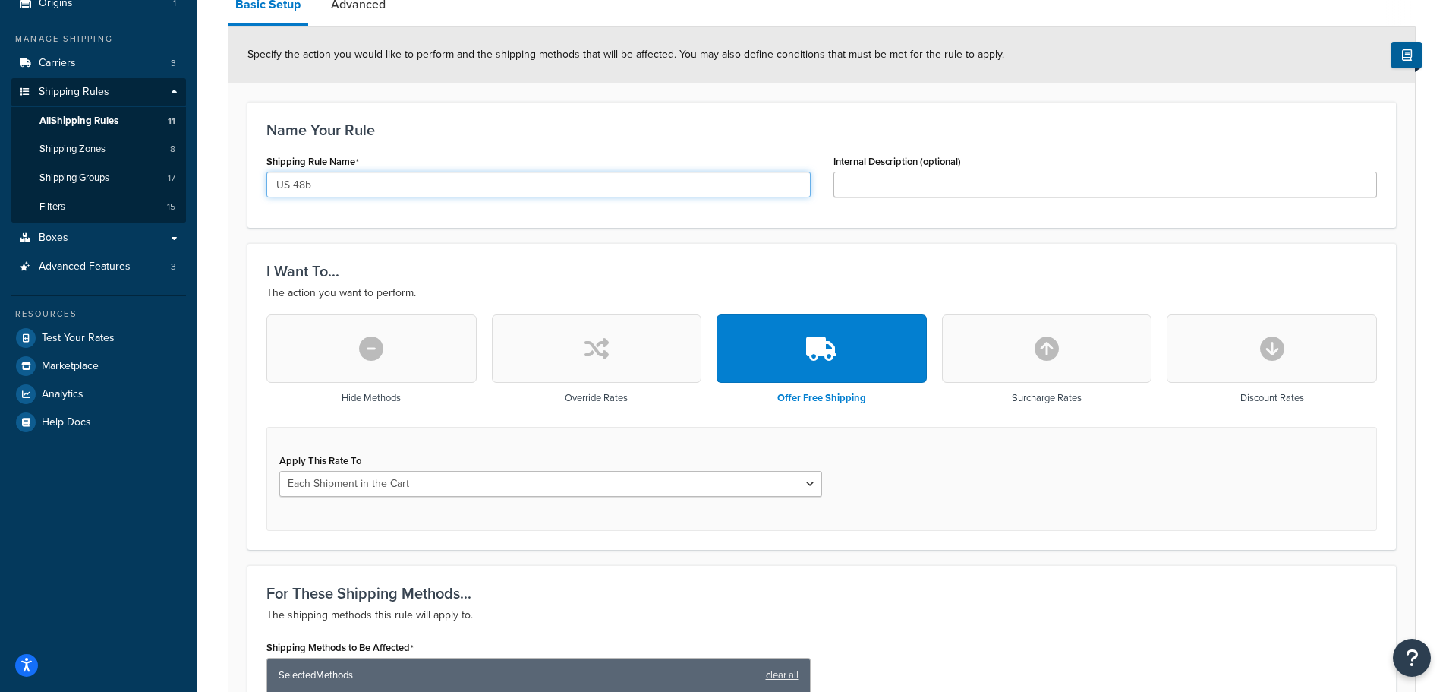
click at [317, 188] on input "US 48b" at bounding box center [538, 185] width 544 height 26
click at [514, 270] on h3 "I Want To..." at bounding box center [821, 271] width 1111 height 17
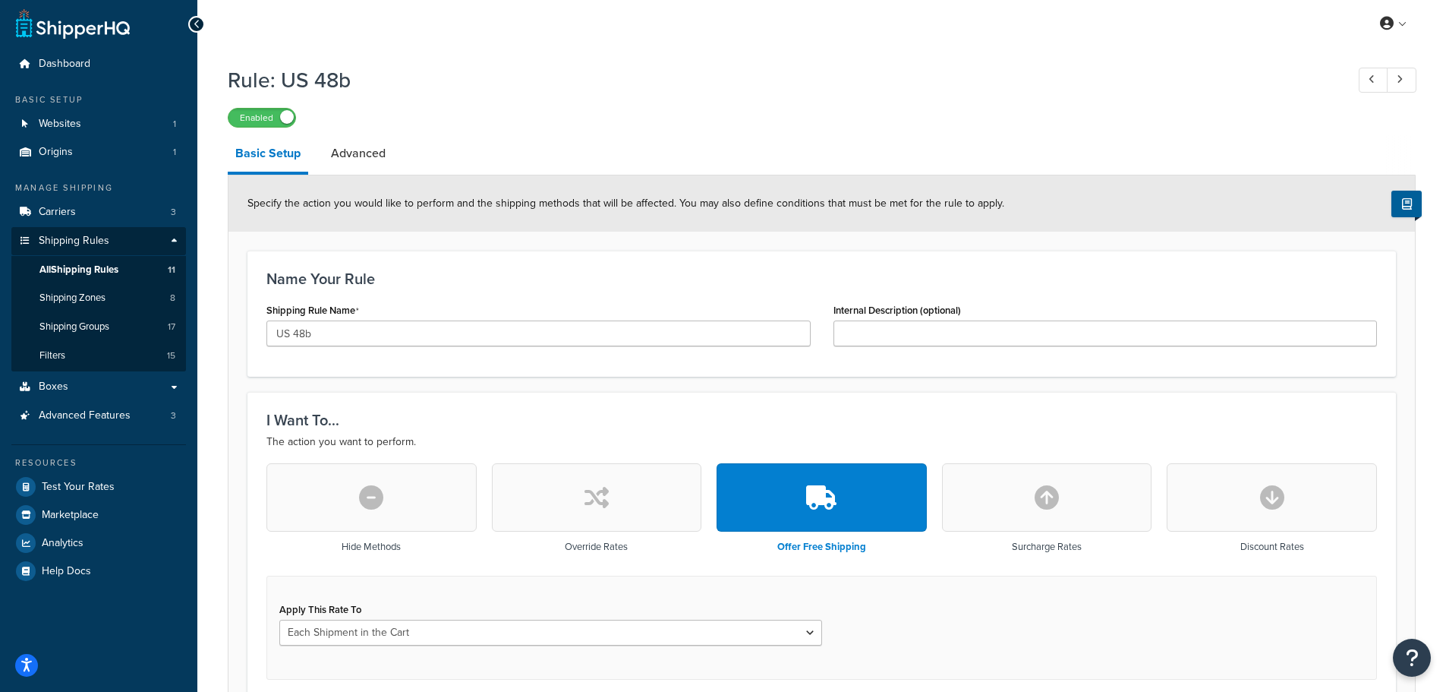
scroll to position [0, 0]
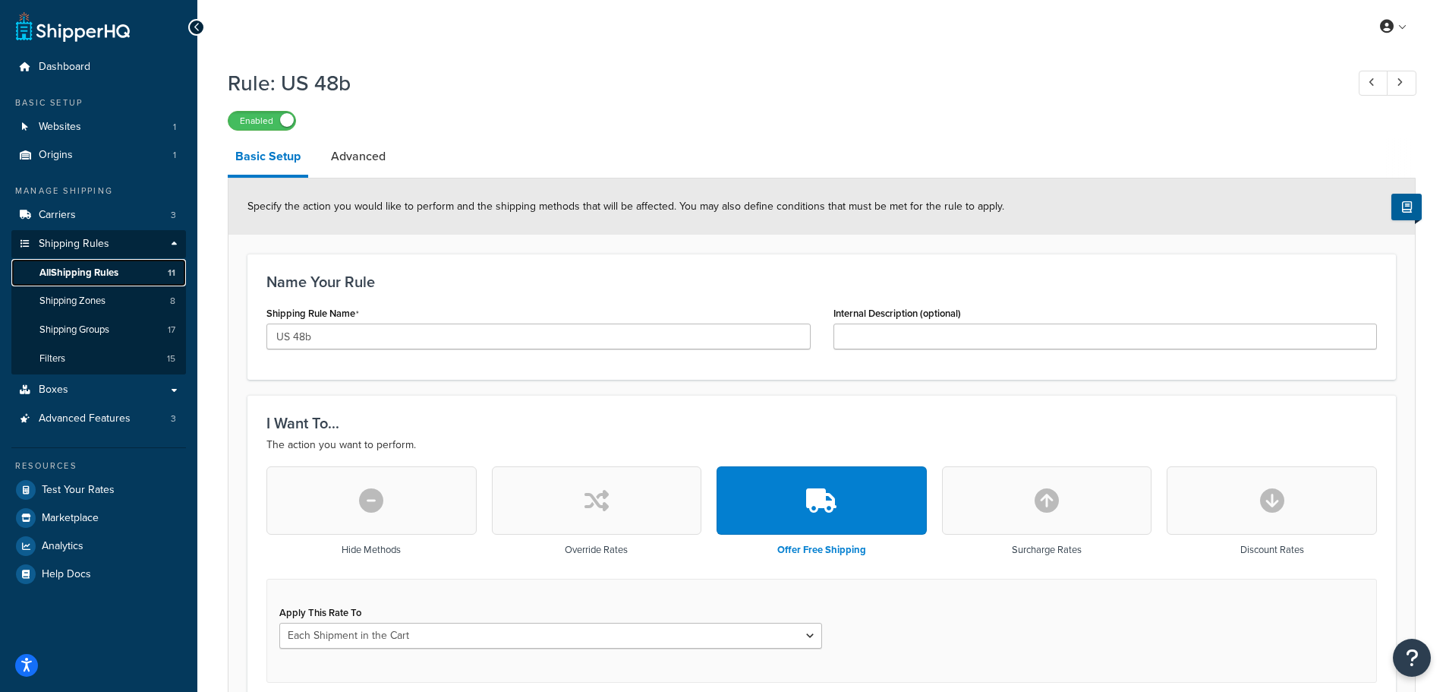
click at [89, 275] on span "All Shipping Rules" at bounding box center [78, 272] width 79 height 13
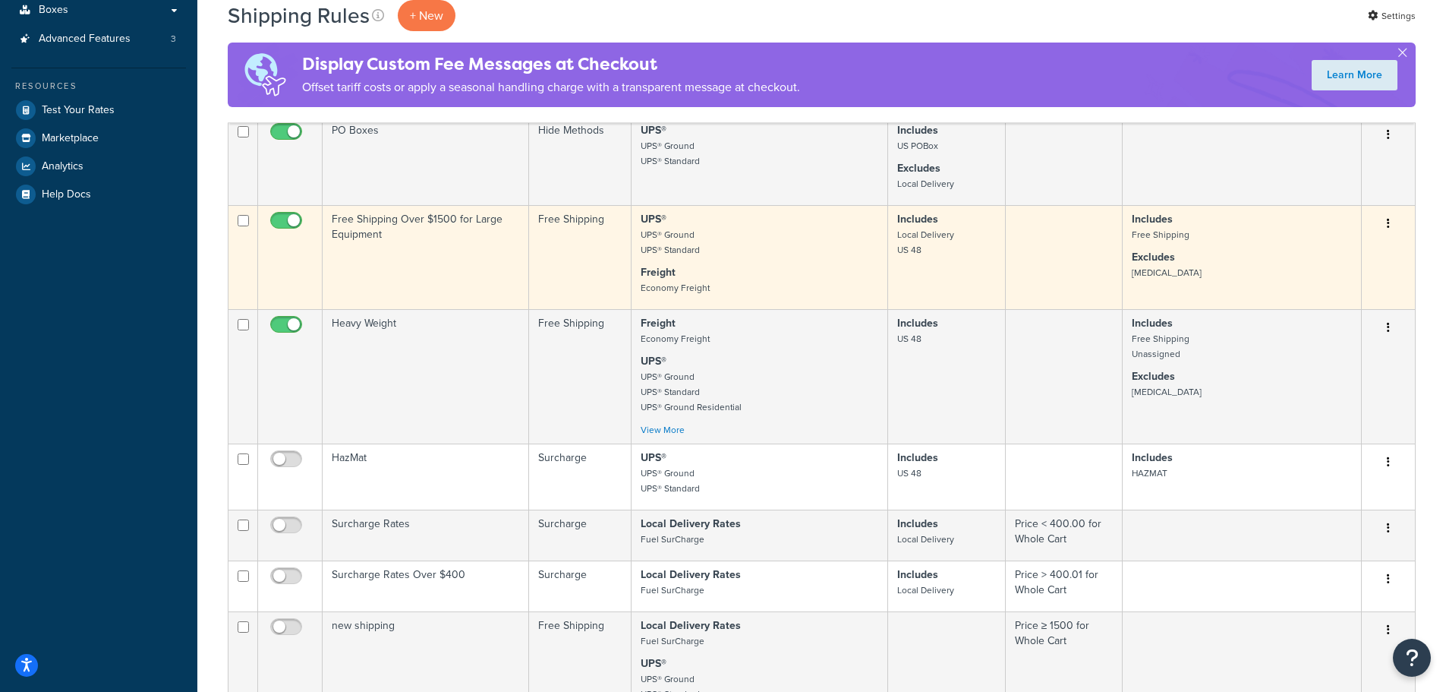
scroll to position [607, 0]
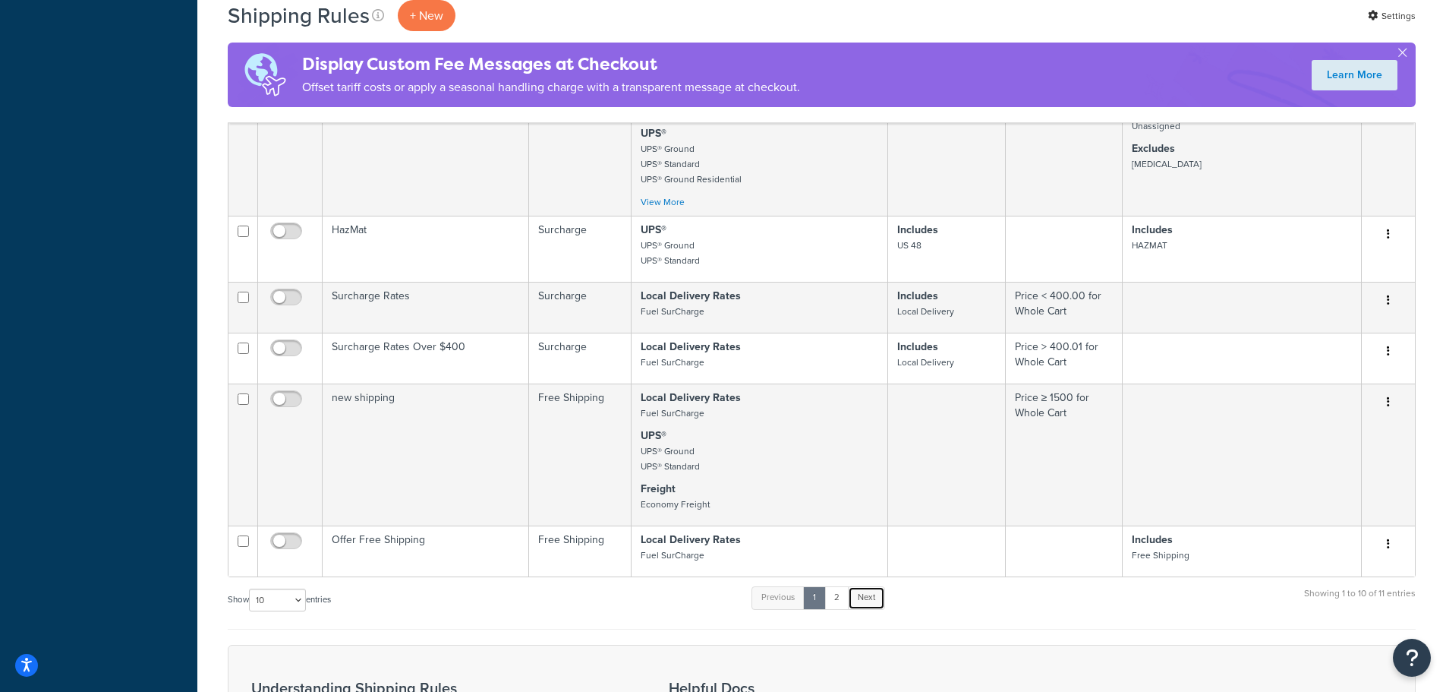
click at [862, 602] on link "Next" at bounding box center [866, 597] width 37 height 23
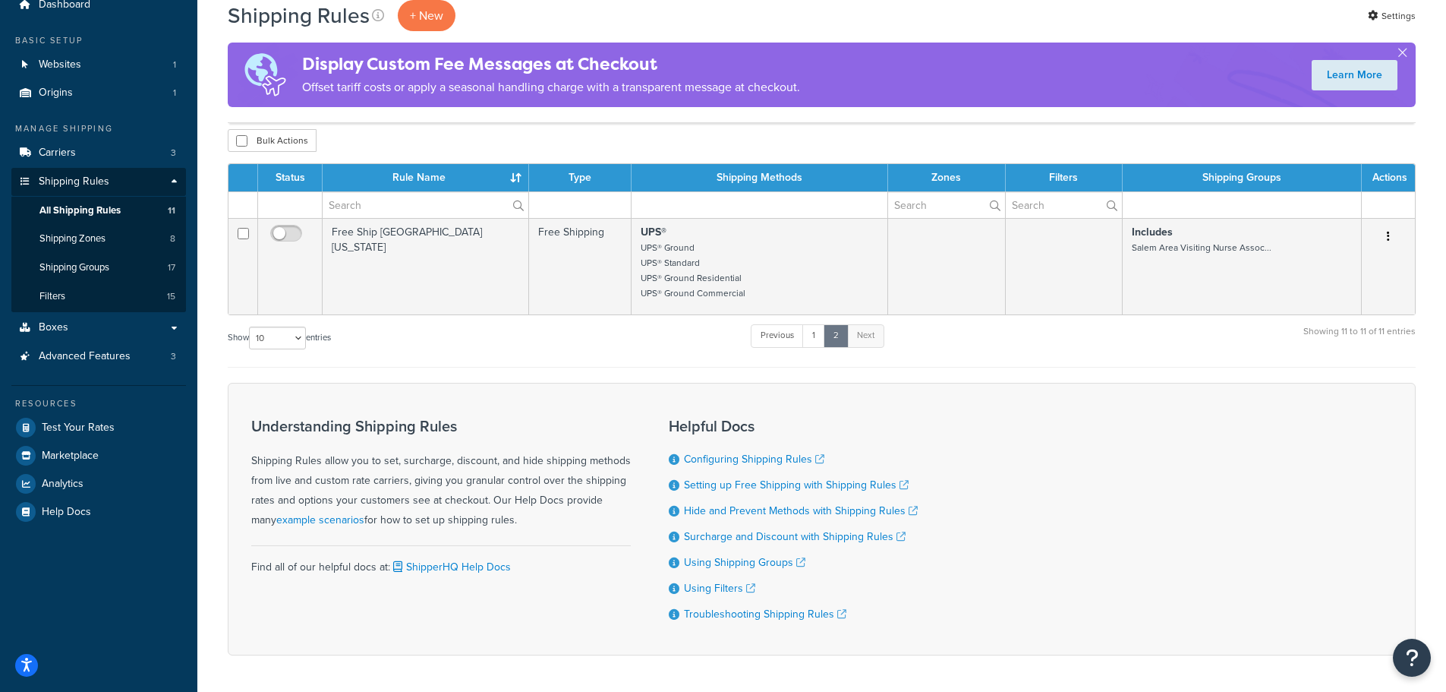
scroll to position [0, 0]
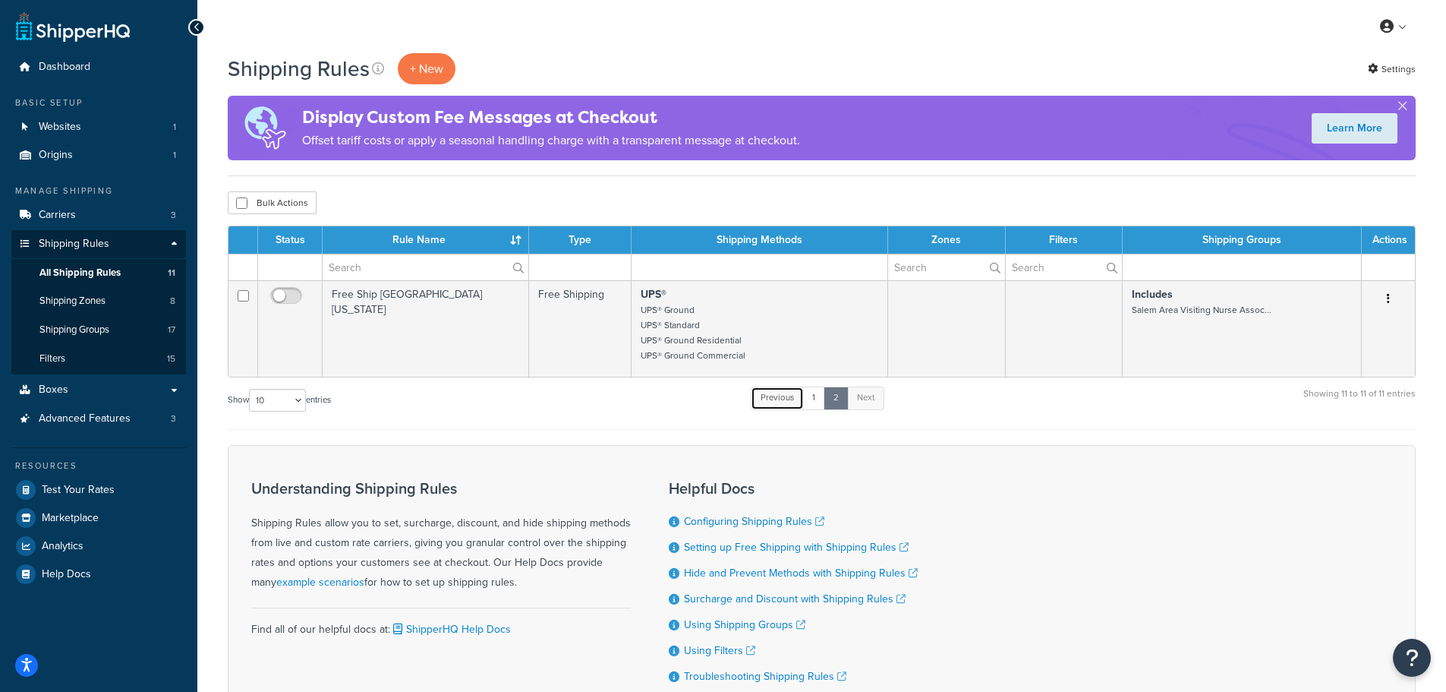
click at [791, 402] on link "Previous" at bounding box center [777, 397] width 53 height 23
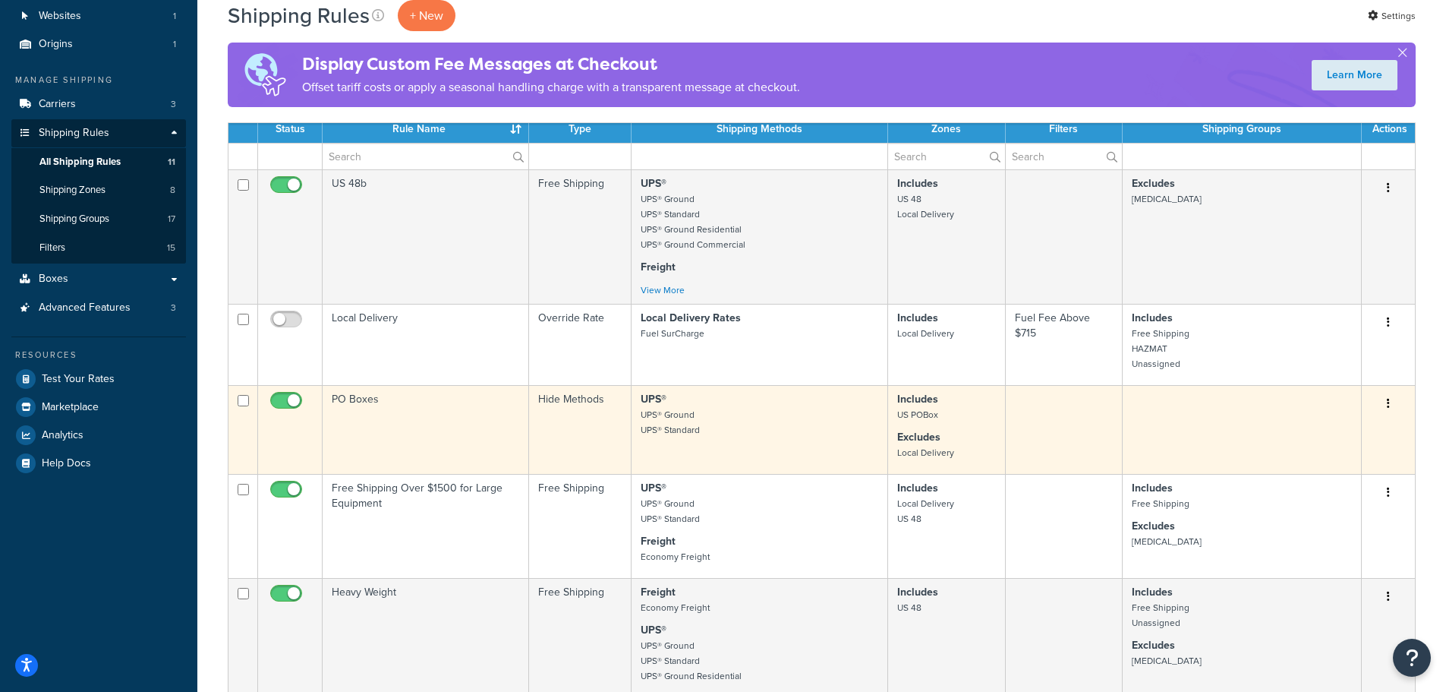
scroll to position [76, 0]
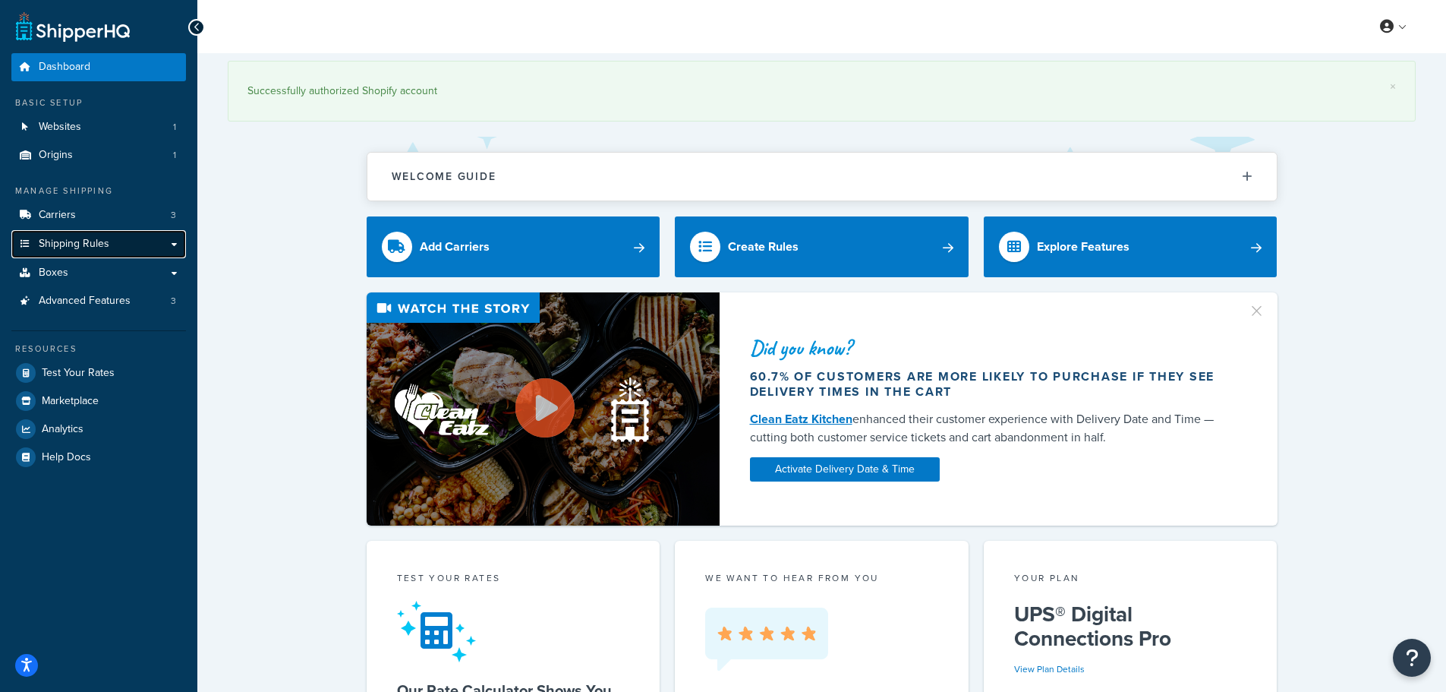
click at [63, 239] on span "Shipping Rules" at bounding box center [74, 244] width 71 height 13
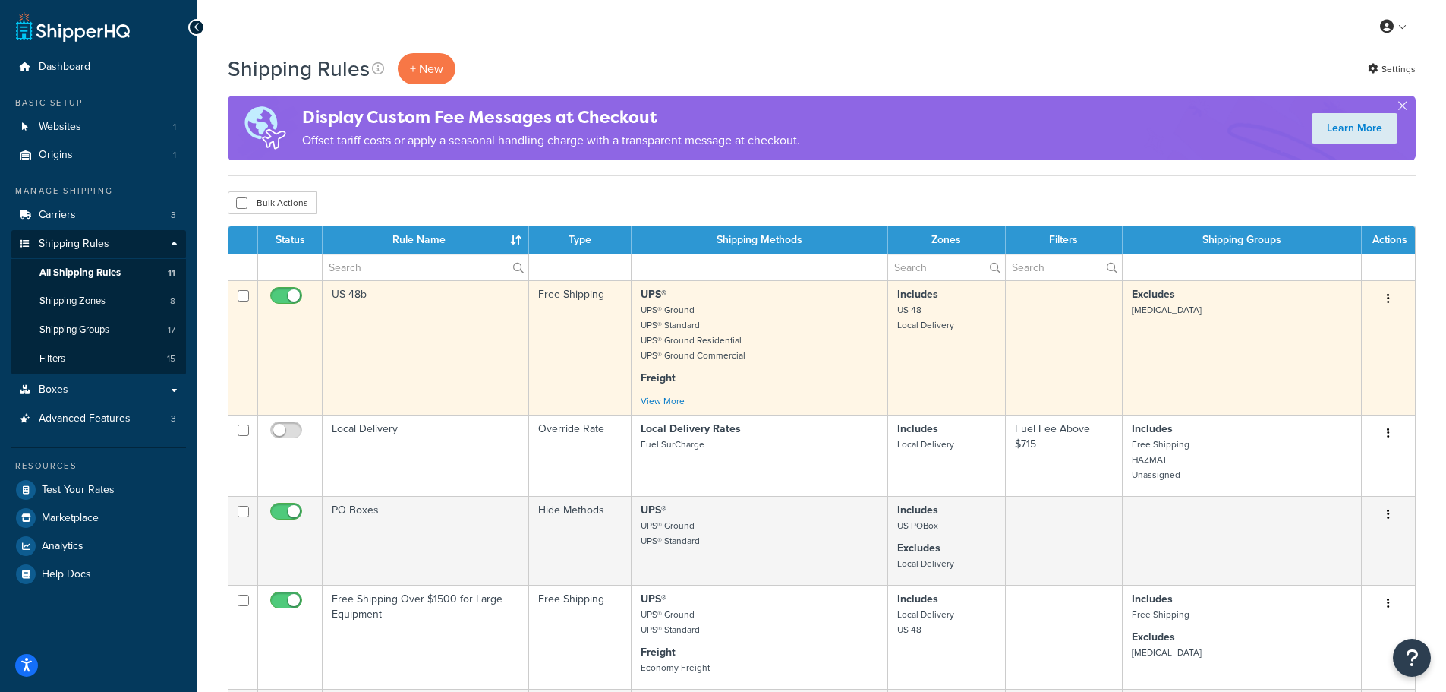
scroll to position [76, 0]
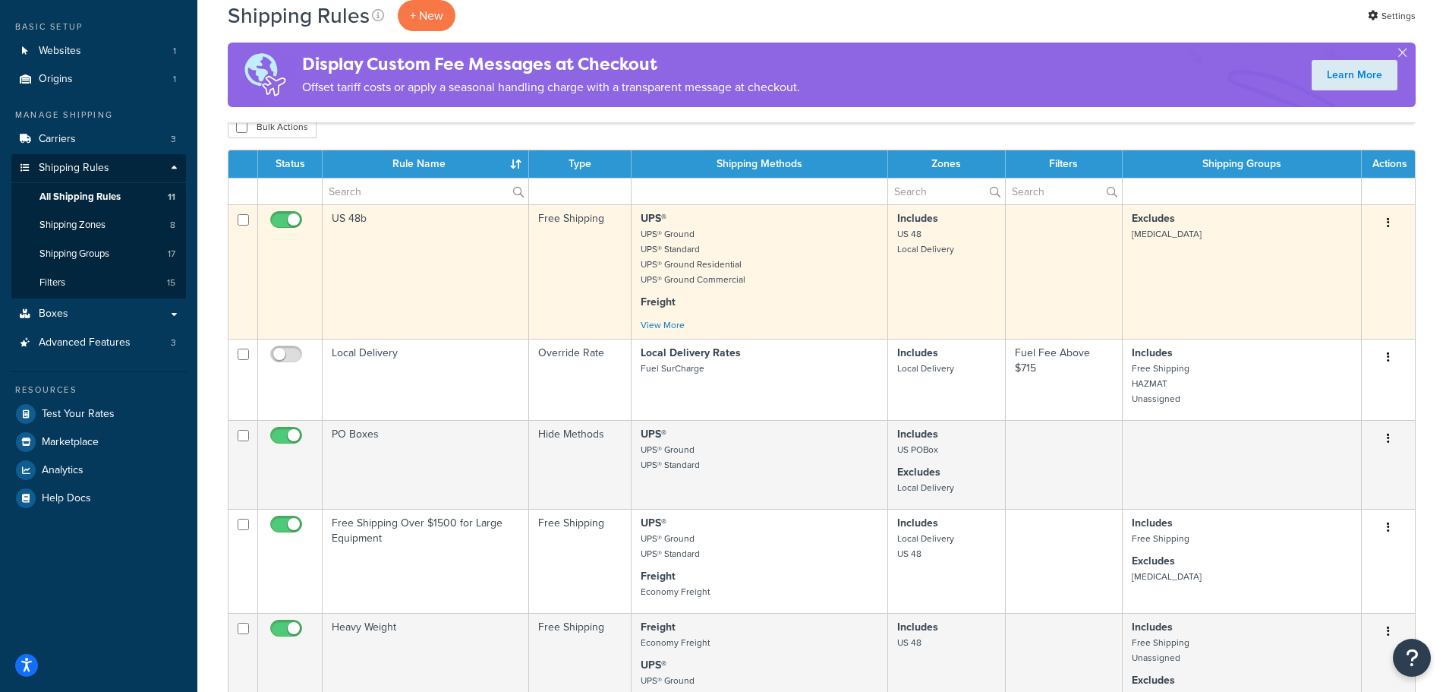
click at [349, 225] on td "US 48b" at bounding box center [426, 271] width 206 height 134
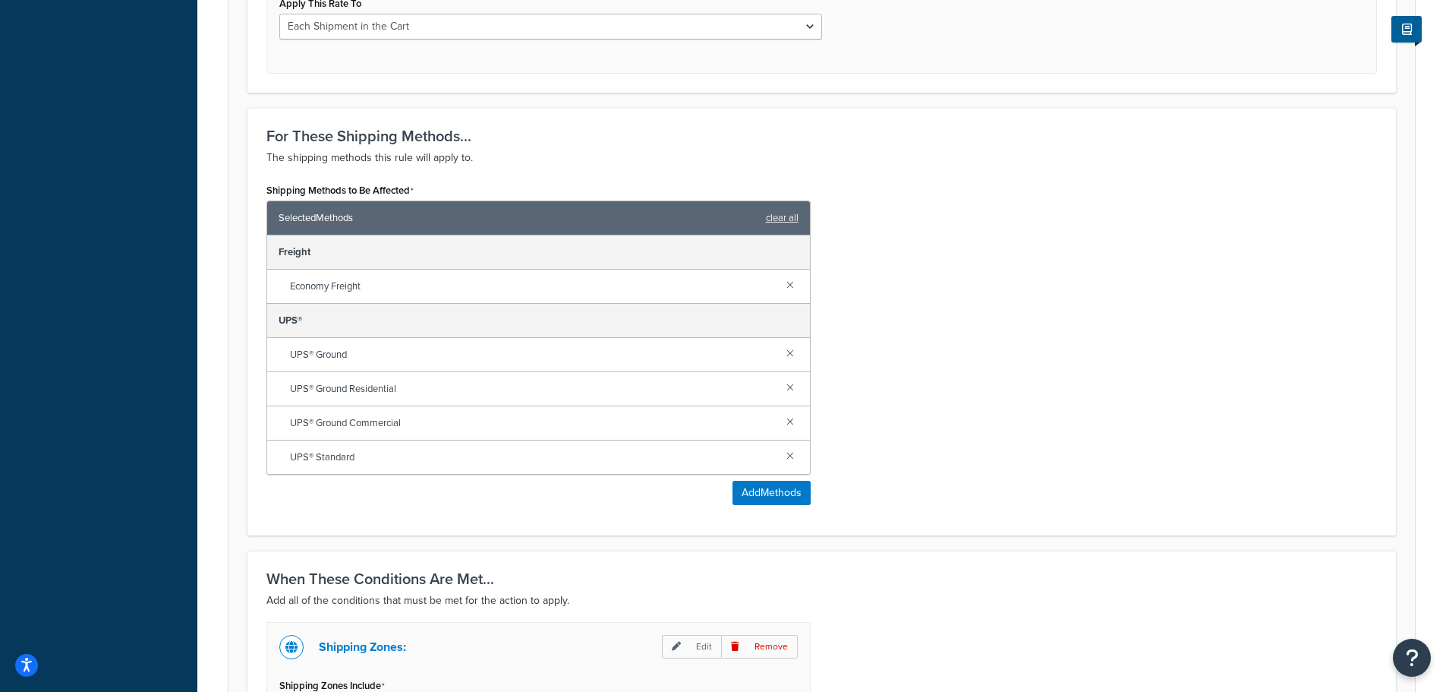
scroll to position [835, 0]
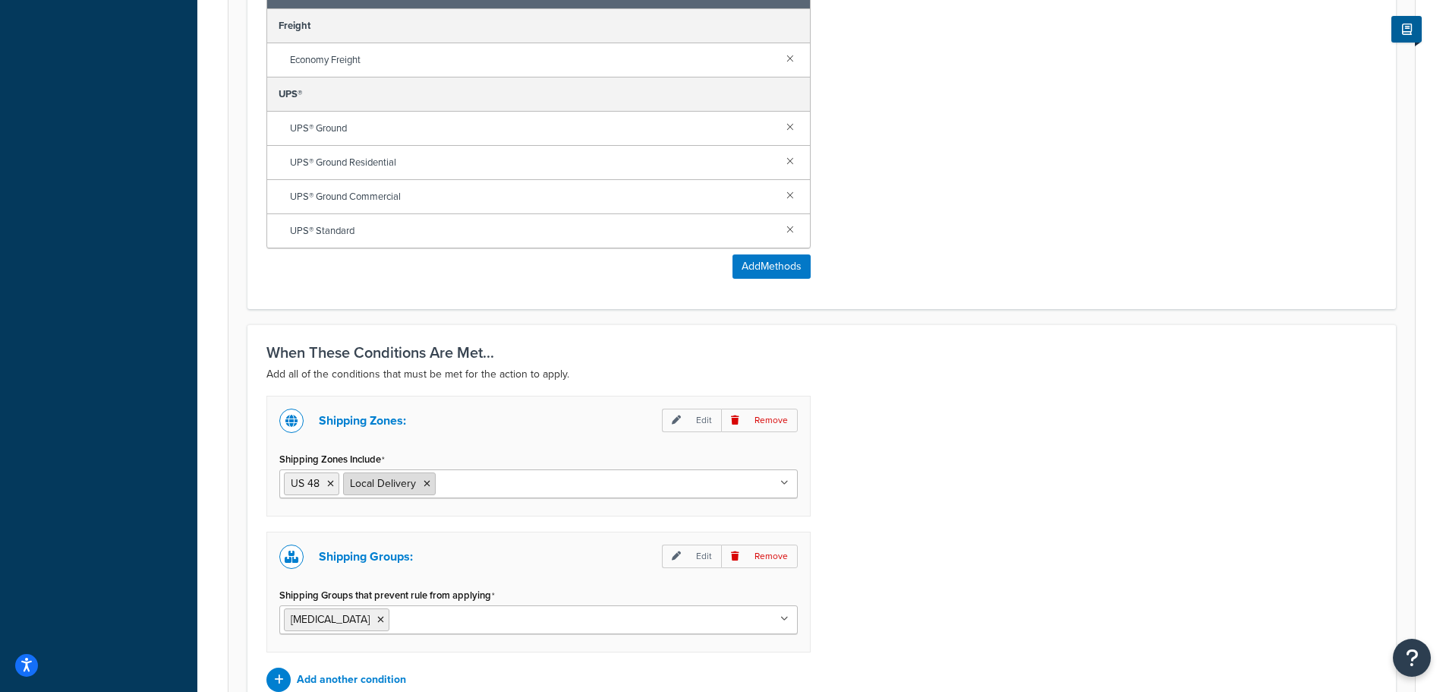
click at [427, 486] on icon at bounding box center [427, 483] width 7 height 9
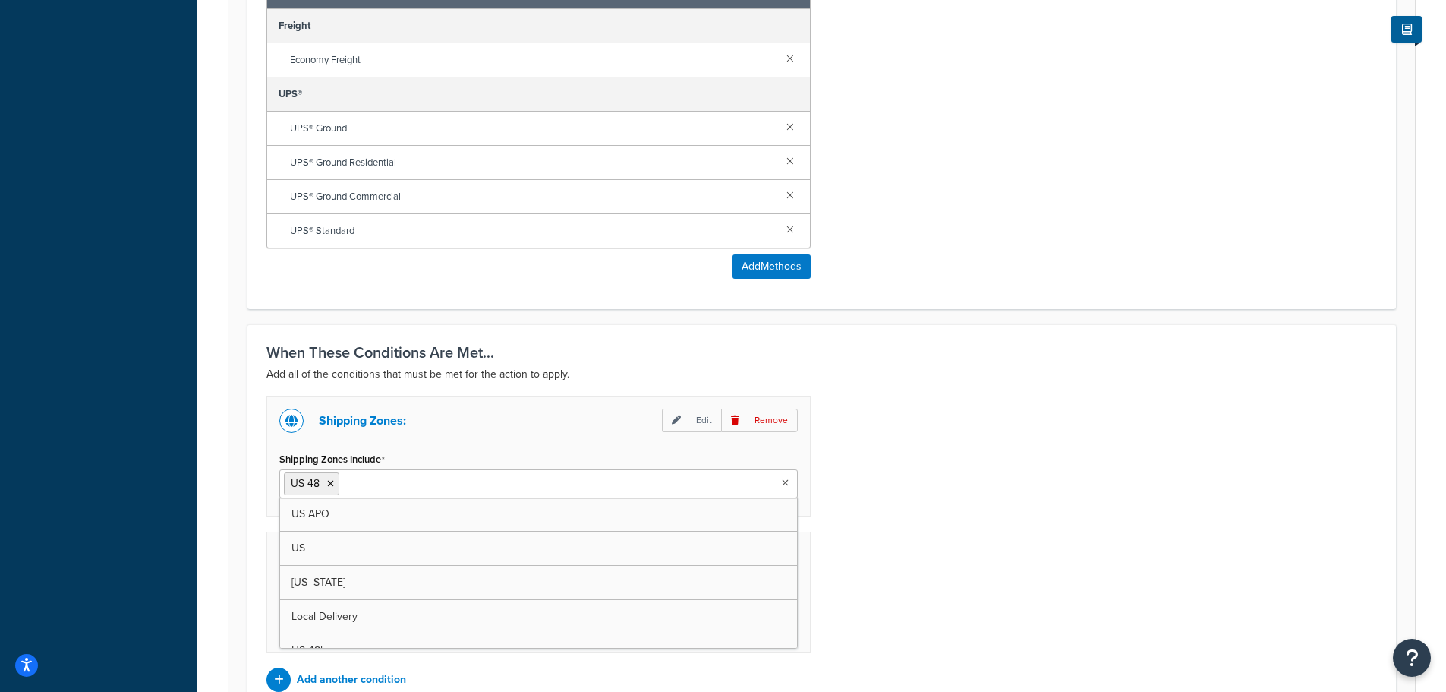
click at [1092, 487] on div "Shipping Zones: Edit Remove Shipping Zones Include US 48 US APO US California L…" at bounding box center [821, 544] width 1133 height 296
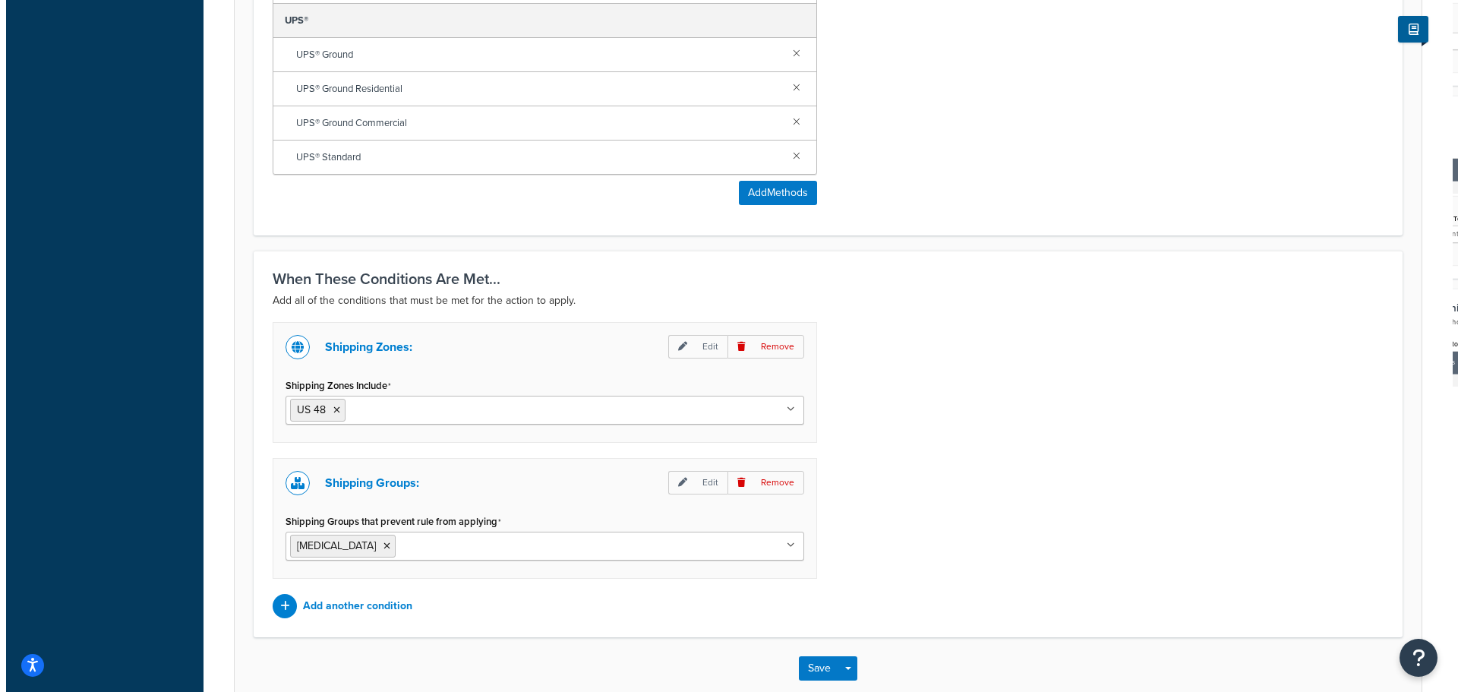
scroll to position [993, 0]
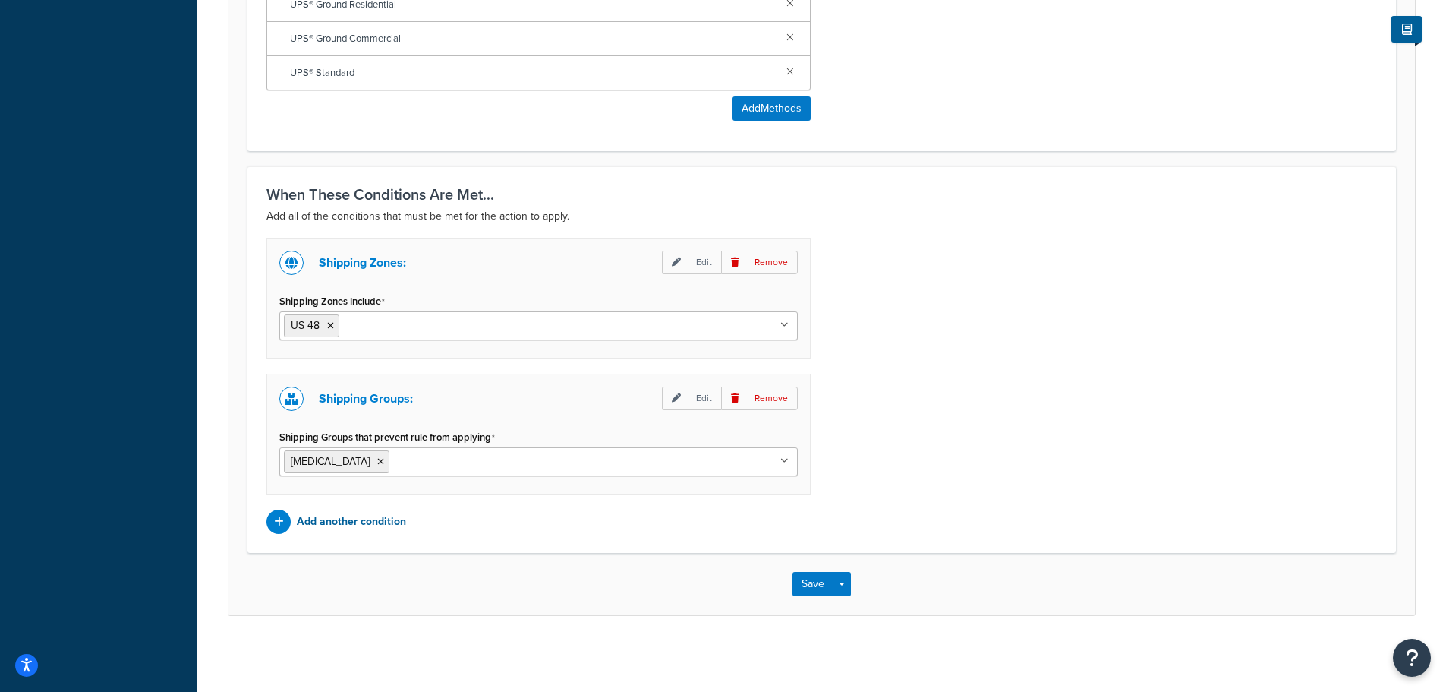
click at [369, 525] on p "Add another condition" at bounding box center [351, 521] width 109 height 21
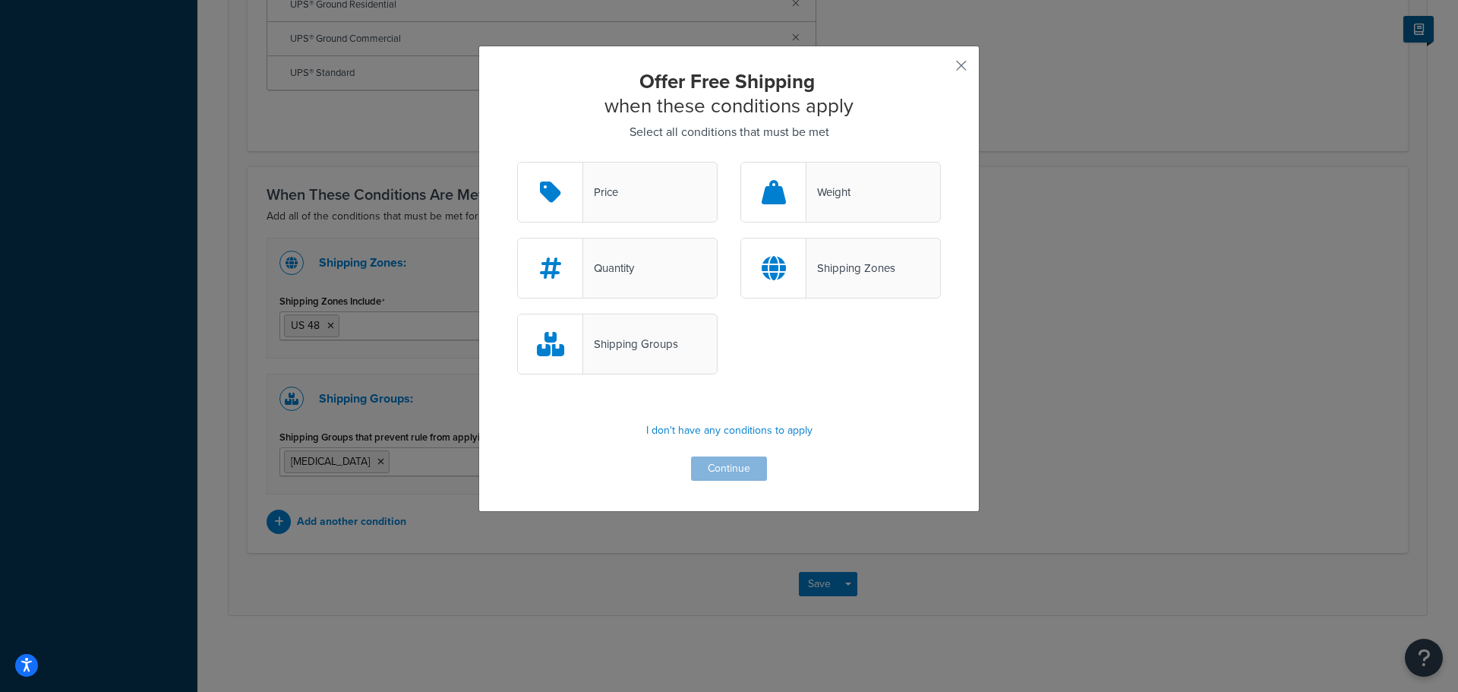
click at [875, 282] on div "Shipping Zones" at bounding box center [840, 268] width 200 height 61
click at [0, 0] on input "Shipping Zones" at bounding box center [0, 0] width 0 height 0
click at [738, 467] on button "Continue" at bounding box center [729, 468] width 76 height 24
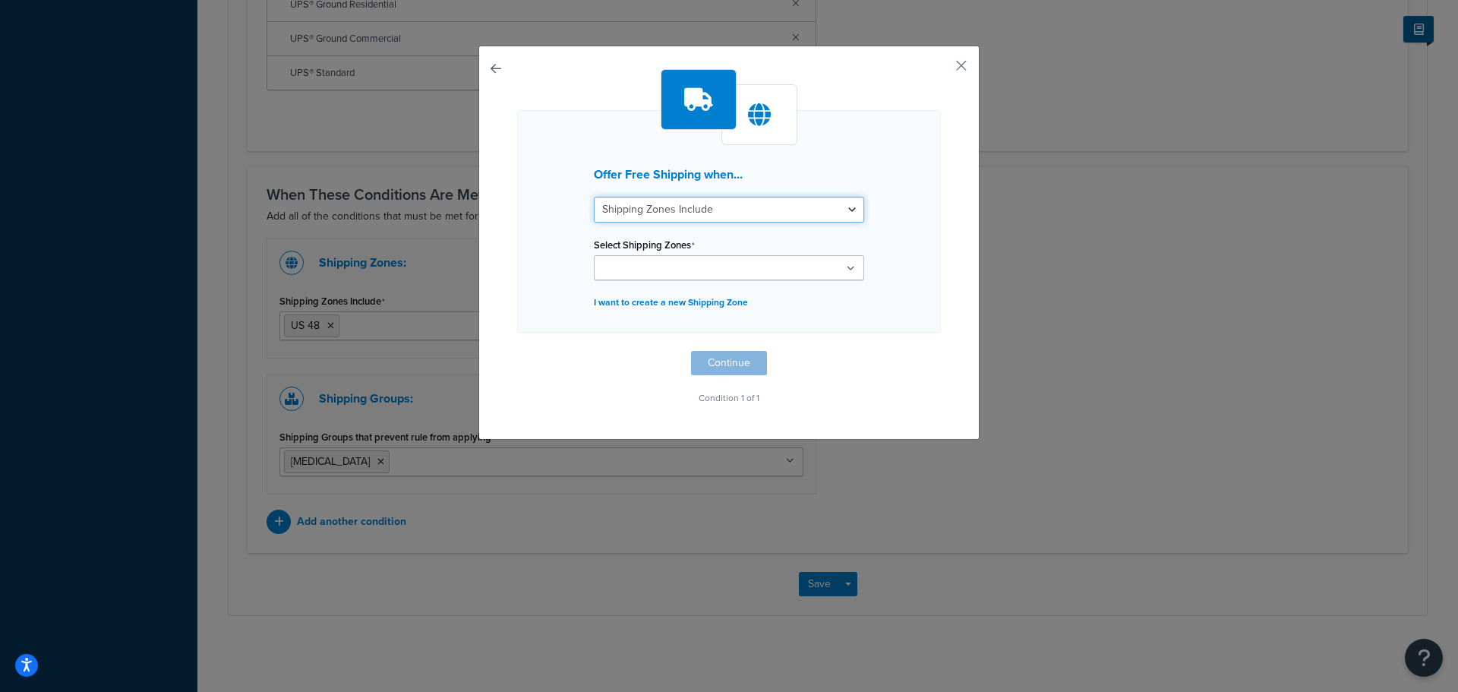
click at [767, 215] on select "Shipping Zones Include Shipping Zones Do Not Include" at bounding box center [729, 210] width 270 height 26
select select "exclude"
click at [594, 197] on select "Shipping Zones Include Shipping Zones Do Not Include" at bounding box center [729, 210] width 270 height 26
click at [779, 278] on ul at bounding box center [729, 267] width 270 height 25
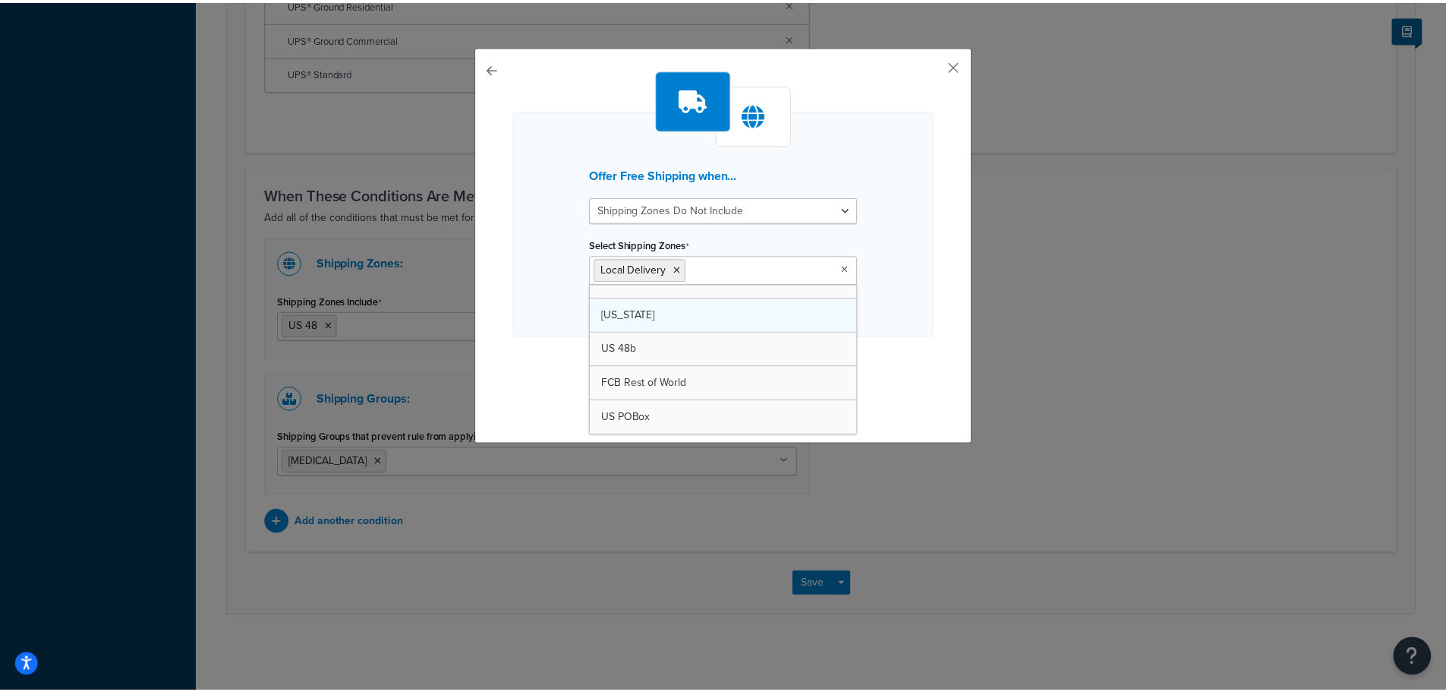
scroll to position [88, 0]
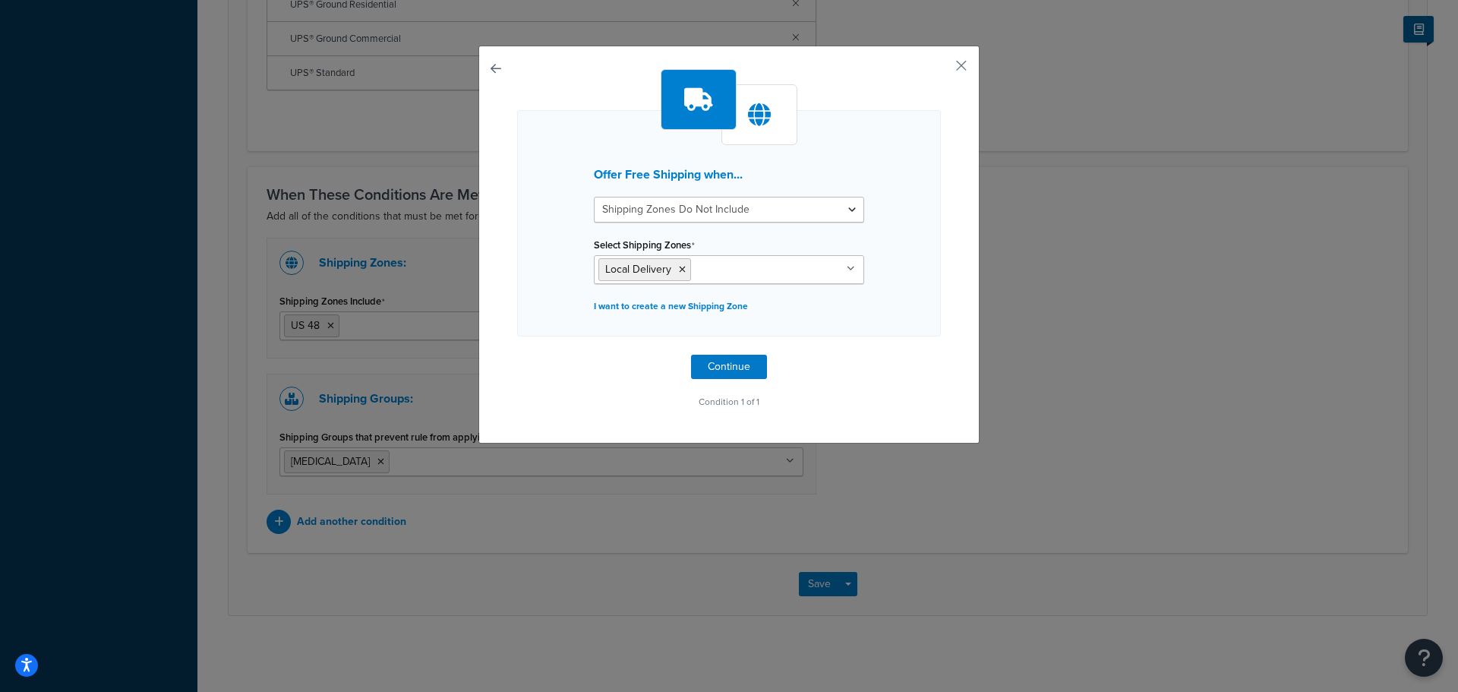
click at [1117, 323] on div "Offer Free Shipping when... Shipping Zones Include Shipping Zones Do Not Includ…" at bounding box center [729, 346] width 1458 height 692
click at [743, 365] on button "Continue" at bounding box center [729, 367] width 76 height 24
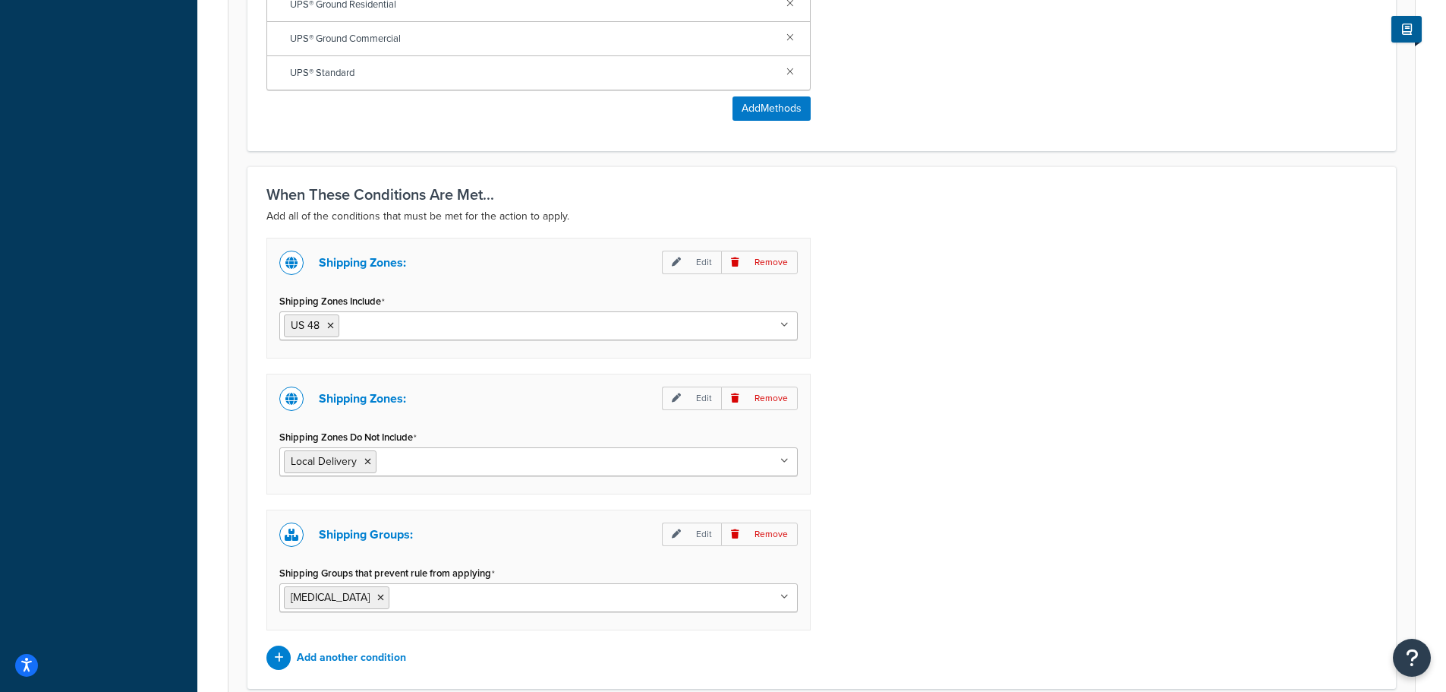
scroll to position [1129, 0]
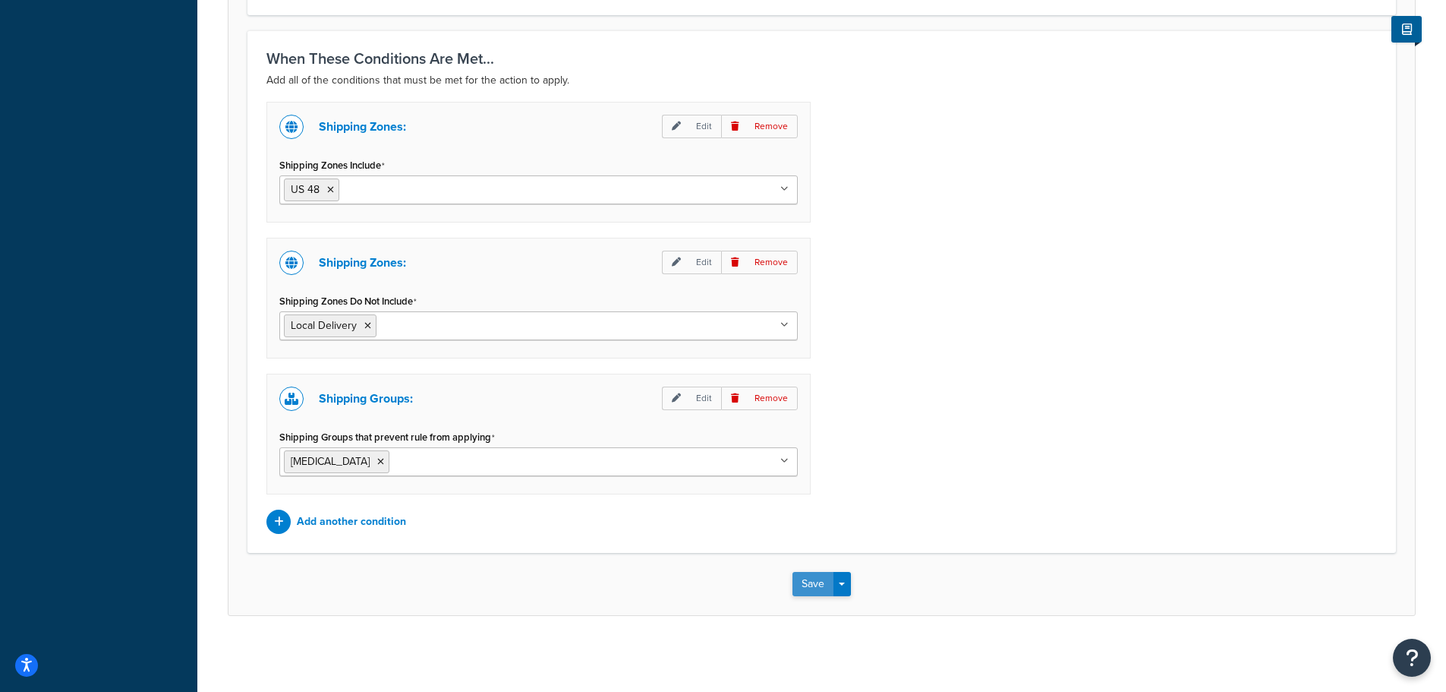
click at [811, 585] on button "Save" at bounding box center [813, 584] width 41 height 24
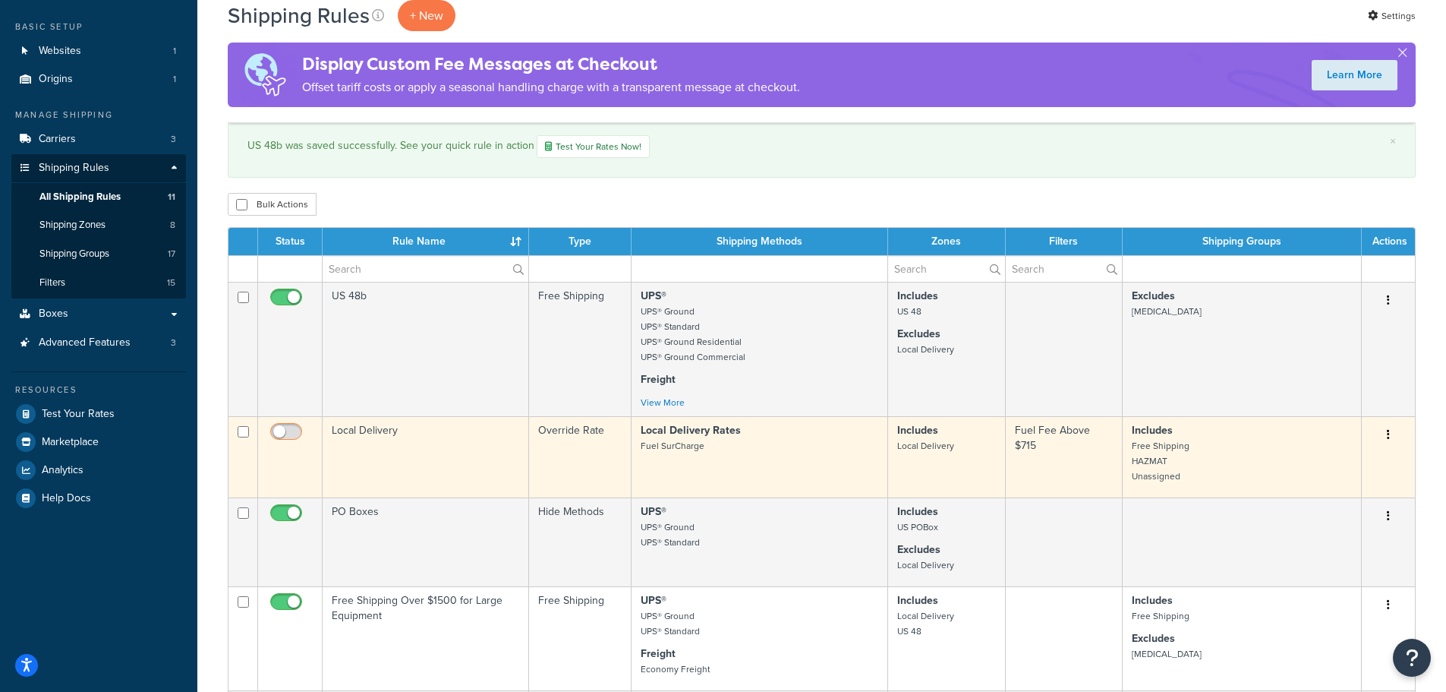
click at [288, 432] on input "checkbox" at bounding box center [288, 435] width 42 height 19
checkbox input "true"
click at [436, 445] on td "Local Delivery" at bounding box center [426, 456] width 206 height 81
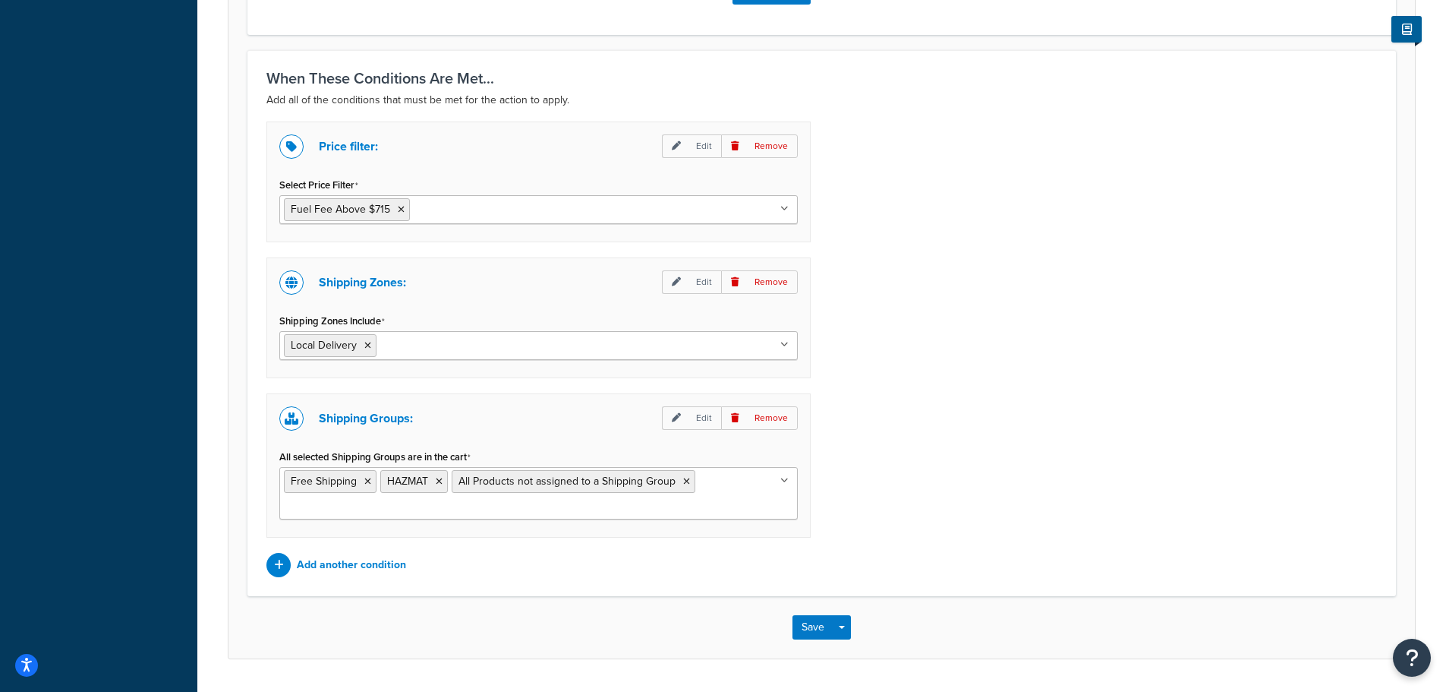
scroll to position [1077, 0]
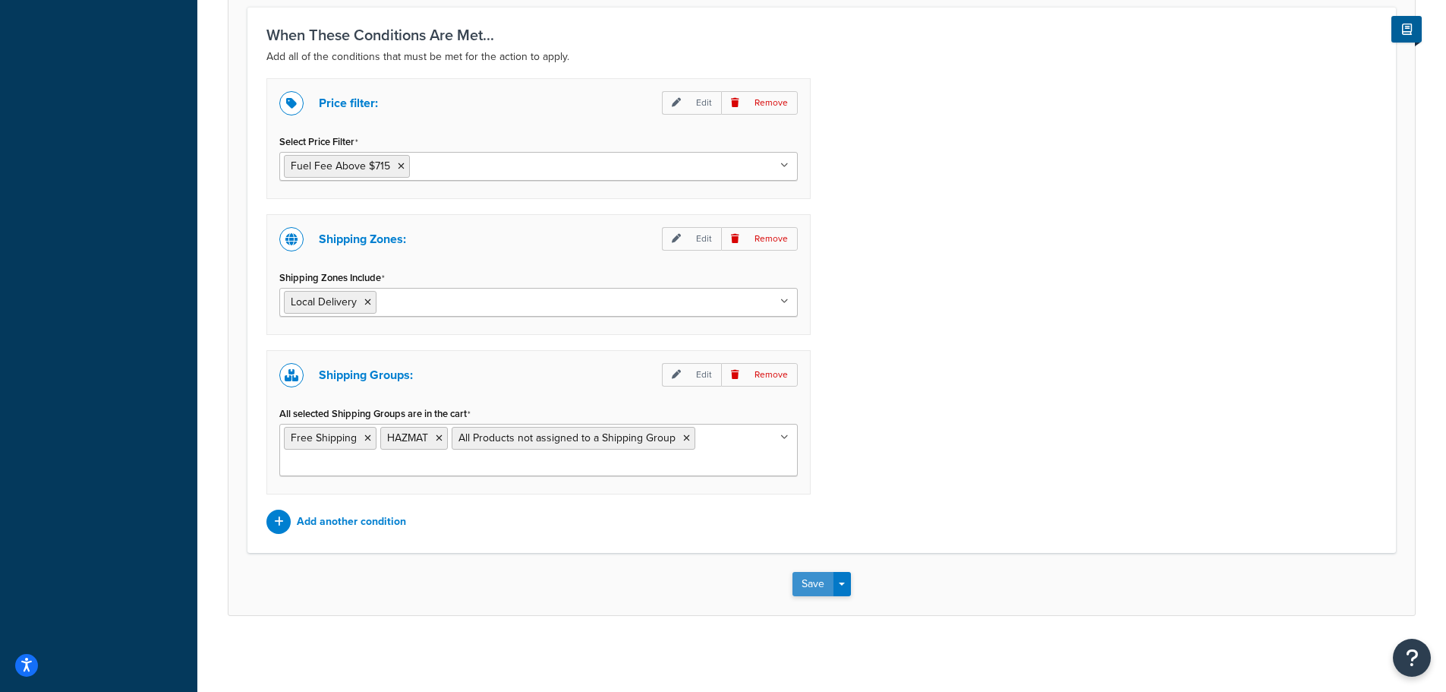
click at [808, 585] on button "Save" at bounding box center [813, 584] width 41 height 24
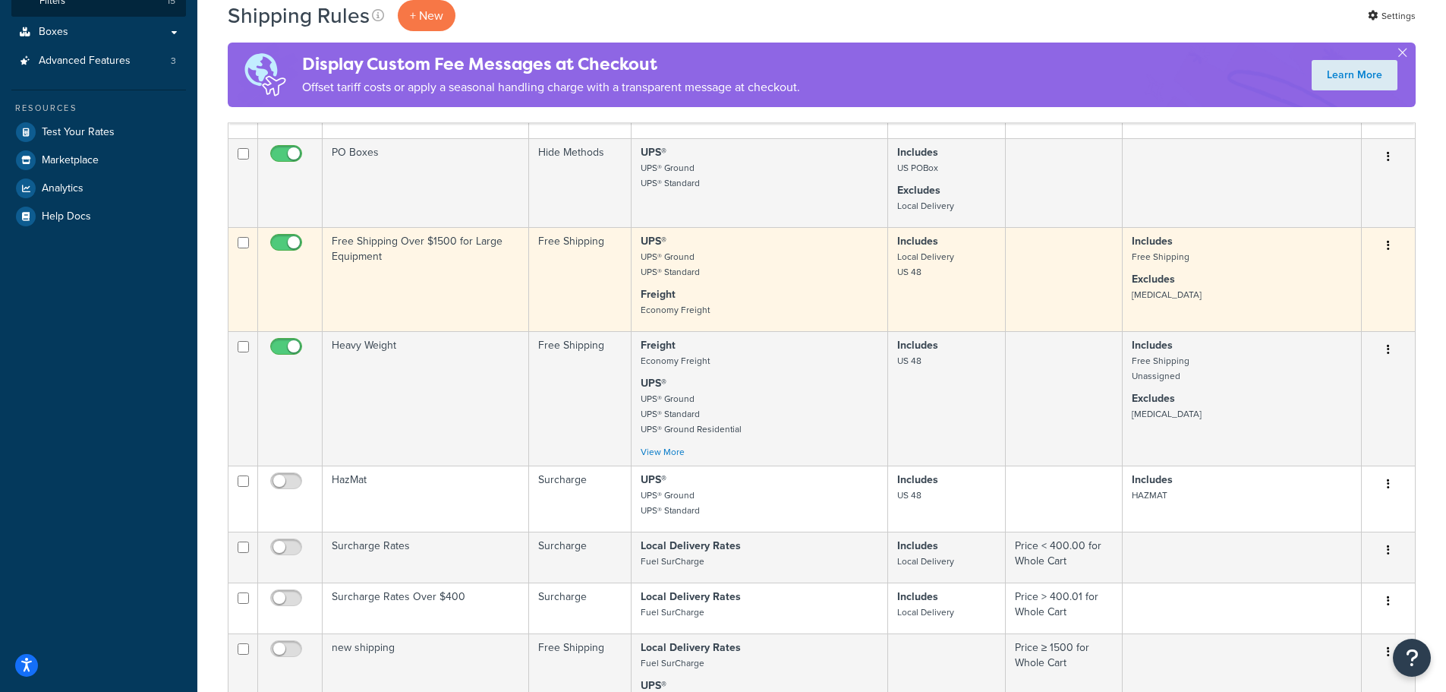
scroll to position [455, 0]
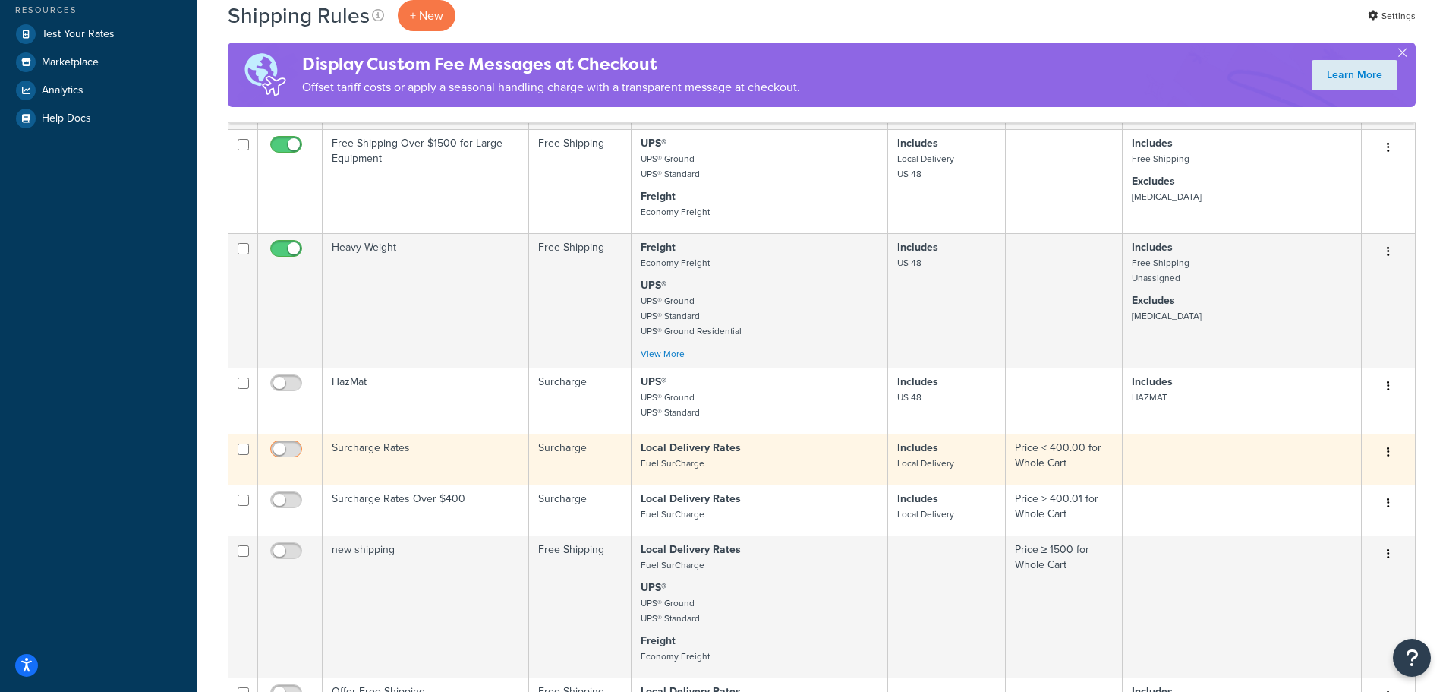
click at [277, 449] on input "checkbox" at bounding box center [288, 452] width 42 height 19
checkbox input "true"
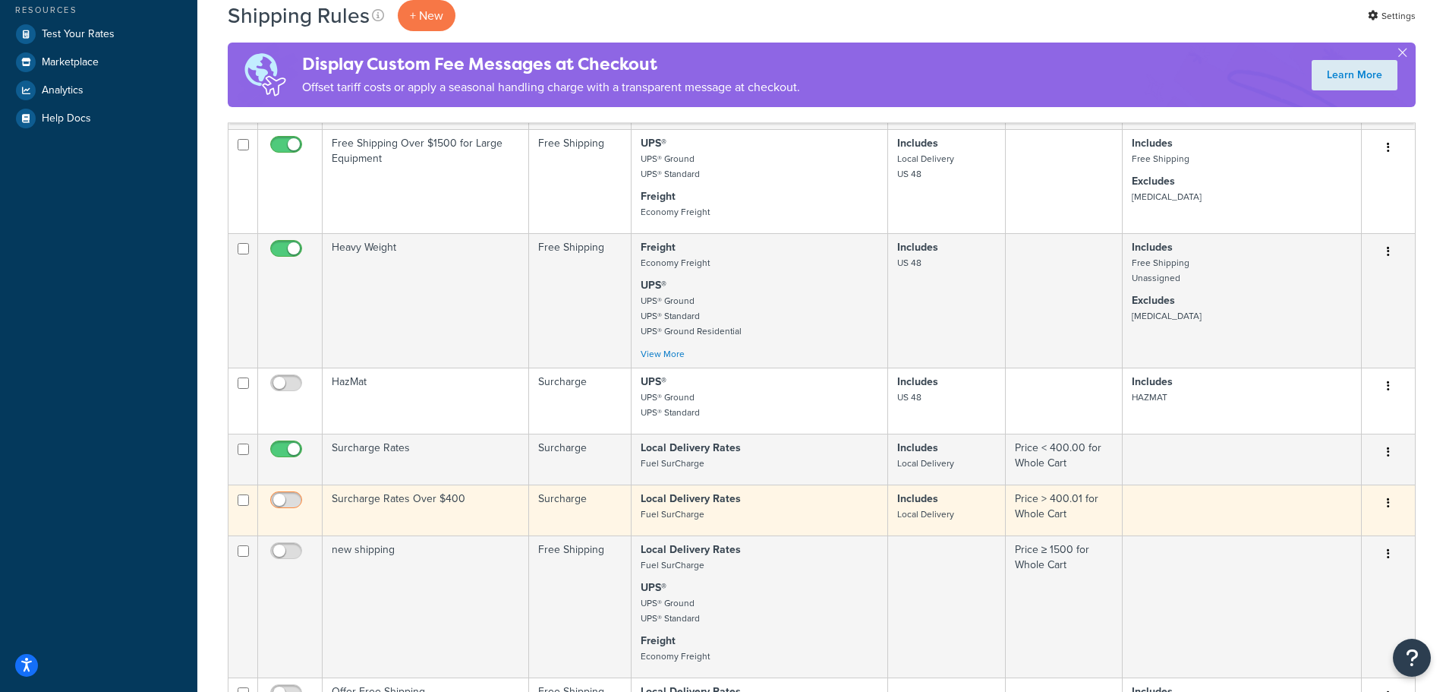
click at [281, 500] on input "checkbox" at bounding box center [288, 503] width 42 height 19
checkbox input "true"
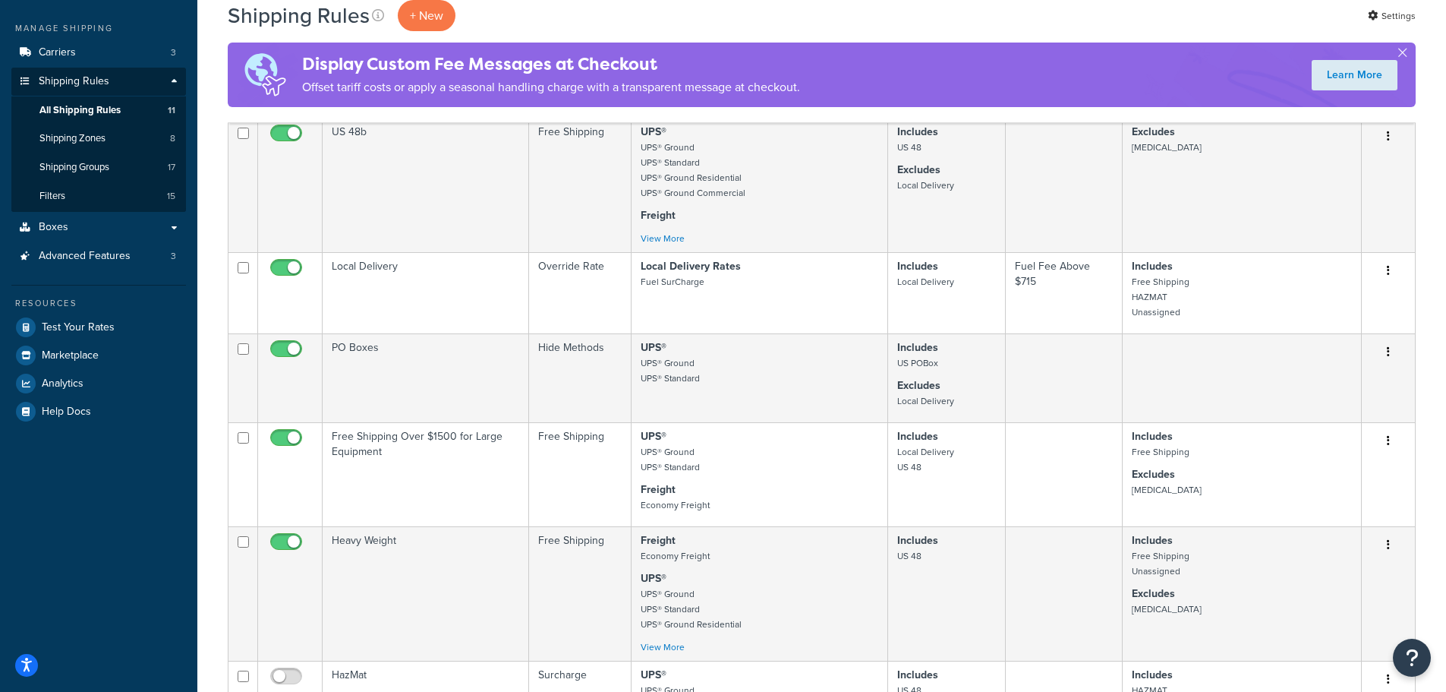
scroll to position [76, 0]
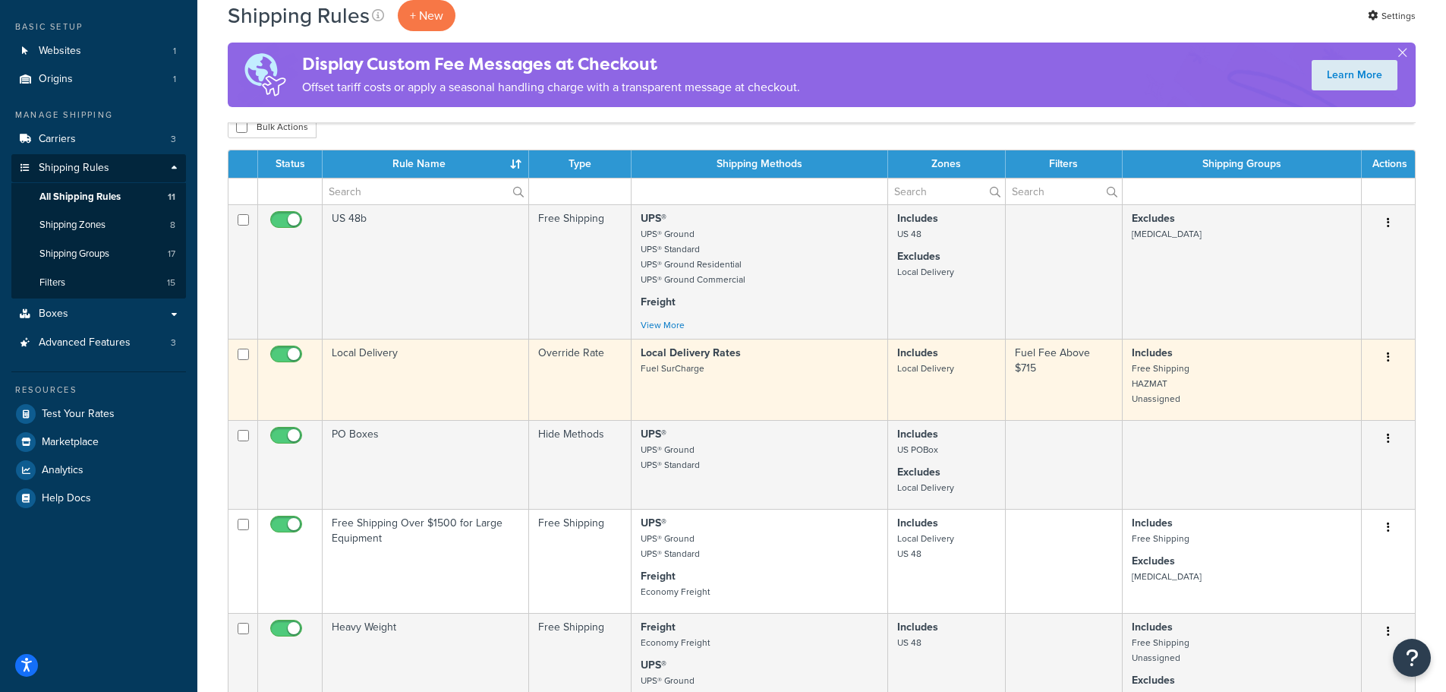
click at [370, 365] on td "Local Delivery" at bounding box center [426, 379] width 206 height 81
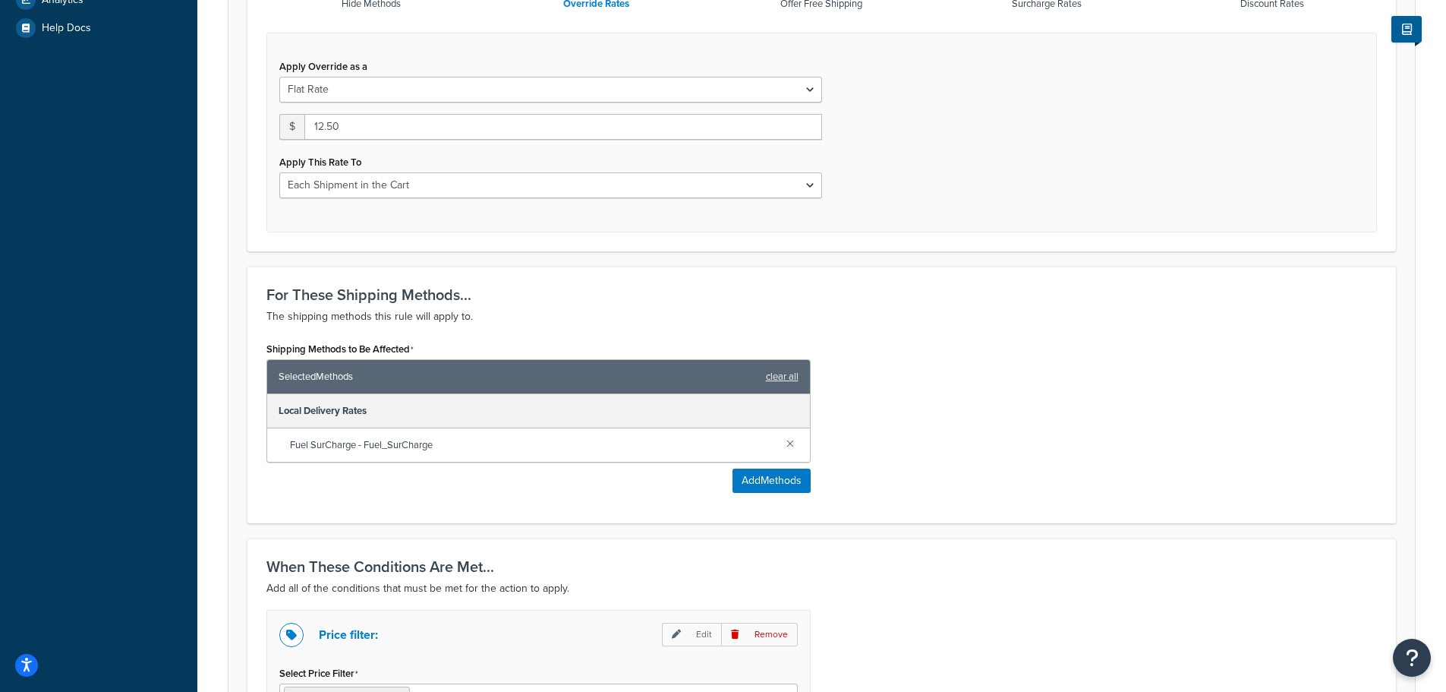
scroll to position [14, 0]
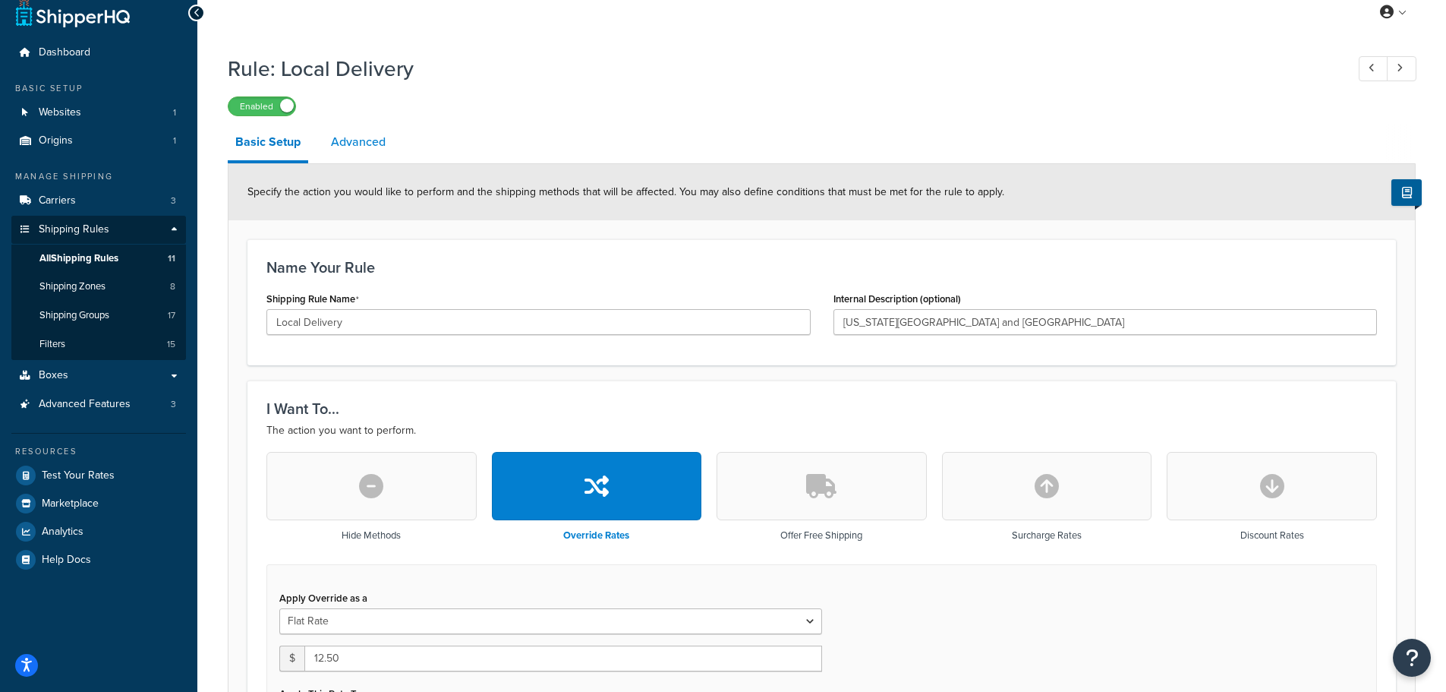
click at [361, 143] on link "Advanced" at bounding box center [358, 142] width 70 height 36
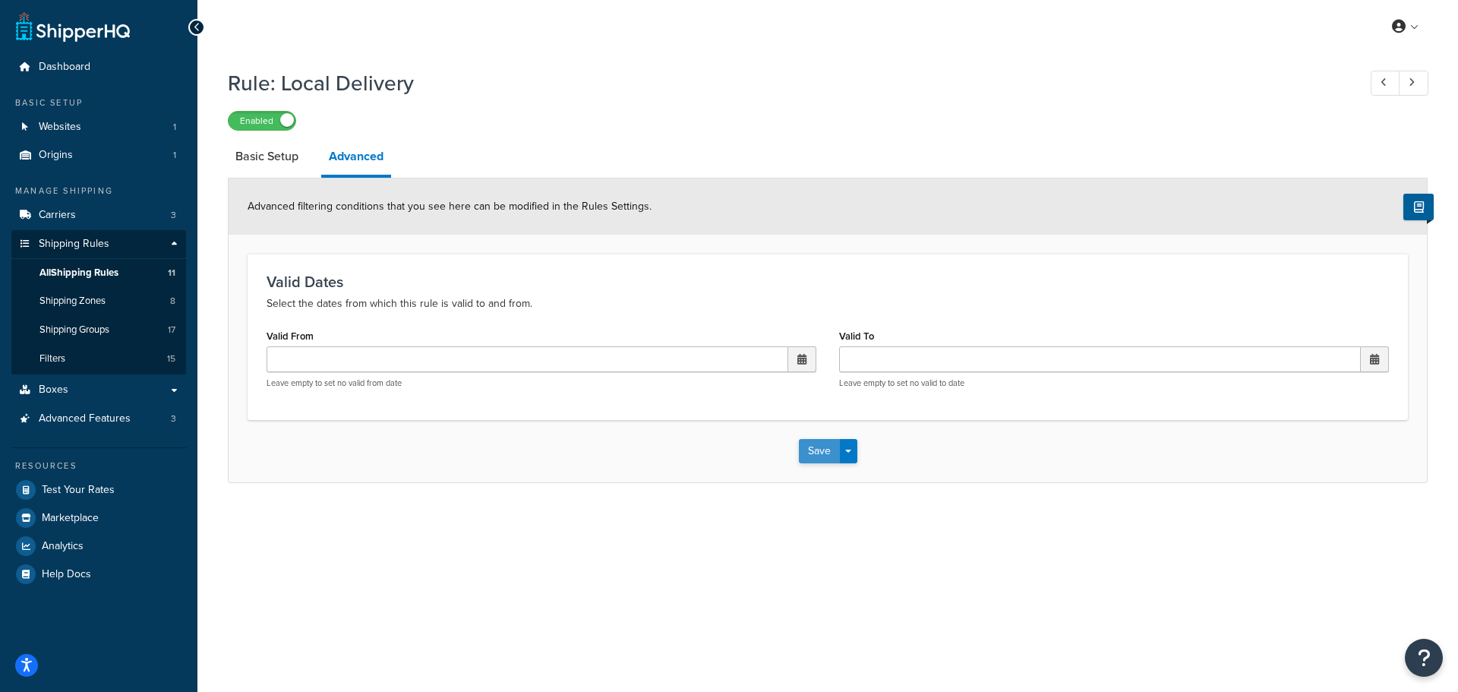
click at [802, 448] on button "Save" at bounding box center [819, 451] width 41 height 24
